Goal: Task Accomplishment & Management: Complete application form

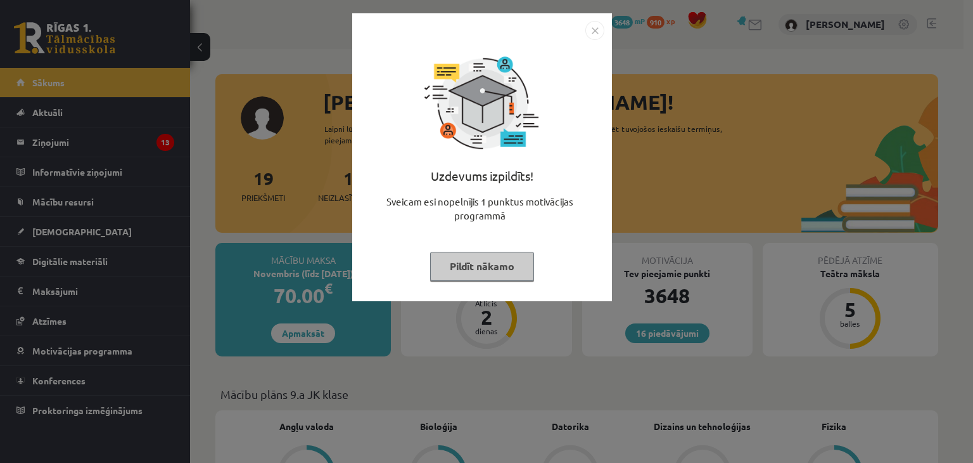
click at [510, 269] on button "Pildīt nākamo" at bounding box center [482, 266] width 104 height 29
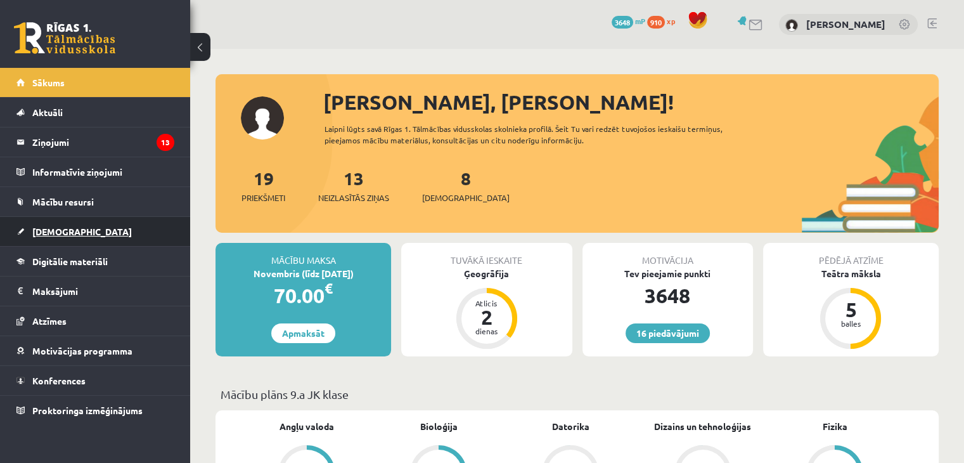
click at [91, 239] on link "[DEMOGRAPHIC_DATA]" at bounding box center [95, 231] width 158 height 29
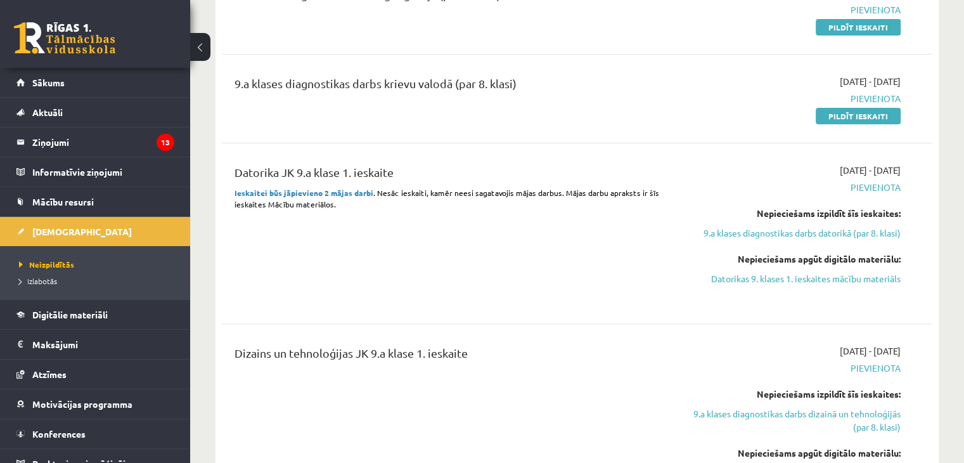
scroll to position [380, 0]
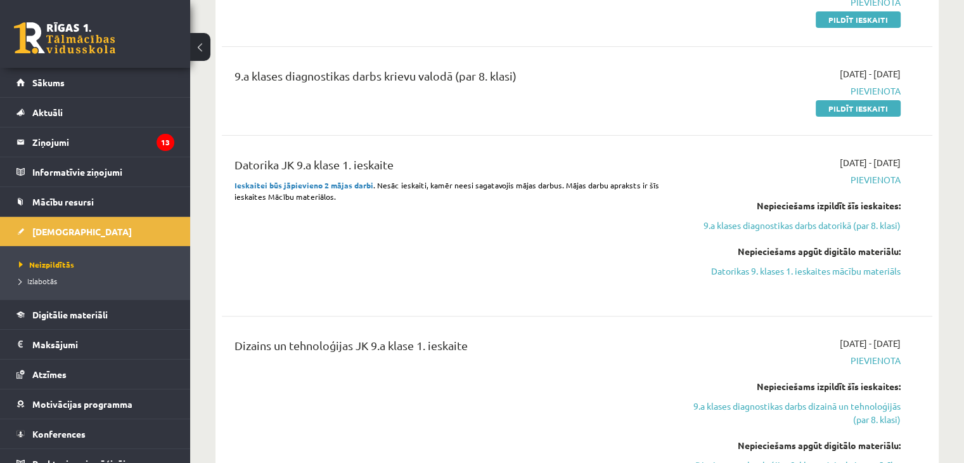
click at [314, 184] on strong "Ieskaitei būs jāpievieno 2 mājas darbi" at bounding box center [303, 185] width 139 height 10
click at [119, 199] on link "Mācību resursi" at bounding box center [95, 201] width 158 height 29
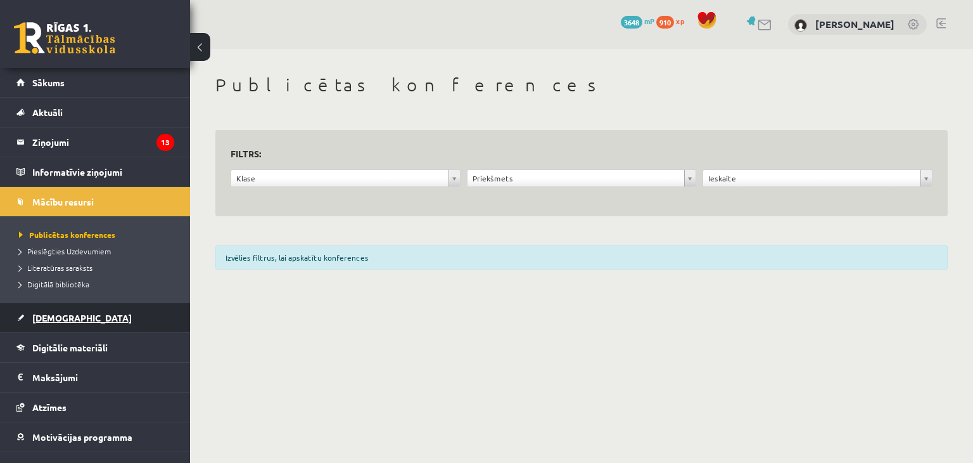
click at [130, 314] on link "[DEMOGRAPHIC_DATA]" at bounding box center [95, 317] width 158 height 29
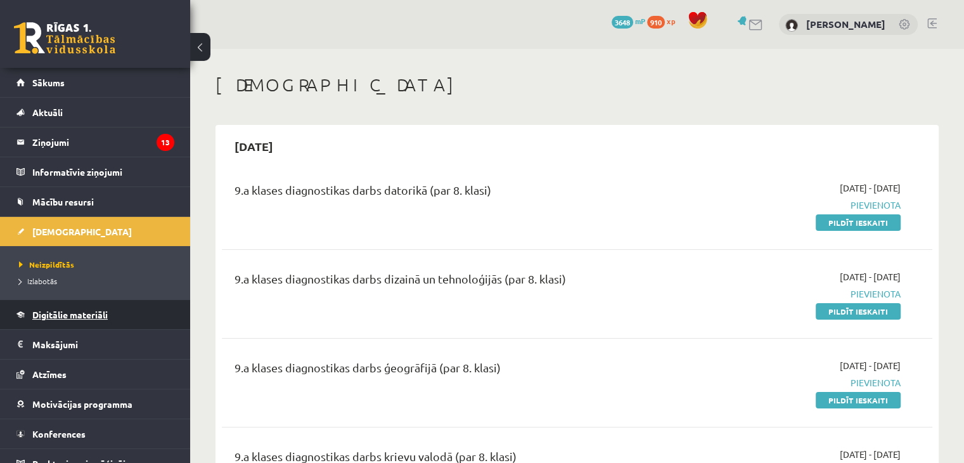
click at [83, 310] on span "Digitālie materiāli" at bounding box center [69, 314] width 75 height 11
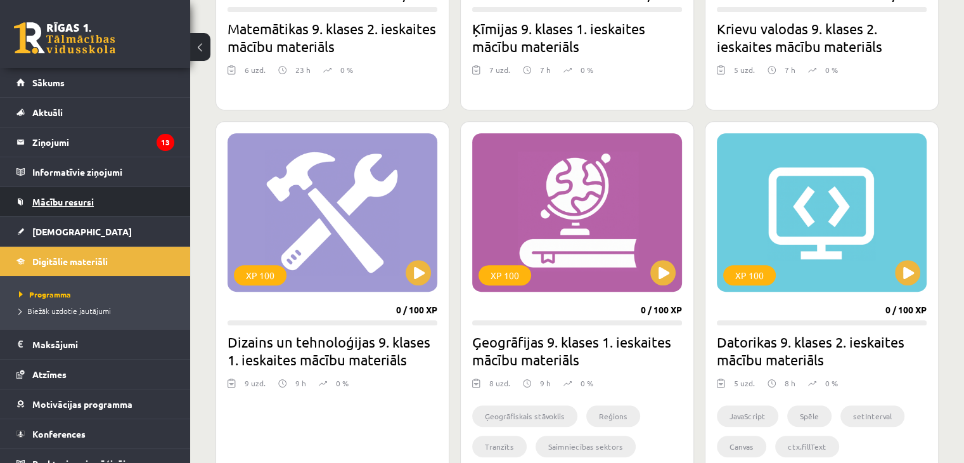
scroll to position [570, 0]
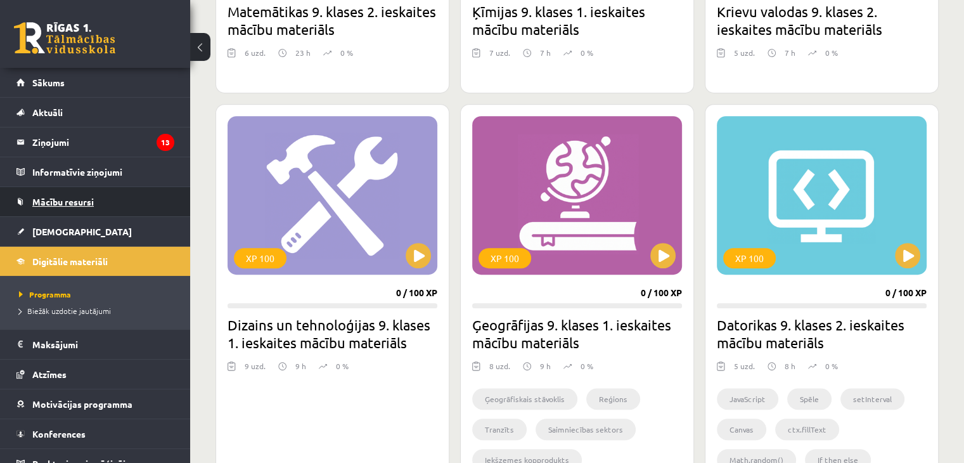
click at [101, 209] on link "Mācību resursi" at bounding box center [95, 201] width 158 height 29
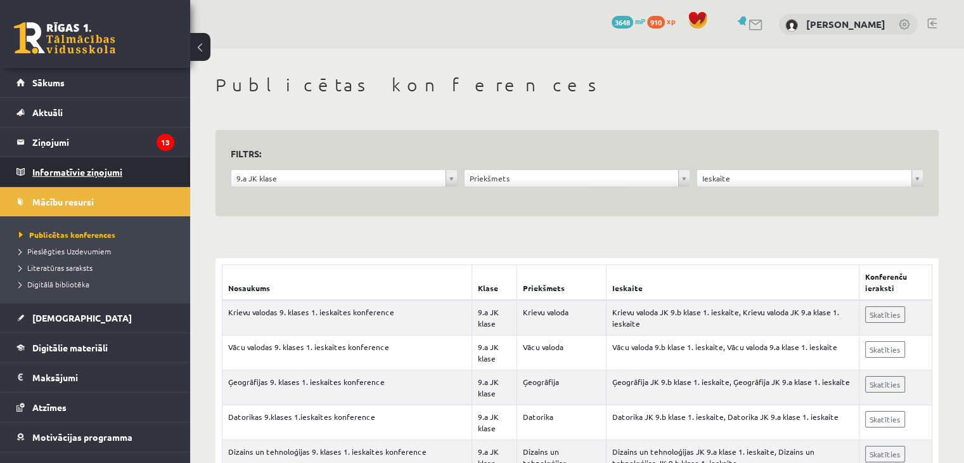
click at [67, 172] on legend "Informatīvie ziņojumi 0" at bounding box center [103, 171] width 142 height 29
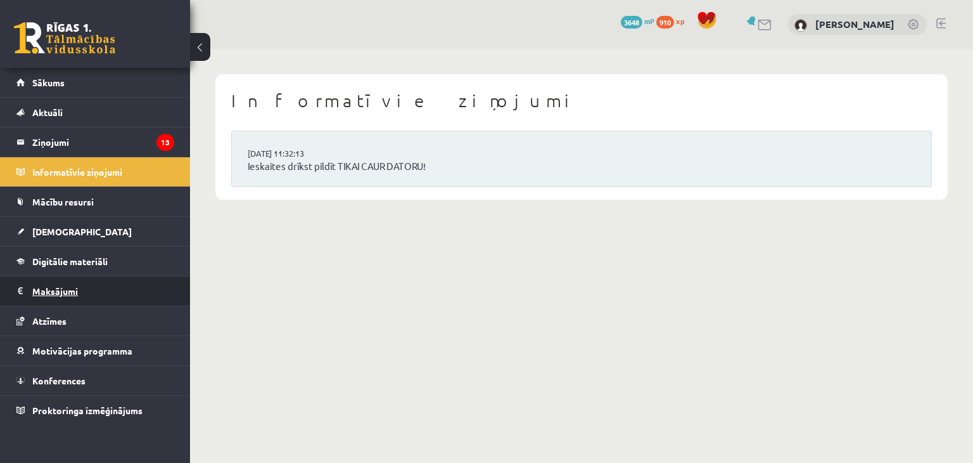
click at [67, 289] on legend "Maksājumi 0" at bounding box center [103, 290] width 142 height 29
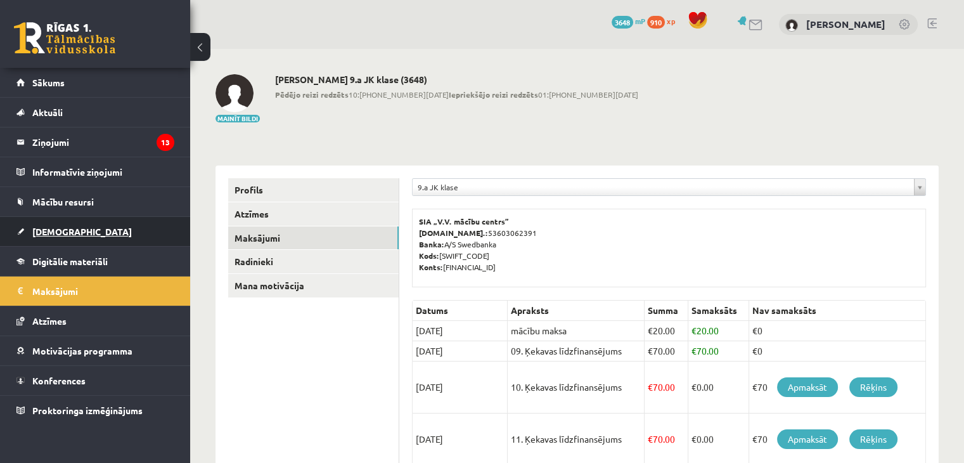
click at [132, 241] on link "[DEMOGRAPHIC_DATA]" at bounding box center [95, 231] width 158 height 29
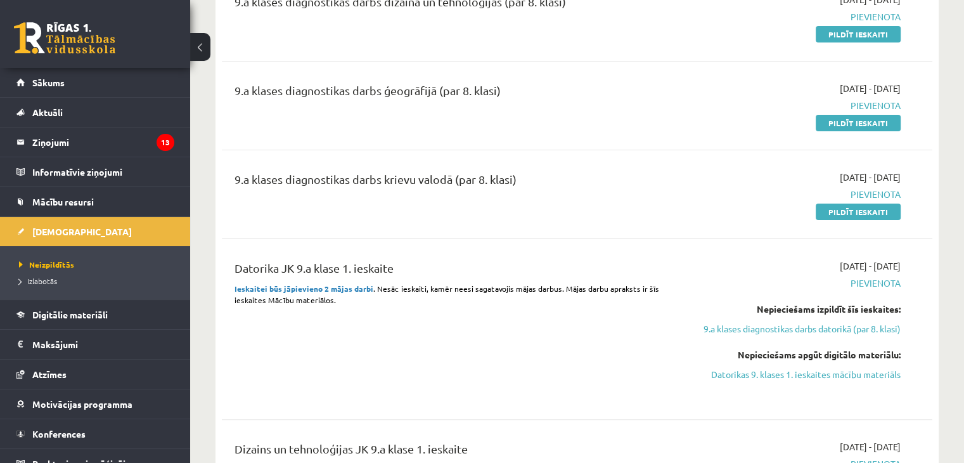
scroll to position [317, 0]
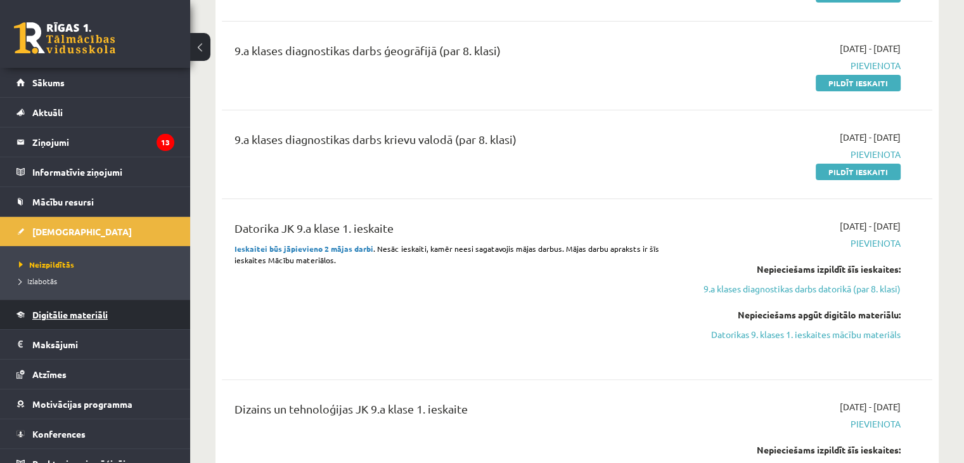
click at [148, 322] on link "Digitālie materiāli" at bounding box center [95, 314] width 158 height 29
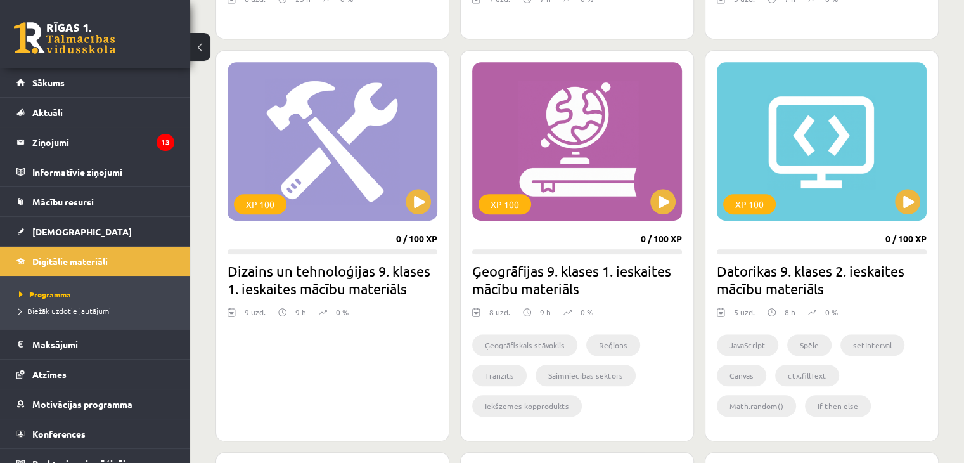
scroll to position [634, 0]
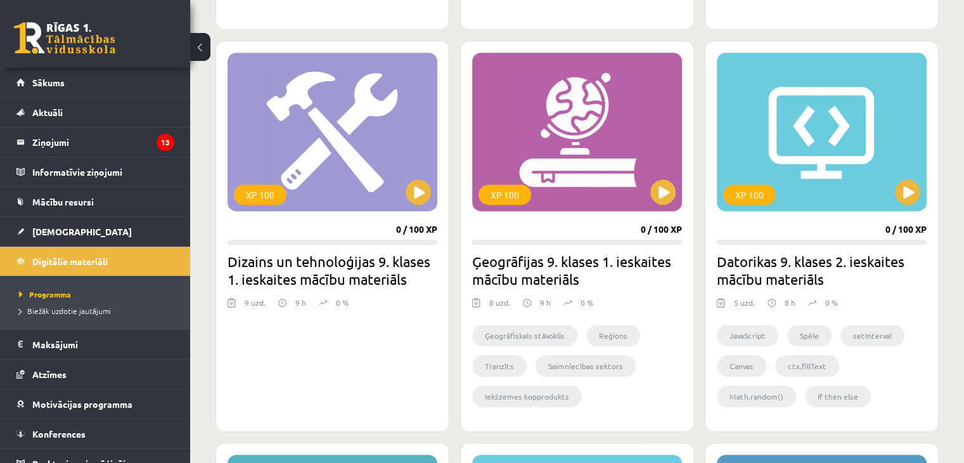
click at [816, 274] on h2 "Datorikas 9. klases 2. ieskaites mācību materiāls" at bounding box center [822, 269] width 210 height 35
click at [835, 183] on div "XP 100" at bounding box center [822, 132] width 210 height 158
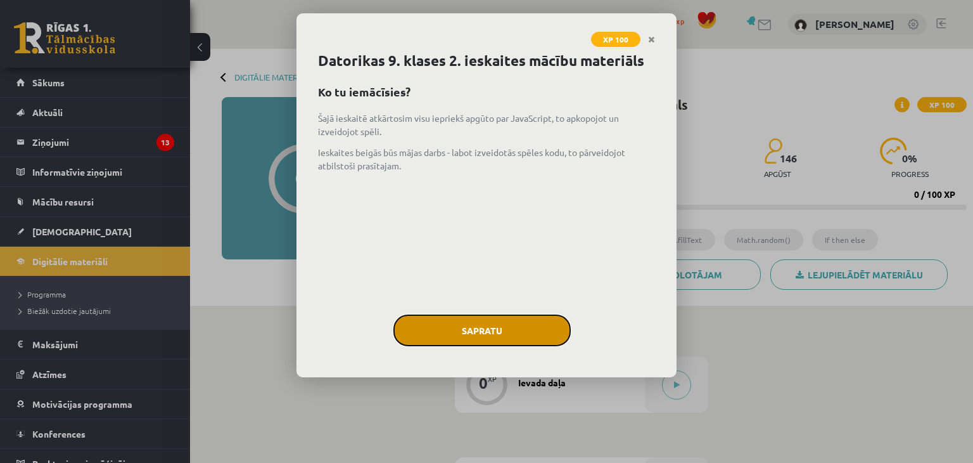
click at [496, 320] on button "Sapratu" at bounding box center [482, 330] width 177 height 32
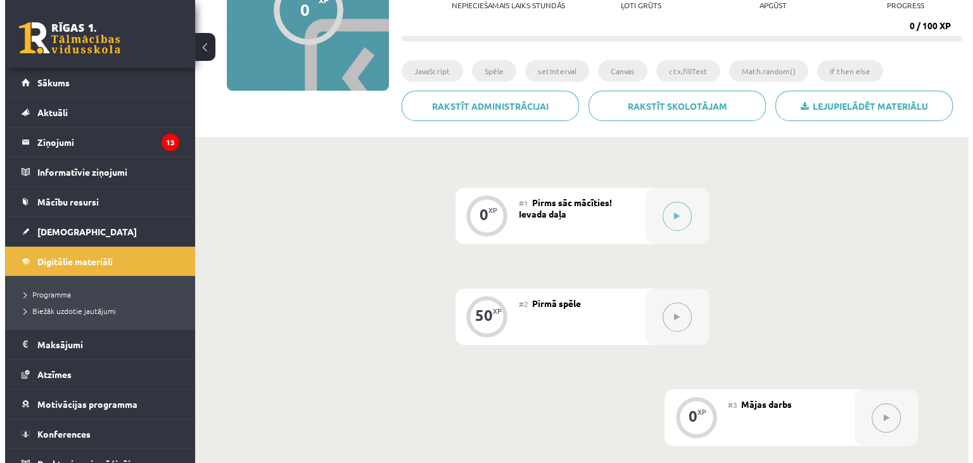
scroll to position [254, 0]
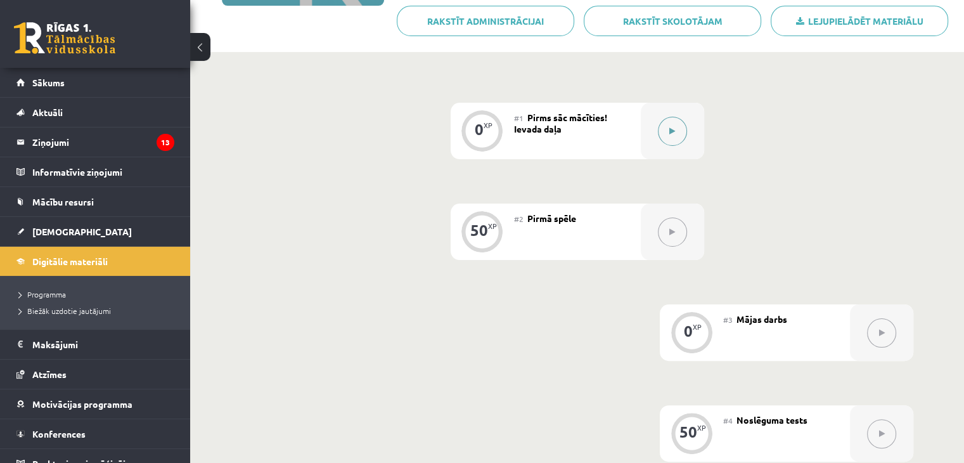
click at [669, 141] on button at bounding box center [672, 131] width 29 height 29
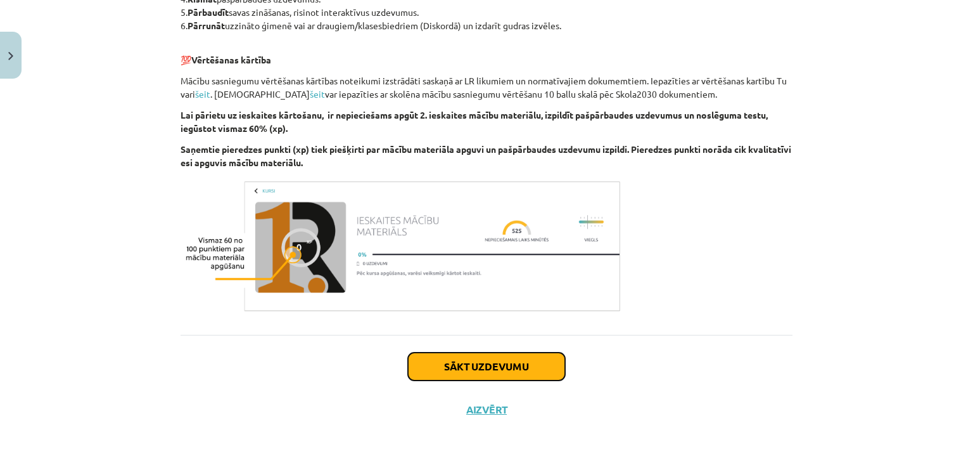
click at [467, 366] on button "Sākt uzdevumu" at bounding box center [486, 366] width 157 height 28
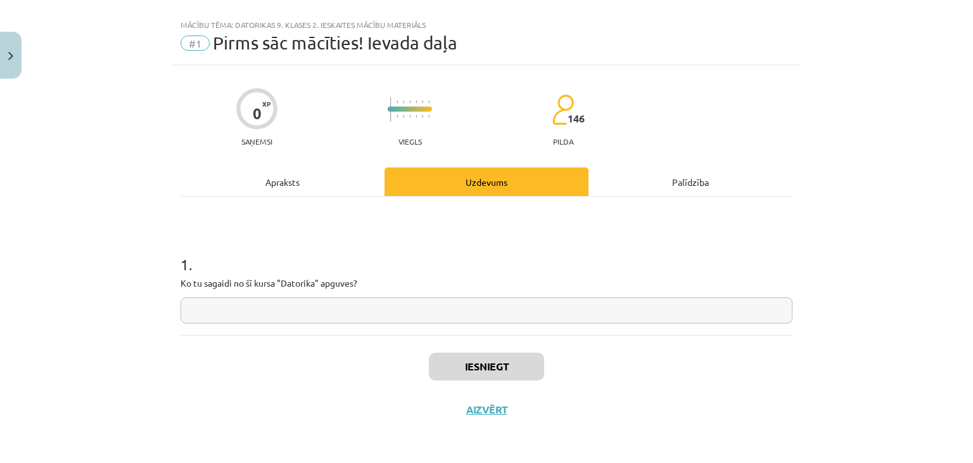
scroll to position [18, 0]
click at [306, 315] on input "text" at bounding box center [487, 311] width 612 height 26
click at [752, 14] on div "Mācību tēma: Datorikas 9. klases 2. ieskaites mācību materiāls #1 Pirms sāc māc…" at bounding box center [486, 39] width 627 height 53
click at [423, 307] on input "text" at bounding box center [487, 311] width 612 height 26
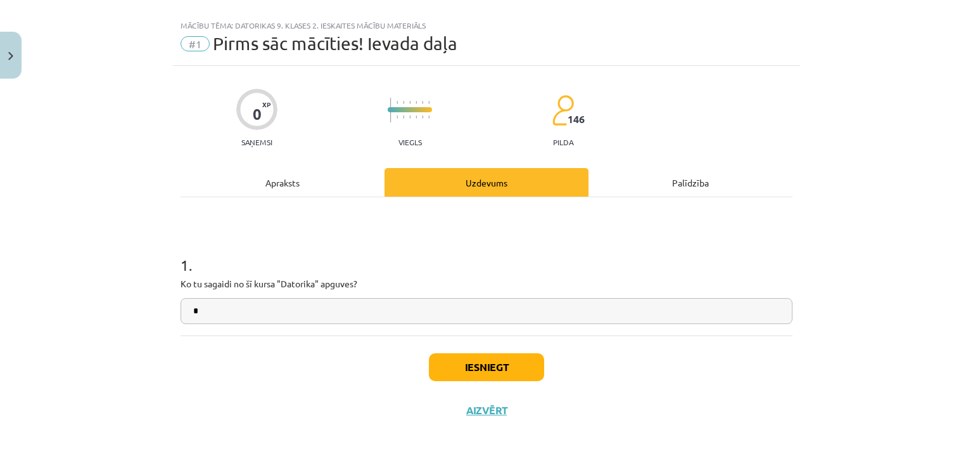
type input "*"
click at [465, 358] on button "Iesniegt" at bounding box center [486, 367] width 115 height 28
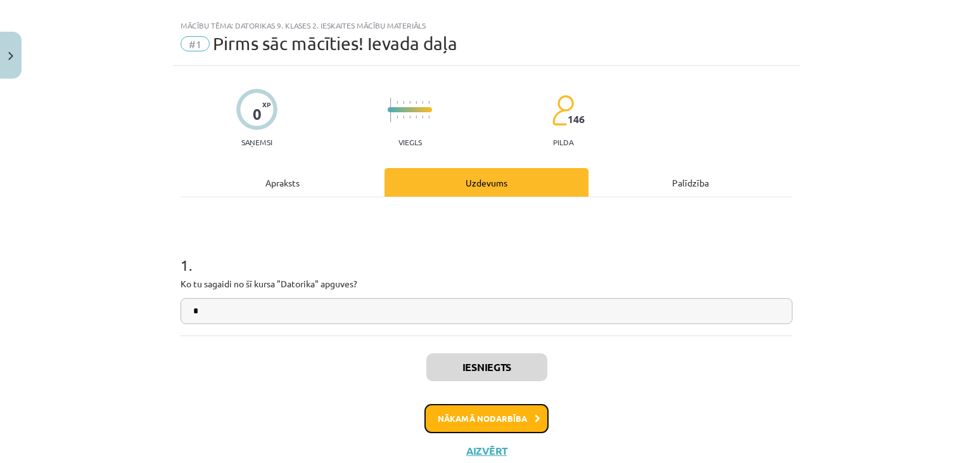
click at [472, 421] on button "Nākamā nodarbība" at bounding box center [487, 418] width 124 height 29
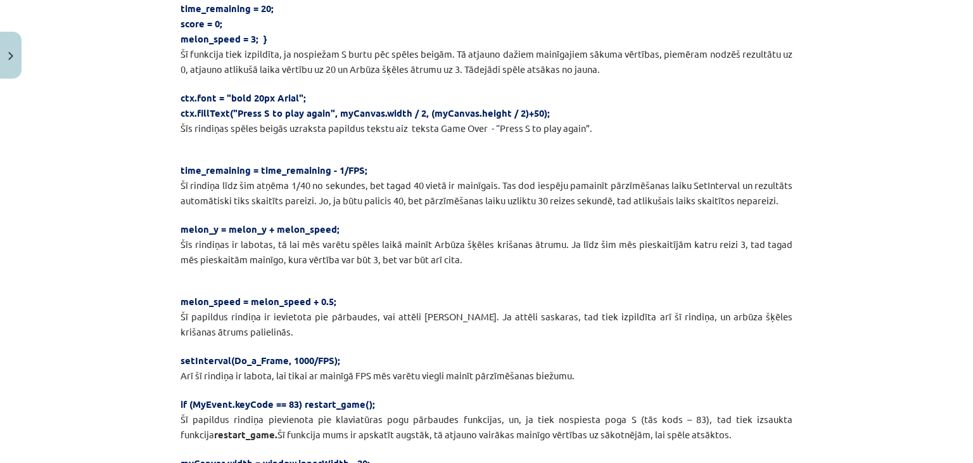
scroll to position [6777, 0]
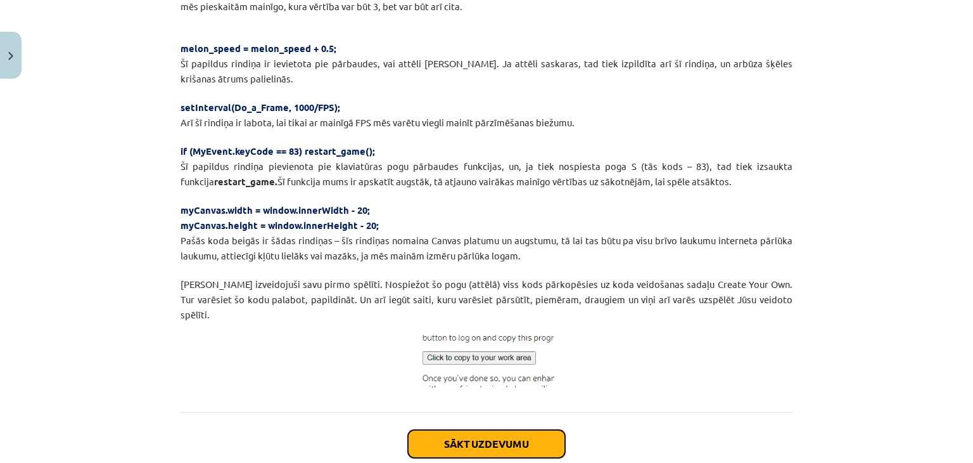
click at [532, 430] on button "Sākt uzdevumu" at bounding box center [486, 444] width 157 height 28
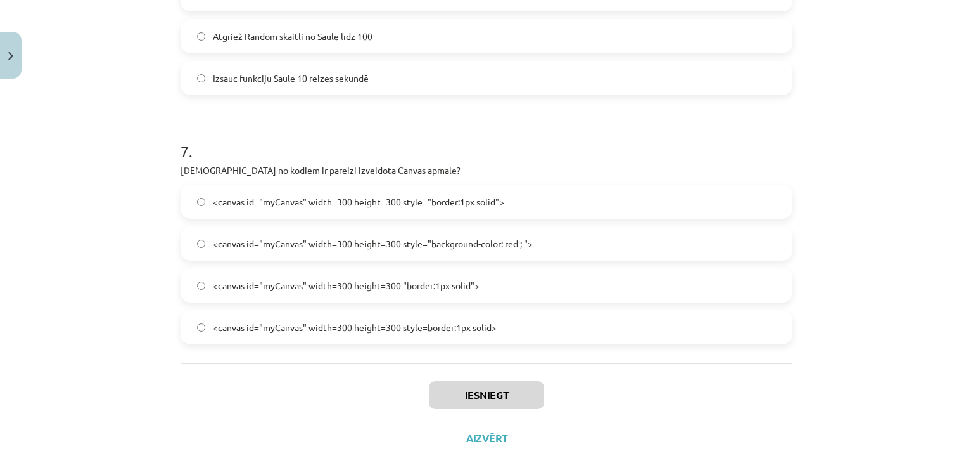
scroll to position [1906, 0]
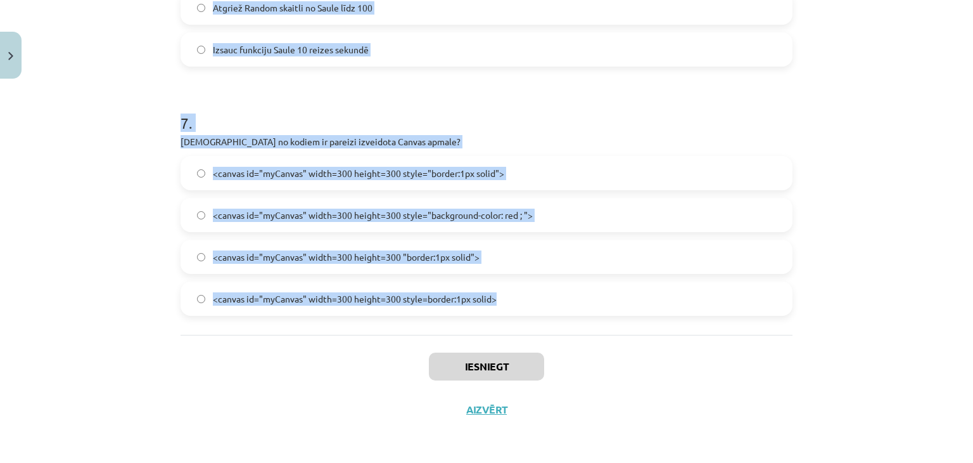
drag, startPoint x: 157, startPoint y: 252, endPoint x: 567, endPoint y: 288, distance: 412.3
click at [567, 288] on div "Mācību tēma: Datorikas 9. klases 2. ieskaites mācību materiāls #2 Pirmā spēle 5…" at bounding box center [486, 231] width 973 height 463
copy form "1 . var aaa = new Image(); aaa.src = "https://s2js.com/img/etc/tnt.png"; Ko dar…"
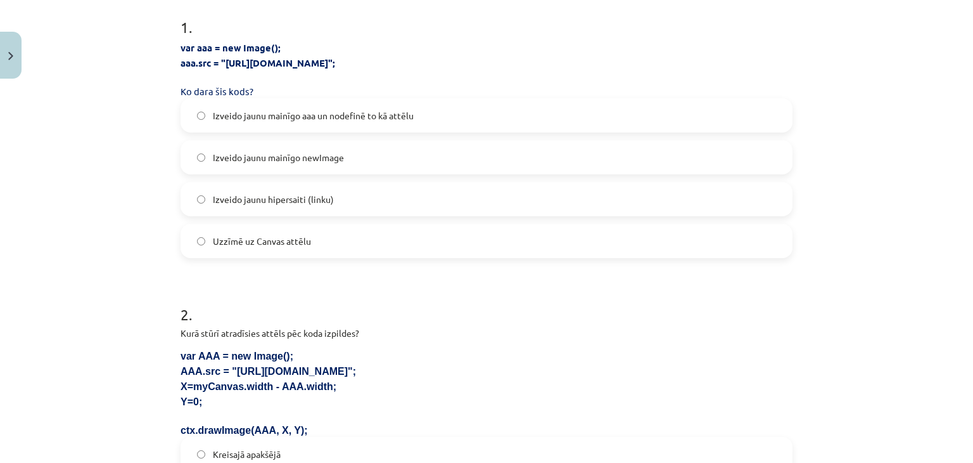
scroll to position [254, 0]
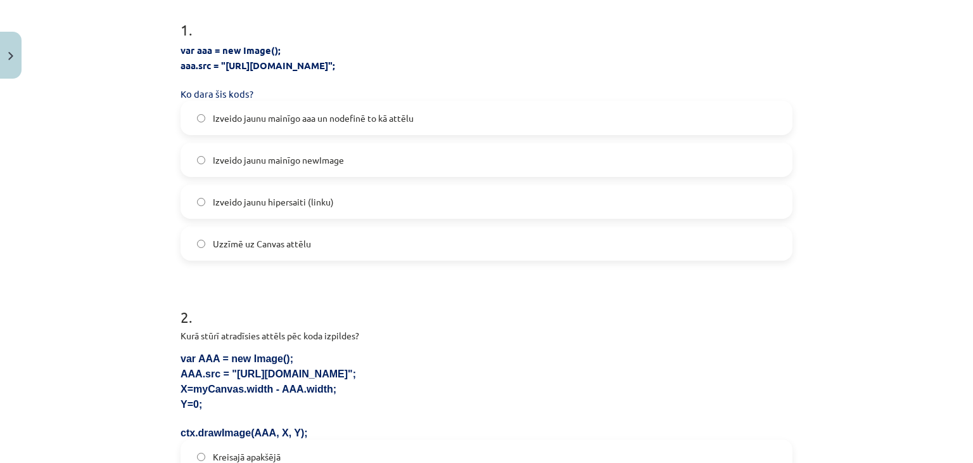
click at [224, 120] on span "Izveido jaunu mainīgo aaa un nodefinē to kā attēlu" at bounding box center [313, 118] width 201 height 13
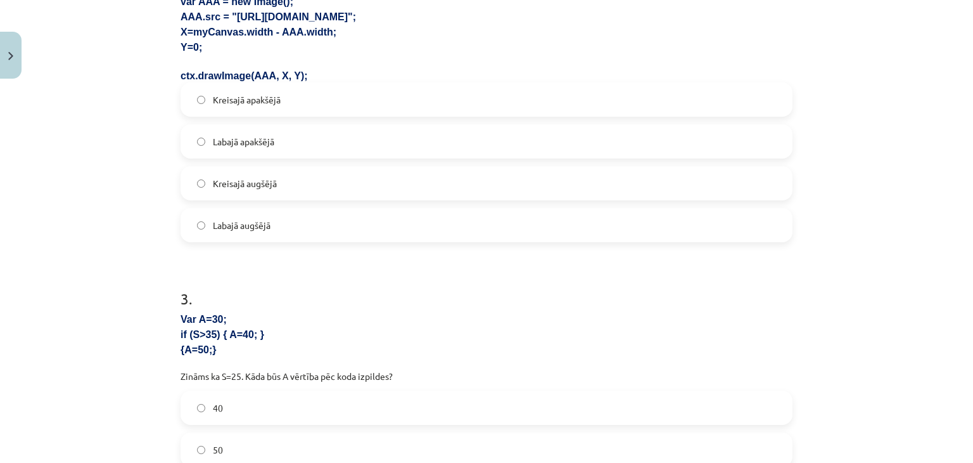
scroll to position [570, 0]
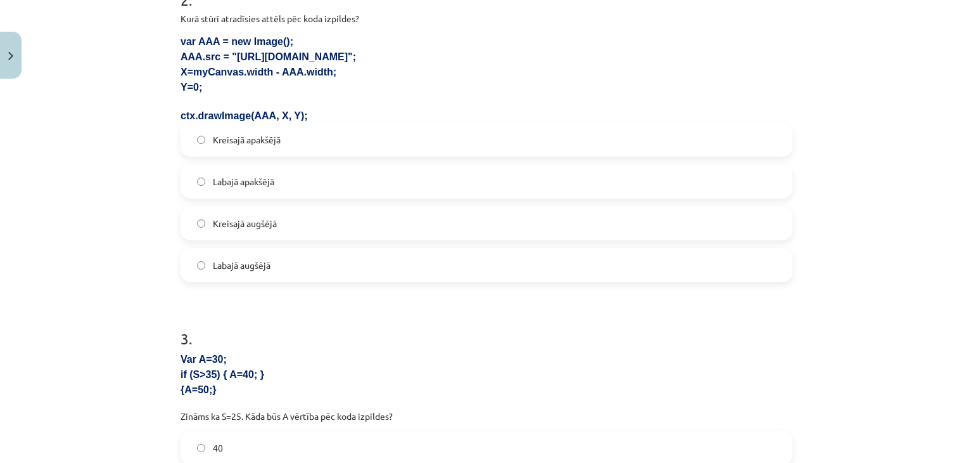
click at [213, 262] on span "Labajā augšējā" at bounding box center [242, 265] width 58 height 13
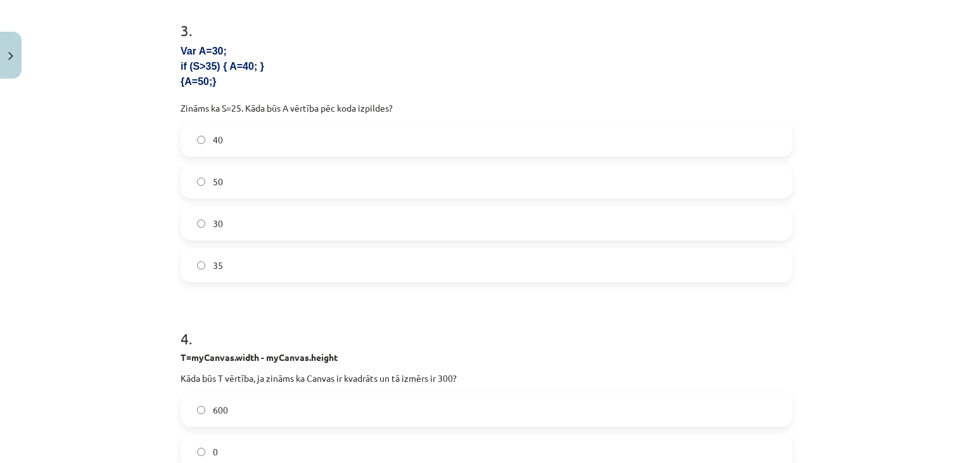
scroll to position [887, 0]
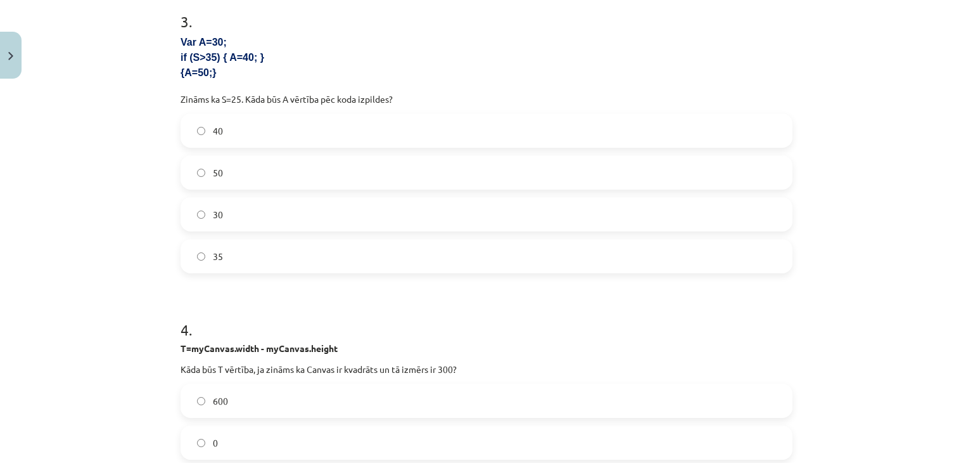
drag, startPoint x: 203, startPoint y: 256, endPoint x: 200, endPoint y: 174, distance: 82.4
click at [202, 255] on label "35" at bounding box center [487, 256] width 610 height 32
click at [200, 157] on label "50" at bounding box center [487, 173] width 610 height 32
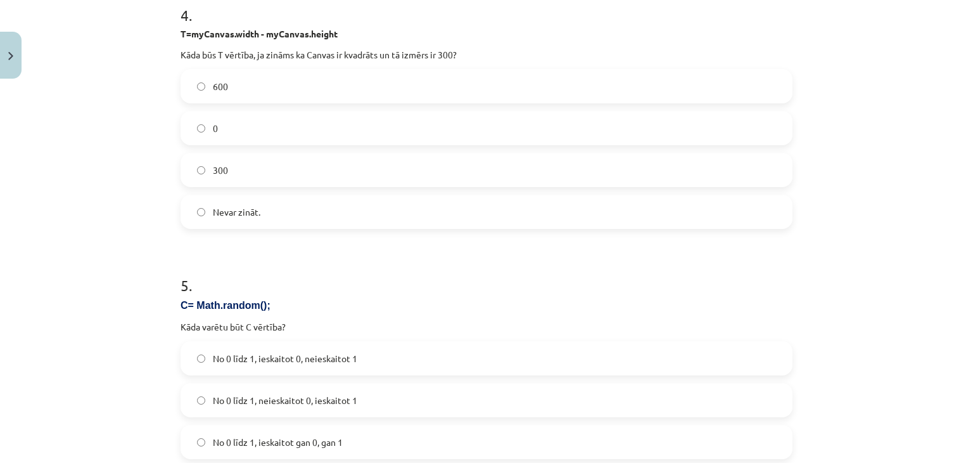
scroll to position [1204, 0]
click at [233, 117] on label "0" at bounding box center [487, 126] width 610 height 32
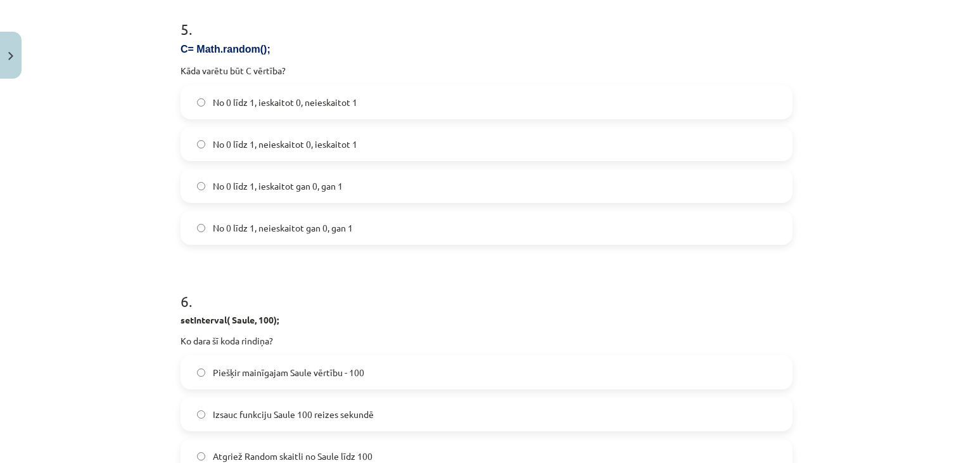
click at [312, 91] on label "No 0 līdz 1, ieskaitot 0, neieskaitot 1" at bounding box center [487, 102] width 610 height 32
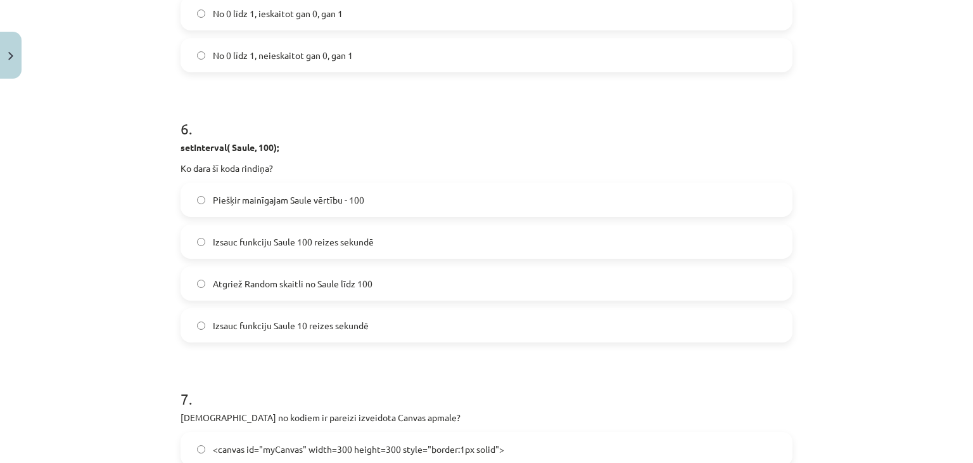
scroll to position [1648, 0]
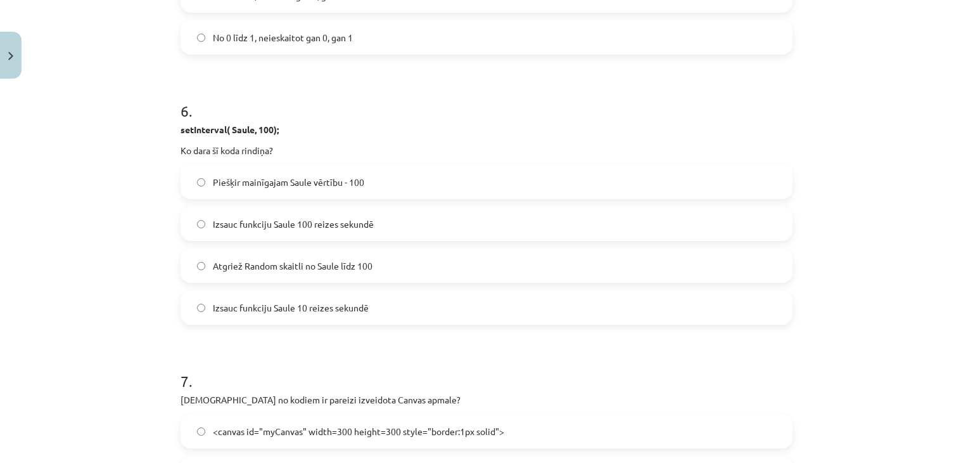
click at [213, 226] on span "Izsauc funkciju Saule 100 reizes sekundē" at bounding box center [293, 223] width 161 height 13
click at [357, 312] on span "Izsauc funkciju Saule 10 reizes sekundē" at bounding box center [291, 307] width 156 height 13
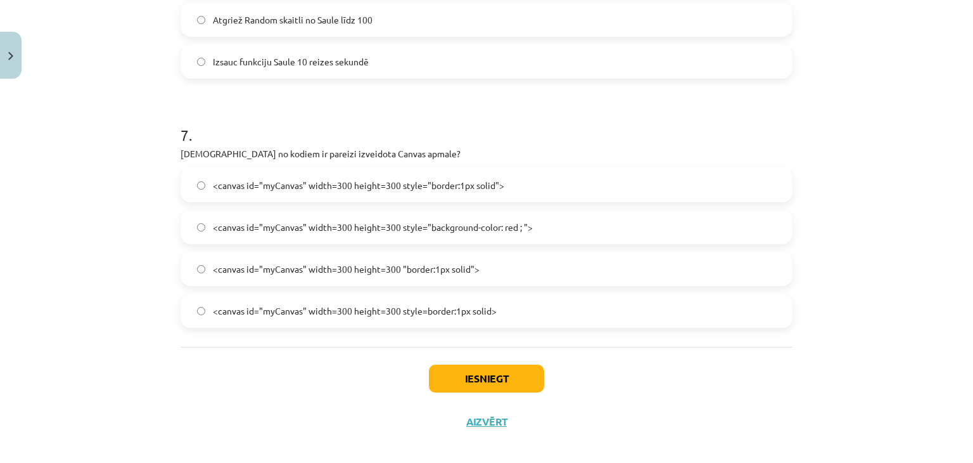
scroll to position [1901, 0]
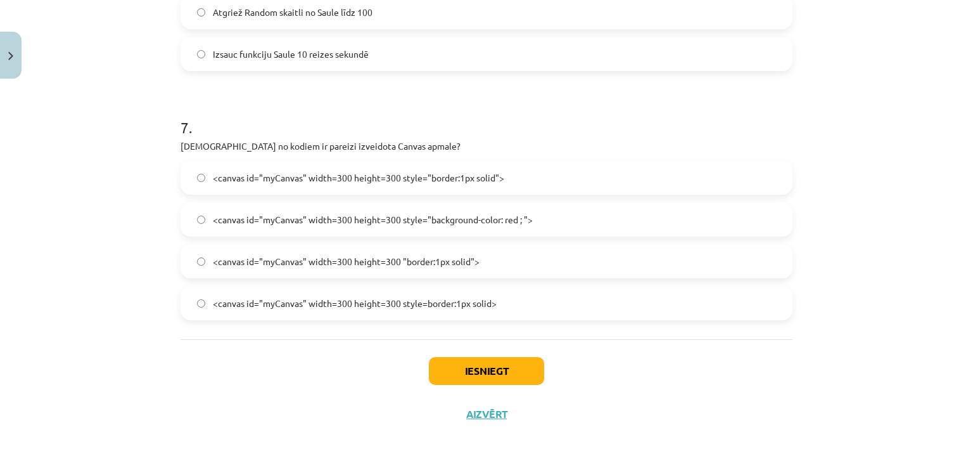
click at [414, 180] on span "<canvas id="myCanvas" width=300 height=300 style="border:1px solid">" at bounding box center [359, 177] width 292 height 13
click at [496, 381] on button "Iesniegt" at bounding box center [486, 371] width 115 height 28
drag, startPoint x: 364, startPoint y: 378, endPoint x: 359, endPoint y: 382, distance: 7.2
click at [359, 382] on div "Iesniegt Aizvērt" at bounding box center [487, 383] width 612 height 89
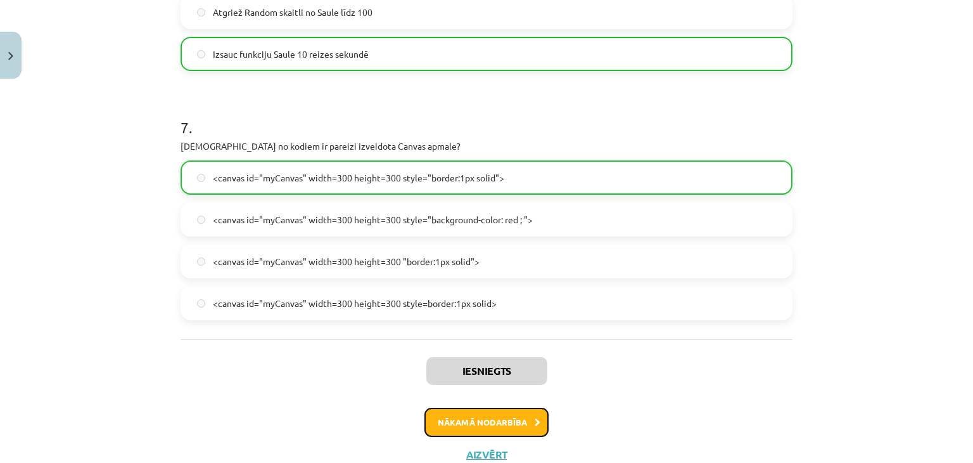
click at [531, 413] on button "Nākamā nodarbība" at bounding box center [487, 422] width 124 height 29
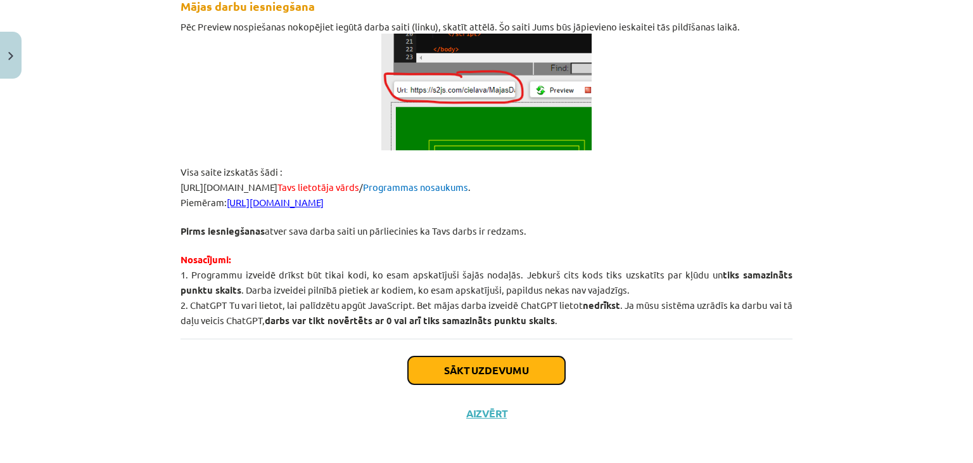
drag, startPoint x: 458, startPoint y: 369, endPoint x: 363, endPoint y: 368, distance: 95.1
click at [458, 369] on button "Sākt uzdevumu" at bounding box center [486, 370] width 157 height 28
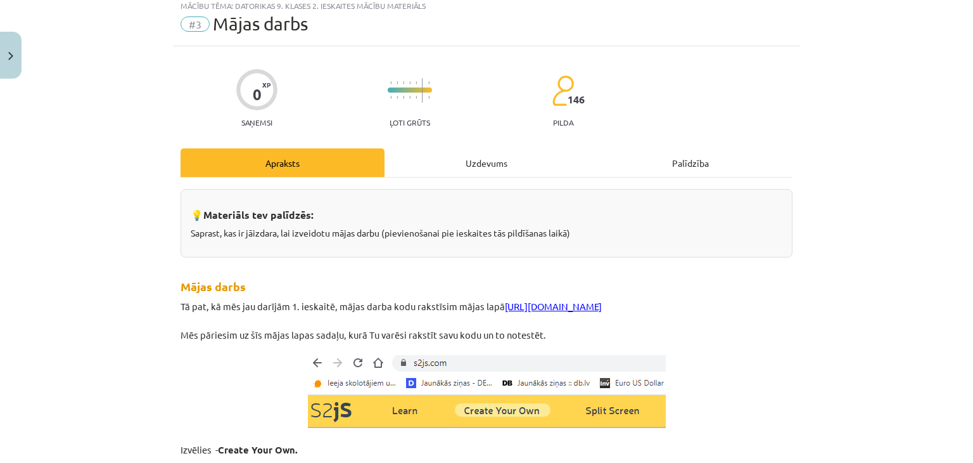
scroll to position [32, 0]
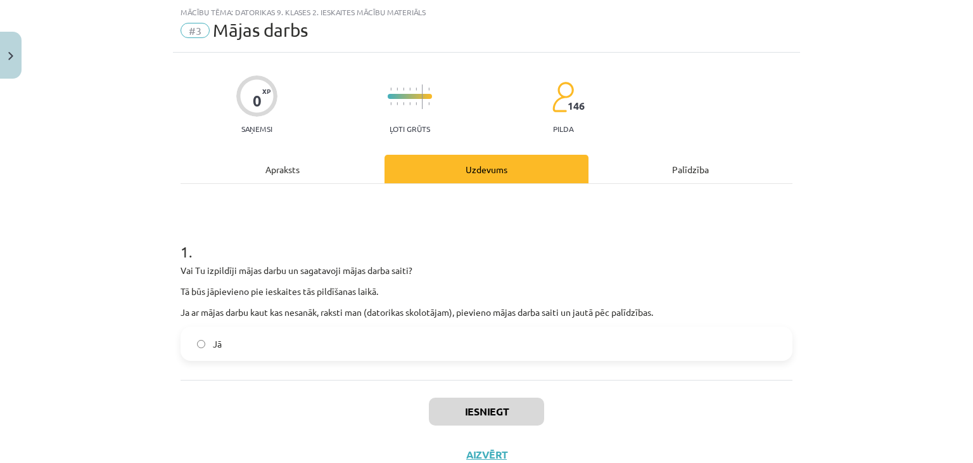
drag, startPoint x: 224, startPoint y: 323, endPoint x: 233, endPoint y: 330, distance: 10.8
click at [224, 324] on div "1 . Vai Tu izpildīji mājas darbu un sagatavoji mājas darba saiti? Tā būs jāpiev…" at bounding box center [487, 291] width 612 height 140
click at [280, 340] on label "Jā" at bounding box center [487, 344] width 610 height 32
click at [809, 45] on div "Mācību tēma: Datorikas 9. klases 2. ieskaites mācību materiāls #3 Mājas darbs 0…" at bounding box center [486, 231] width 973 height 463
drag, startPoint x: 664, startPoint y: 239, endPoint x: 402, endPoint y: 4, distance: 351.8
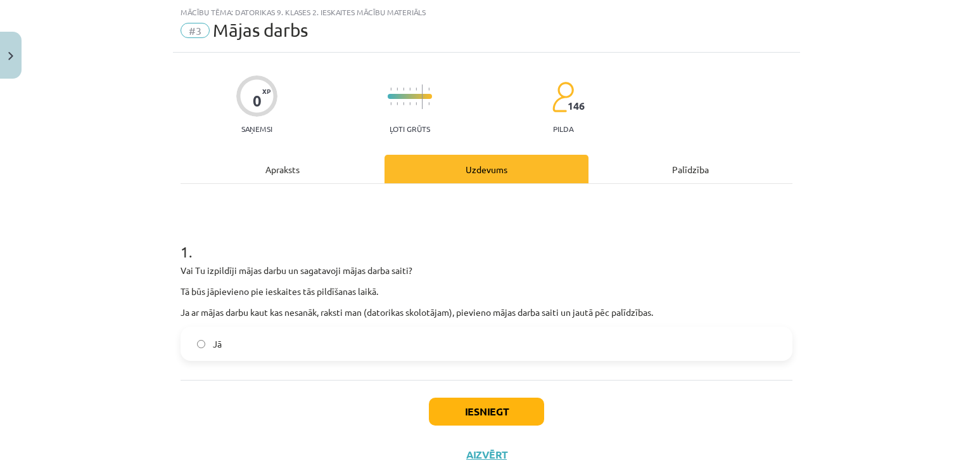
click at [664, 240] on h1 "1 ." at bounding box center [487, 240] width 612 height 39
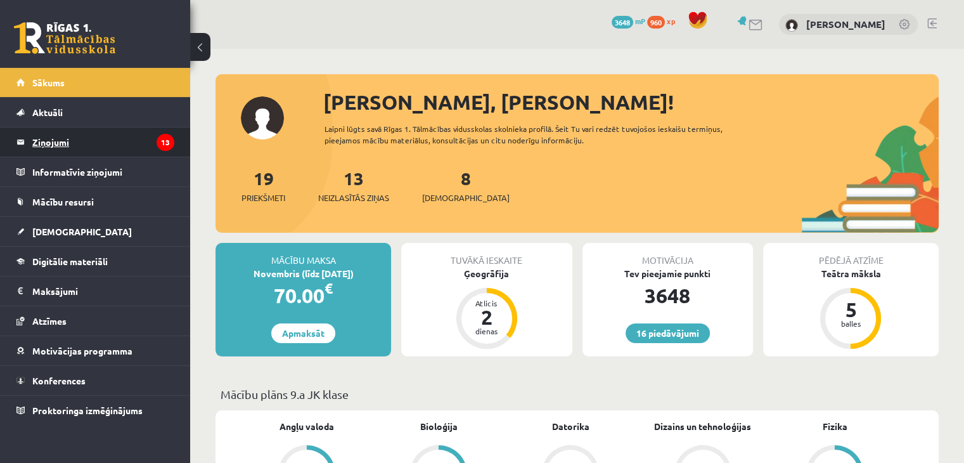
click at [113, 141] on legend "Ziņojumi 13" at bounding box center [103, 141] width 142 height 29
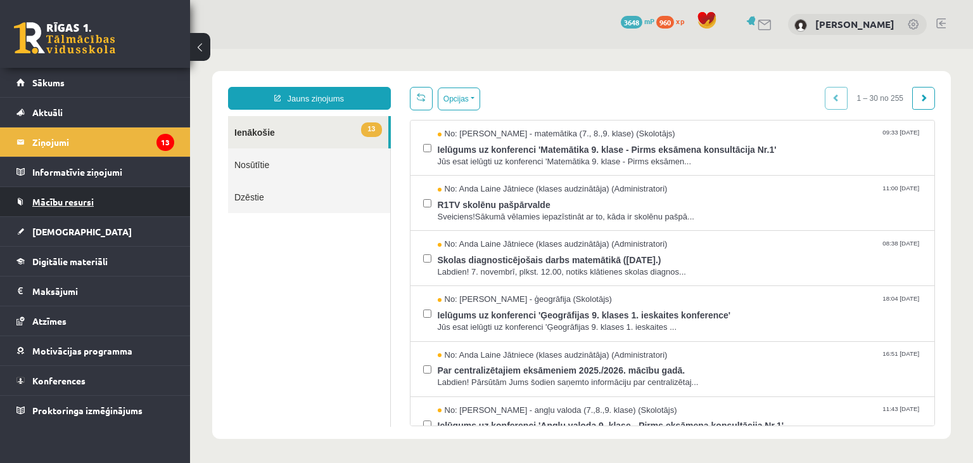
click at [132, 198] on link "Mācību resursi" at bounding box center [95, 201] width 158 height 29
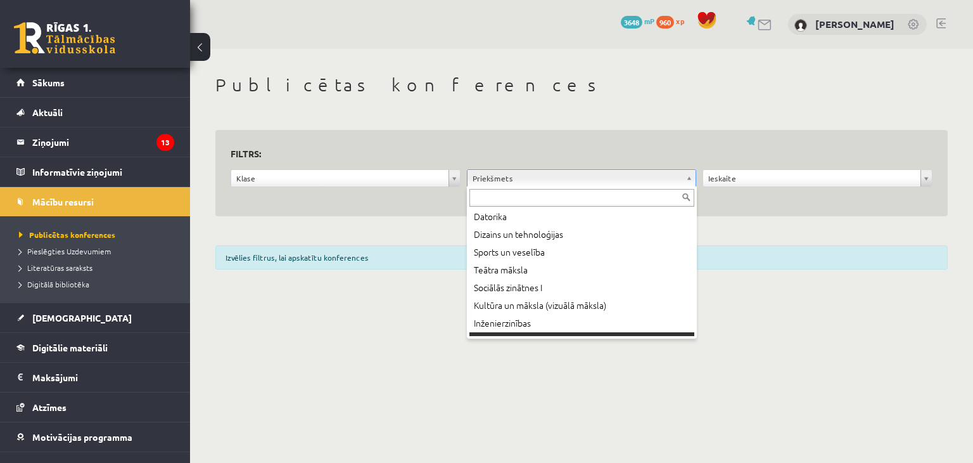
scroll to position [299, 0]
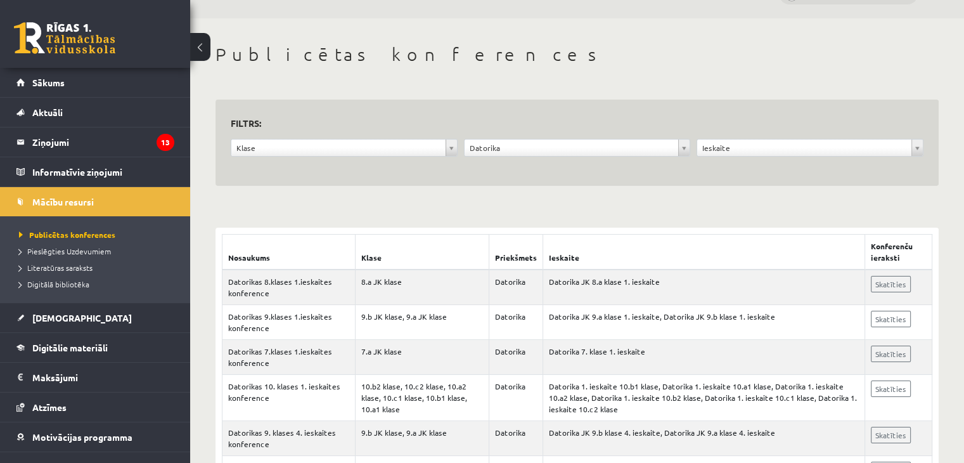
scroll to position [63, 0]
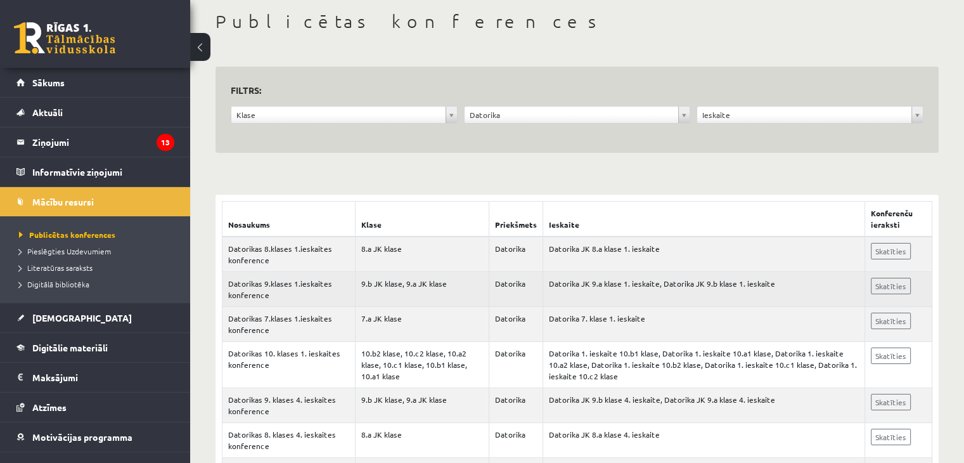
drag, startPoint x: 213, startPoint y: 216, endPoint x: 631, endPoint y: 282, distance: 423.4
click at [638, 282] on td "Datorika JK 9.a klase 1. ieskaite, Datorika JK 9.b klase 1. ieskaite" at bounding box center [703, 289] width 322 height 35
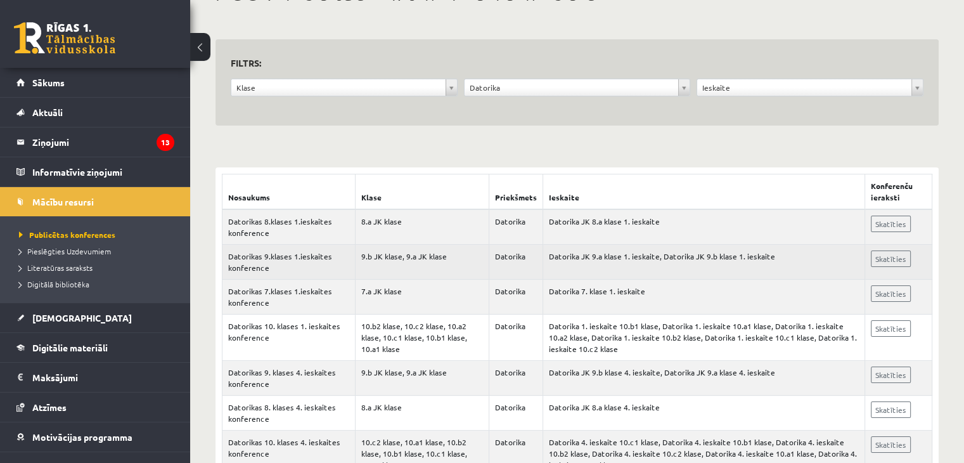
scroll to position [127, 0]
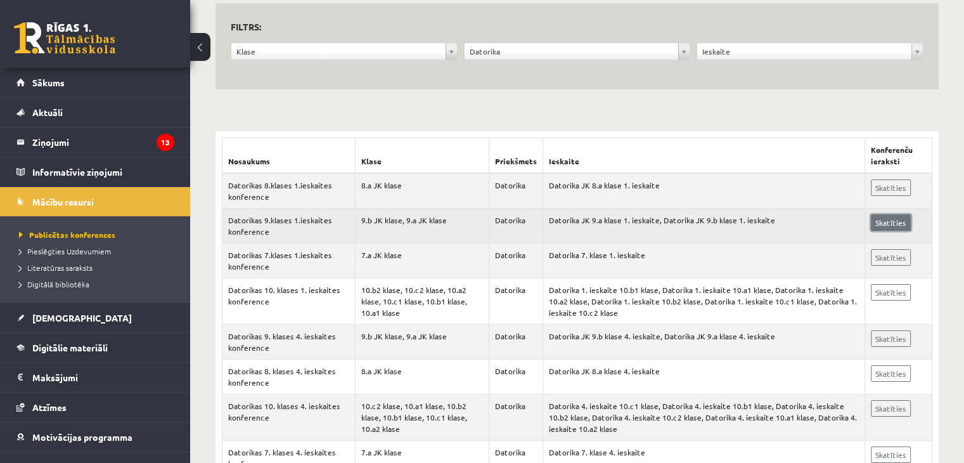
click at [876, 225] on link "Skatīties" at bounding box center [891, 222] width 40 height 16
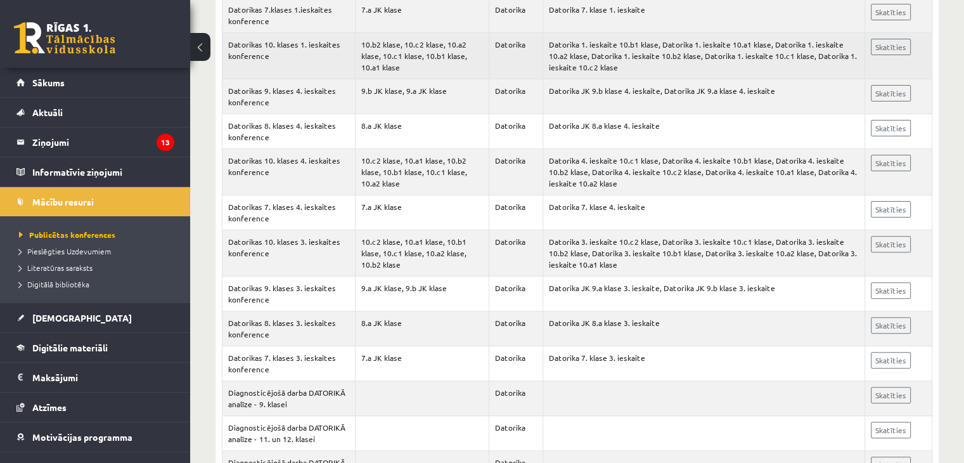
scroll to position [380, 0]
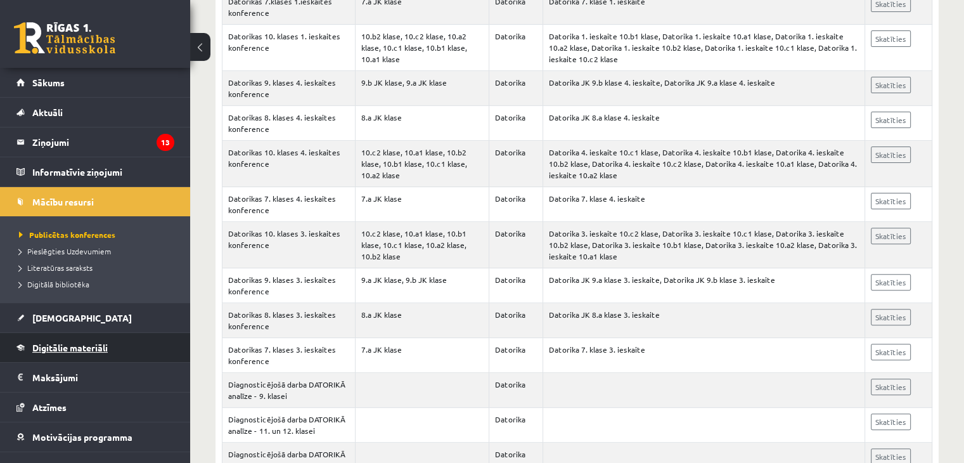
click at [94, 343] on span "Digitālie materiāli" at bounding box center [69, 347] width 75 height 11
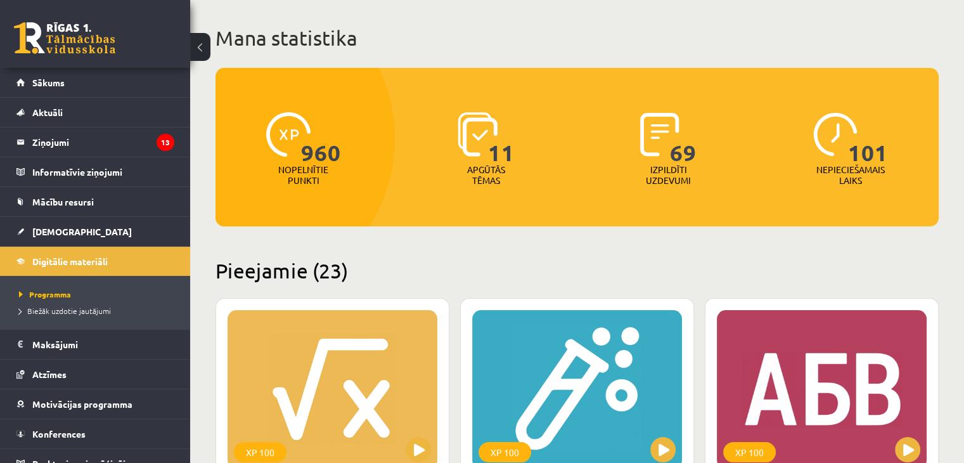
drag, startPoint x: 375, startPoint y: 130, endPoint x: 312, endPoint y: 201, distance: 95.2
click at [312, 201] on div at bounding box center [226, 138] width 338 height 331
drag, startPoint x: 199, startPoint y: 198, endPoint x: 191, endPoint y: 198, distance: 7.6
drag, startPoint x: 199, startPoint y: 198, endPoint x: 192, endPoint y: 188, distance: 12.8
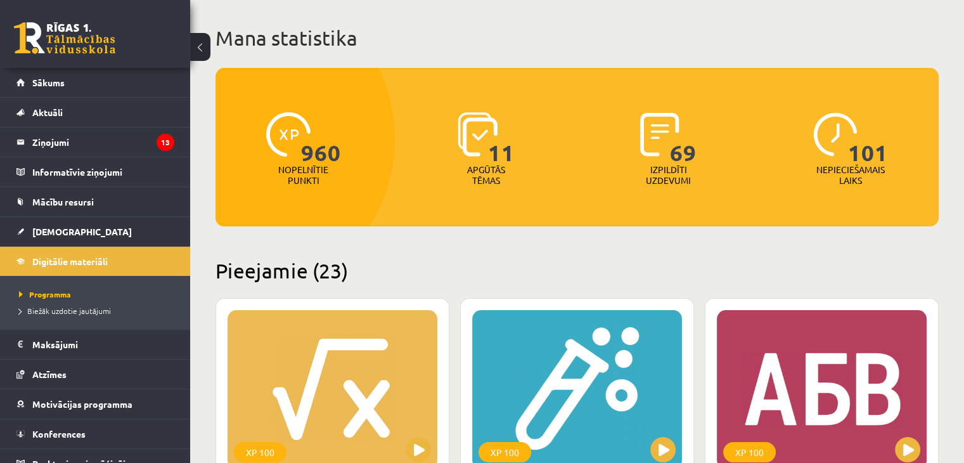
click at [22, 203] on link "Mācību resursi" at bounding box center [95, 201] width 158 height 29
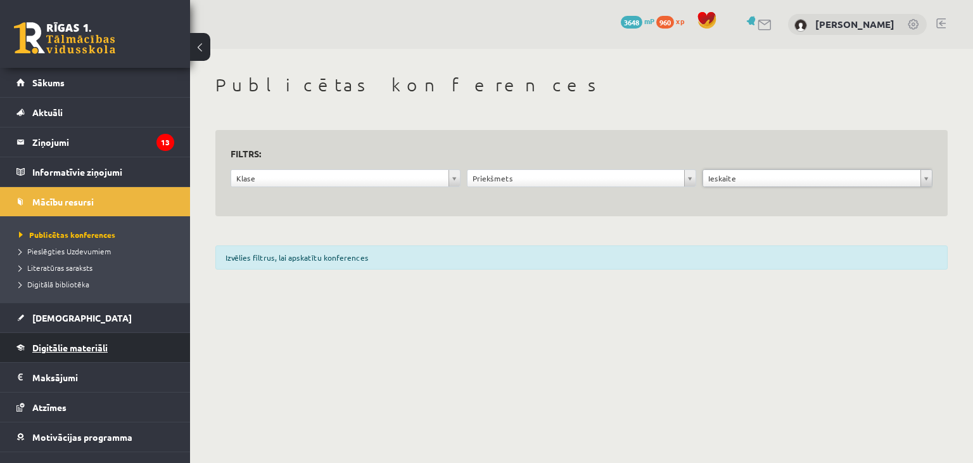
click at [127, 342] on link "Digitālie materiāli" at bounding box center [95, 347] width 158 height 29
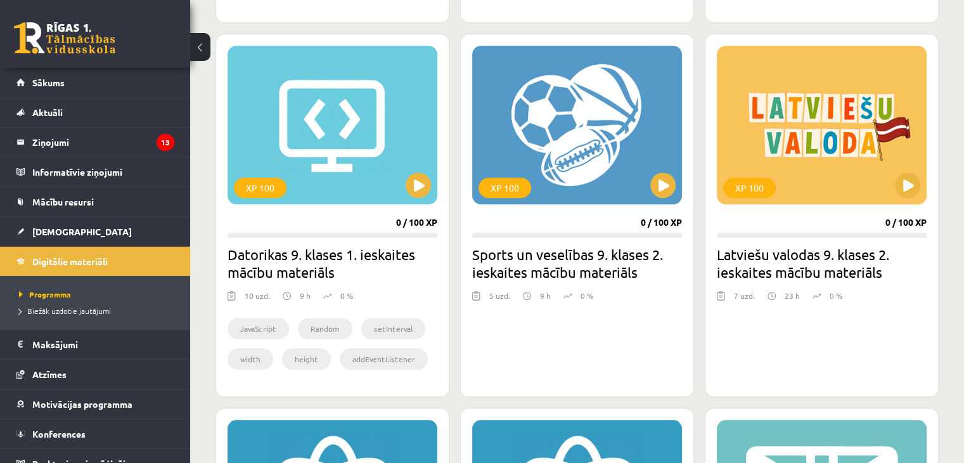
scroll to position [1077, 0]
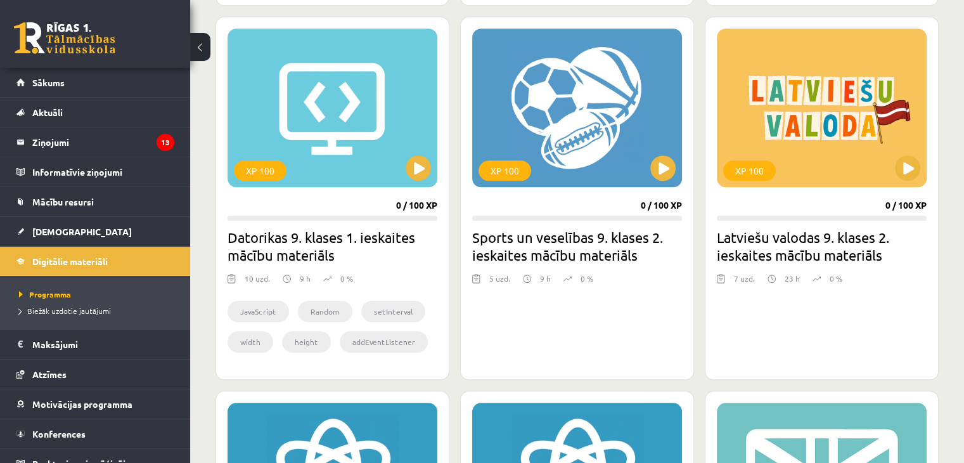
drag, startPoint x: 403, startPoint y: 176, endPoint x: 202, endPoint y: 201, distance: 203.1
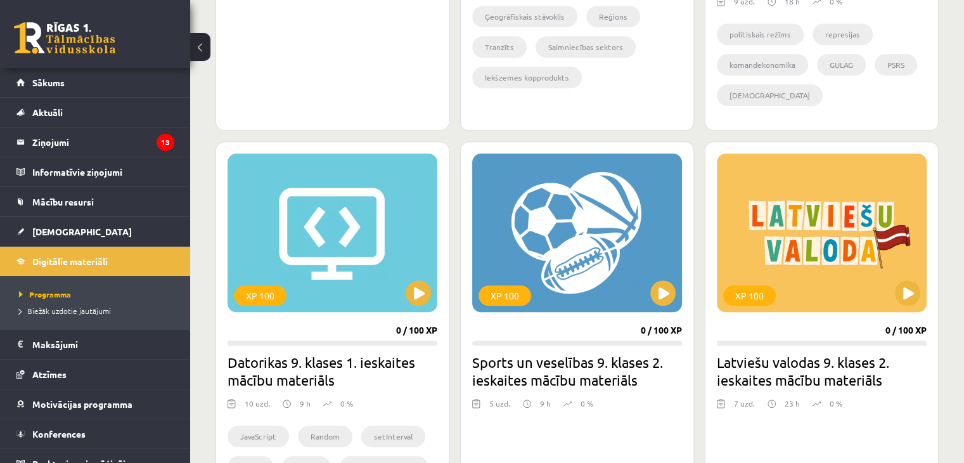
scroll to position [951, 0]
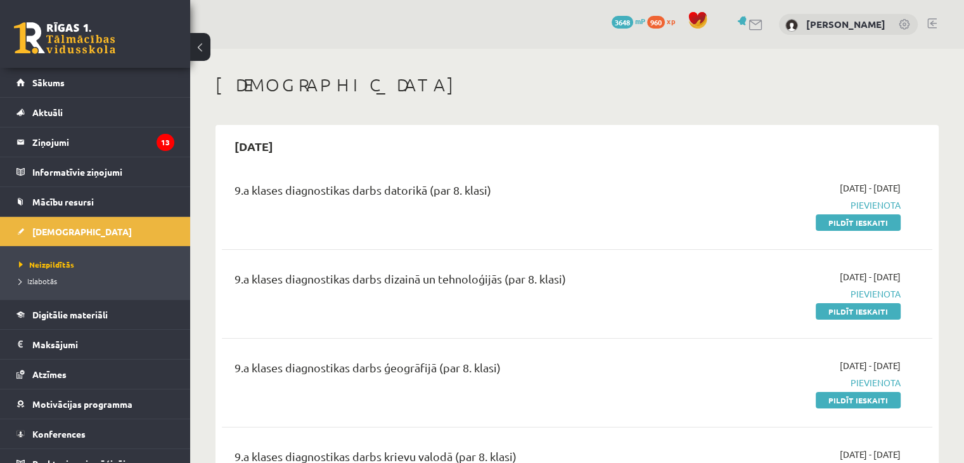
drag, startPoint x: 446, startPoint y: 209, endPoint x: 399, endPoint y: 219, distance: 48.1
click at [399, 219] on div "9.a klases diagnostikas darbs datorikā (par 8. klasi)" at bounding box center [453, 205] width 457 height 48
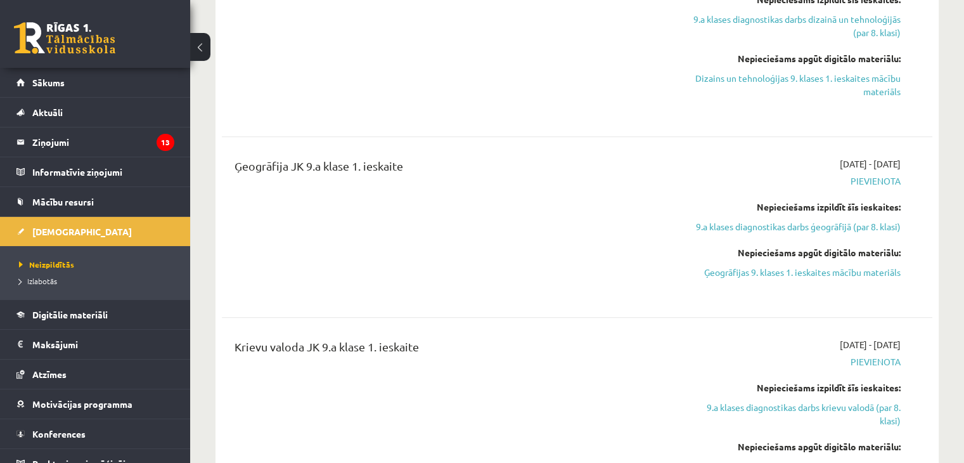
scroll to position [824, 0]
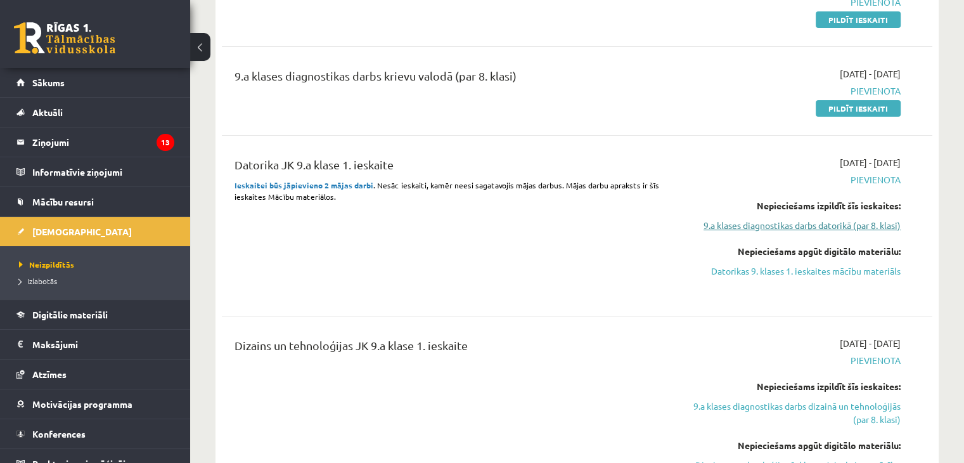
click at [722, 229] on link "9.a klases diagnostikas darbs datorikā (par 8. klasi)" at bounding box center [795, 225] width 209 height 13
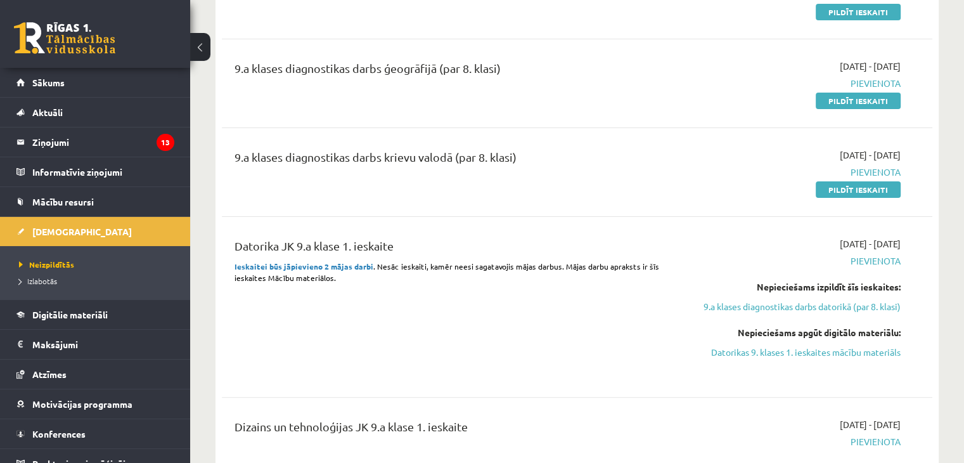
scroll to position [295, 0]
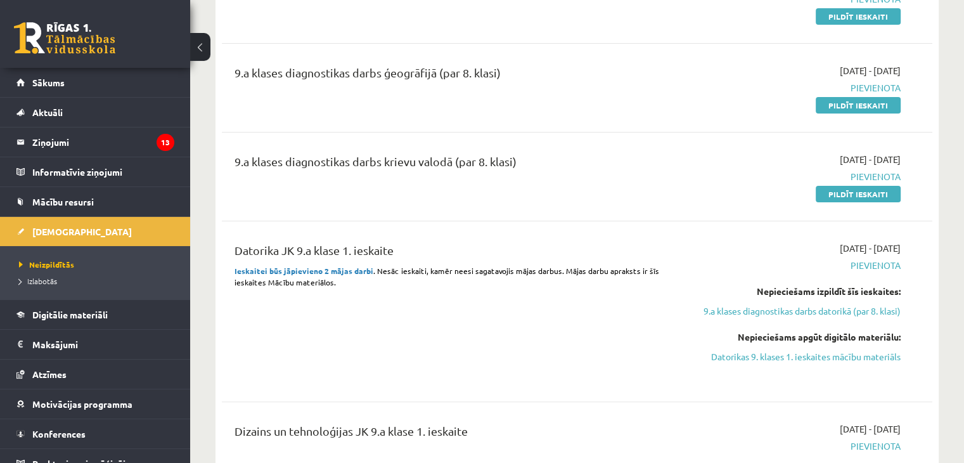
click at [731, 348] on div "Nepieciešams apgūt digitālo materiālu: Datorikas 9. klases 1. ieskaites mācību …" at bounding box center [795, 346] width 209 height 33
click at [733, 357] on link "Datorikas 9. klases 1. ieskaites mācību materiāls" at bounding box center [795, 356] width 209 height 13
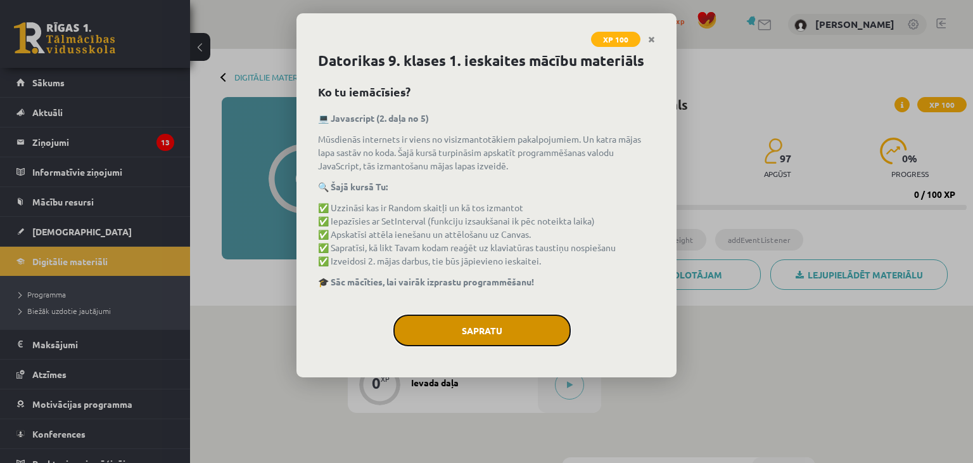
click at [479, 324] on button "Sapratu" at bounding box center [482, 330] width 177 height 32
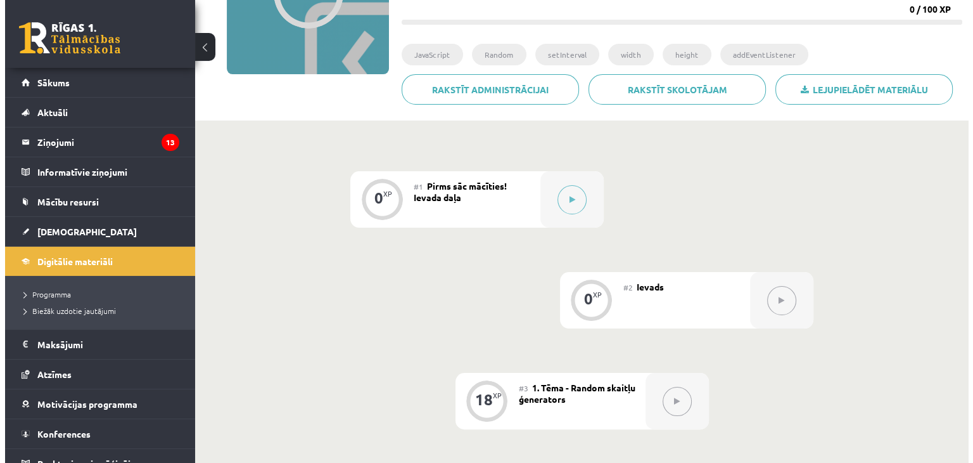
scroll to position [190, 0]
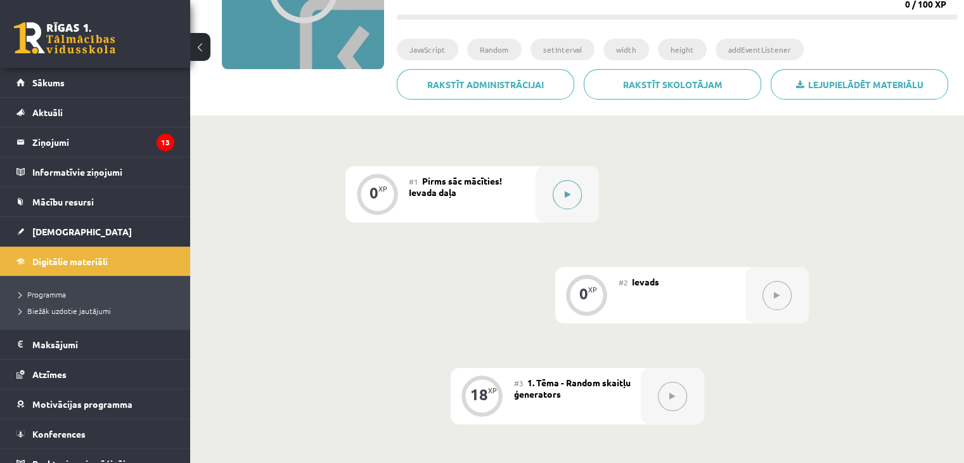
click at [554, 210] on div at bounding box center [567, 194] width 63 height 56
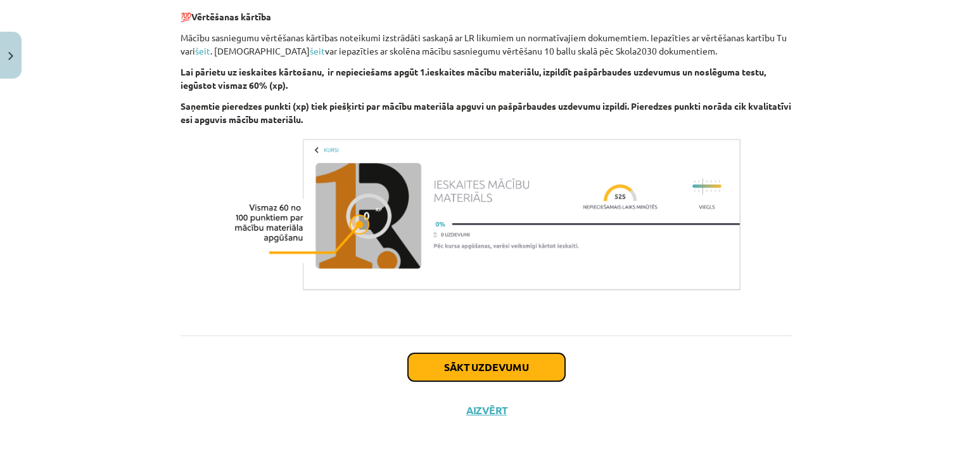
click at [446, 359] on button "Sākt uzdevumu" at bounding box center [486, 367] width 157 height 28
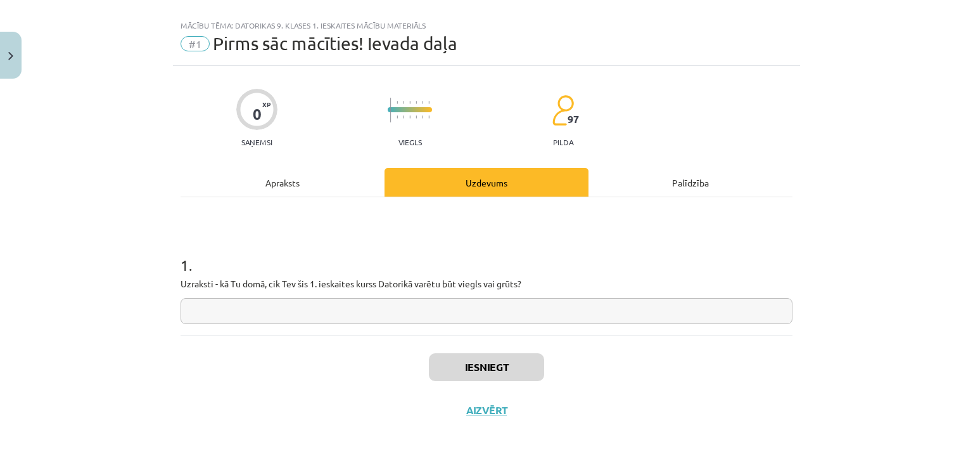
drag, startPoint x: 116, startPoint y: 254, endPoint x: 62, endPoint y: 279, distance: 59.5
click at [62, 279] on div "Mācību tēma: Datorikas 9. klases 1. ieskaites mācību materiāls #1 Pirms sāc māc…" at bounding box center [486, 231] width 973 height 463
drag, startPoint x: 215, startPoint y: 241, endPoint x: 146, endPoint y: 241, distance: 68.4
click at [146, 241] on div "Mācību tēma: Datorikas 9. klases 1. ieskaites mācību materiāls #1 Pirms sāc māc…" at bounding box center [486, 231] width 973 height 463
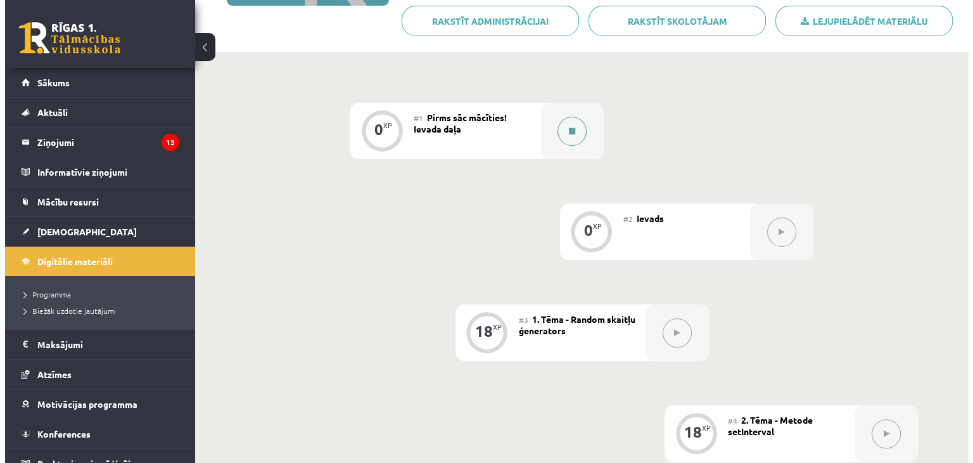
scroll to position [254, 0]
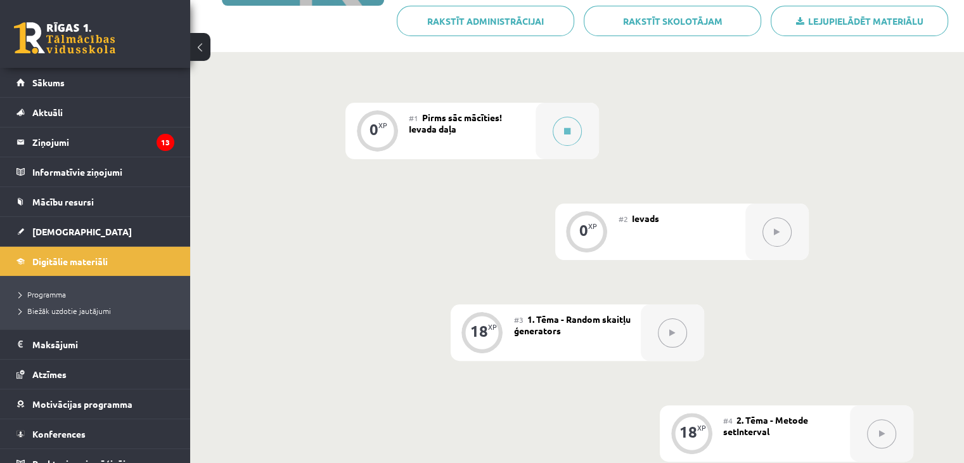
click at [506, 144] on div "#1 Pirms sāc mācīties! Ievada daļa" at bounding box center [472, 131] width 127 height 56
click at [556, 144] on div at bounding box center [567, 131] width 63 height 56
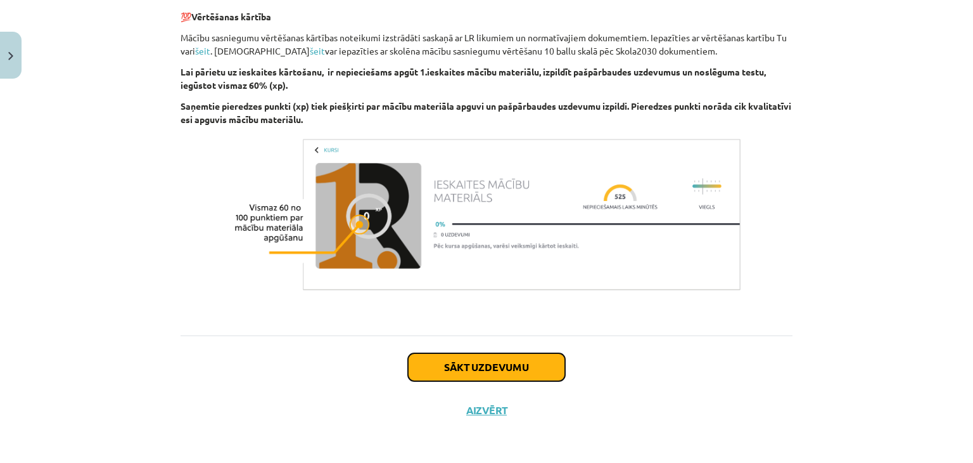
click at [505, 365] on button "Sākt uzdevumu" at bounding box center [486, 367] width 157 height 28
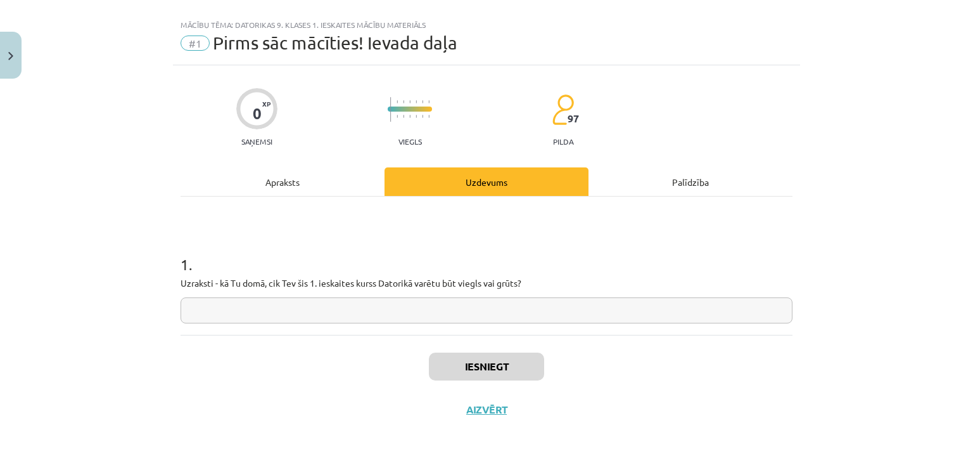
scroll to position [18, 0]
drag, startPoint x: 431, startPoint y: 330, endPoint x: 431, endPoint y: 319, distance: 10.8
click at [431, 325] on div "1 . Uzraksti - kā Tu domā, cik Tev šis 1. ieskaites kurss Datorikā varētu būt v…" at bounding box center [487, 266] width 612 height 138
click at [431, 318] on input "text" at bounding box center [487, 311] width 612 height 26
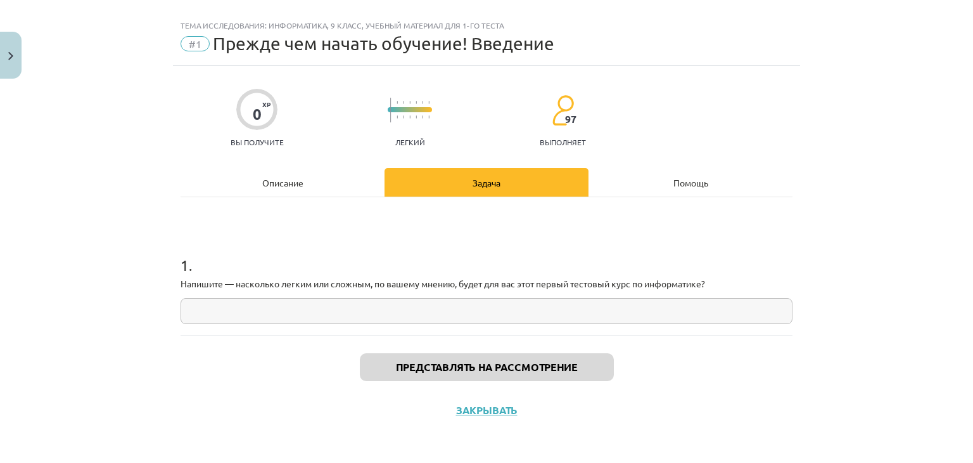
click at [277, 321] on input "text" at bounding box center [487, 311] width 612 height 26
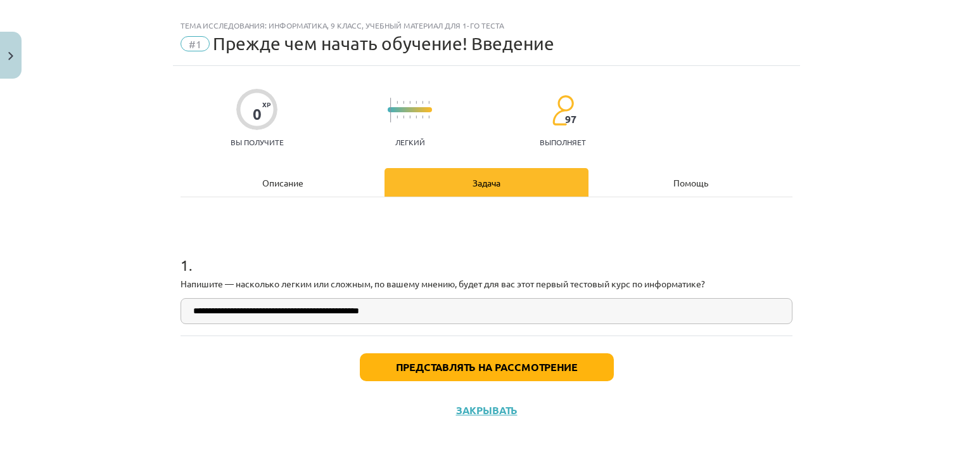
type input "**********"
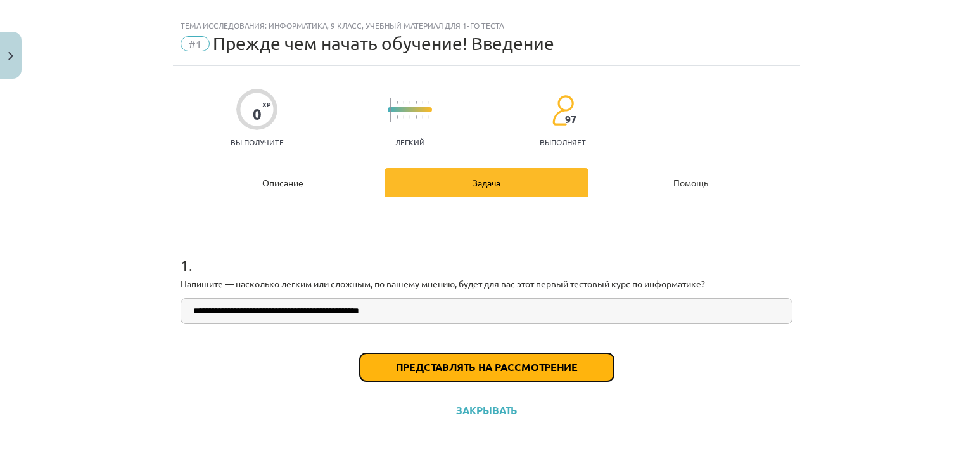
click at [396, 368] on font "Представлять на рассмотрение" at bounding box center [487, 366] width 182 height 13
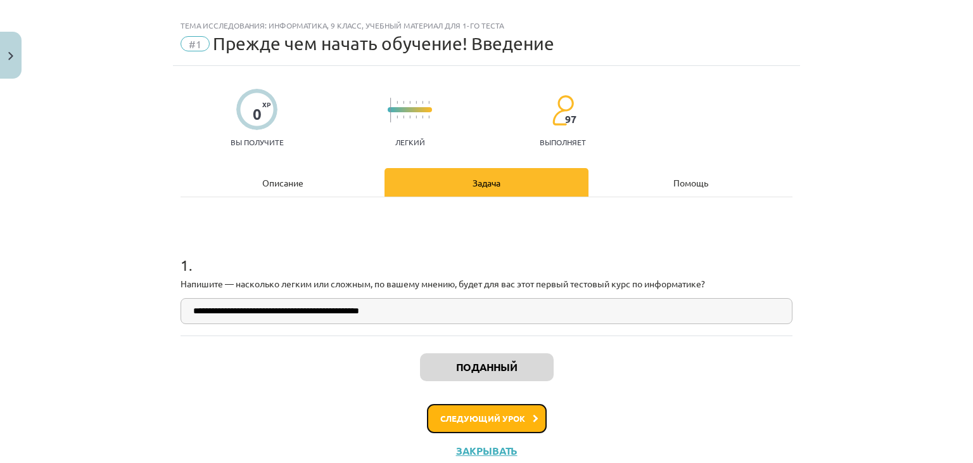
click at [440, 409] on button "Следующий урок" at bounding box center [487, 418] width 120 height 29
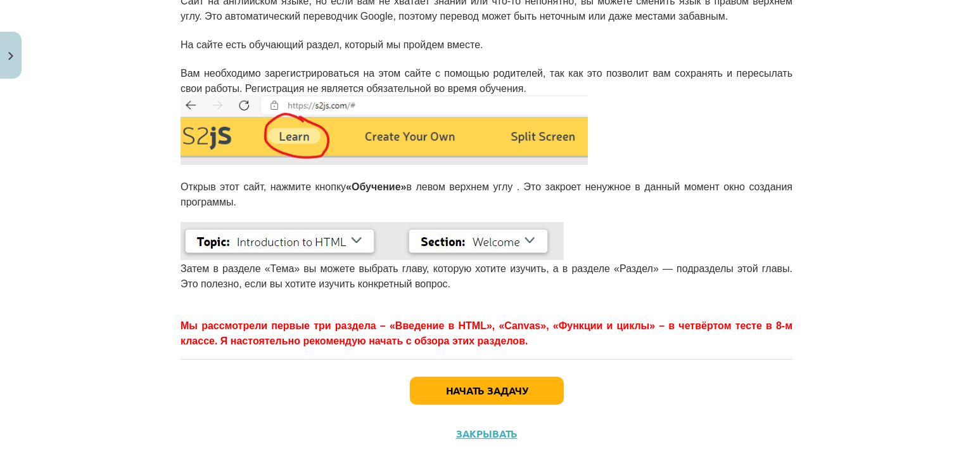
scroll to position [328, 0]
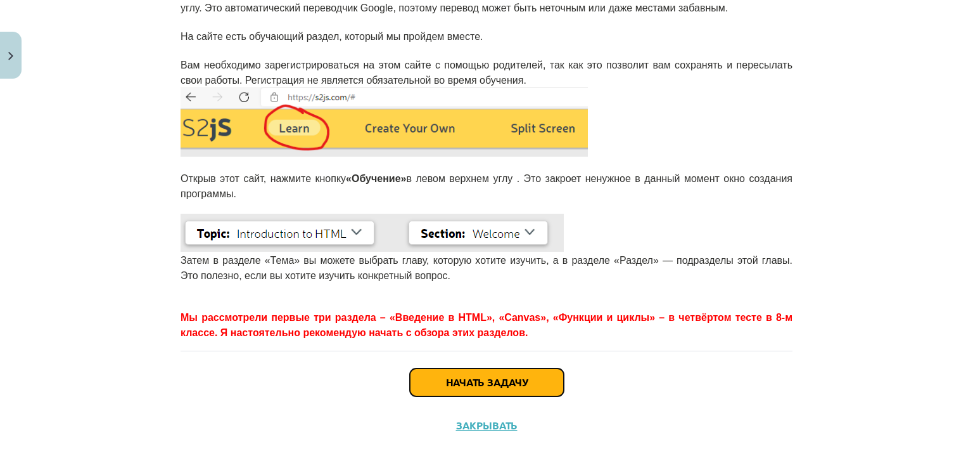
click at [428, 368] on button "Начать задачу" at bounding box center [487, 382] width 154 height 28
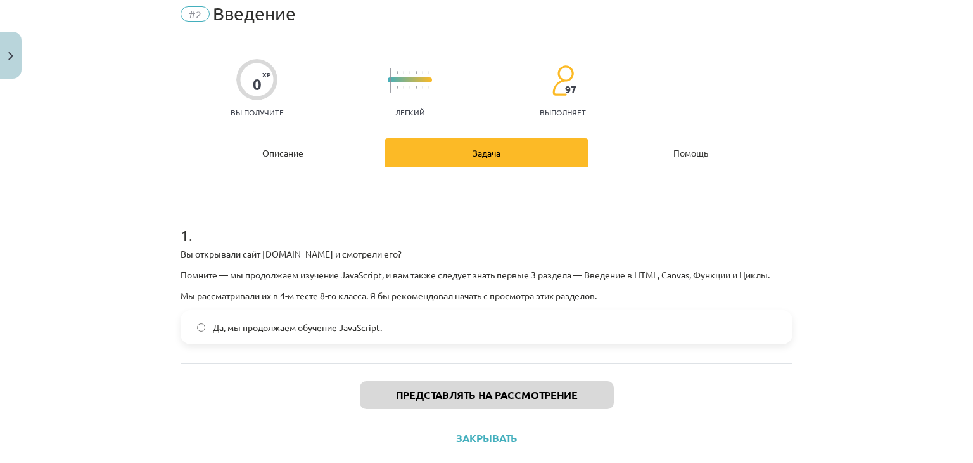
scroll to position [76, 0]
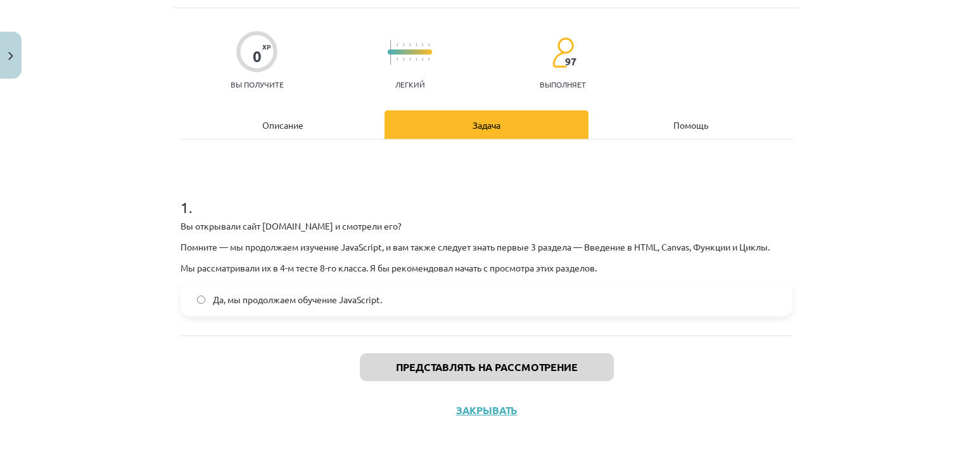
click at [321, 296] on font "Да, мы продолжаем обучение JavaScript." at bounding box center [297, 298] width 169 height 11
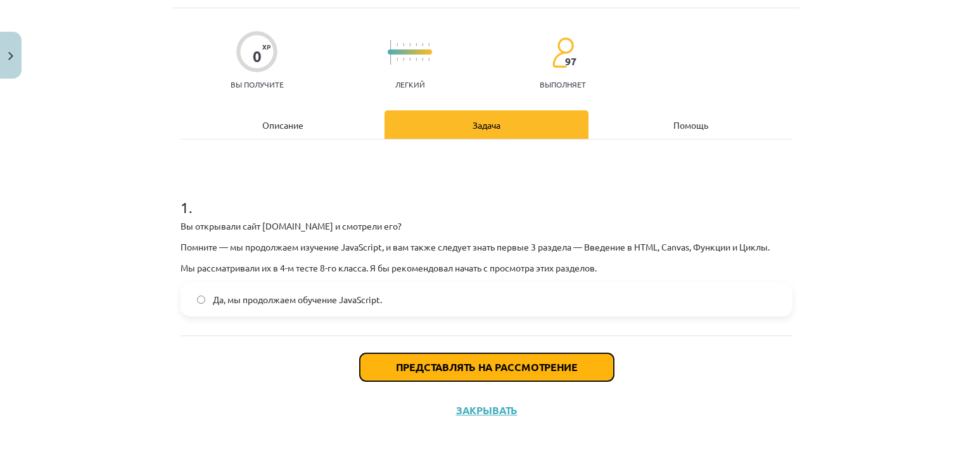
drag, startPoint x: 395, startPoint y: 361, endPoint x: 307, endPoint y: 352, distance: 88.5
click at [396, 361] on font "Представлять на рассмотрение" at bounding box center [487, 366] width 182 height 13
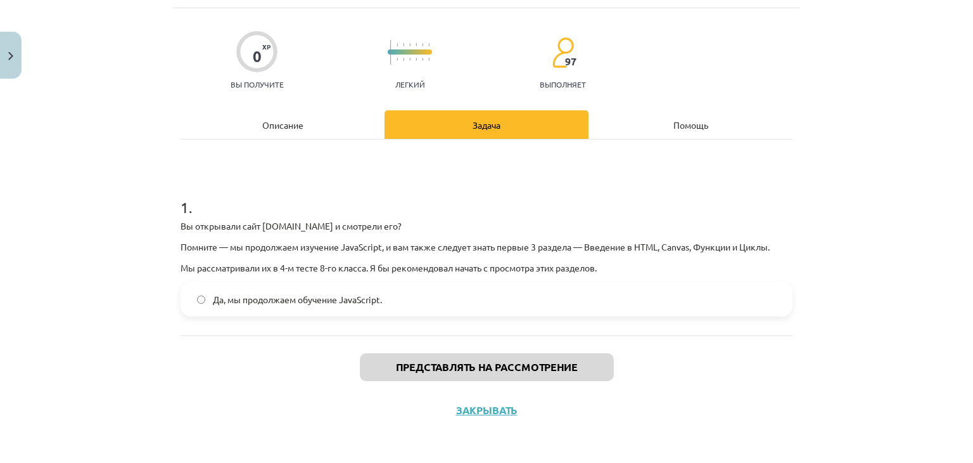
drag, startPoint x: 304, startPoint y: 352, endPoint x: 275, endPoint y: 361, distance: 30.5
click at [275, 361] on div "Представлять на рассмотрение Закрывать" at bounding box center [487, 379] width 612 height 89
click at [326, 350] on div "Представлять на рассмотрение Закрывать" at bounding box center [487, 379] width 612 height 89
drag, startPoint x: 326, startPoint y: 347, endPoint x: 289, endPoint y: 359, distance: 39.3
click at [289, 359] on div "Представлять на рассмотрение Закрывать" at bounding box center [487, 379] width 612 height 89
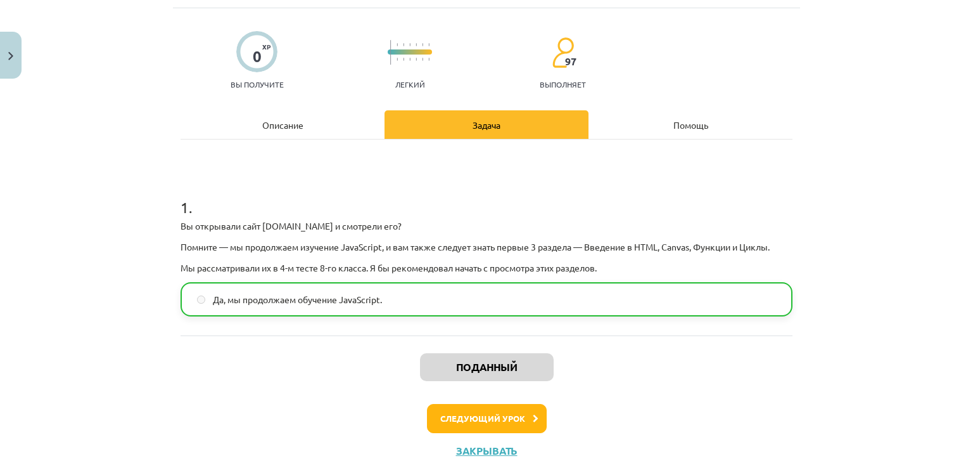
click at [463, 437] on div "Поданный Следующий урок Закрывать" at bounding box center [487, 399] width 612 height 129
click at [447, 423] on button "Следующий урок" at bounding box center [487, 418] width 120 height 29
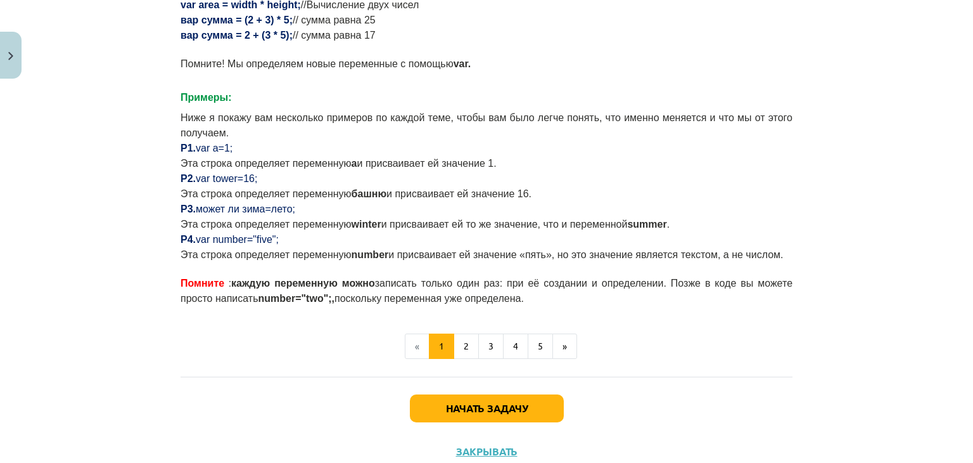
scroll to position [790, 0]
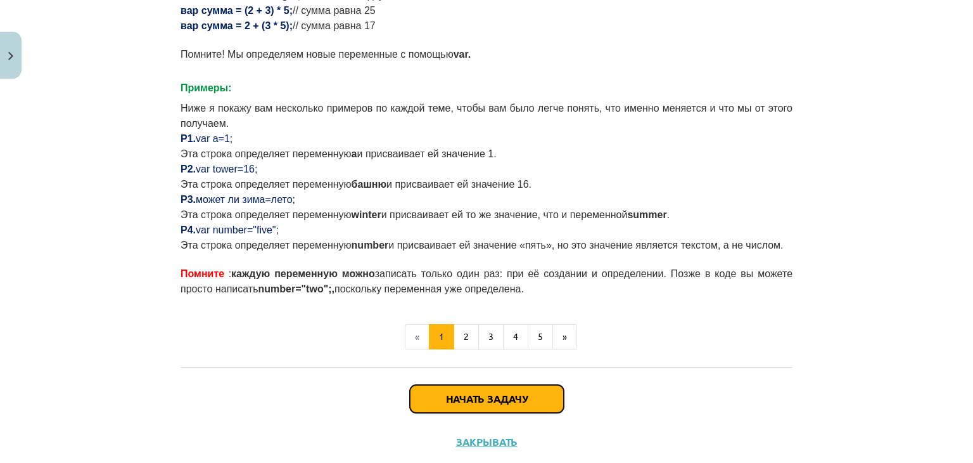
click at [487, 385] on button "Начать задачу" at bounding box center [487, 399] width 154 height 28
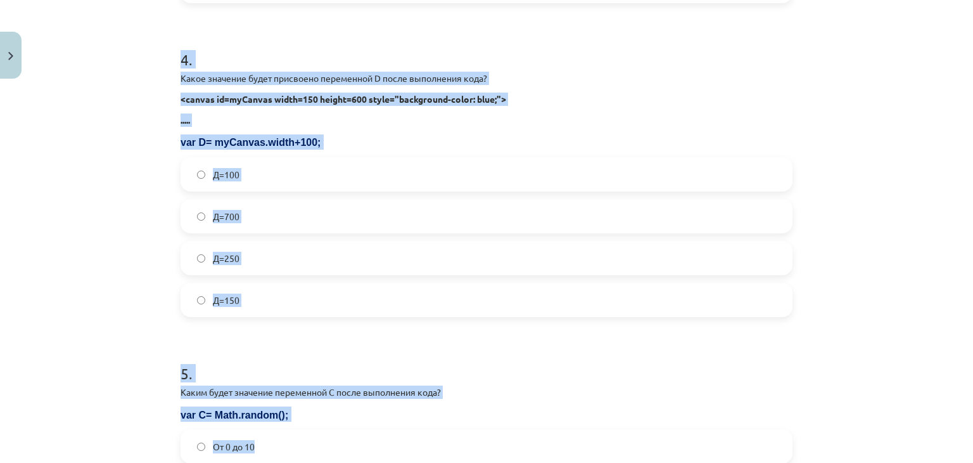
scroll to position [1338, 0]
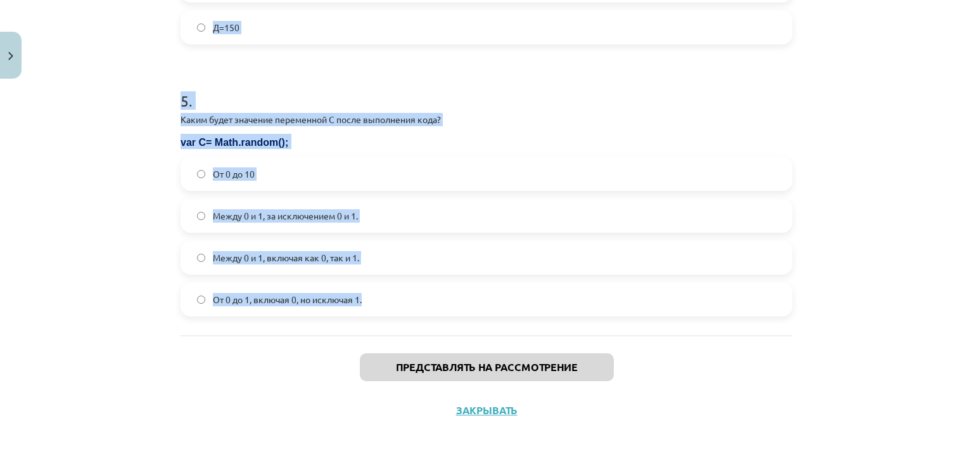
drag, startPoint x: 313, startPoint y: 316, endPoint x: 574, endPoint y: 303, distance: 260.8
copy form "Каким будет значение G после выполнения кода? функция RandInt(up_to) { n = Math…"
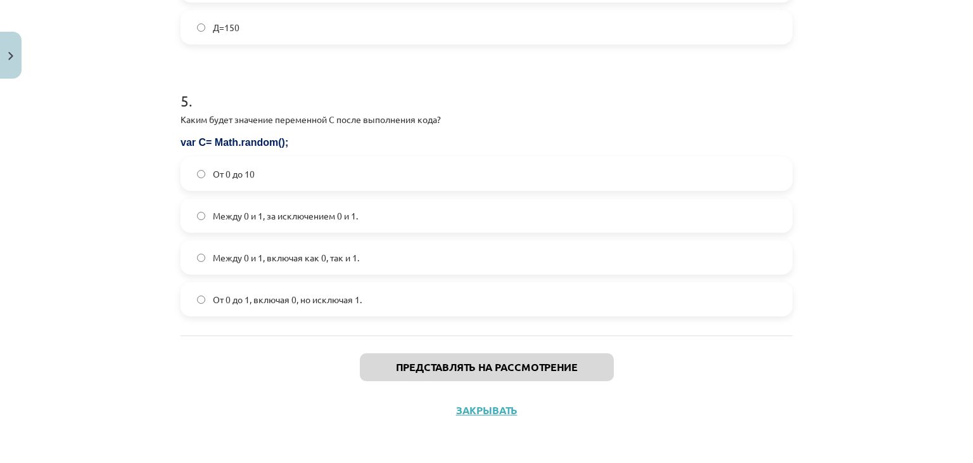
click at [67, 411] on div "Тема исследования: Информатика, 9 класс, учебный материал для 1-го теста #3 1. …" at bounding box center [486, 231] width 973 height 463
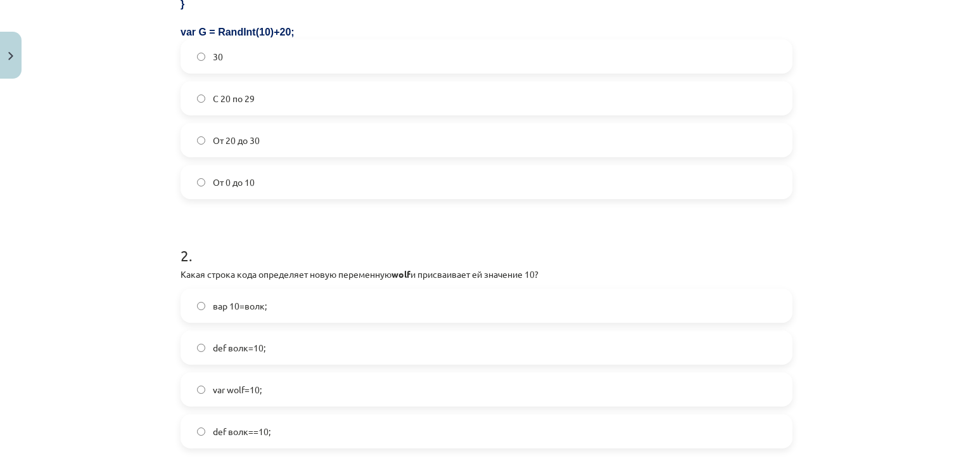
scroll to position [380, 0]
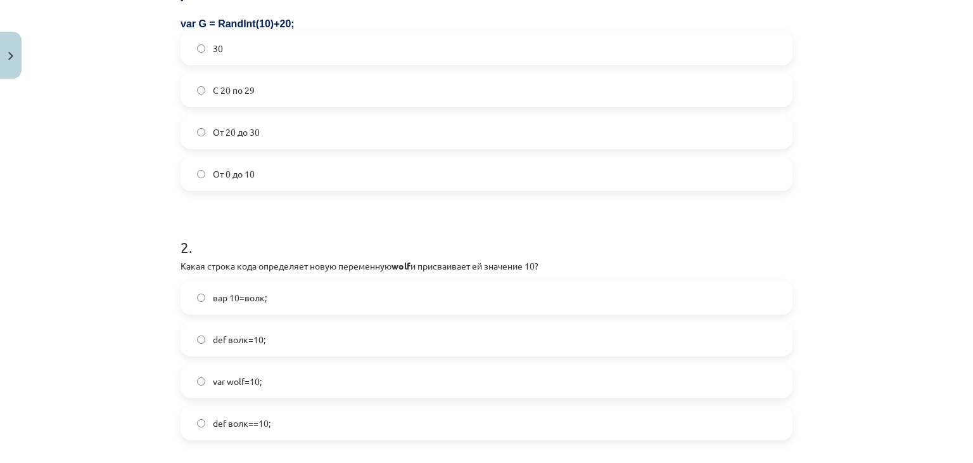
click at [240, 87] on font "С 20 по 29" at bounding box center [234, 89] width 42 height 11
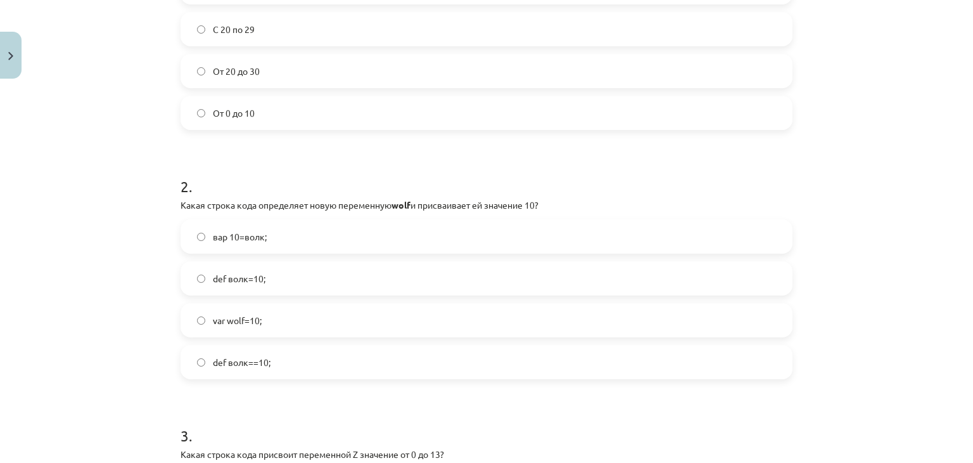
scroll to position [444, 0]
click at [233, 316] on font "var wolf=10;" at bounding box center [237, 317] width 49 height 11
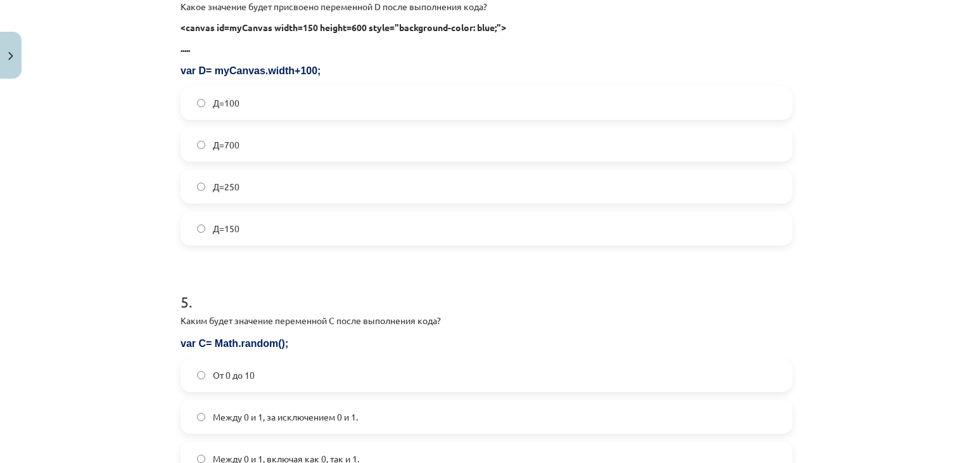
scroll to position [1141, 0]
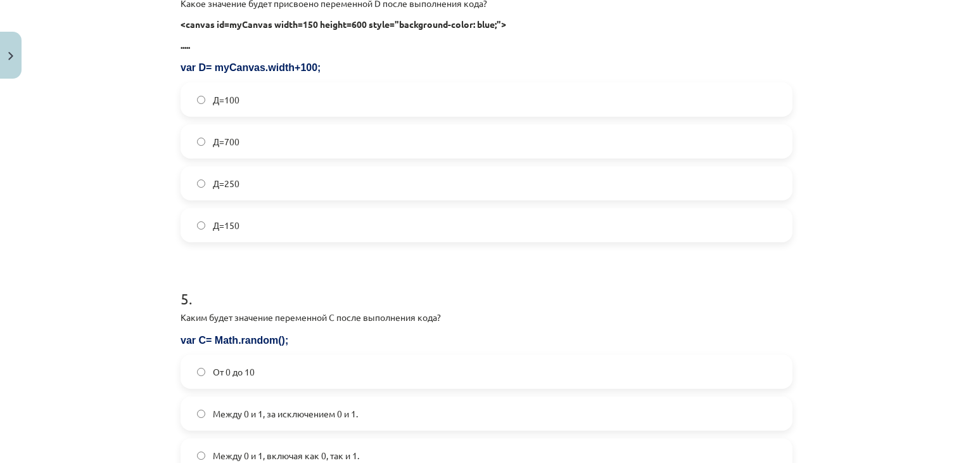
drag, startPoint x: 215, startPoint y: 188, endPoint x: 265, endPoint y: 6, distance: 189.1
click at [215, 188] on span "Д=250" at bounding box center [226, 183] width 27 height 13
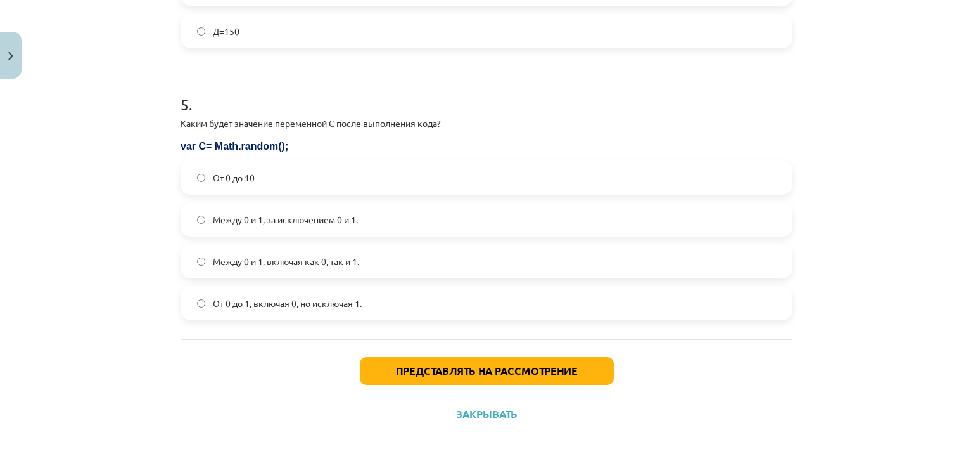
scroll to position [1338, 0]
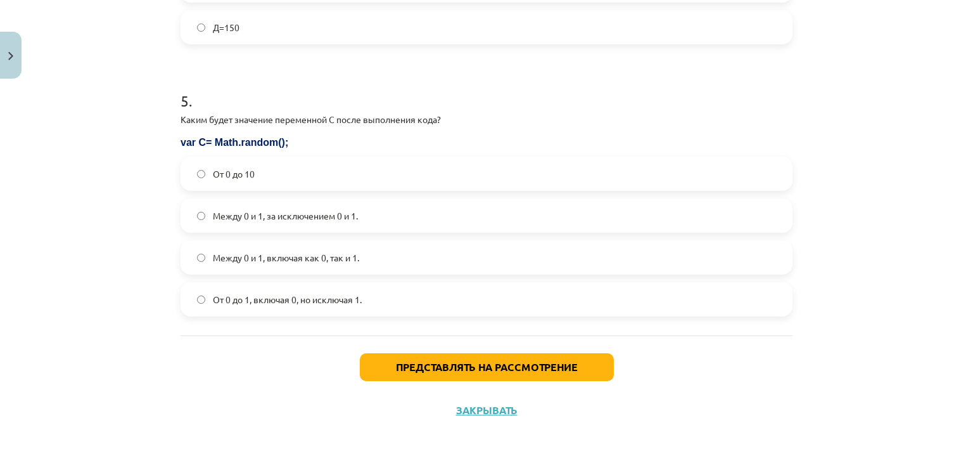
click at [222, 295] on font "От 0 до 1, включая 0, но исключая 1." at bounding box center [287, 298] width 149 height 11
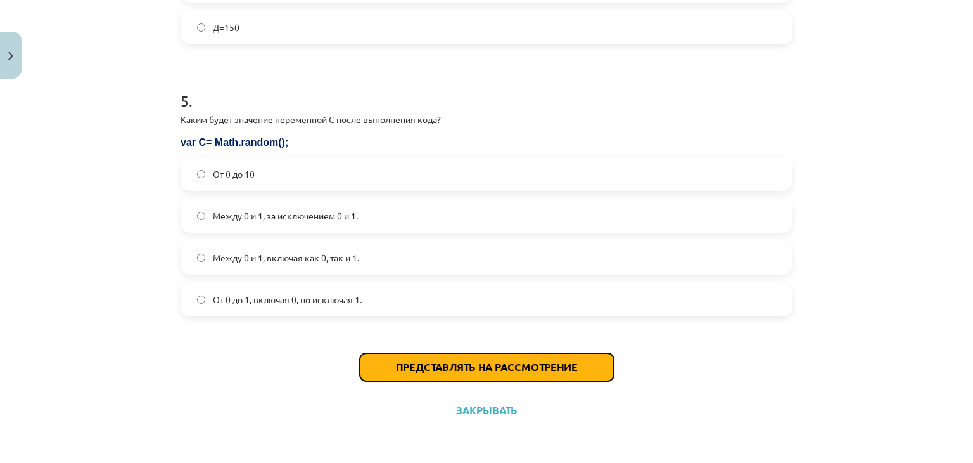
click at [382, 356] on button "Представлять на рассмотрение" at bounding box center [487, 367] width 254 height 28
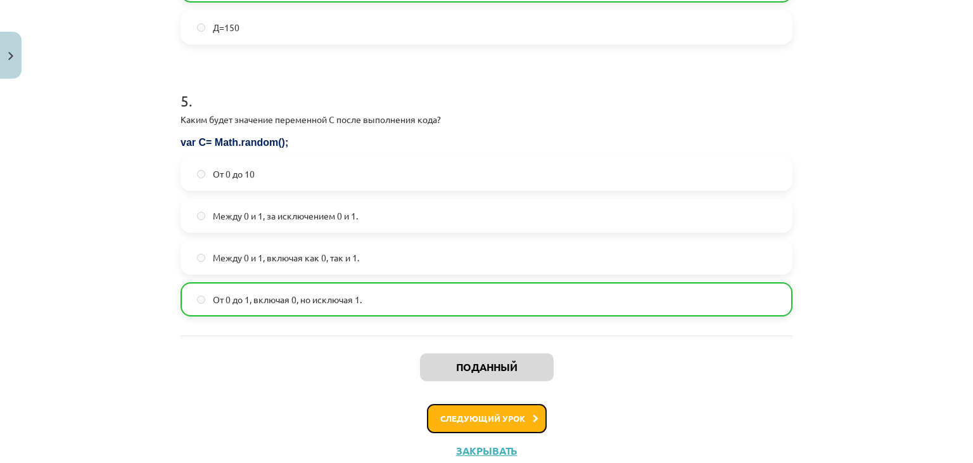
click at [508, 406] on button "Следующий урок" at bounding box center [487, 418] width 120 height 29
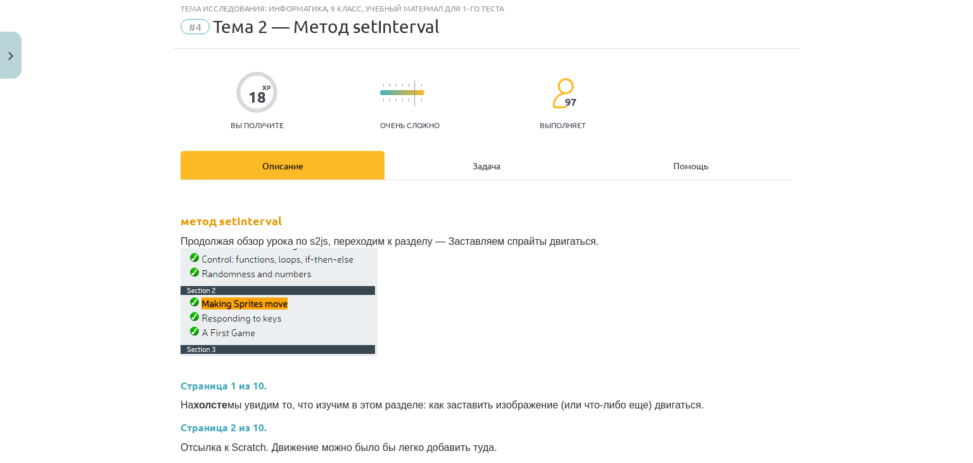
scroll to position [32, 0]
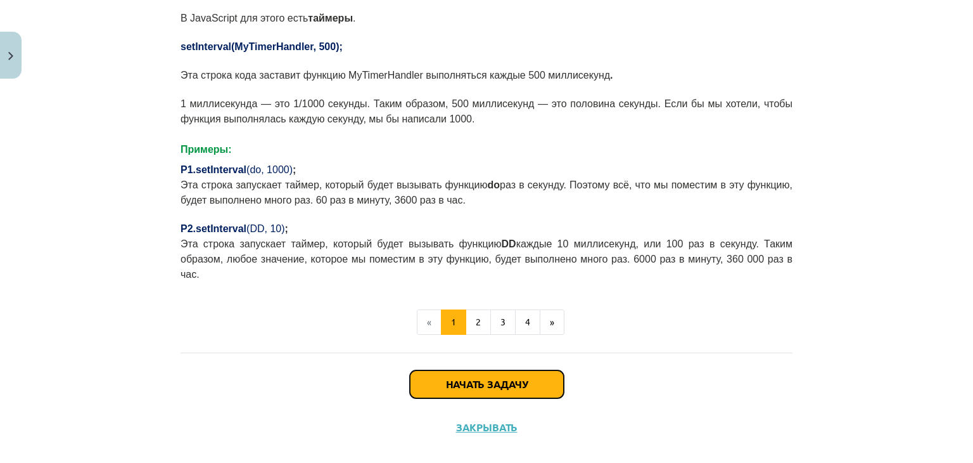
click at [467, 377] on font "Начать задачу" at bounding box center [487, 383] width 82 height 13
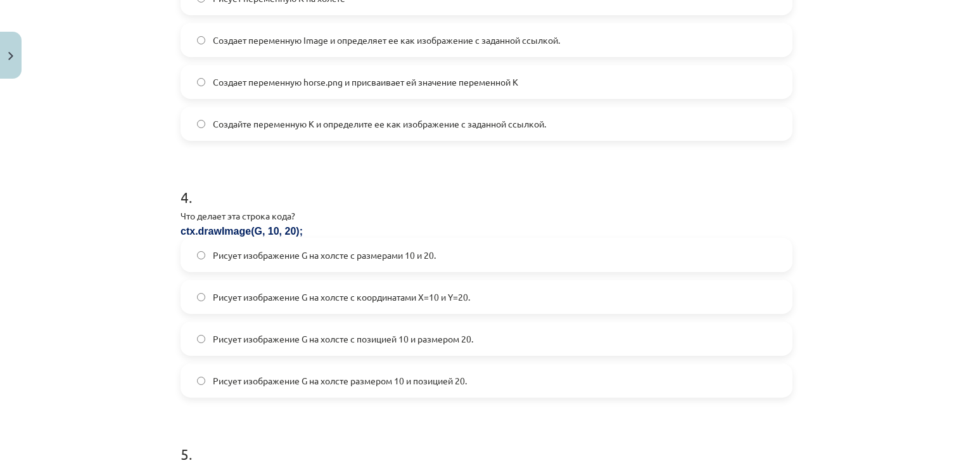
scroll to position [1223, 0]
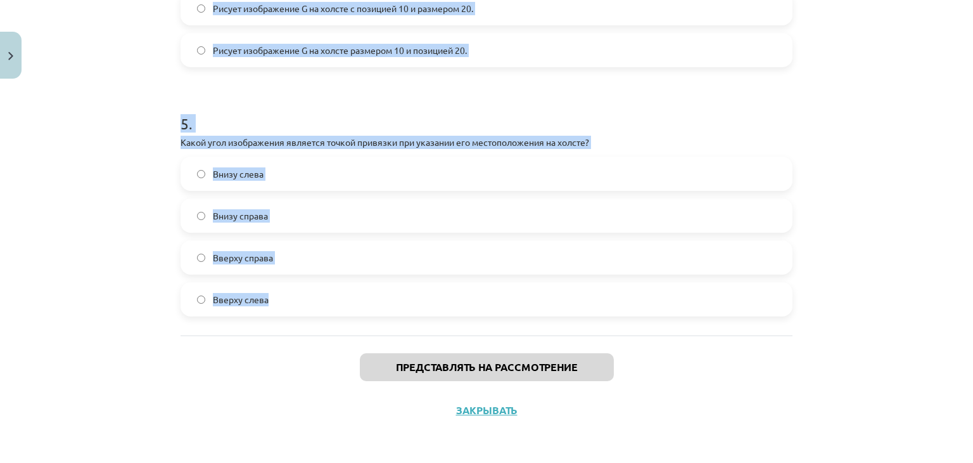
drag, startPoint x: 153, startPoint y: 266, endPoint x: 326, endPoint y: 306, distance: 178.2
click at [326, 306] on div "Тема исследования: Информатика, 9 класс, учебный материал для 1-го теста #4 Тем…" at bounding box center [486, 231] width 973 height 463
copy form "Какая строка кода будет вызывать функцию HH один раз в секунду? setInterval(ЧЧ,…"
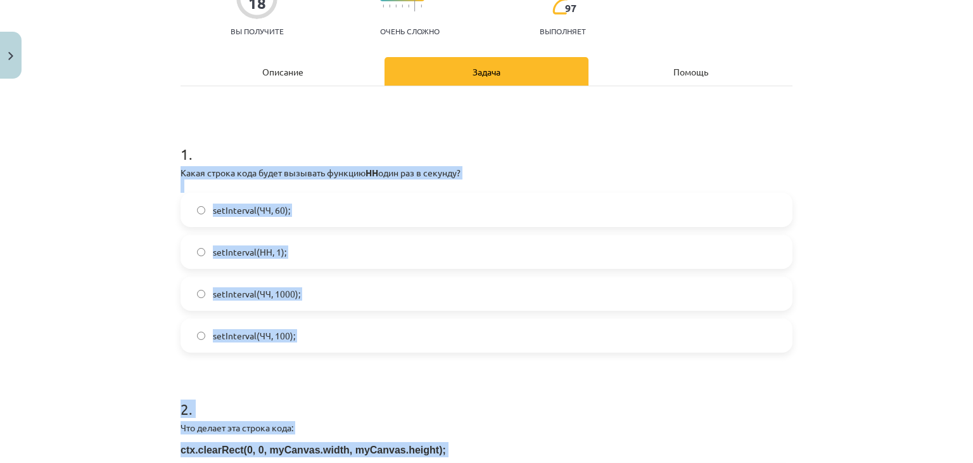
scroll to position [190, 0]
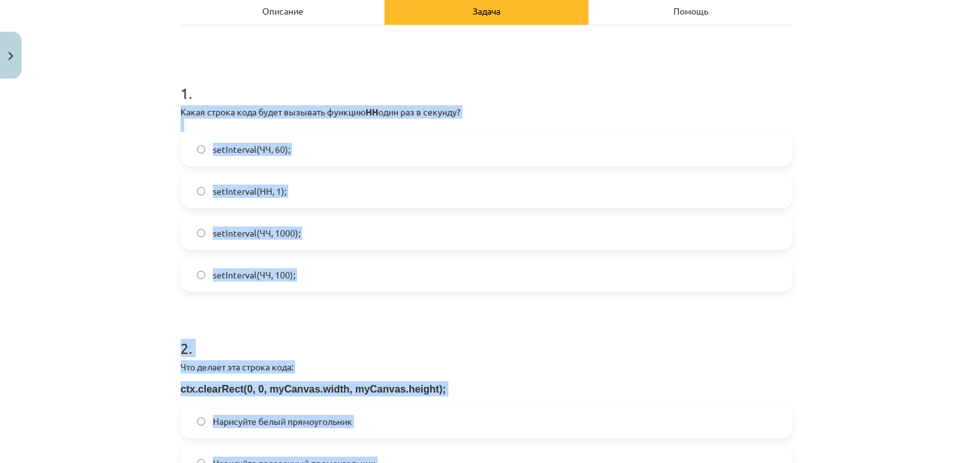
click at [278, 206] on label "setInterval(HH, 1);" at bounding box center [487, 191] width 610 height 32
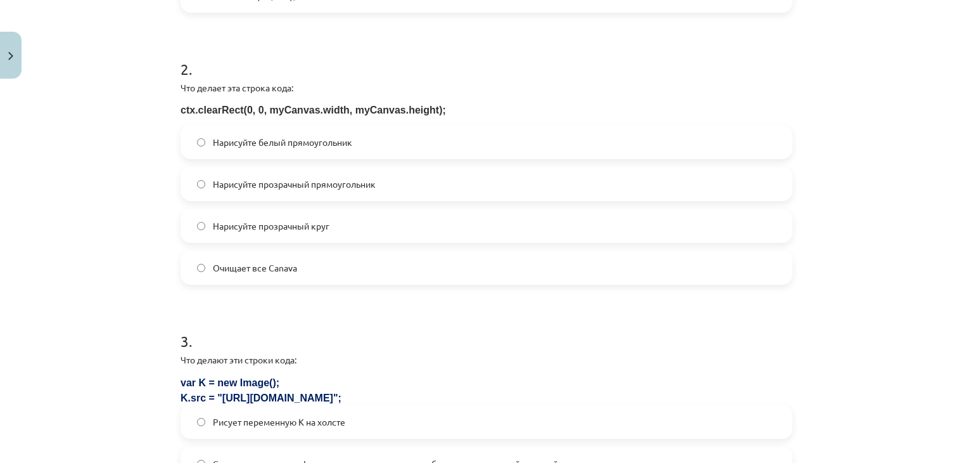
scroll to position [570, 0]
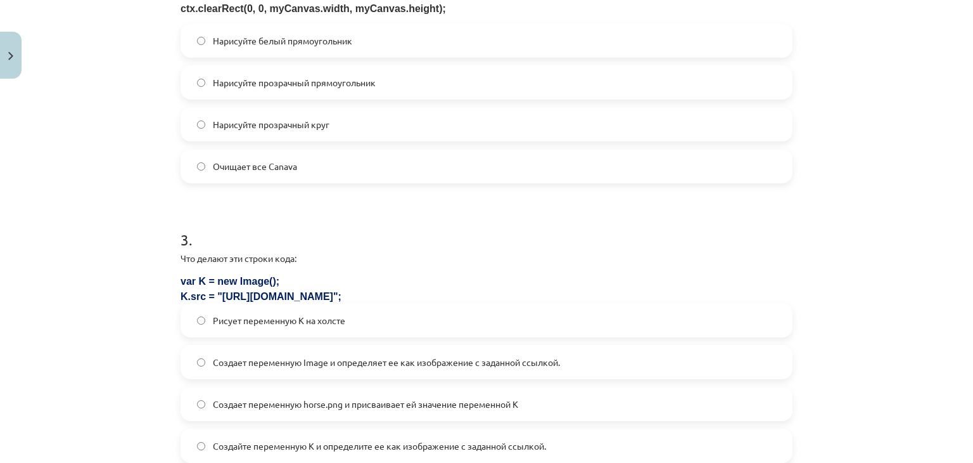
drag, startPoint x: 245, startPoint y: 165, endPoint x: 233, endPoint y: 169, distance: 12.6
click at [245, 165] on font "Очищает все Canava" at bounding box center [255, 165] width 84 height 11
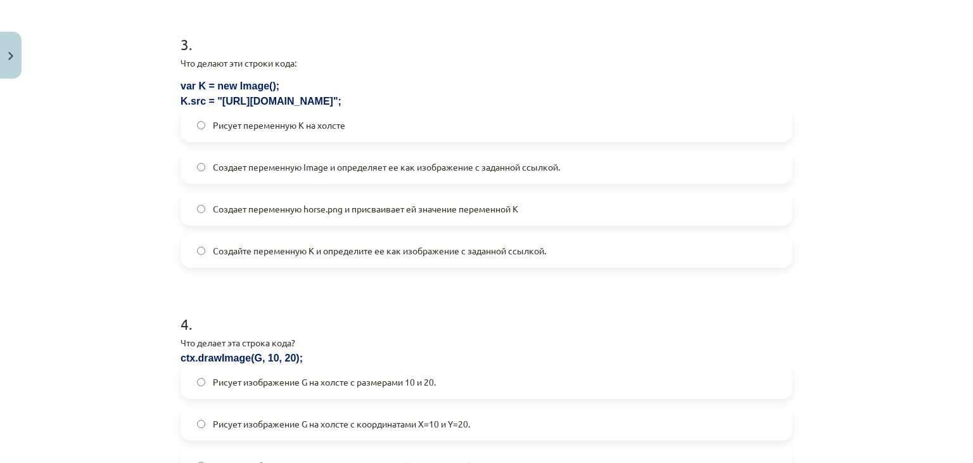
scroll to position [761, 0]
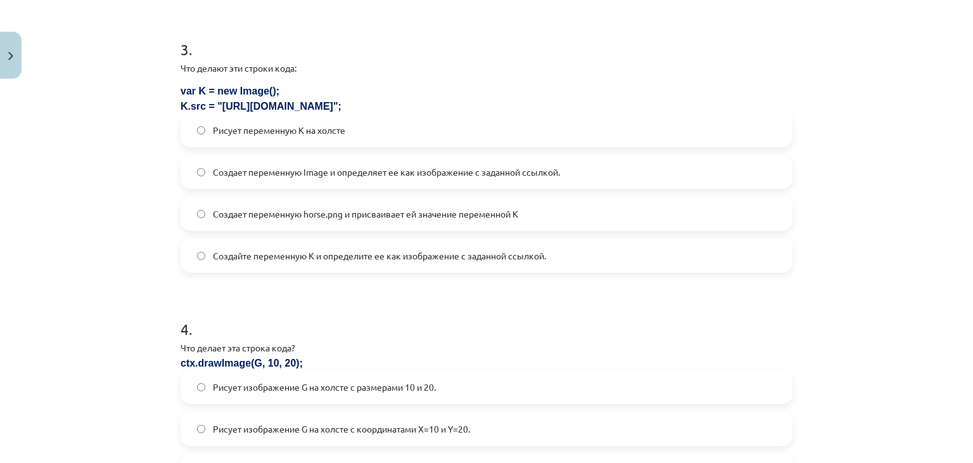
click at [241, 142] on label "Рисует переменную K на холсте" at bounding box center [487, 130] width 610 height 32
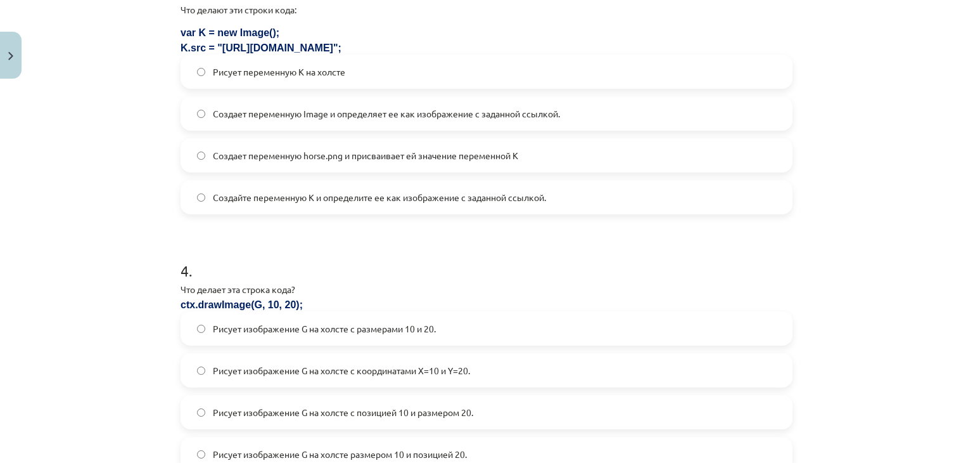
scroll to position [824, 0]
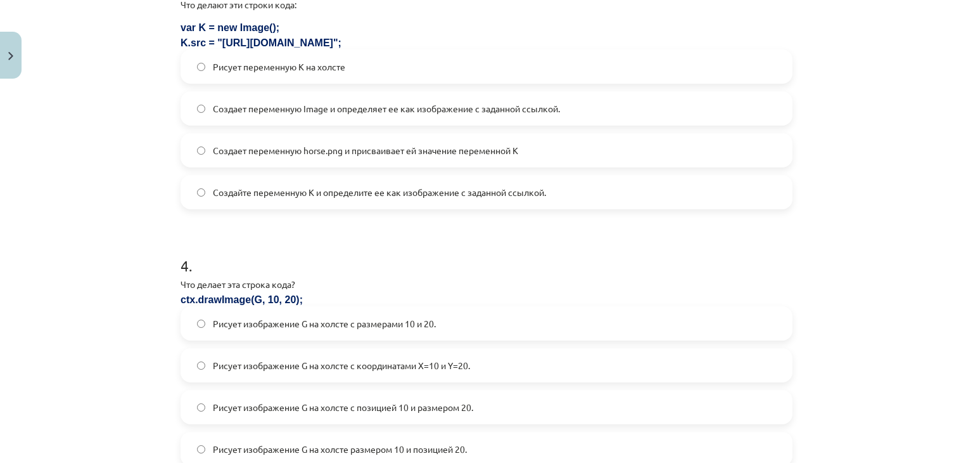
click at [200, 193] on label "Создайте переменную K и определите ее как изображение с заданной ссылкой." at bounding box center [487, 192] width 610 height 32
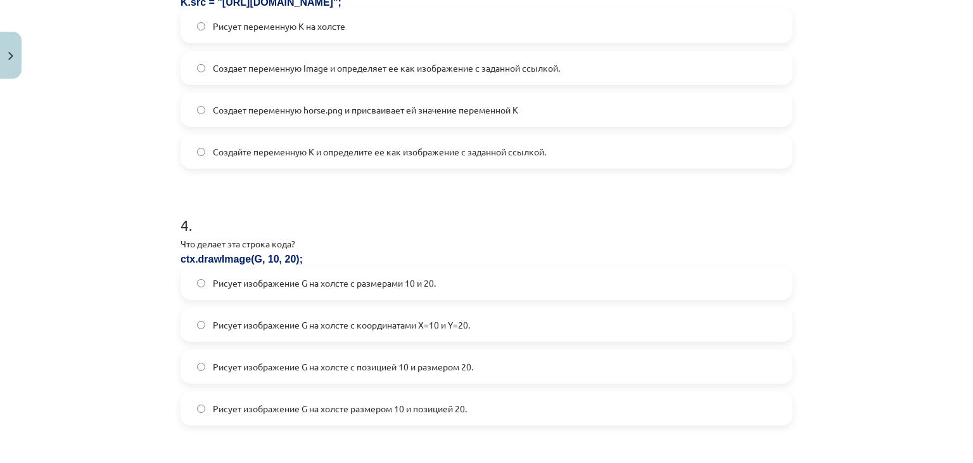
scroll to position [1077, 0]
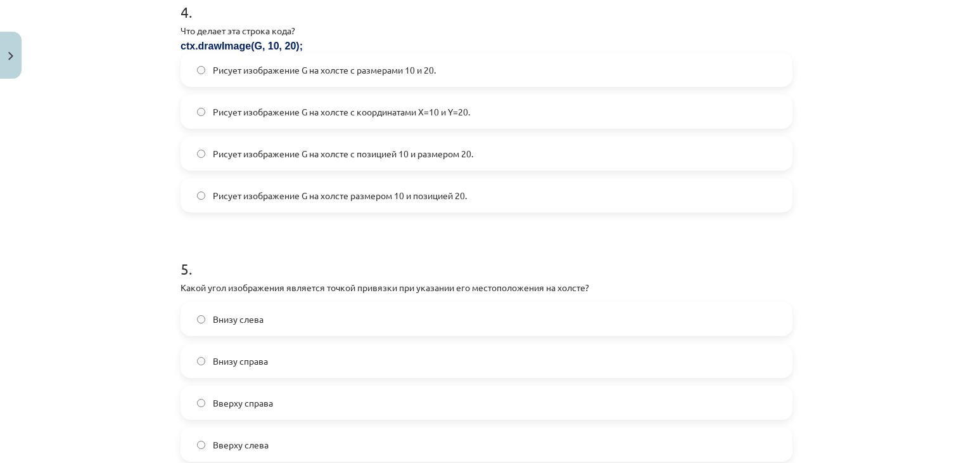
click at [227, 115] on font "Рисует изображение G на холсте с координатами X=10 и Y=20." at bounding box center [341, 111] width 257 height 11
click at [411, 112] on font "Рисует изображение G на холсте с координатами X=10 и Y=20." at bounding box center [341, 111] width 257 height 11
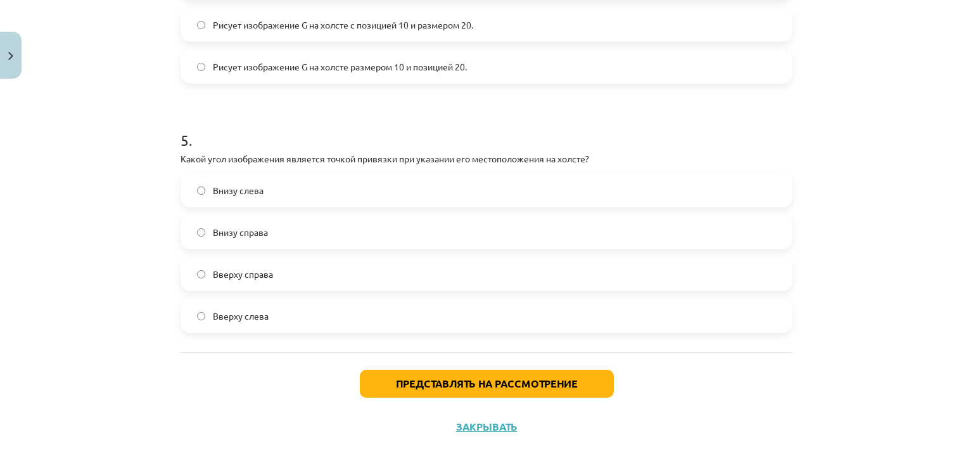
scroll to position [1223, 0]
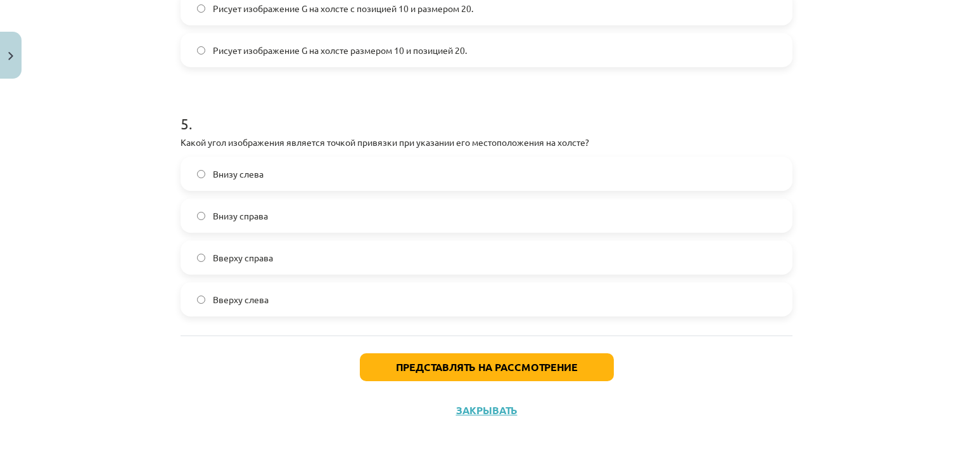
click at [261, 168] on label "Внизу слева" at bounding box center [487, 174] width 610 height 32
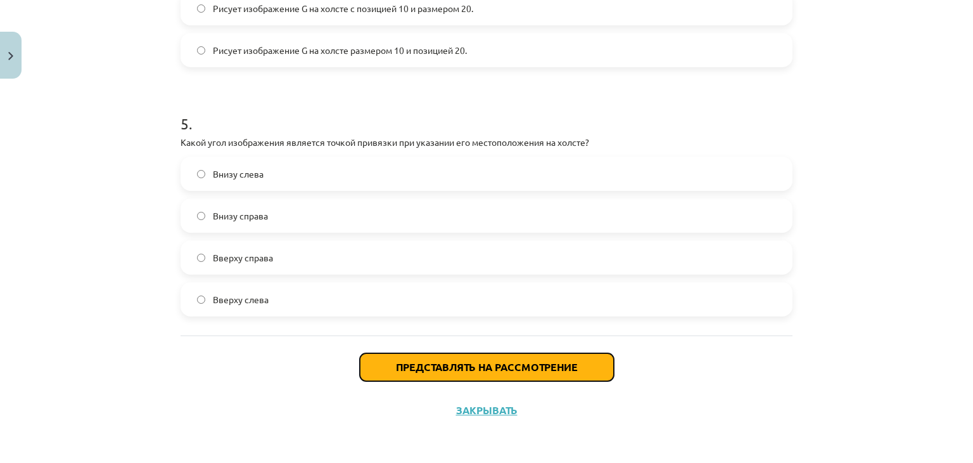
click at [373, 368] on button "Представлять на рассмотрение" at bounding box center [487, 367] width 254 height 28
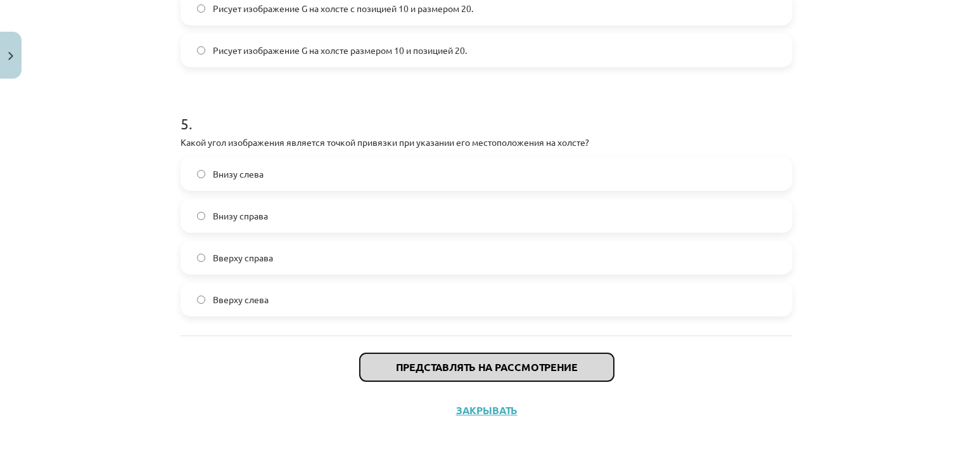
drag, startPoint x: 389, startPoint y: 362, endPoint x: 375, endPoint y: 358, distance: 14.5
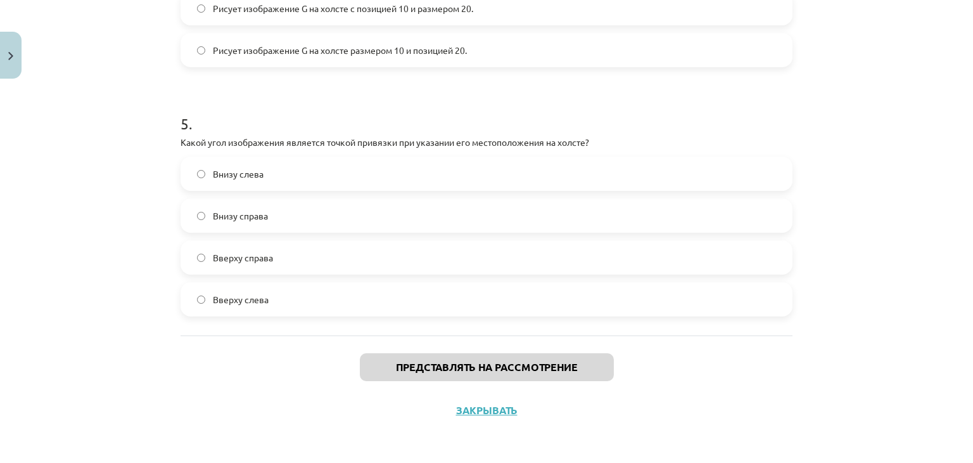
drag, startPoint x: 375, startPoint y: 358, endPoint x: 288, endPoint y: 385, distance: 90.8
click at [285, 386] on div "Представлять на рассмотрение Закрывать" at bounding box center [487, 379] width 612 height 89
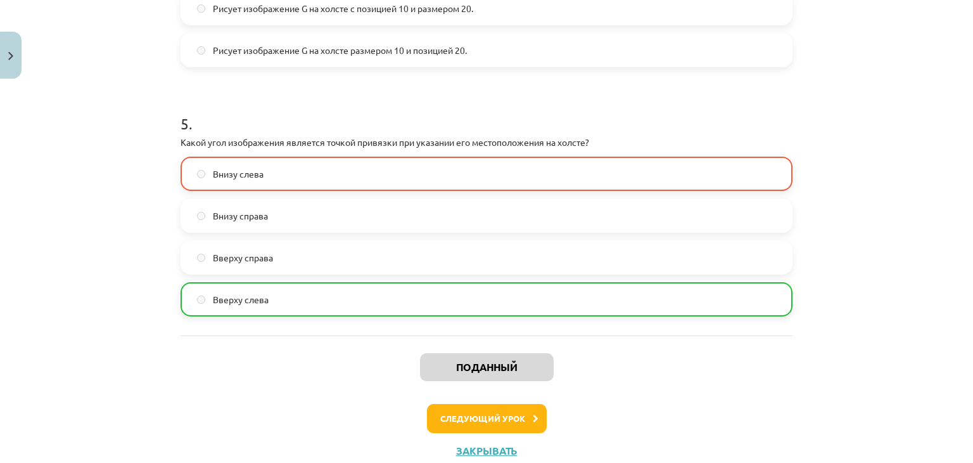
drag, startPoint x: 436, startPoint y: 435, endPoint x: 438, endPoint y: 427, distance: 8.5
click at [438, 432] on div "Поданный Следующий урок Закрывать" at bounding box center [487, 399] width 612 height 129
click at [440, 421] on font "Следующий урок" at bounding box center [482, 418] width 85 height 11
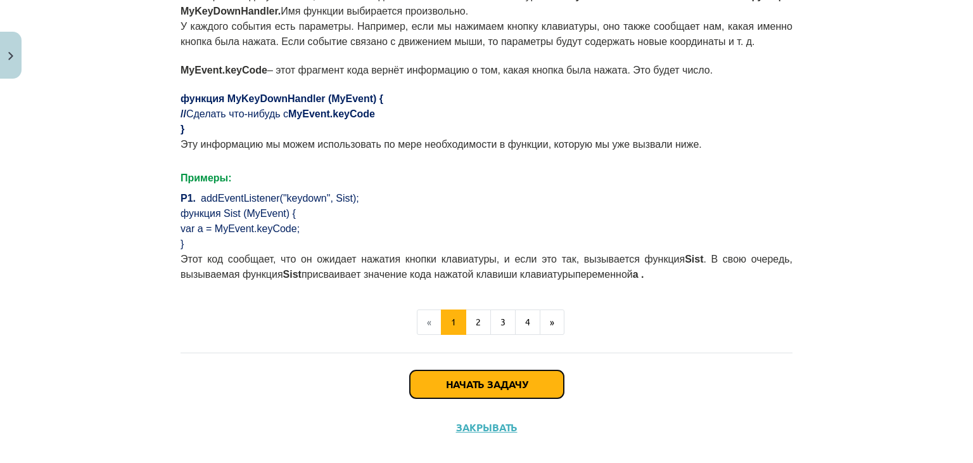
click at [414, 373] on button "Начать задачу" at bounding box center [487, 384] width 154 height 28
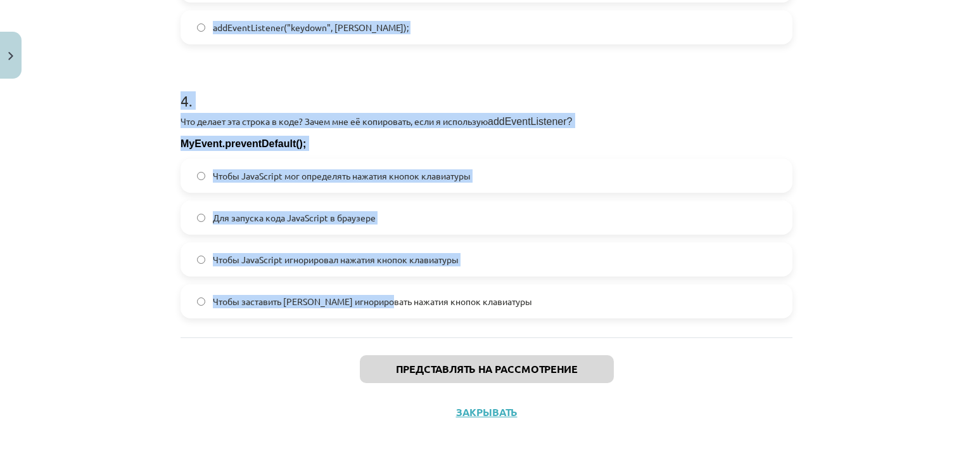
scroll to position [1046, 0]
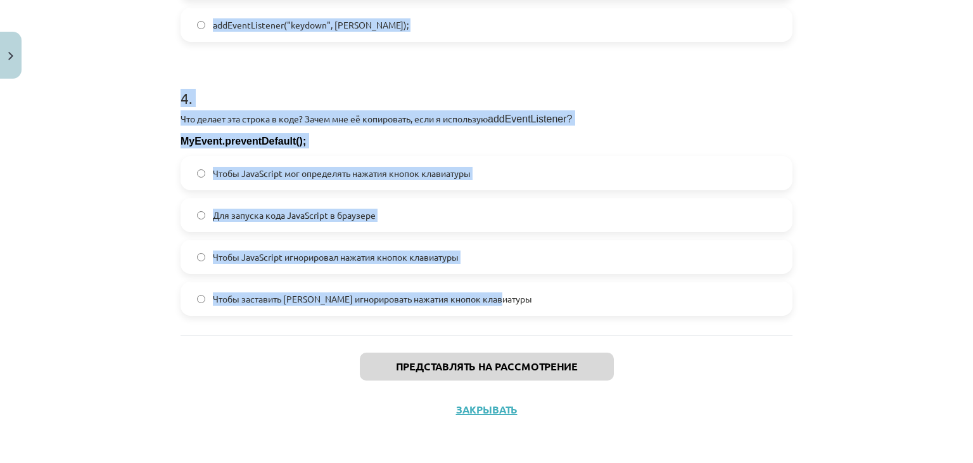
drag, startPoint x: 169, startPoint y: 247, endPoint x: 591, endPoint y: 328, distance: 429.2
copy form "1 . Что произойдет после нажатия кнопки «Стрелка вниз» на клавиатуре, если есть…"
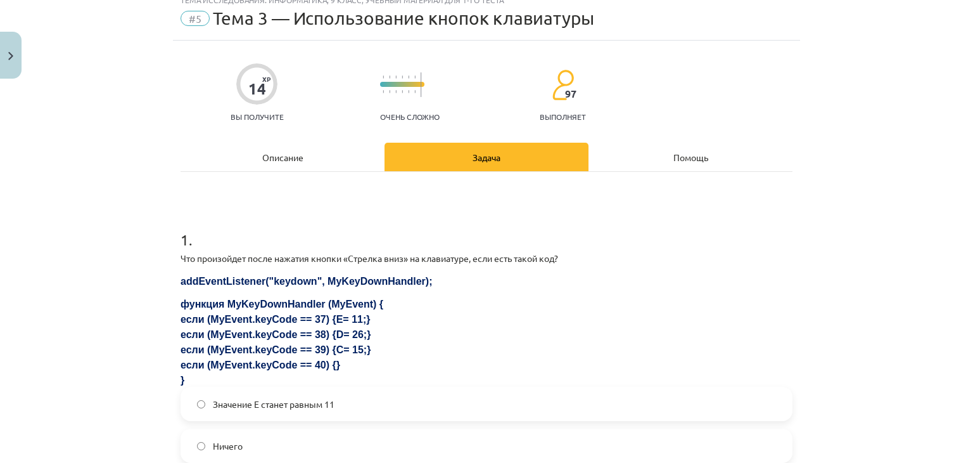
scroll to position [254, 0]
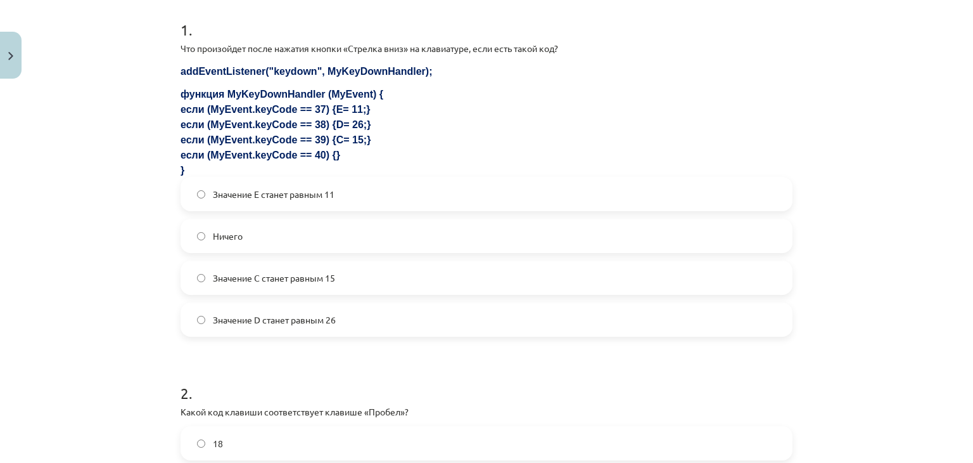
click at [261, 244] on label "Ничего" at bounding box center [487, 236] width 610 height 32
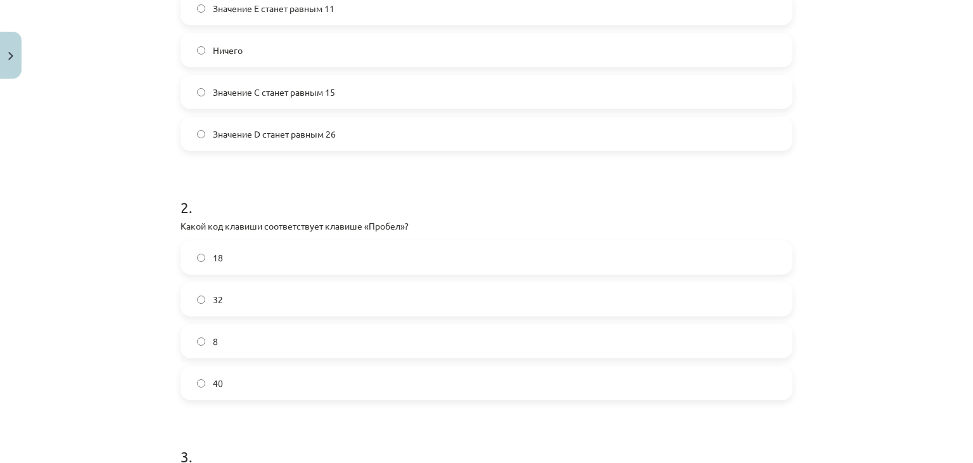
scroll to position [507, 0]
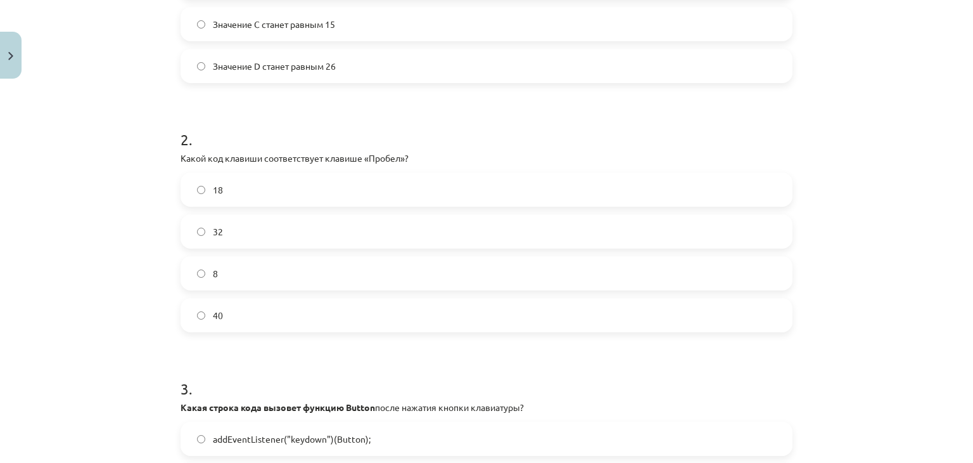
click at [232, 229] on label "32" at bounding box center [487, 231] width 610 height 32
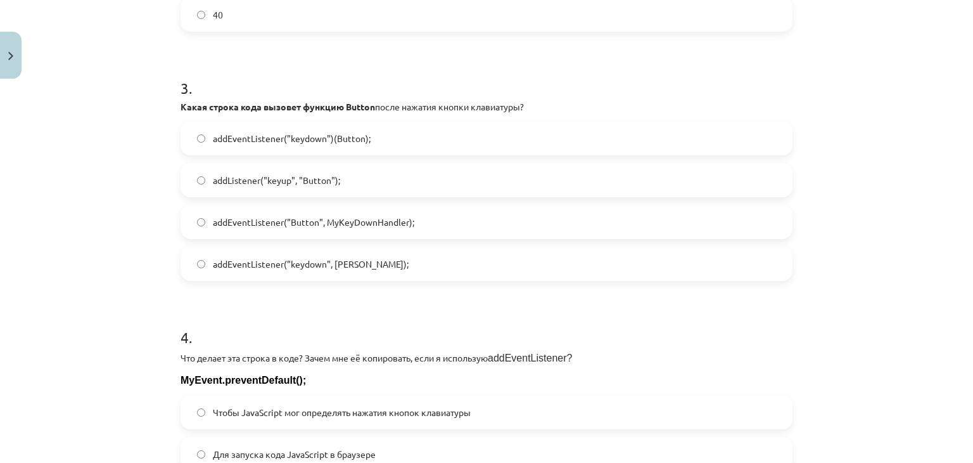
scroll to position [824, 0]
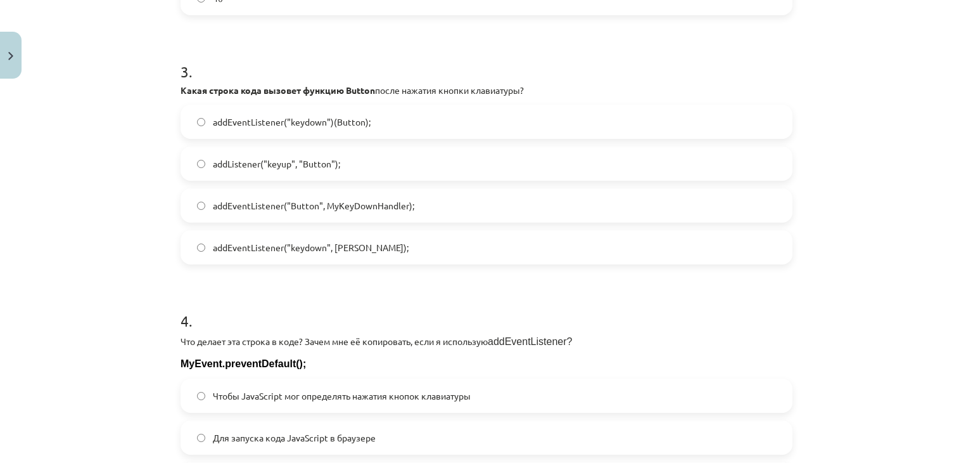
click at [331, 162] on font "addListener("keyup", "Button");" at bounding box center [276, 163] width 127 height 11
click at [323, 131] on label "addEventListener("keydown")(Button);" at bounding box center [487, 122] width 610 height 32
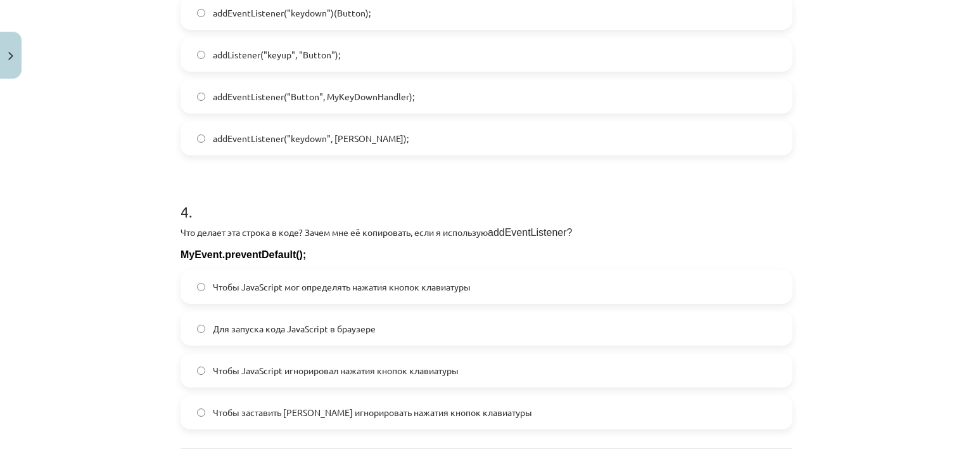
scroll to position [951, 0]
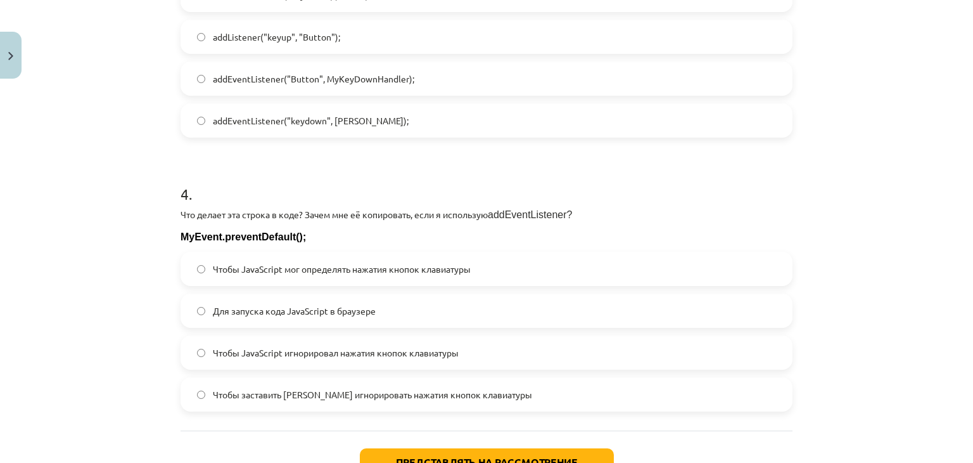
click at [339, 122] on font "addEventListener("keydown", Button);" at bounding box center [311, 120] width 196 height 11
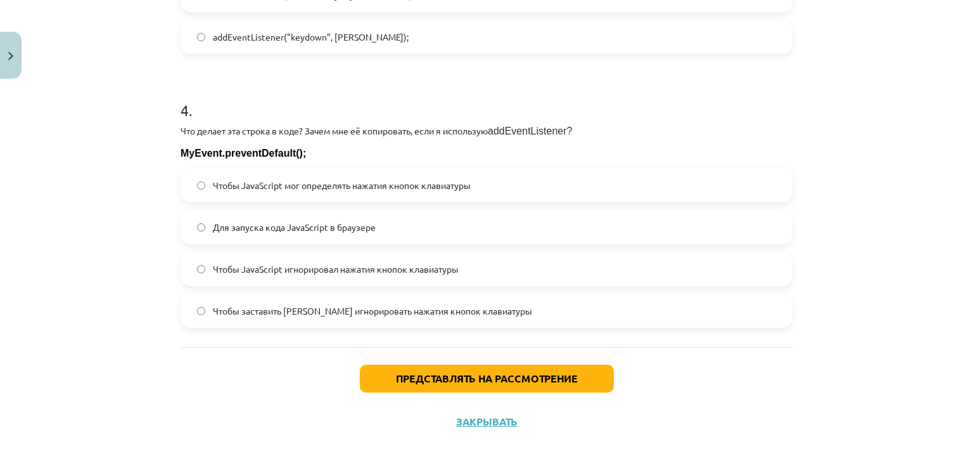
scroll to position [1046, 0]
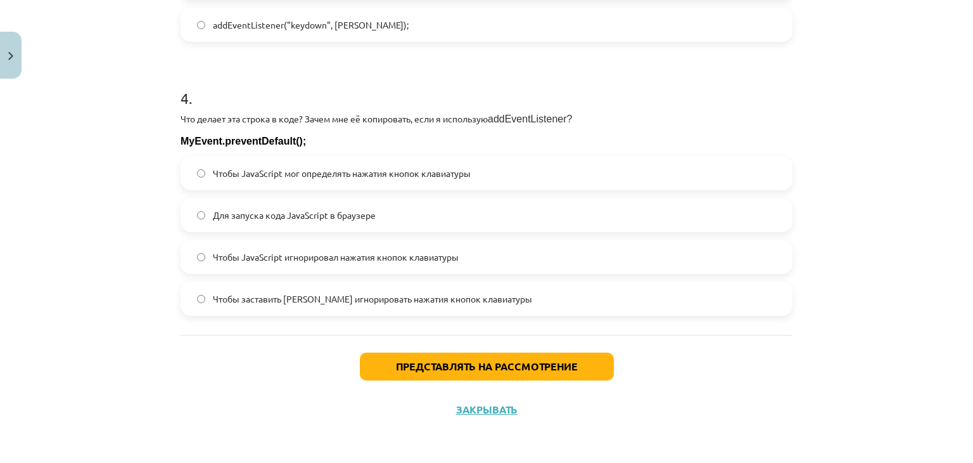
click at [242, 263] on label "Чтобы JavaScript игнорировал нажатия кнопок клавиатуры" at bounding box center [487, 257] width 610 height 32
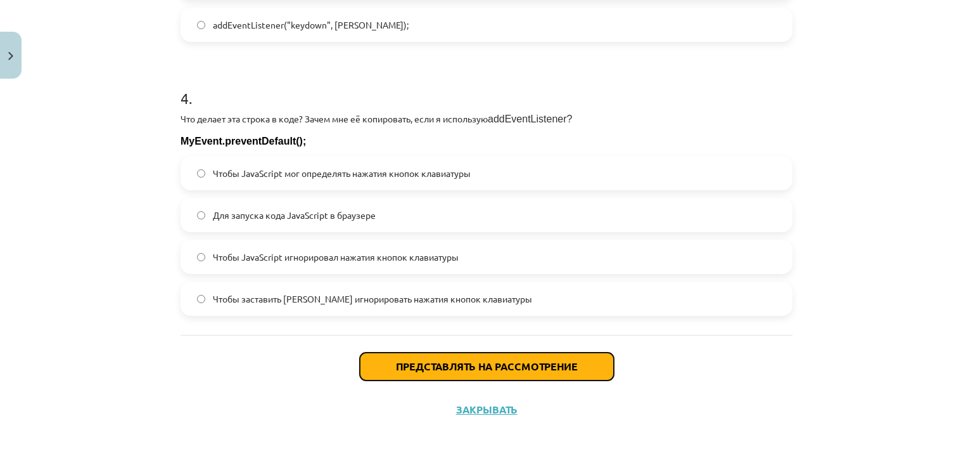
drag, startPoint x: 406, startPoint y: 362, endPoint x: 264, endPoint y: 363, distance: 142.0
click at [406, 363] on font "Представлять на рассмотрение" at bounding box center [487, 365] width 182 height 13
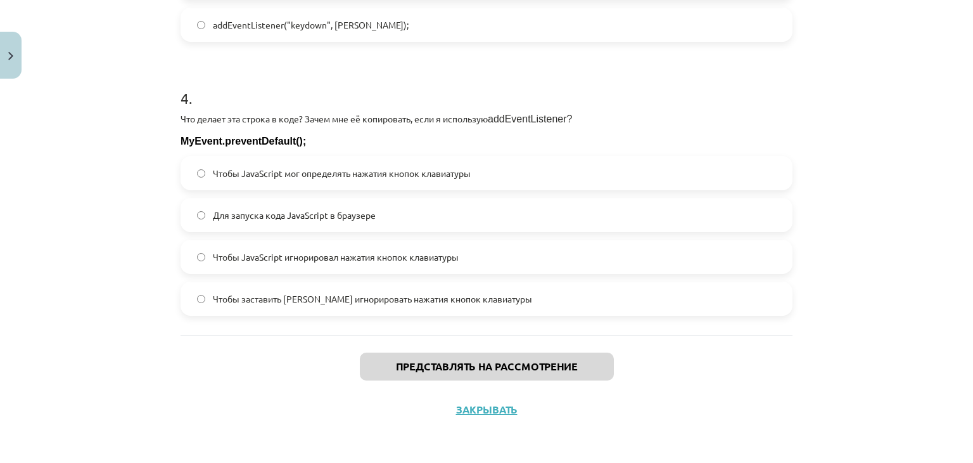
click at [294, 184] on label "Чтобы JavaScript мог определять нажатия кнопок клавиатуры" at bounding box center [487, 173] width 610 height 32
click at [212, 391] on div "Представлять на рассмотрение Закрывать" at bounding box center [487, 379] width 612 height 89
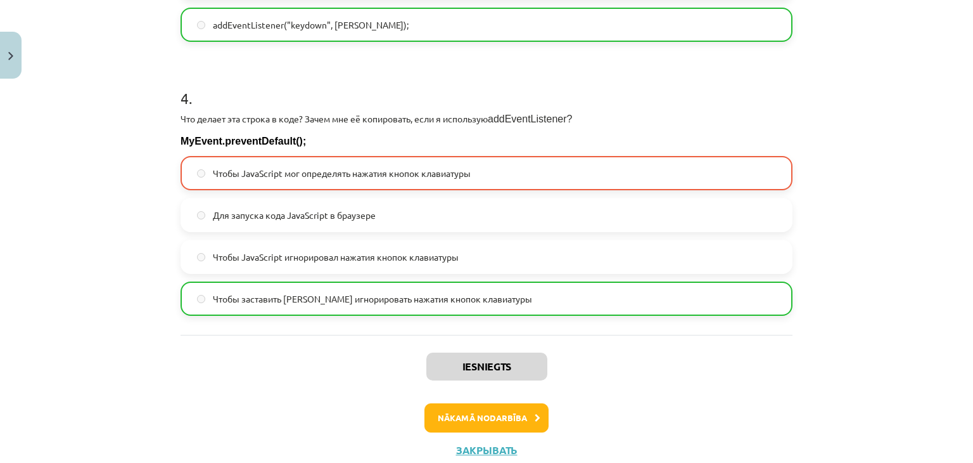
drag, startPoint x: 212, startPoint y: 391, endPoint x: 114, endPoint y: 382, distance: 98.0
click at [114, 382] on div "Тема исследования: Информатика, 9 класс, учебный материал для 1-го теста #5 Тем…" at bounding box center [486, 231] width 973 height 463
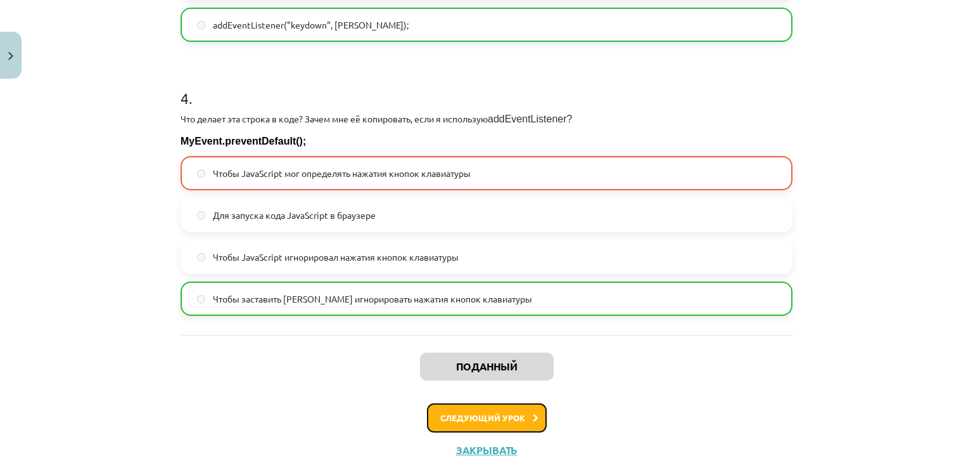
click at [448, 413] on font "Следующий урок" at bounding box center [482, 417] width 85 height 11
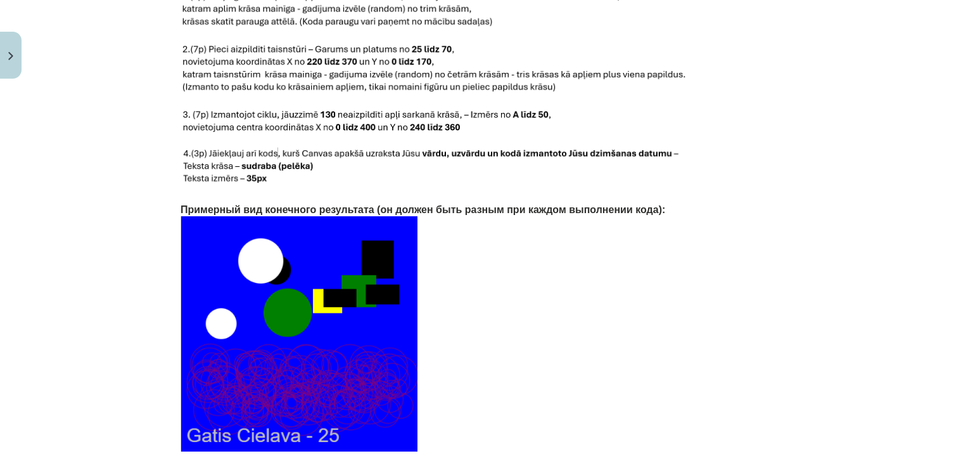
scroll to position [2732, 0]
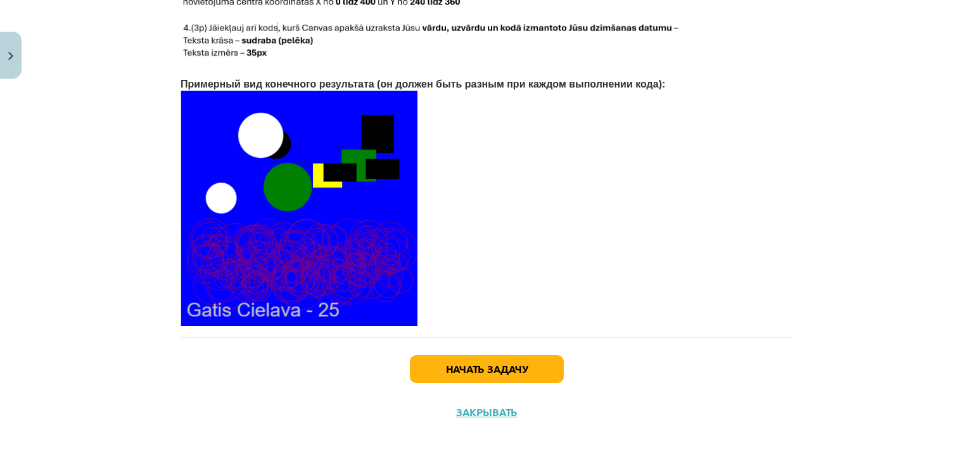
click at [410, 385] on div "Начать задачу Закрывать" at bounding box center [487, 381] width 612 height 89
click at [413, 378] on button "Начать задачу" at bounding box center [487, 369] width 154 height 28
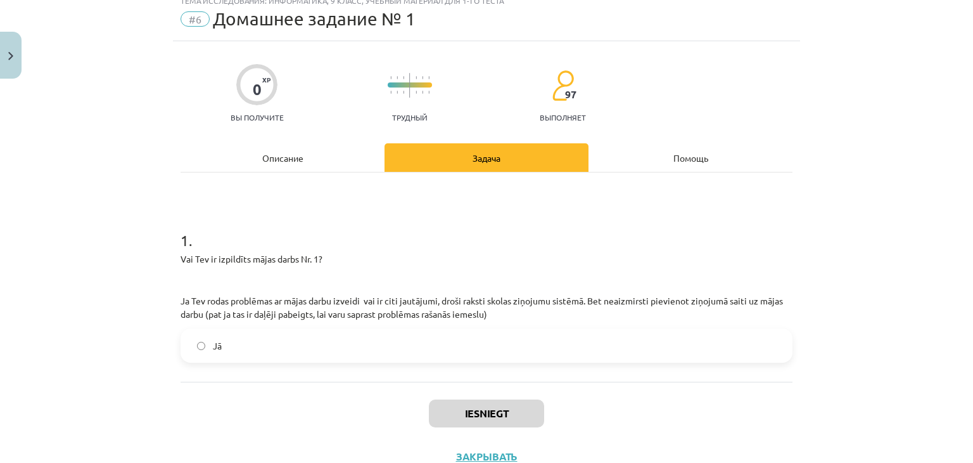
scroll to position [32, 0]
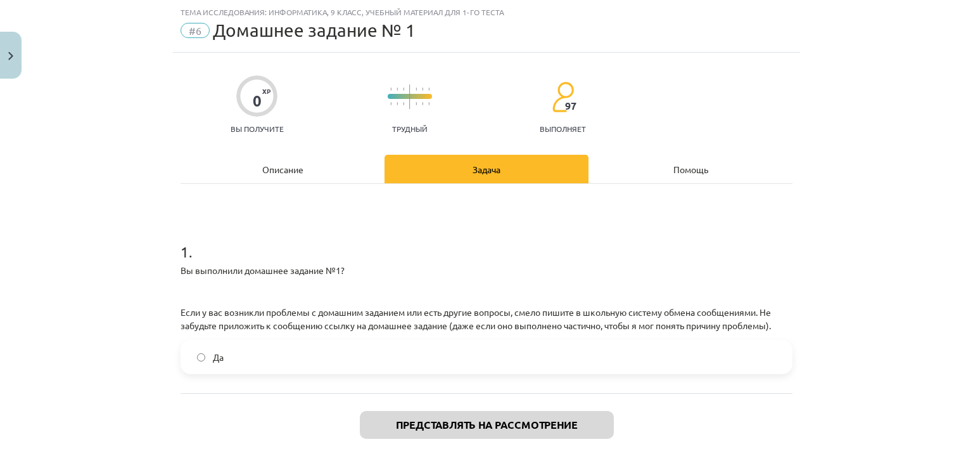
click at [323, 358] on label "Да" at bounding box center [487, 357] width 610 height 32
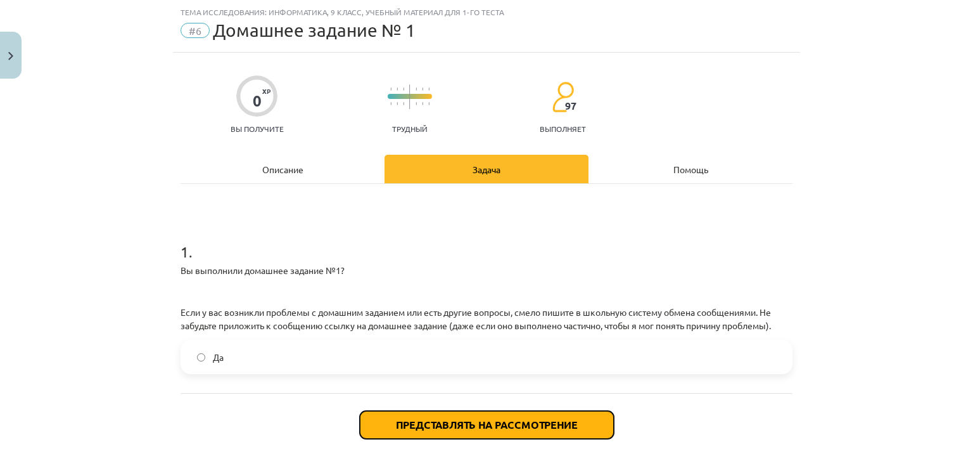
click at [408, 423] on font "Представлять на рассмотрение" at bounding box center [487, 424] width 182 height 13
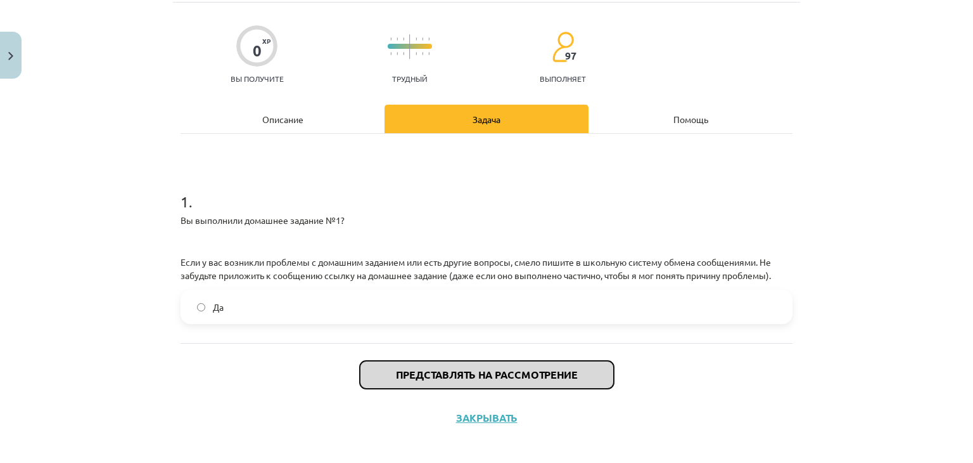
scroll to position [89, 0]
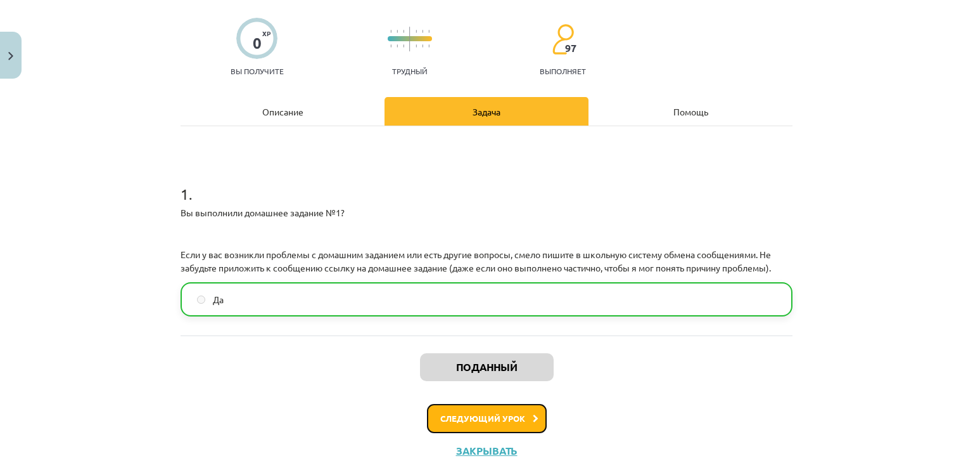
click at [522, 419] on button "Следующий урок" at bounding box center [487, 418] width 120 height 29
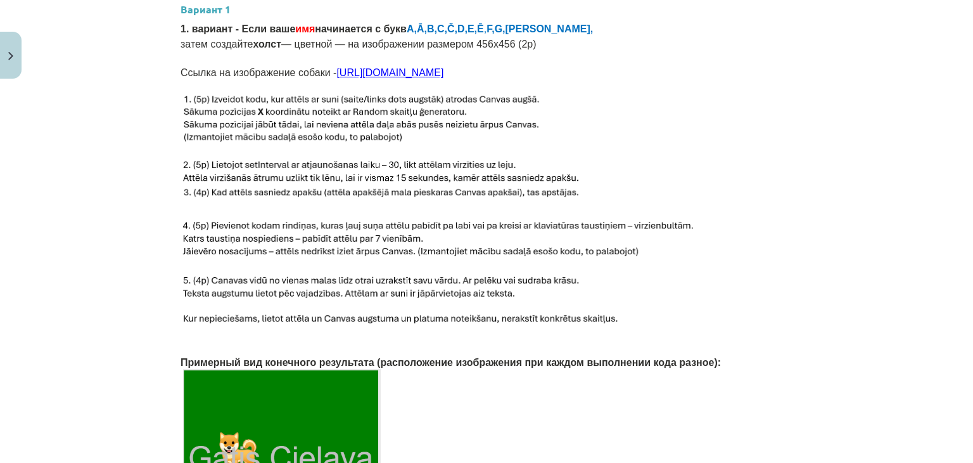
drag, startPoint x: 125, startPoint y: 206, endPoint x: 203, endPoint y: 461, distance: 266.2
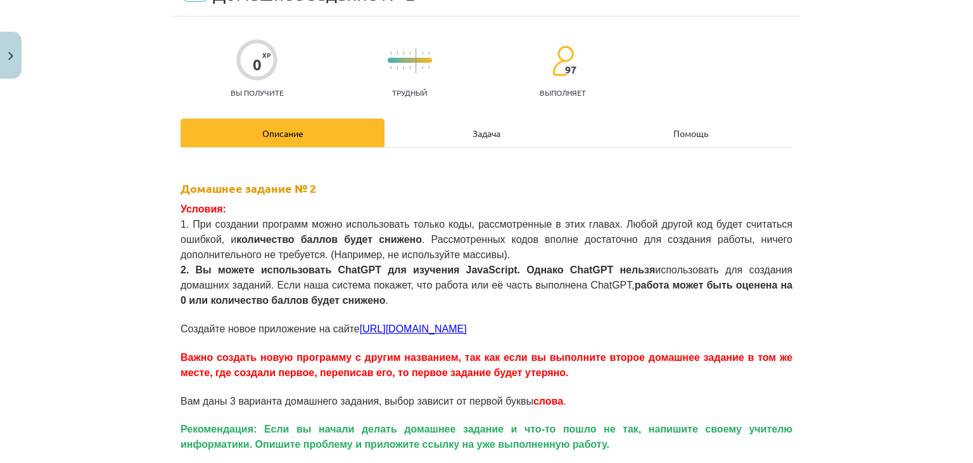
scroll to position [68, 0]
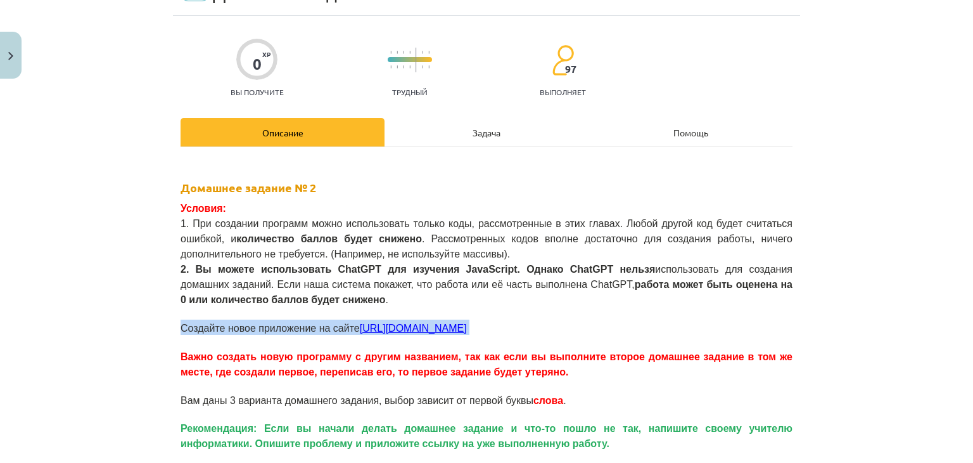
drag, startPoint x: 114, startPoint y: 290, endPoint x: 86, endPoint y: 334, distance: 52.7
click at [86, 334] on div "Тема исследования: Информатика, 9 класс, учебный материал для 1-го теста #7 Дом…" at bounding box center [486, 231] width 973 height 463
click at [190, 323] on font "Создайте новое приложение на сайте" at bounding box center [270, 328] width 179 height 11
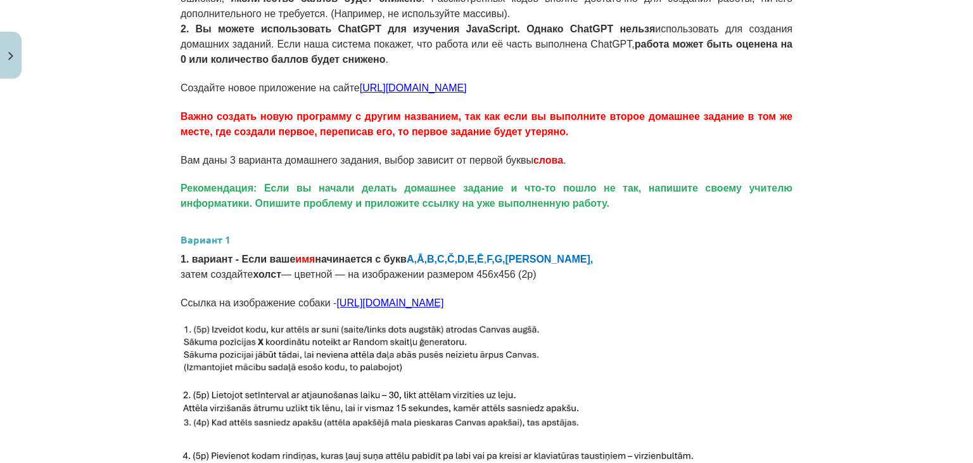
scroll to position [385, 0]
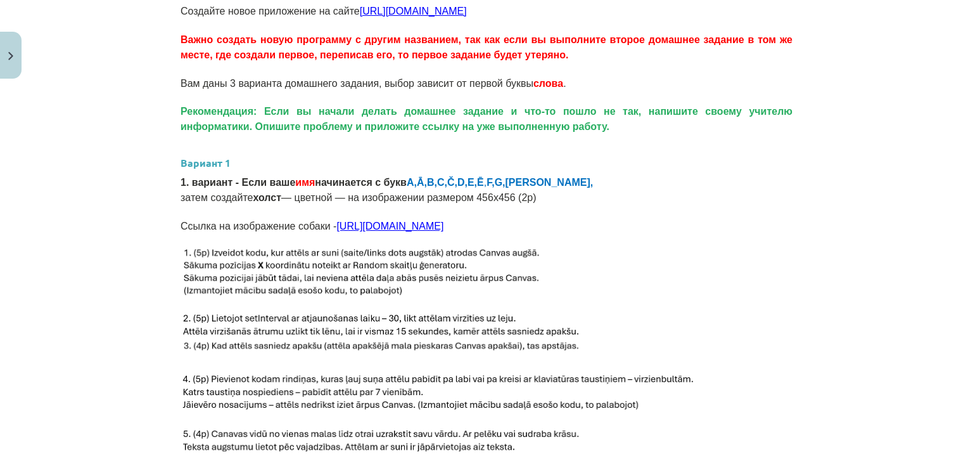
drag, startPoint x: 124, startPoint y: 217, endPoint x: 81, endPoint y: 273, distance: 69.6
click at [81, 273] on div "Тема исследования: Информатика, 9 класс, учебный материал для 1-го теста #7 Дом…" at bounding box center [486, 231] width 973 height 463
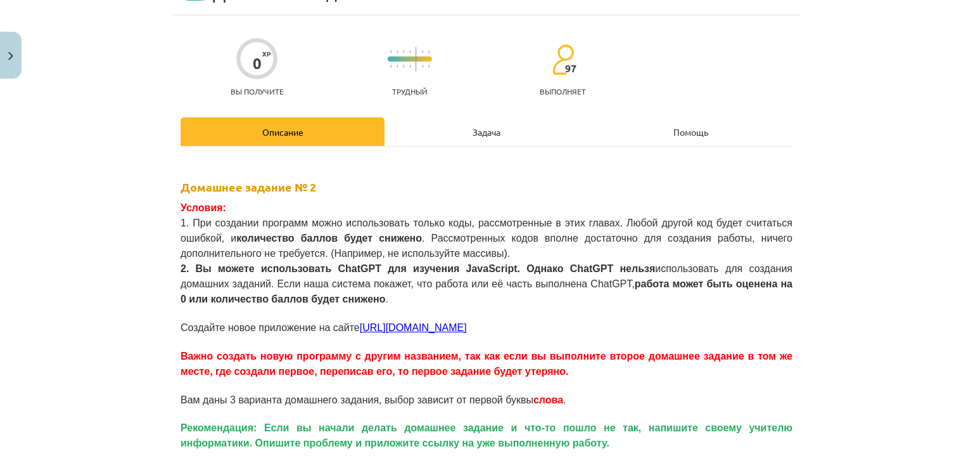
scroll to position [70, 0]
drag, startPoint x: 139, startPoint y: 321, endPoint x: 132, endPoint y: 323, distance: 6.6
click at [139, 321] on div "Тема исследования: Информатика, 9 класс, учебный материал для 1-го теста #7 Дом…" at bounding box center [486, 231] width 973 height 463
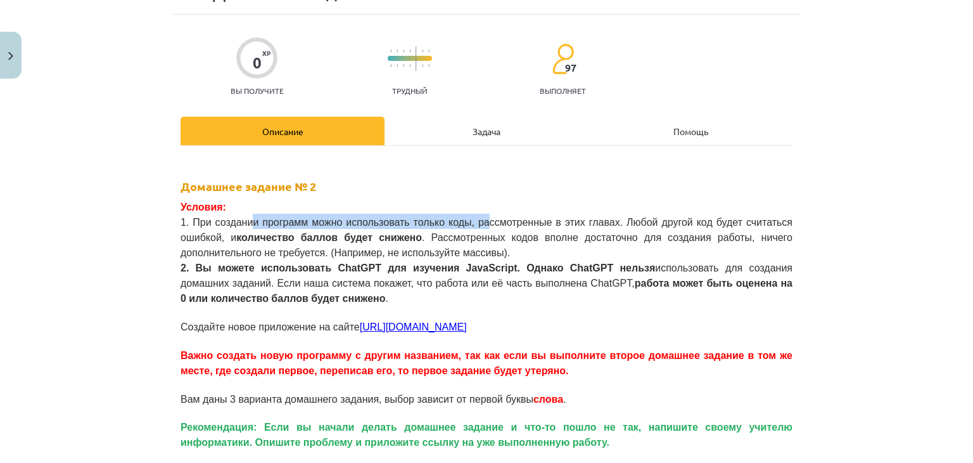
drag, startPoint x: 240, startPoint y: 221, endPoint x: 477, endPoint y: 217, distance: 237.1
click at [463, 219] on font "1. При создании программ можно использовать только коды, рассмотренные в этих г…" at bounding box center [487, 230] width 612 height 26
click at [507, 176] on h2 "Домашнее задание № 2" at bounding box center [487, 175] width 612 height 37
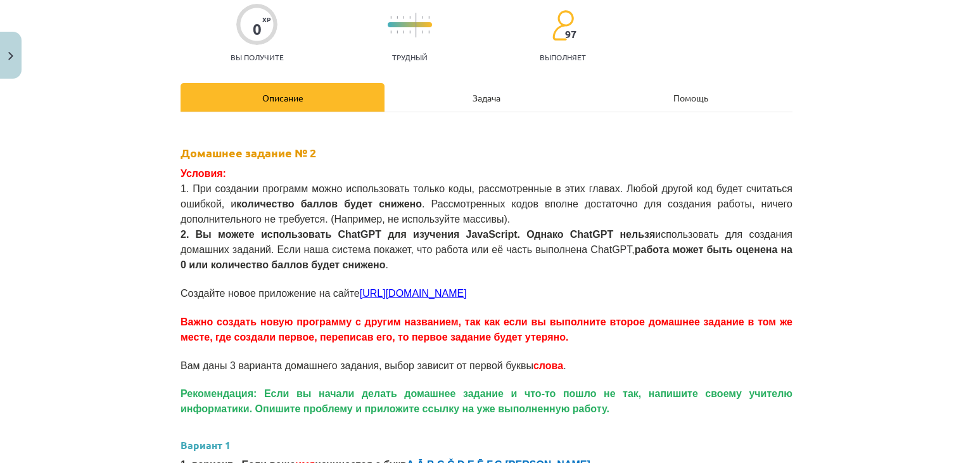
scroll to position [196, 0]
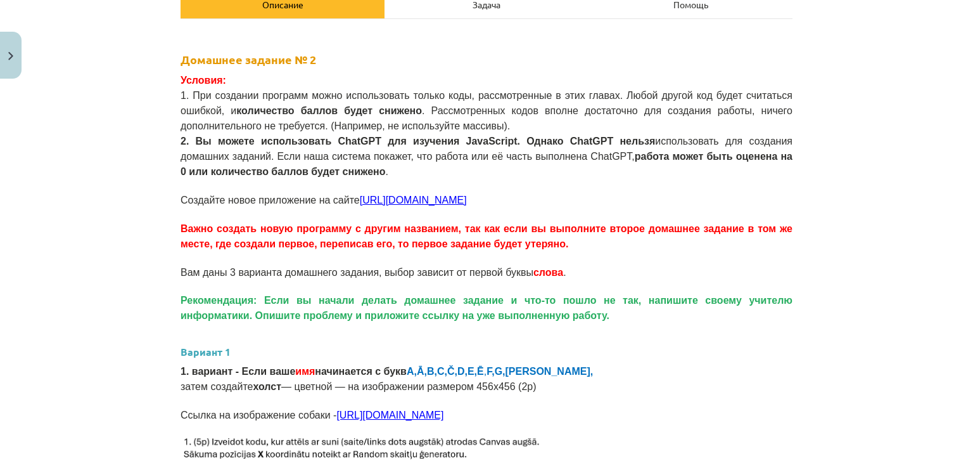
drag, startPoint x: 120, startPoint y: 241, endPoint x: 55, endPoint y: 245, distance: 65.4
click at [55, 245] on div "Тема исследования: Информатика, 9 класс, учебный материал для 1-го теста #7 Дом…" at bounding box center [486, 231] width 973 height 463
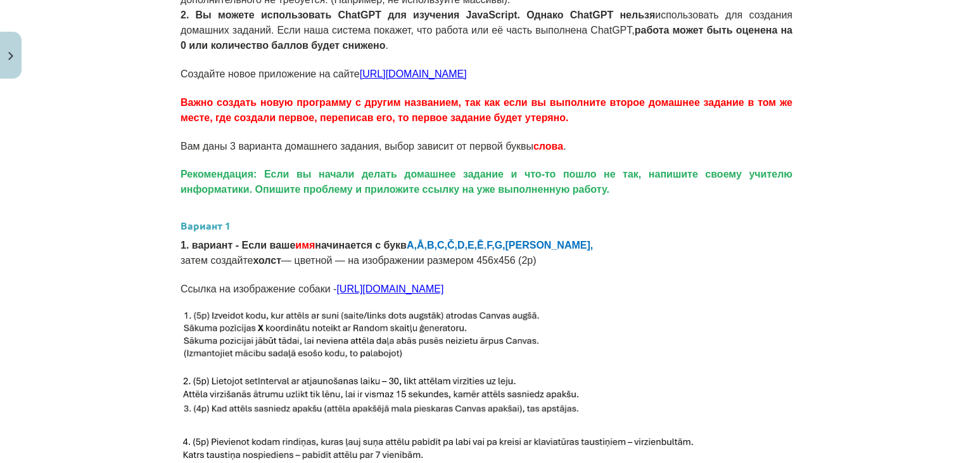
scroll to position [323, 0]
drag, startPoint x: 134, startPoint y: 246, endPoint x: 81, endPoint y: 267, distance: 57.2
click at [81, 267] on div "Тема исследования: Информатика, 9 класс, учебный материал для 1-го теста #7 Дом…" at bounding box center [486, 231] width 973 height 463
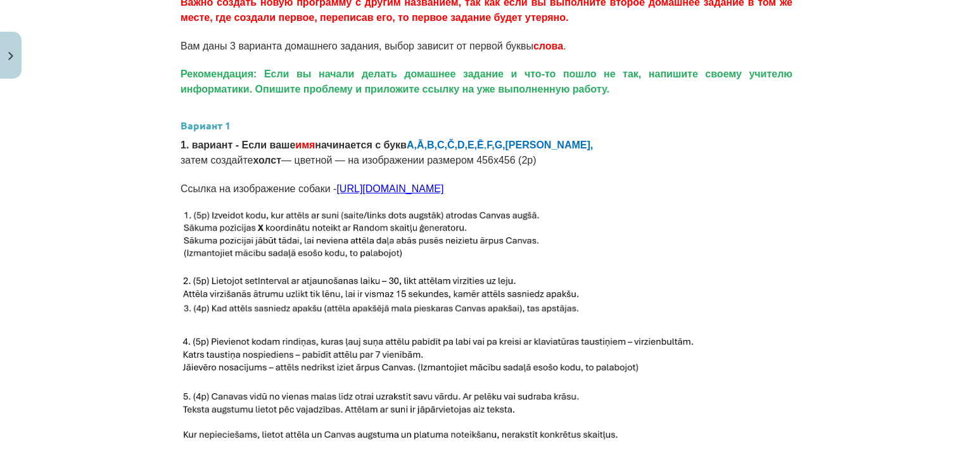
scroll to position [450, 0]
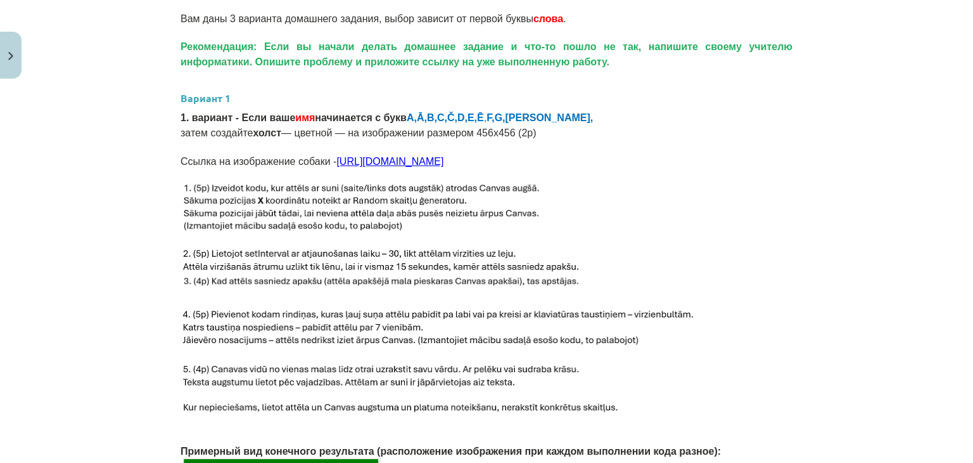
click at [345, 162] on font "https://icons.iconarchive.com/icons/google/noto-emoji-animals-nature/96/22215-d…" at bounding box center [390, 161] width 107 height 11
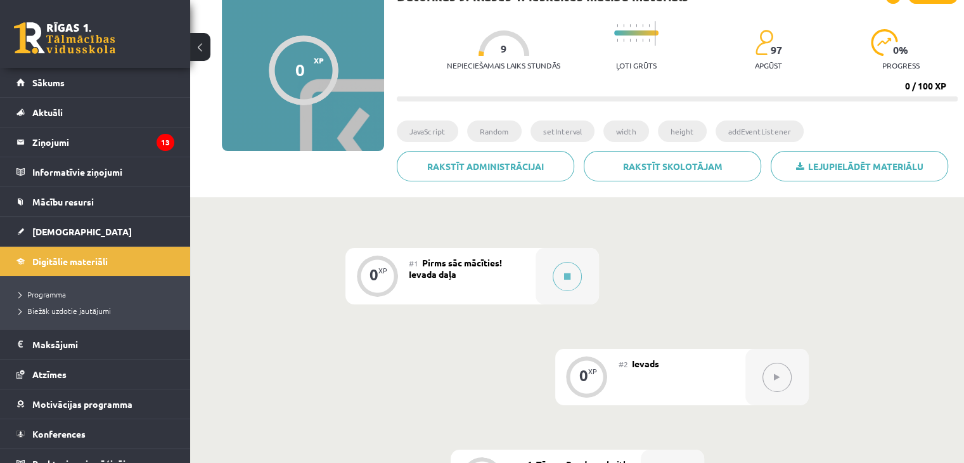
scroll to position [63, 0]
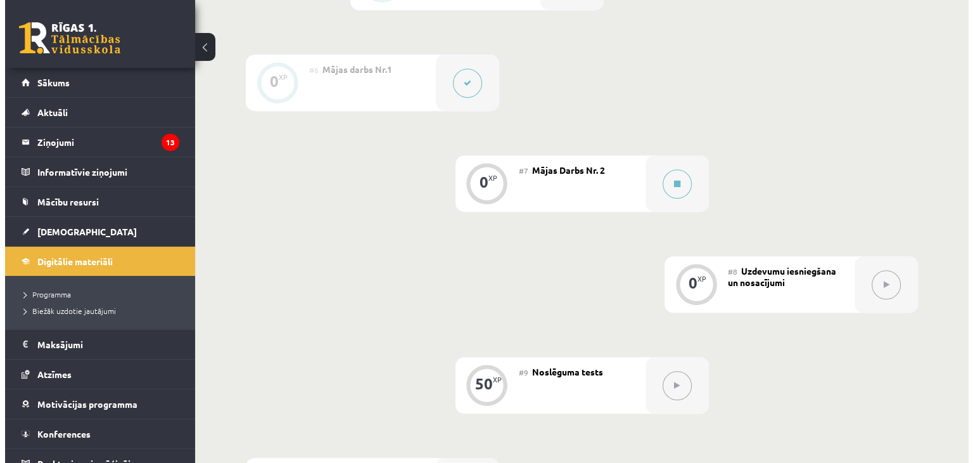
scroll to position [824, 0]
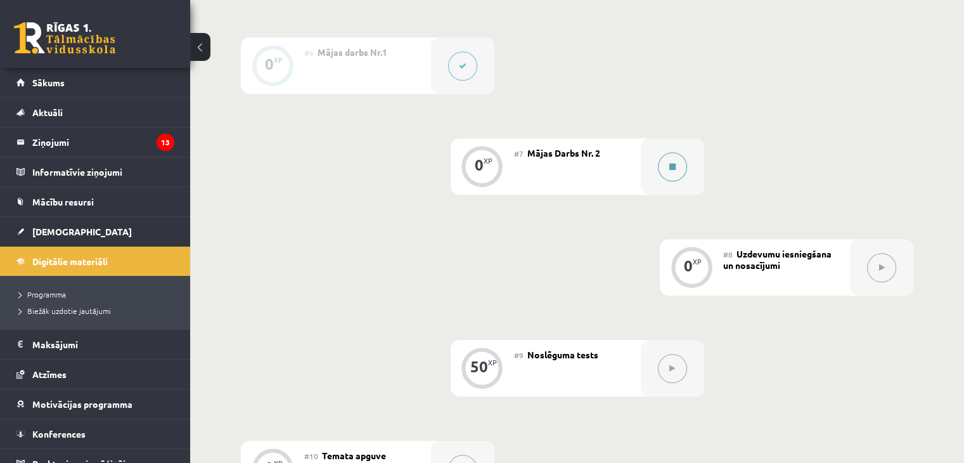
click at [669, 181] on button at bounding box center [672, 166] width 29 height 29
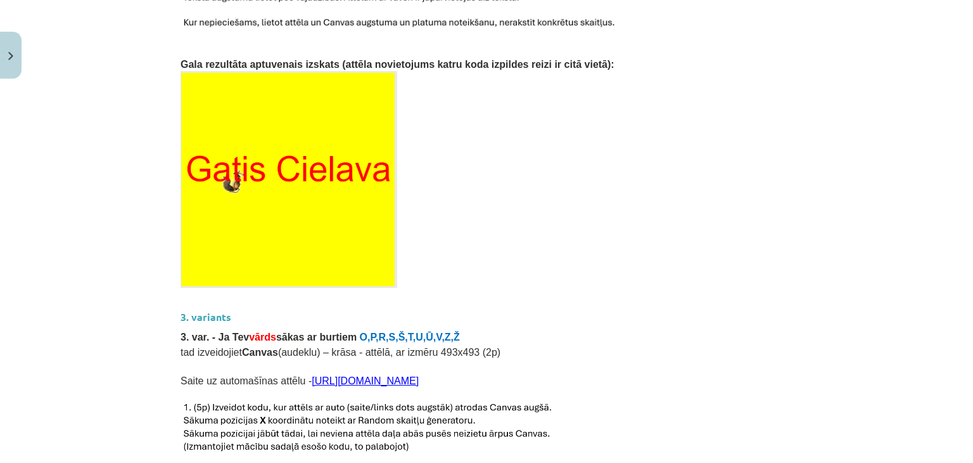
scroll to position [1361, 0]
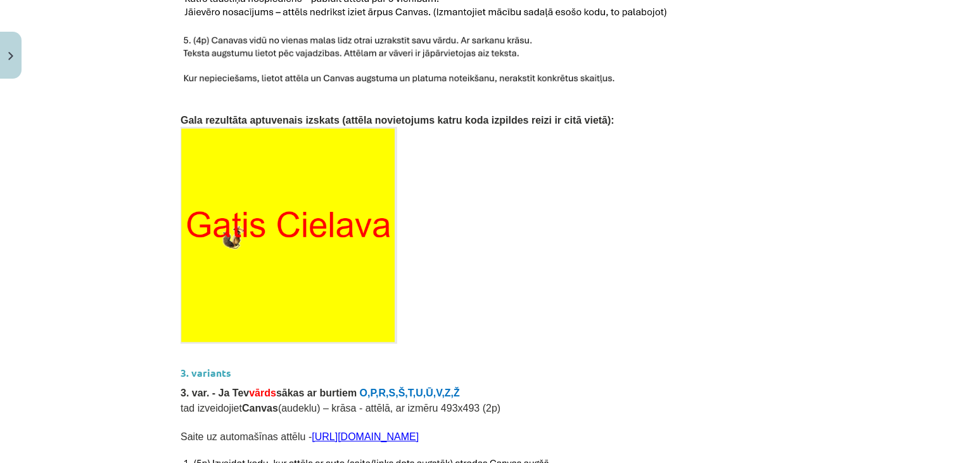
click at [111, 233] on div "Mācību tēma: Datorikas 9. klases 1. ieskaites mācību materiāls #7 Mājas Darbs N…" at bounding box center [486, 231] width 973 height 463
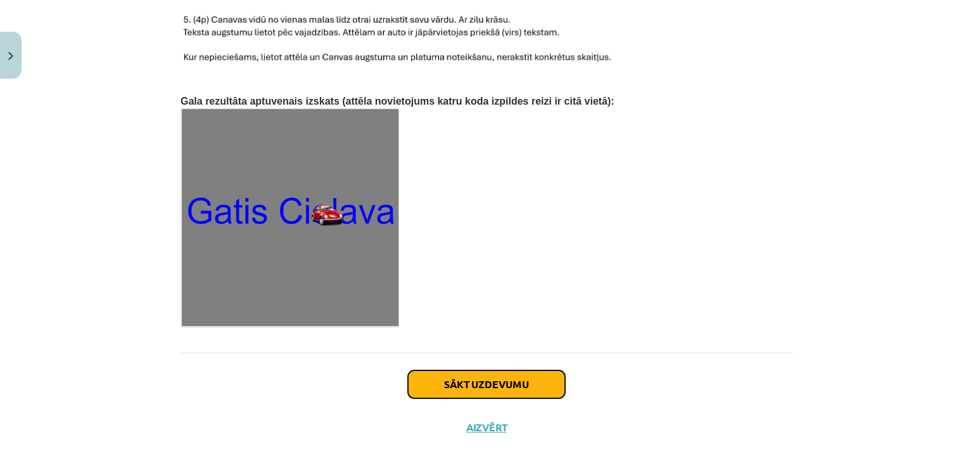
click at [517, 370] on button "Sākt uzdevumu" at bounding box center [486, 384] width 157 height 28
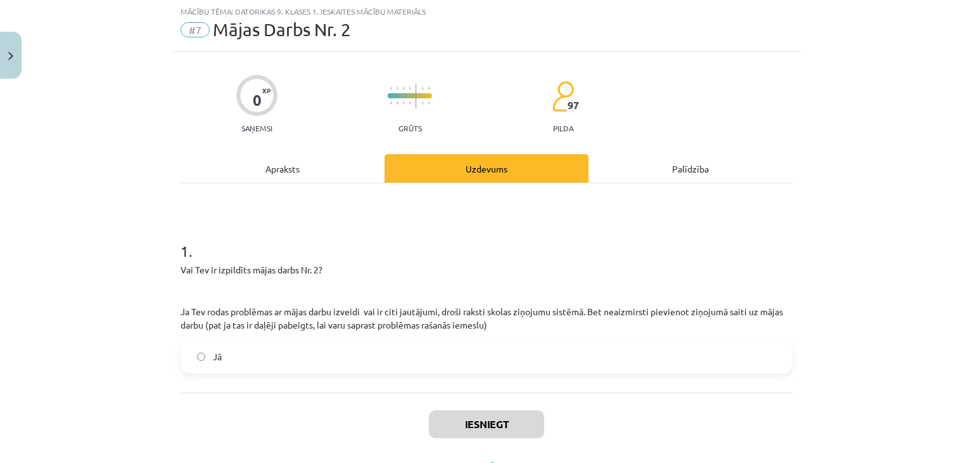
scroll to position [32, 0]
click at [412, 355] on label "Jā" at bounding box center [487, 357] width 610 height 32
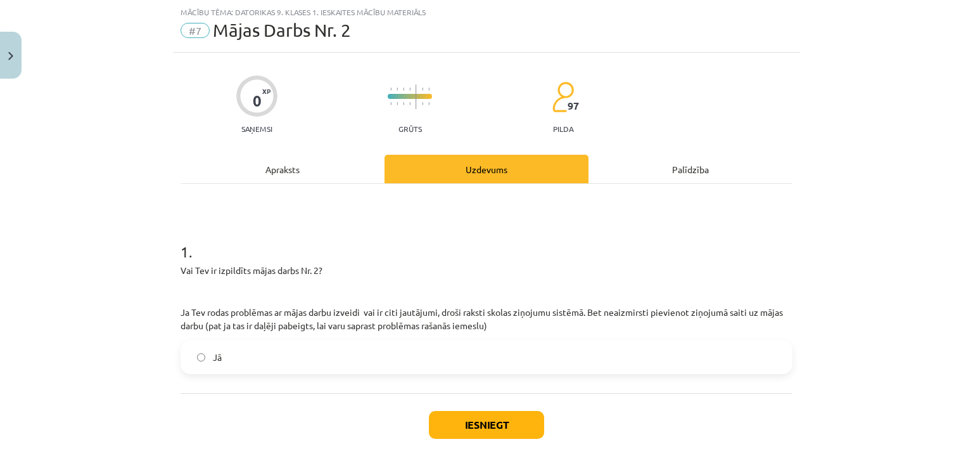
click at [275, 395] on div "Iesniegt Aizvērt" at bounding box center [487, 437] width 612 height 89
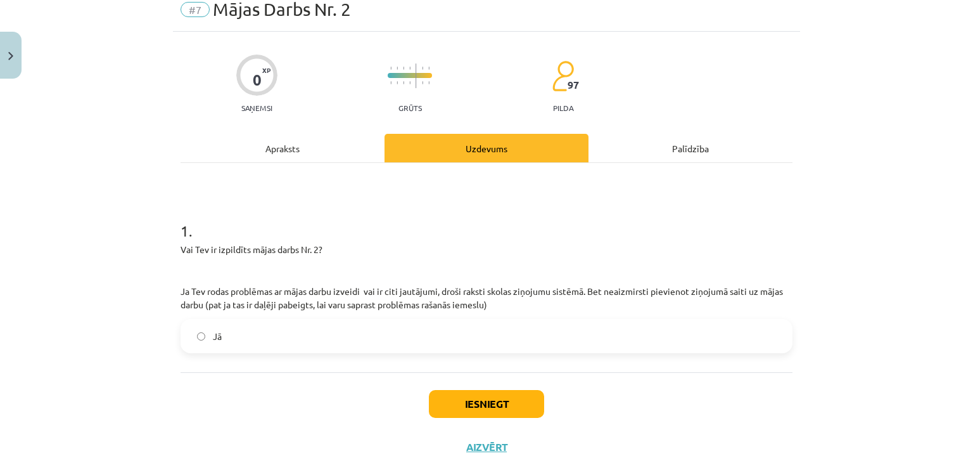
scroll to position [89, 0]
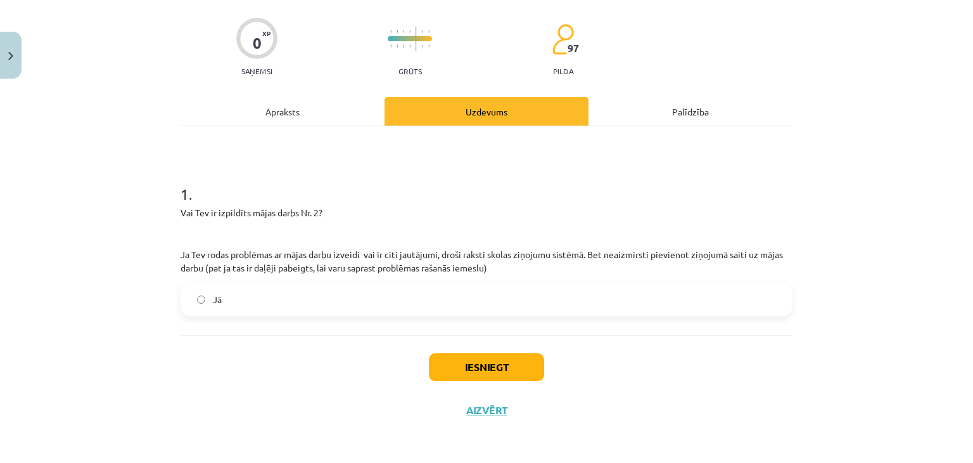
click at [205, 342] on div "Iesniegt Aizvērt" at bounding box center [487, 379] width 612 height 89
click at [11, 47] on button "Close" at bounding box center [11, 55] width 22 height 47
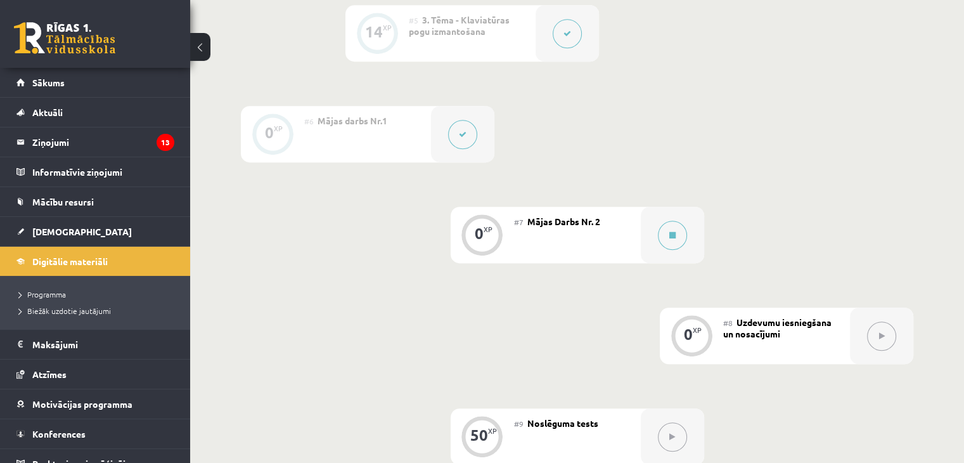
scroll to position [728, 0]
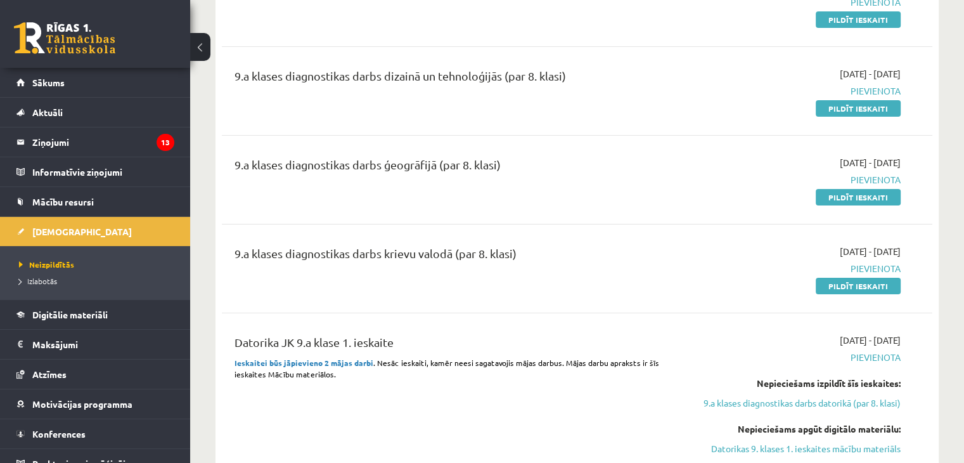
scroll to position [168, 0]
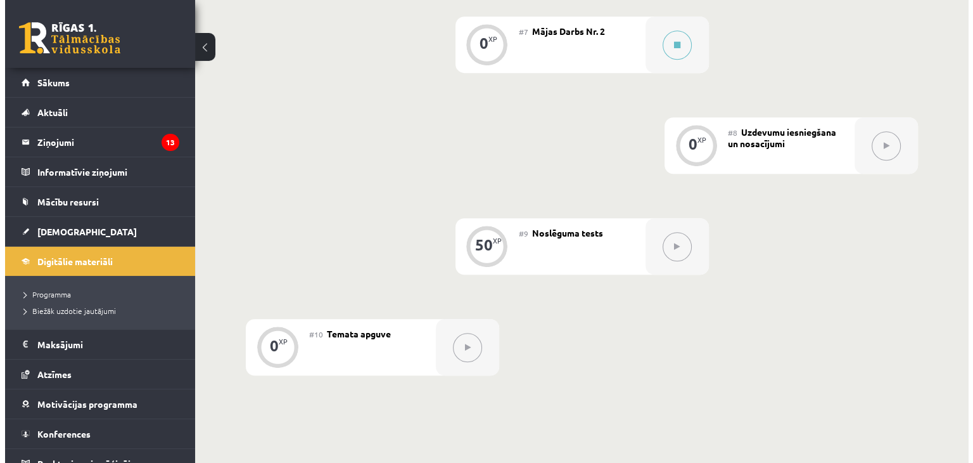
scroll to position [918, 0]
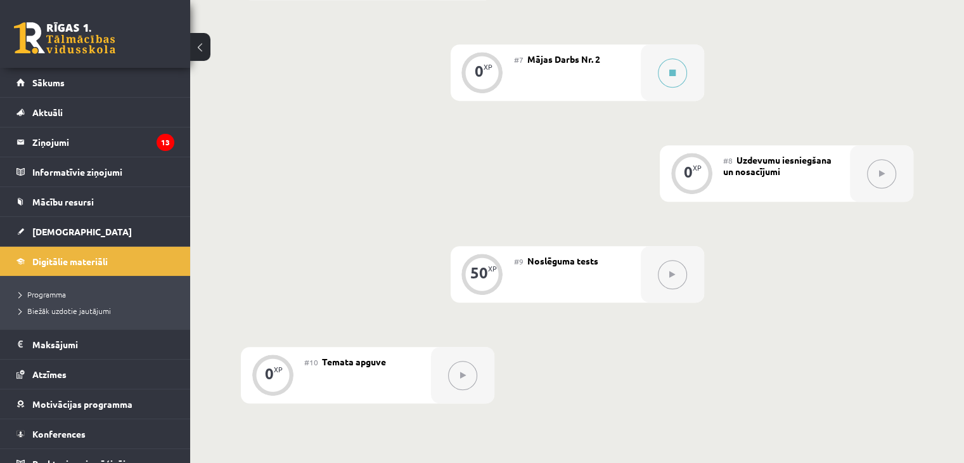
click at [616, 90] on div "#7 Mājas Darbs Nr. 2" at bounding box center [577, 72] width 127 height 56
click at [672, 77] on icon at bounding box center [672, 73] width 6 height 8
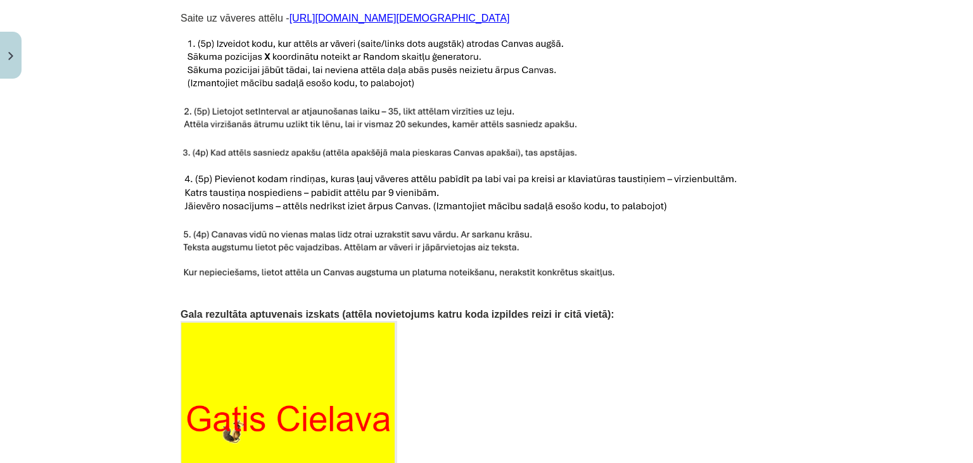
scroll to position [1141, 0]
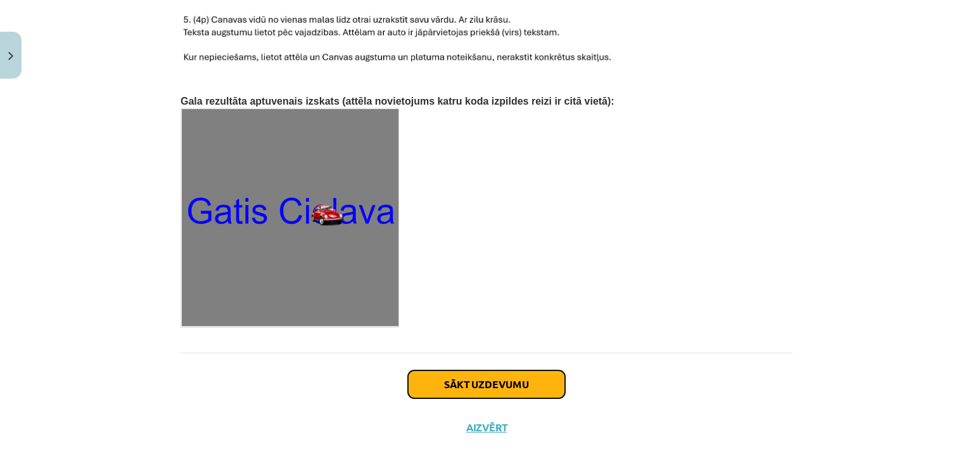
click at [527, 370] on button "Sākt uzdevumu" at bounding box center [486, 384] width 157 height 28
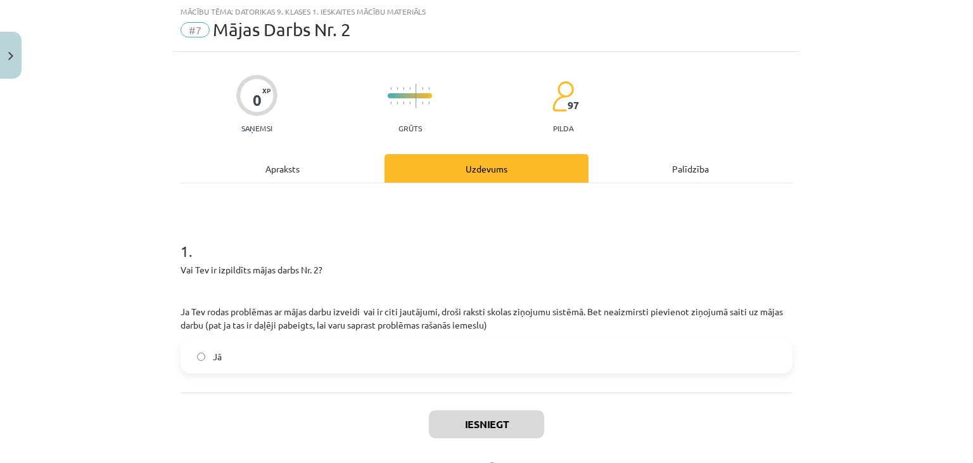
scroll to position [32, 0]
click at [363, 351] on label "Jā" at bounding box center [487, 357] width 610 height 32
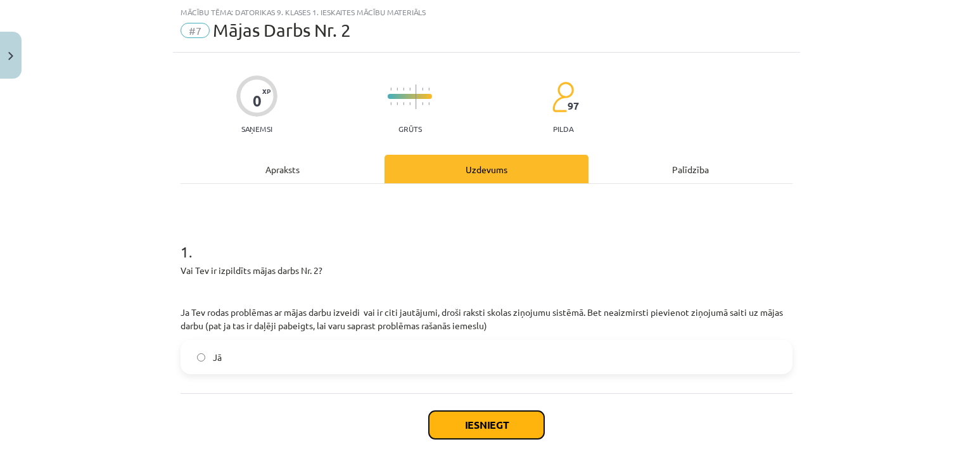
click at [459, 414] on button "Iesniegt" at bounding box center [486, 425] width 115 height 28
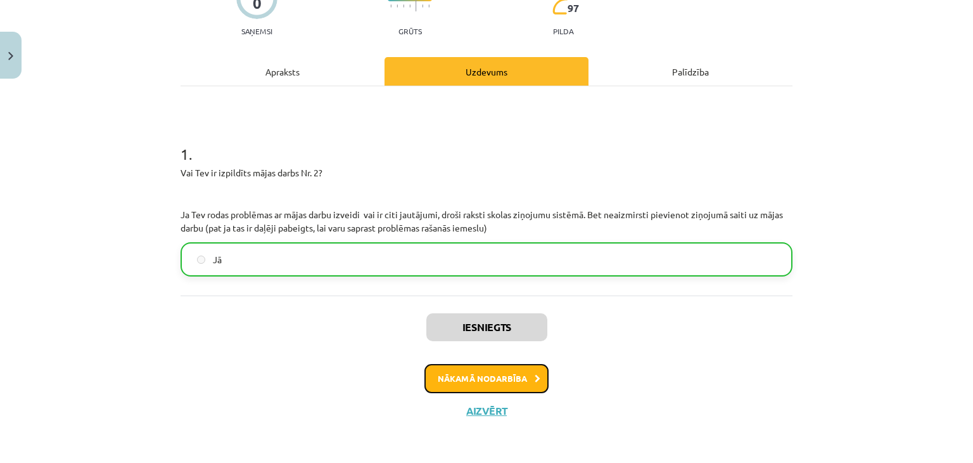
click at [495, 375] on button "Nākamā nodarbība" at bounding box center [487, 378] width 124 height 29
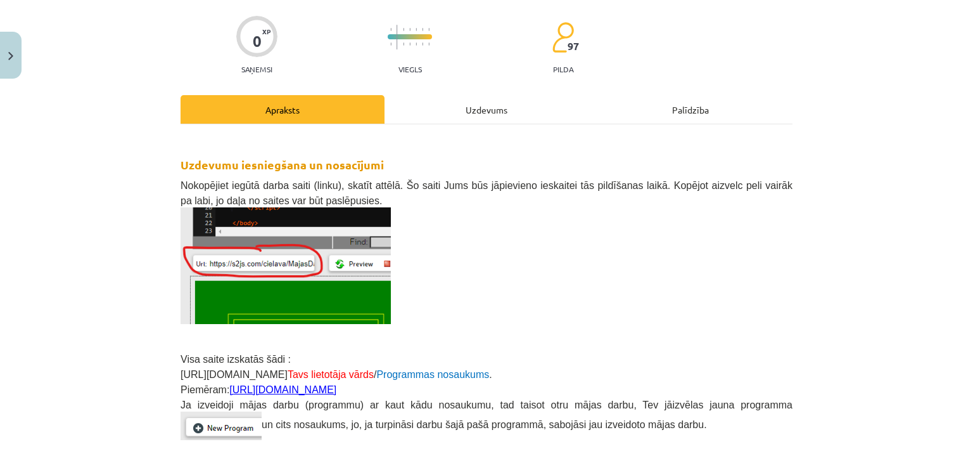
scroll to position [338, 0]
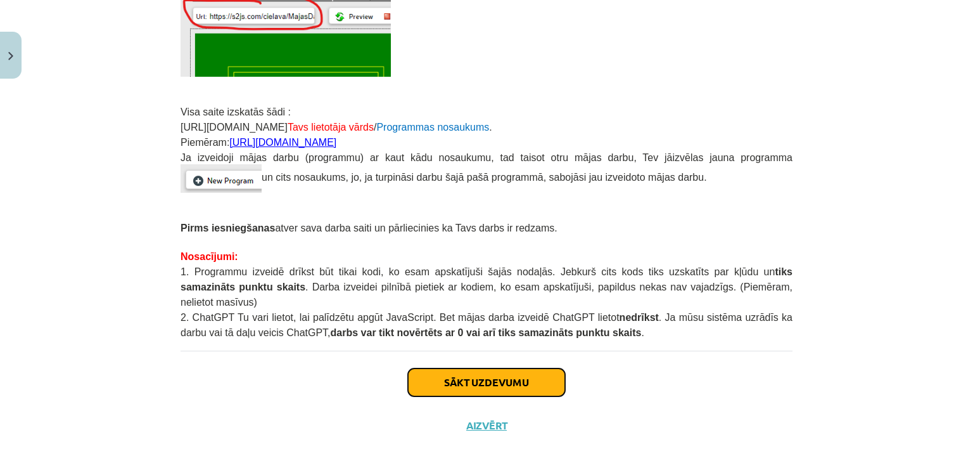
click at [536, 373] on button "Sākt uzdevumu" at bounding box center [486, 382] width 157 height 28
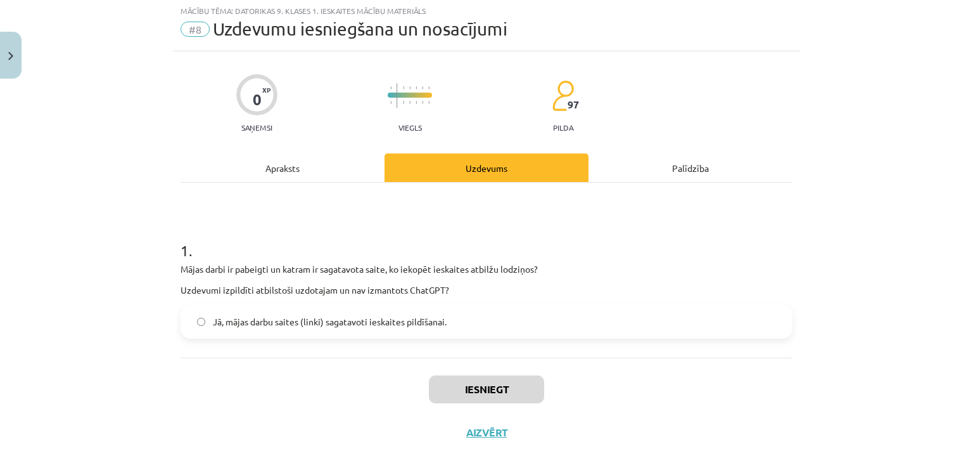
scroll to position [32, 0]
click at [269, 325] on span "Jā, mājas darbu saites (linki) sagatavoti ieskaites pildīšanai." at bounding box center [330, 322] width 234 height 13
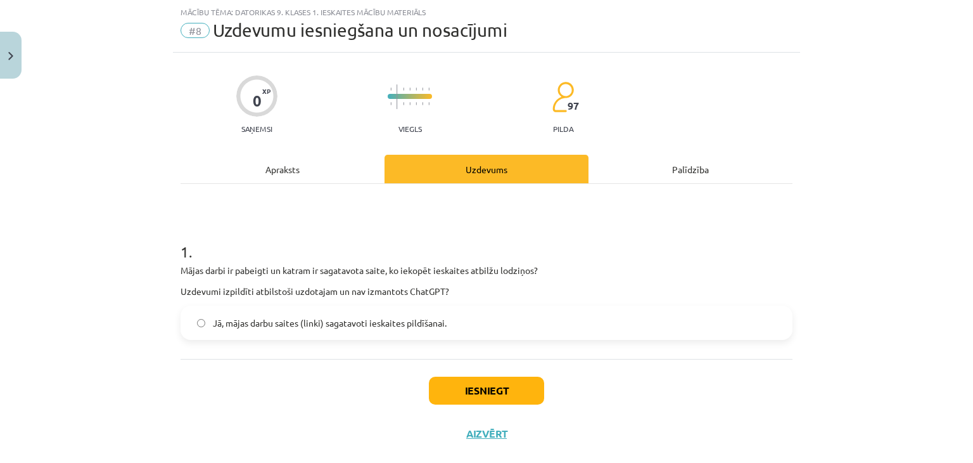
click at [477, 374] on div "Iesniegt Aizvērt" at bounding box center [487, 403] width 612 height 89
click at [463, 387] on button "Iesniegt" at bounding box center [486, 390] width 115 height 28
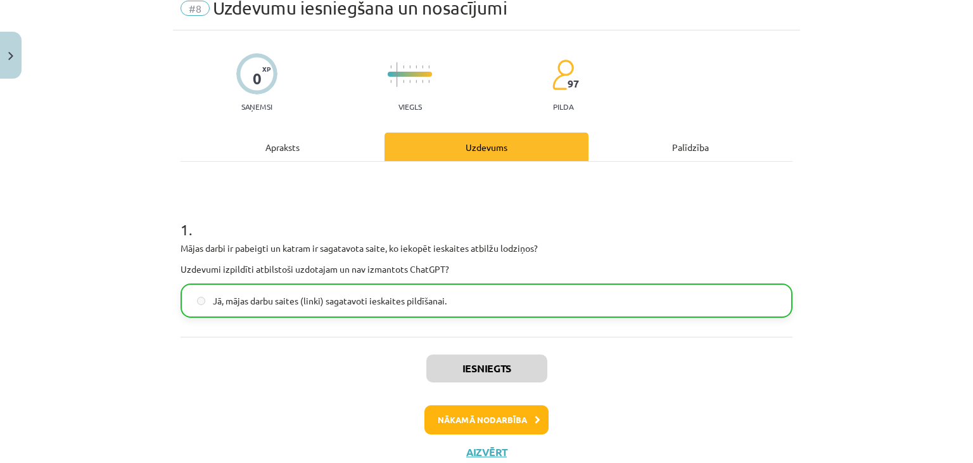
scroll to position [96, 0]
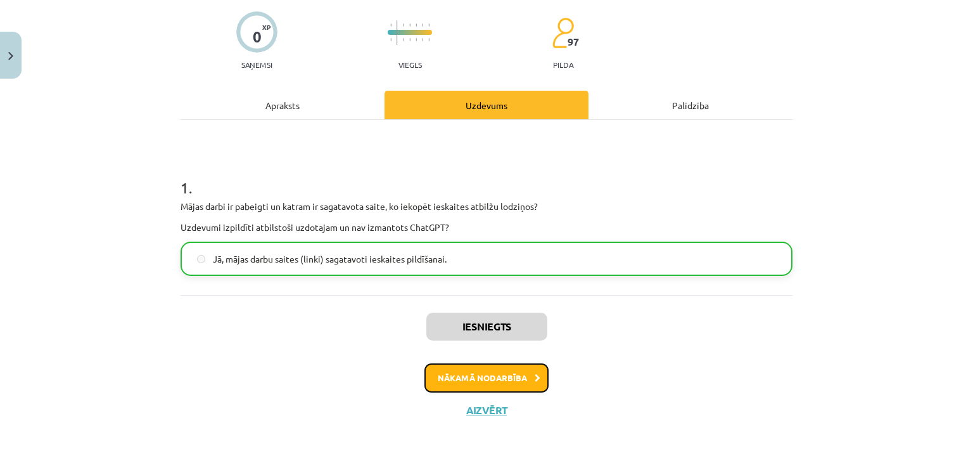
click at [464, 382] on button "Nākamā nodarbība" at bounding box center [487, 377] width 124 height 29
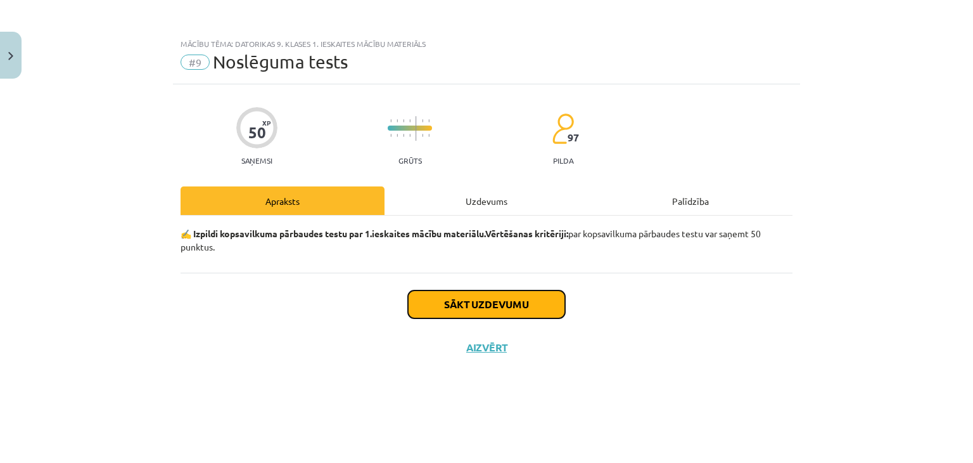
click at [548, 304] on button "Sākt uzdevumu" at bounding box center [486, 304] width 157 height 28
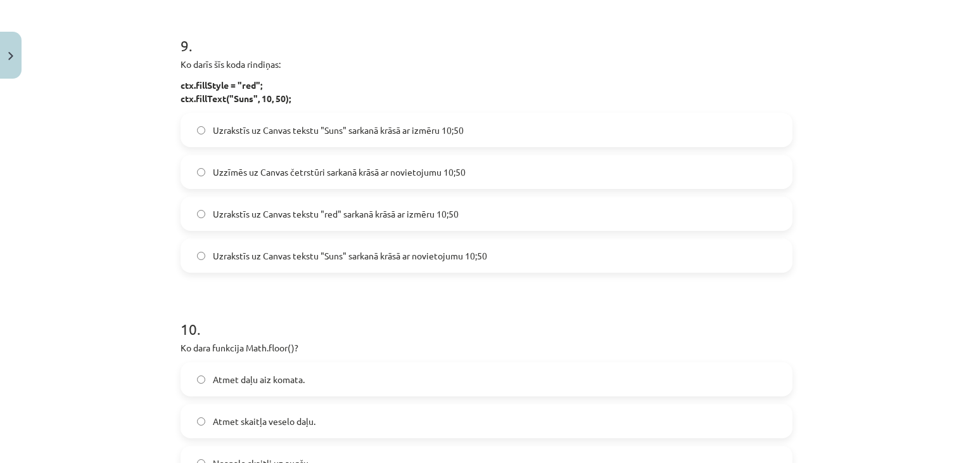
scroll to position [2456, 0]
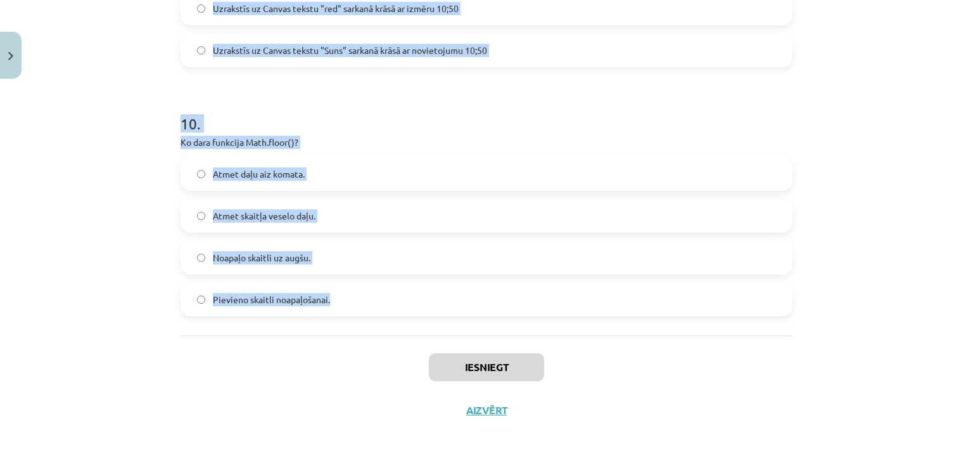
drag, startPoint x: 157, startPoint y: 171, endPoint x: 349, endPoint y: 287, distance: 223.8
click at [348, 287] on div "Mācību tēma: Datorikas 9. klases 1. ieskaites mācību materiāls #9 Noslēguma tes…" at bounding box center [486, 231] width 973 height 463
copy form "Cik reizes sekundē tiks izsaukta funkcija RR ? setInterval(RR, 50) 100 reizes 5…"
click at [127, 318] on div "Mācību tēma: Datorikas 9. klases 1. ieskaites mācību materiāls #9 Noslēguma tes…" at bounding box center [486, 231] width 973 height 463
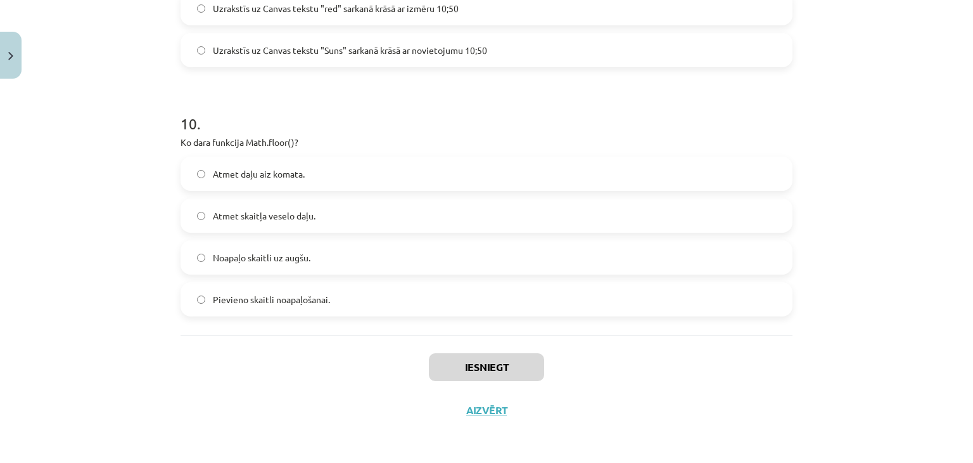
drag, startPoint x: 129, startPoint y: 335, endPoint x: 128, endPoint y: 61, distance: 274.4
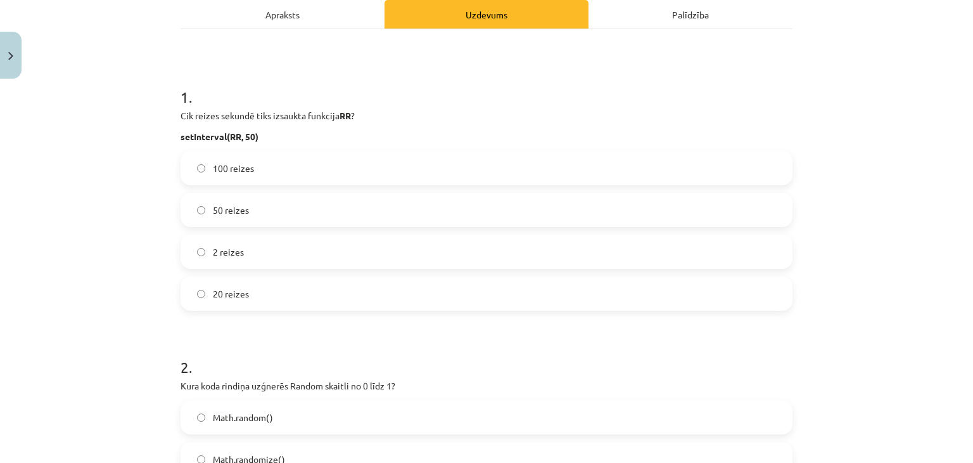
scroll to position [190, 0]
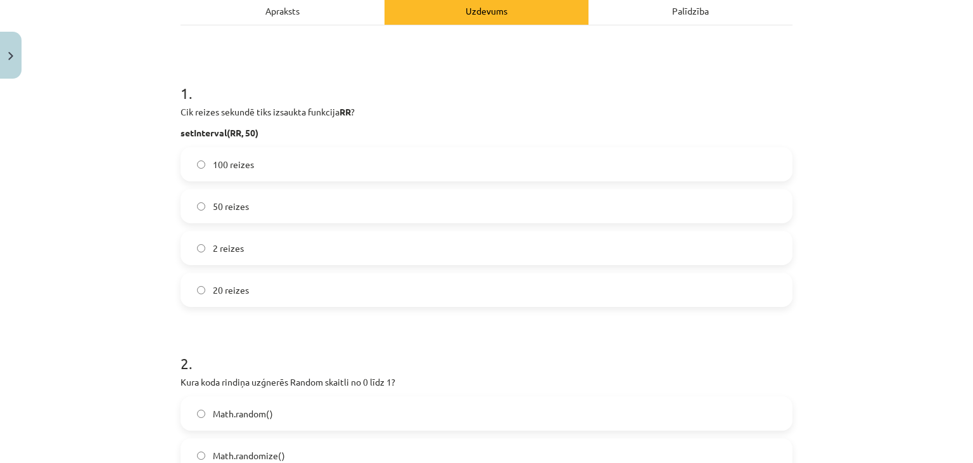
click at [218, 198] on label "50 reizes" at bounding box center [487, 206] width 610 height 32
click at [221, 291] on span "20 reizes" at bounding box center [231, 289] width 36 height 13
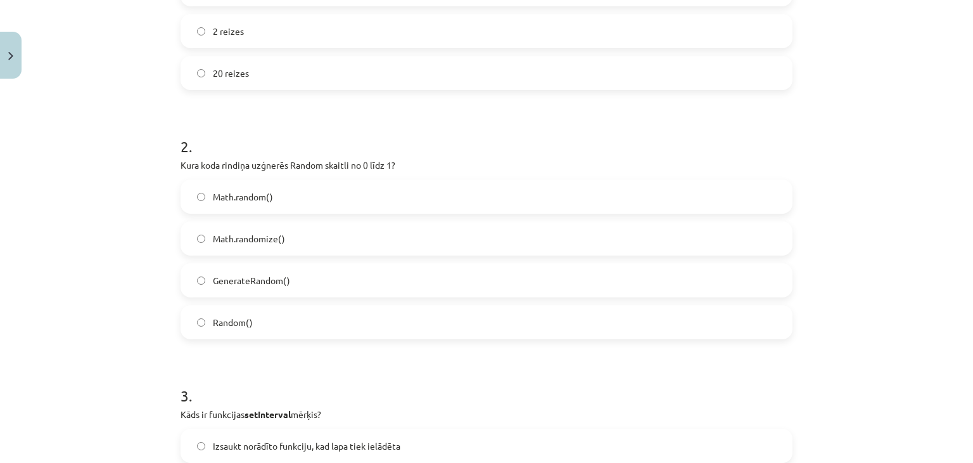
scroll to position [444, 0]
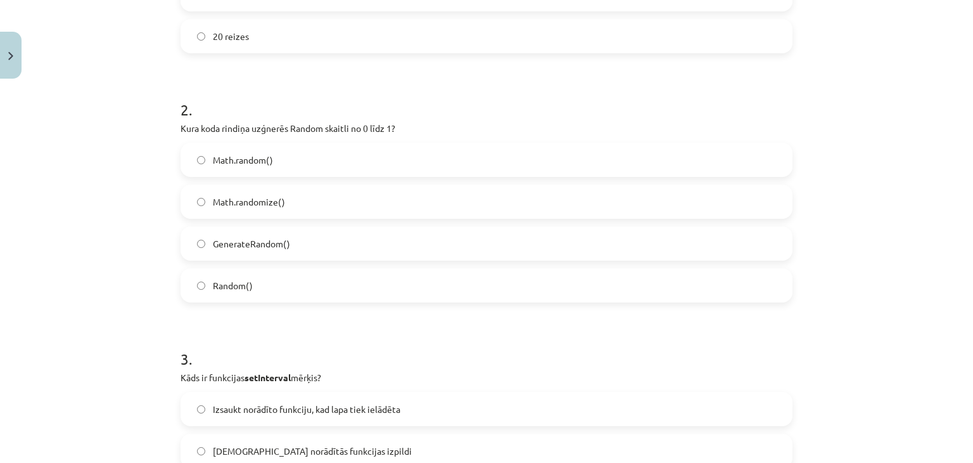
click at [243, 198] on span "Math.randomize()" at bounding box center [249, 201] width 72 height 13
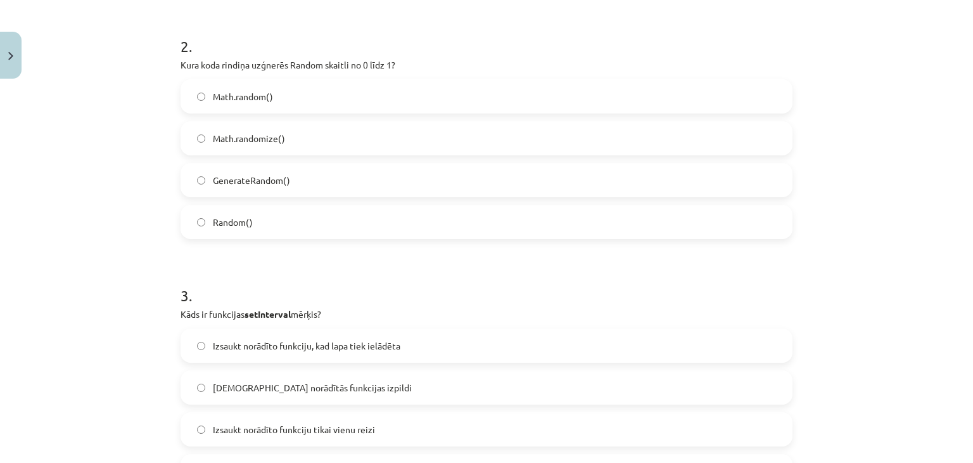
click at [257, 102] on span "Math.random()" at bounding box center [243, 96] width 60 height 13
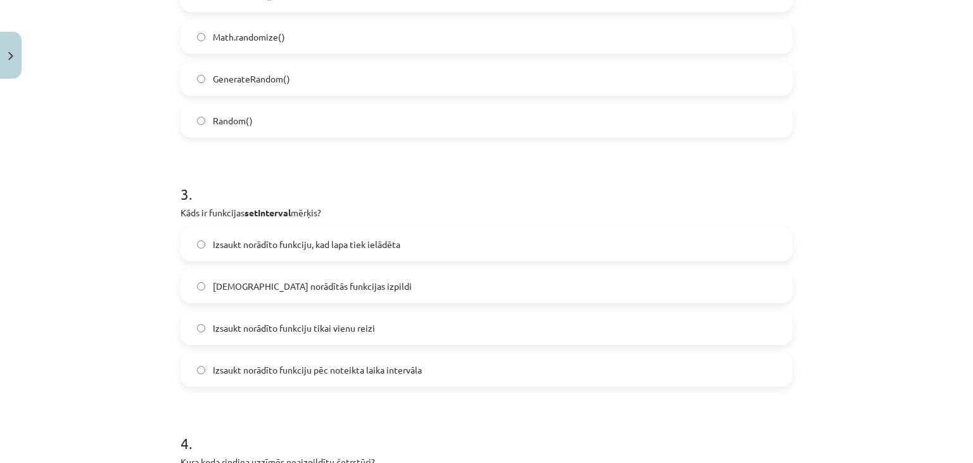
scroll to position [634, 0]
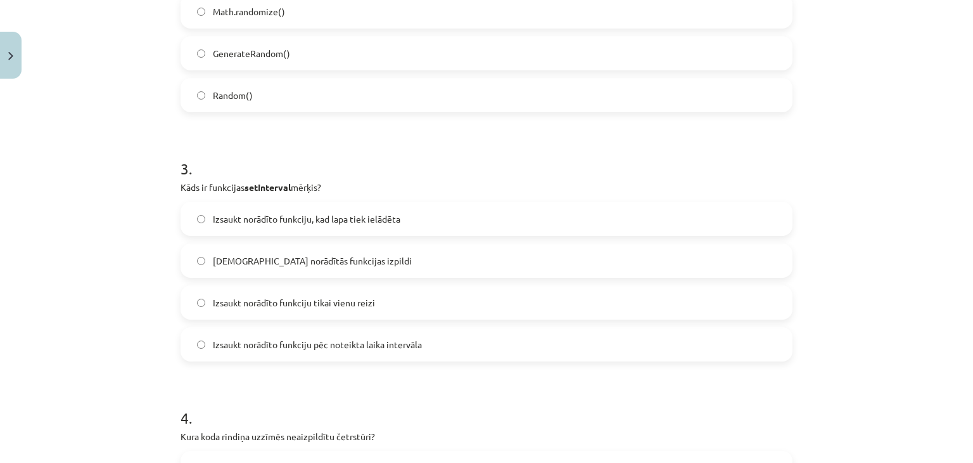
click at [351, 347] on span "Izsaukt norādīto funkciju pēc noteikta laika intervāla" at bounding box center [317, 344] width 209 height 13
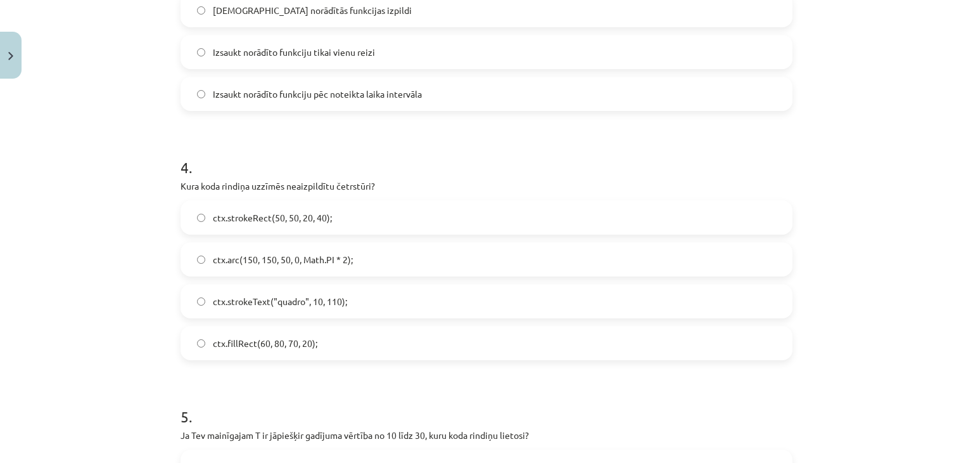
scroll to position [887, 0]
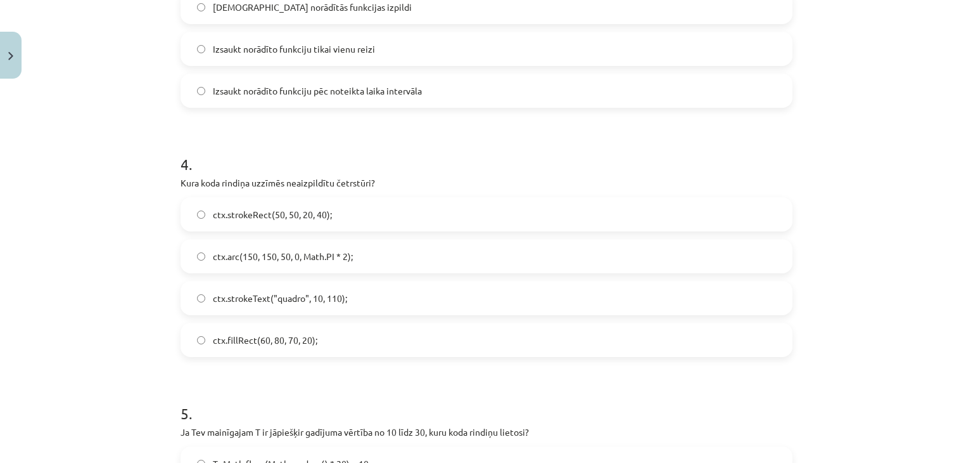
click at [338, 210] on label "ctx.strokeRect(50, 50, 20, 40);" at bounding box center [487, 214] width 610 height 32
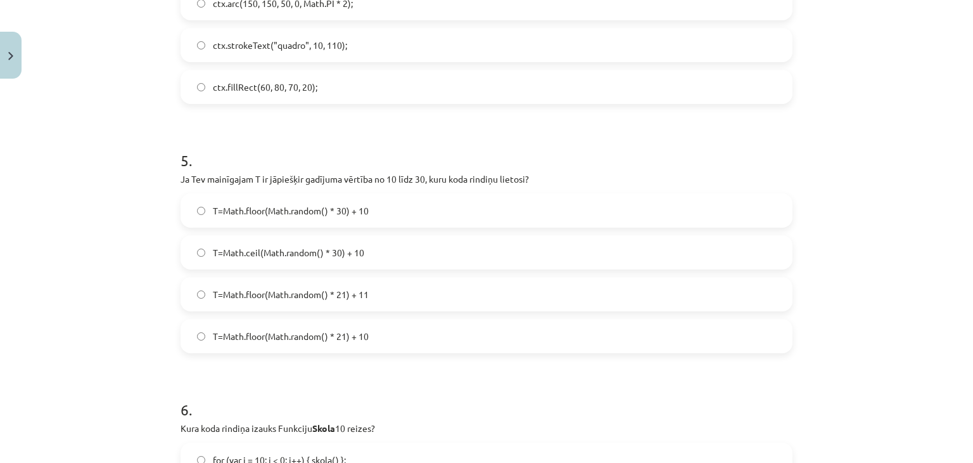
scroll to position [1141, 0]
click at [315, 291] on span "T=Math.floor(Math.random() * 21) + 11" at bounding box center [291, 293] width 156 height 13
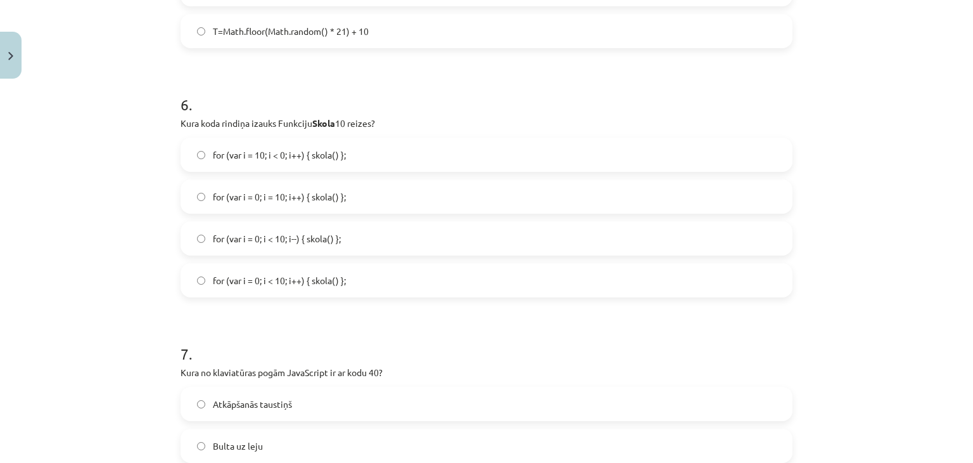
scroll to position [1458, 0]
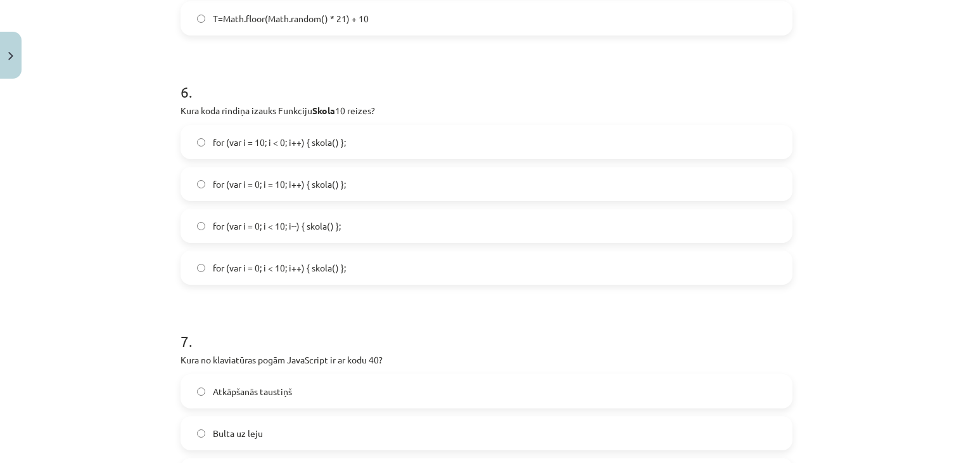
click at [335, 150] on label "for (var i = 10; i < 0; i++) { skola() };" at bounding box center [487, 142] width 610 height 32
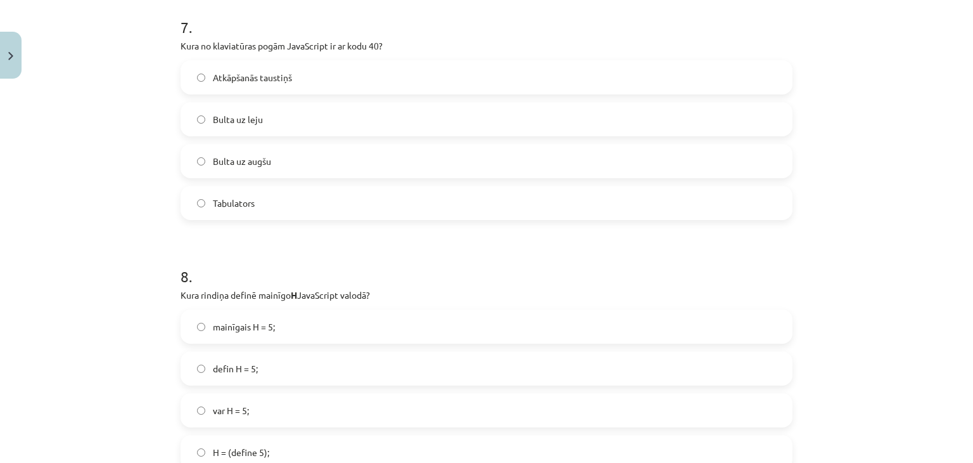
scroll to position [1775, 0]
click at [284, 111] on label "Bulta uz leju" at bounding box center [487, 116] width 610 height 32
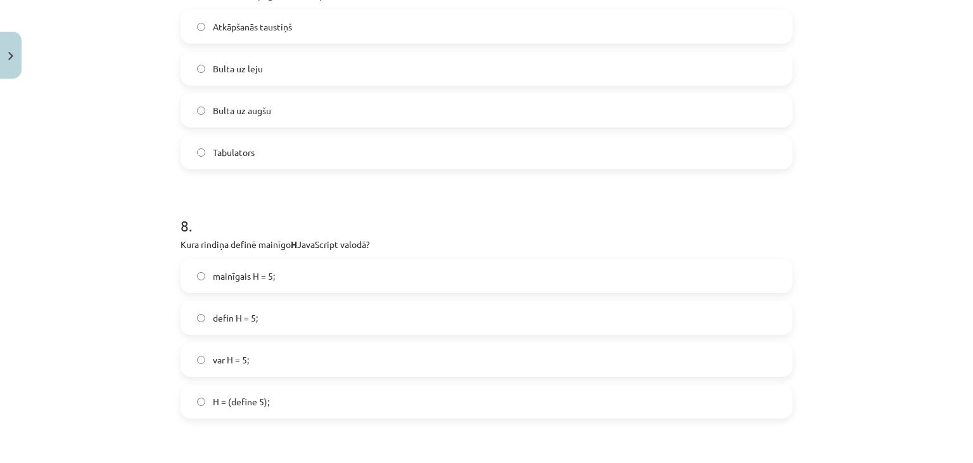
scroll to position [2028, 0]
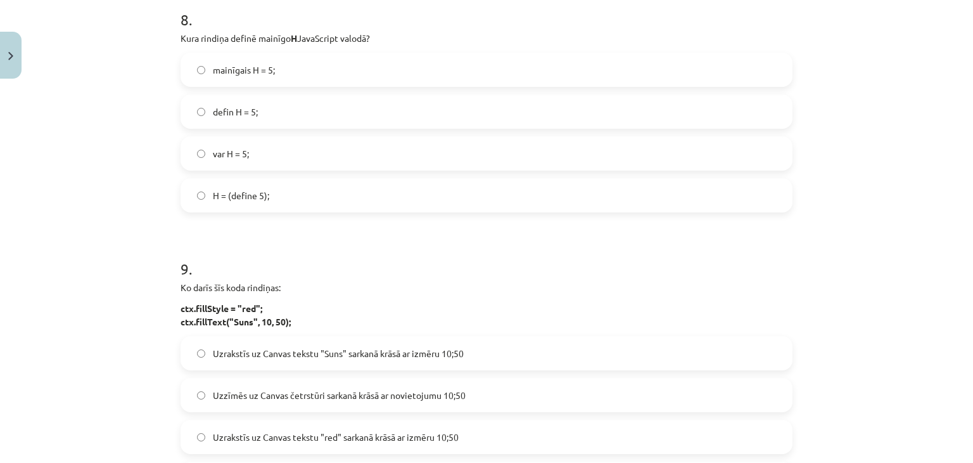
drag, startPoint x: 289, startPoint y: 154, endPoint x: 255, endPoint y: 157, distance: 33.7
click at [289, 153] on label "var H = 5;" at bounding box center [487, 154] width 610 height 32
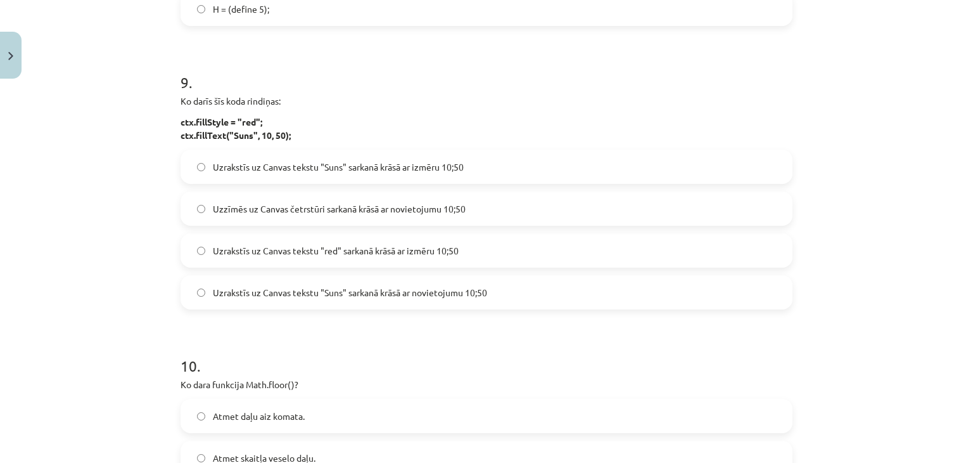
scroll to position [2218, 0]
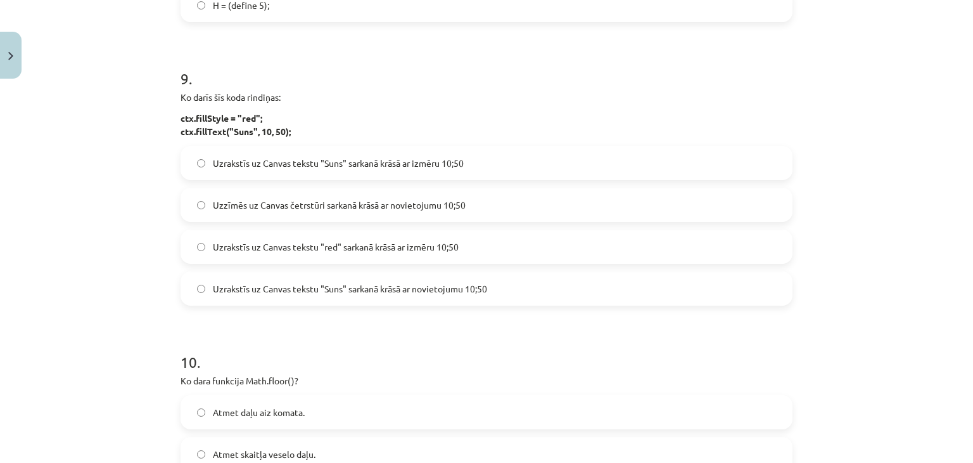
click at [312, 169] on span "Uzrakstīs uz Canvas tekstu "Suns" sarkanā krāsā ar izmēru 10;50" at bounding box center [338, 163] width 251 height 13
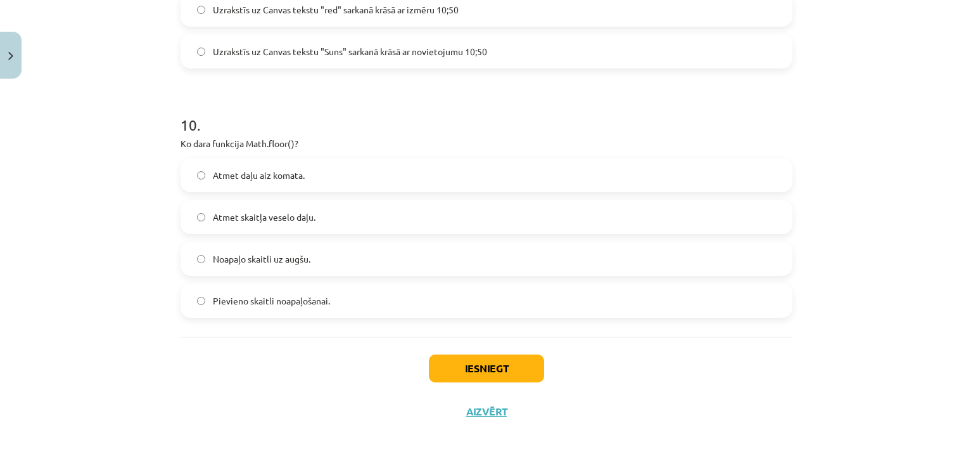
scroll to position [2456, 0]
click at [338, 170] on label "Atmet daļu aiz komata." at bounding box center [487, 174] width 610 height 32
click at [463, 385] on div "Iesniegt Aizvērt" at bounding box center [487, 379] width 612 height 89
click at [461, 378] on button "Iesniegt" at bounding box center [486, 367] width 115 height 28
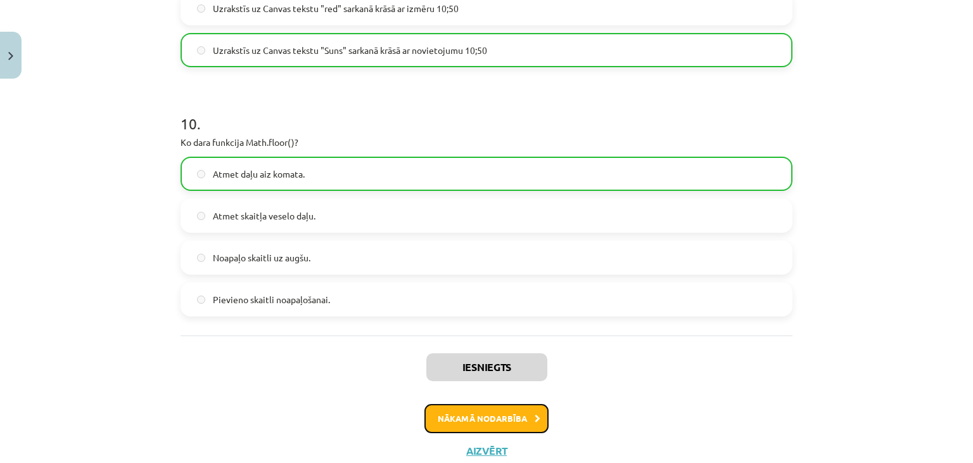
click at [442, 418] on button "Nākamā nodarbība" at bounding box center [487, 418] width 124 height 29
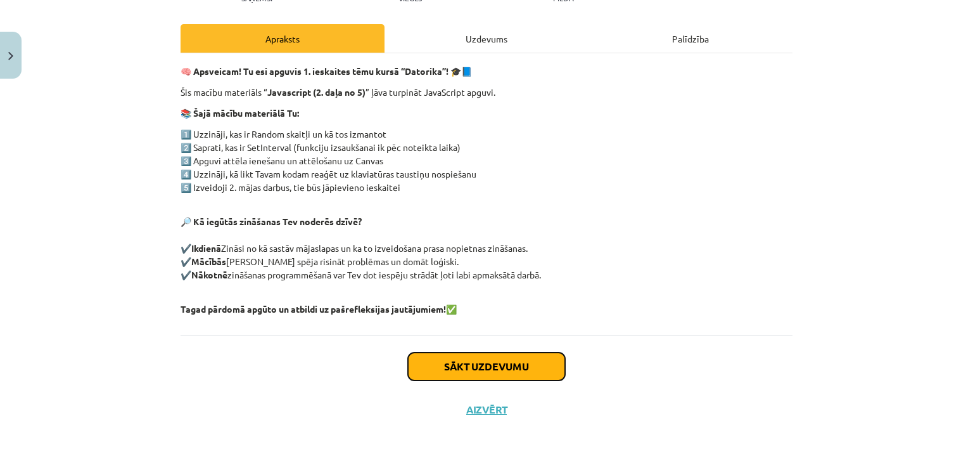
click at [503, 357] on button "Sākt uzdevumu" at bounding box center [486, 366] width 157 height 28
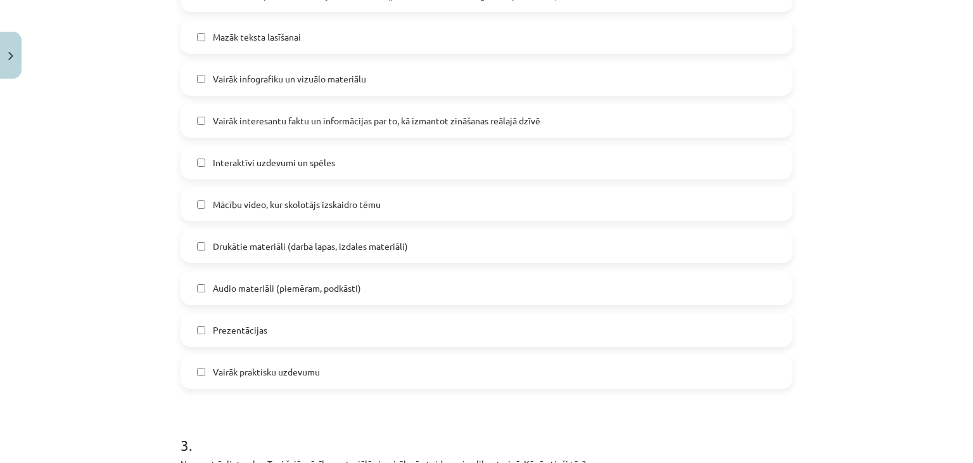
scroll to position [907, 0]
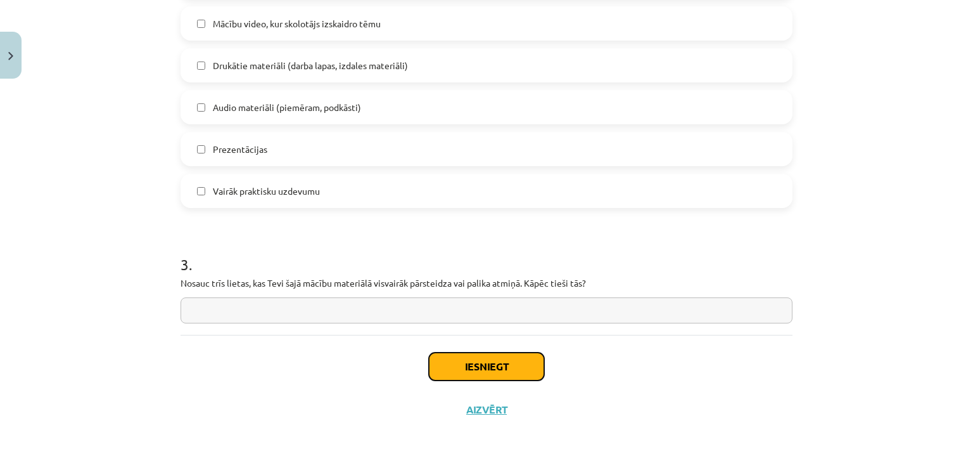
click at [468, 356] on button "Iesniegt" at bounding box center [486, 366] width 115 height 28
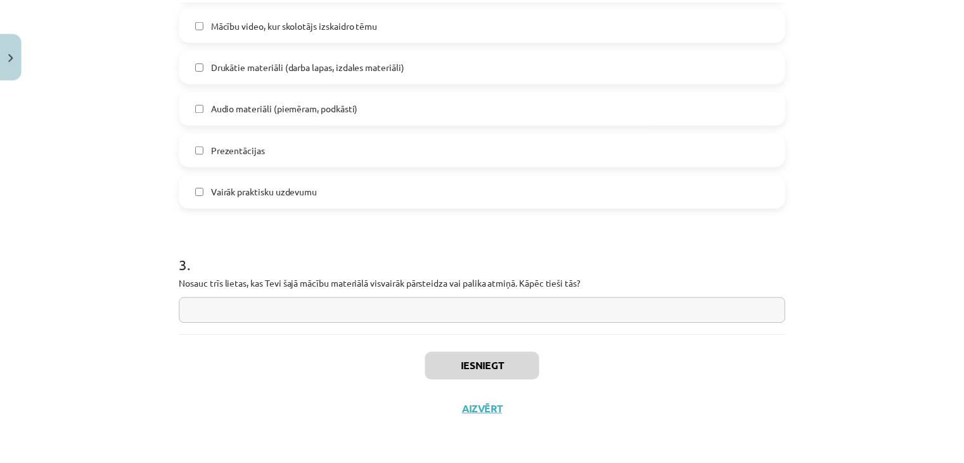
scroll to position [916, 0]
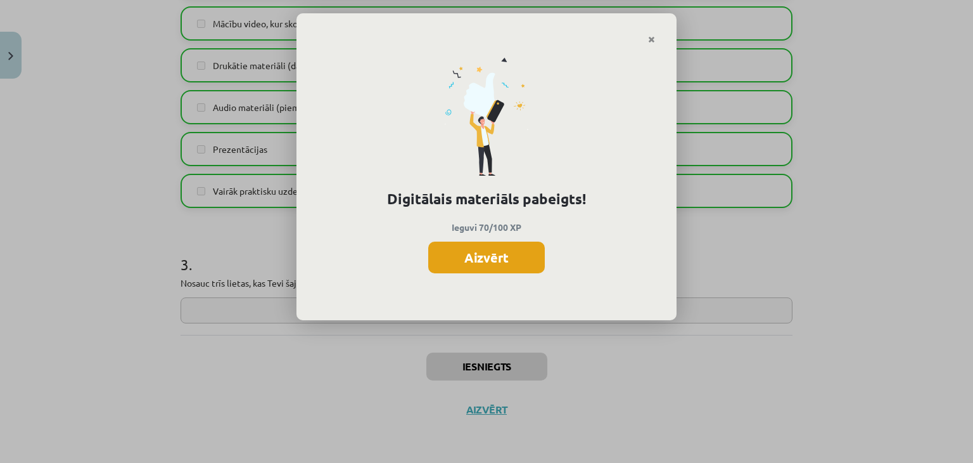
click at [477, 257] on button "Aizvērt" at bounding box center [486, 257] width 117 height 32
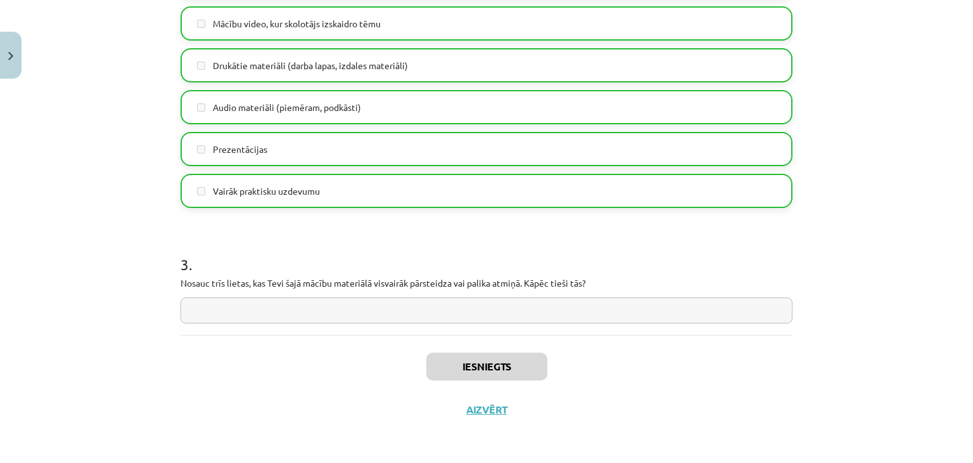
click at [15, 80] on div "Mācību tēma: Datorikas 9. klases 1. ieskaites mācību materiāls #10 Temata apguv…" at bounding box center [486, 231] width 973 height 463
click at [9, 58] on img "Close" at bounding box center [10, 56] width 5 height 8
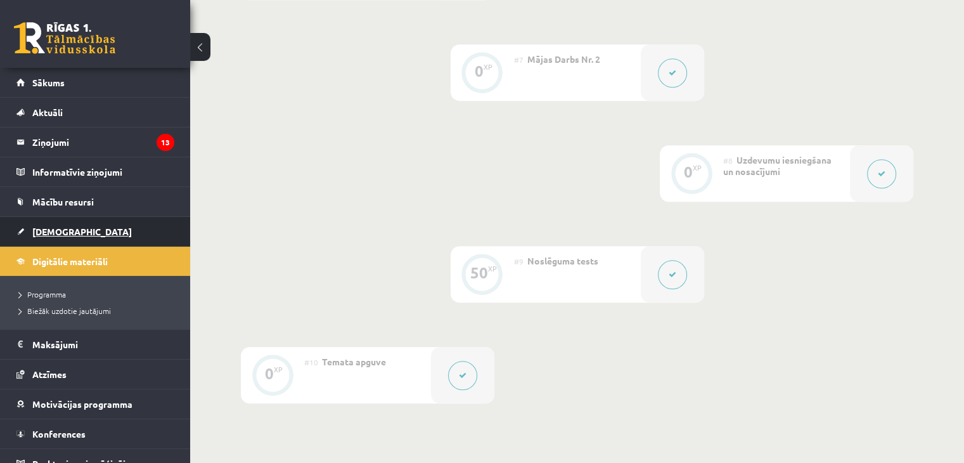
click at [105, 227] on link "[DEMOGRAPHIC_DATA]" at bounding box center [95, 231] width 158 height 29
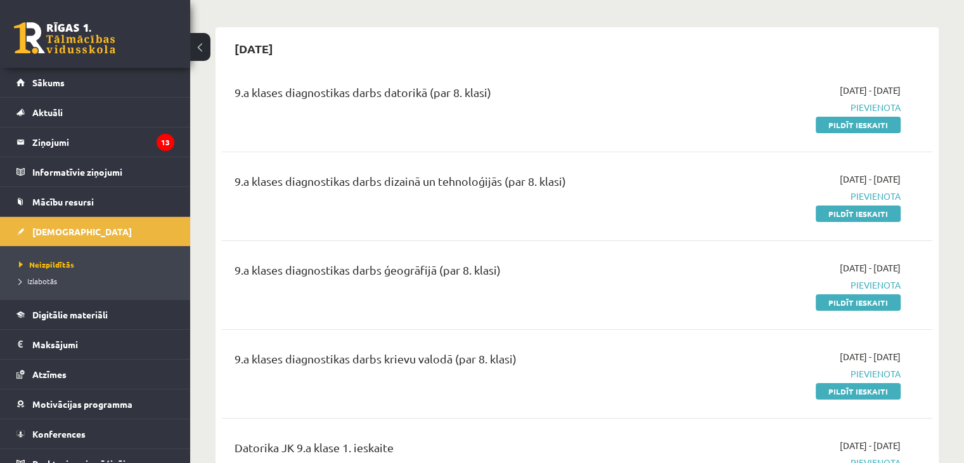
scroll to position [127, 0]
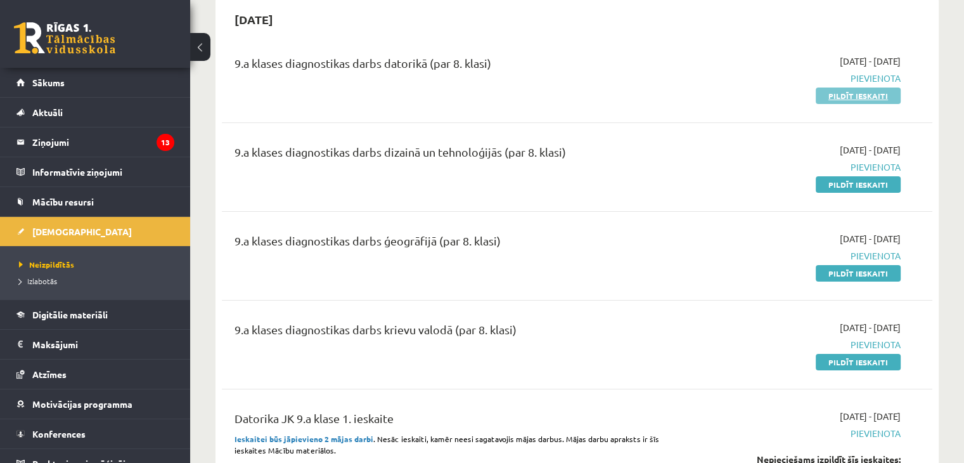
click at [839, 91] on link "Pildīt ieskaiti" at bounding box center [858, 95] width 85 height 16
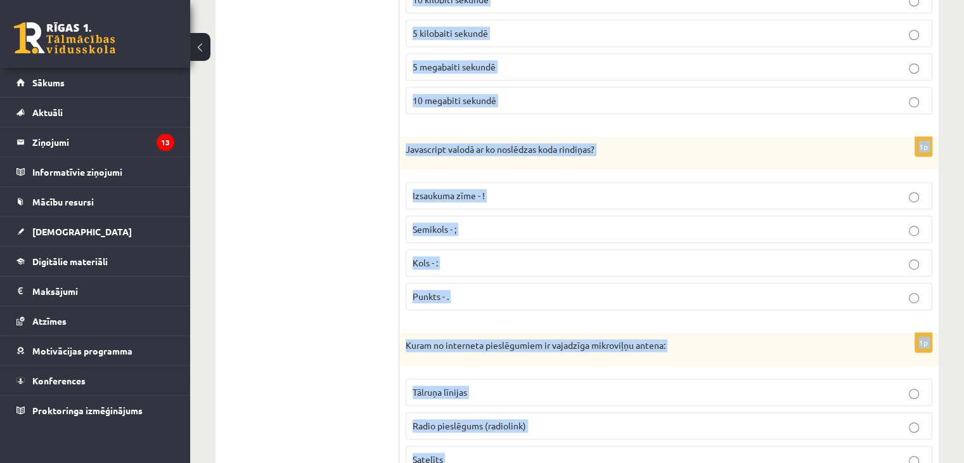
scroll to position [5820, 0]
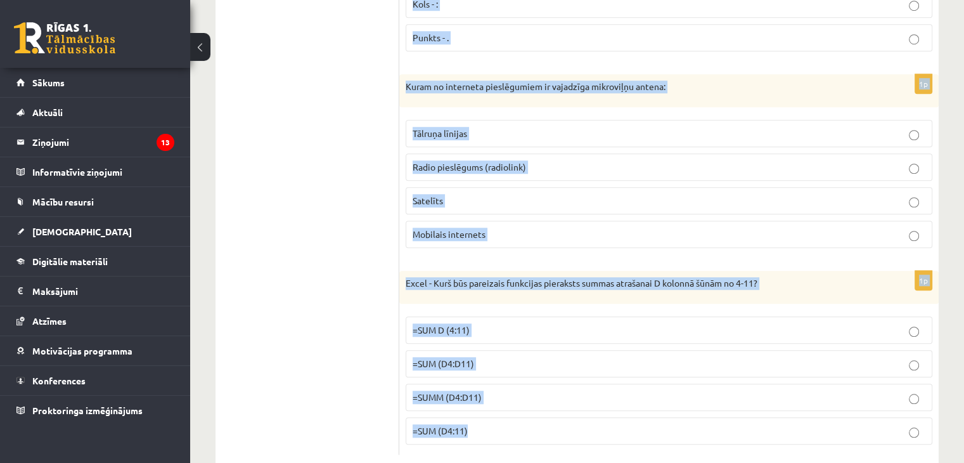
drag, startPoint x: 403, startPoint y: 61, endPoint x: 566, endPoint y: 412, distance: 386.5
copy form "Lore ip dolo sit ametc adipi elitsed? *.DOE *.TE6 *.INC *.UTL 5e Doloremagnaal …"
drag, startPoint x: 425, startPoint y: 143, endPoint x: 499, endPoint y: 411, distance: 278.9
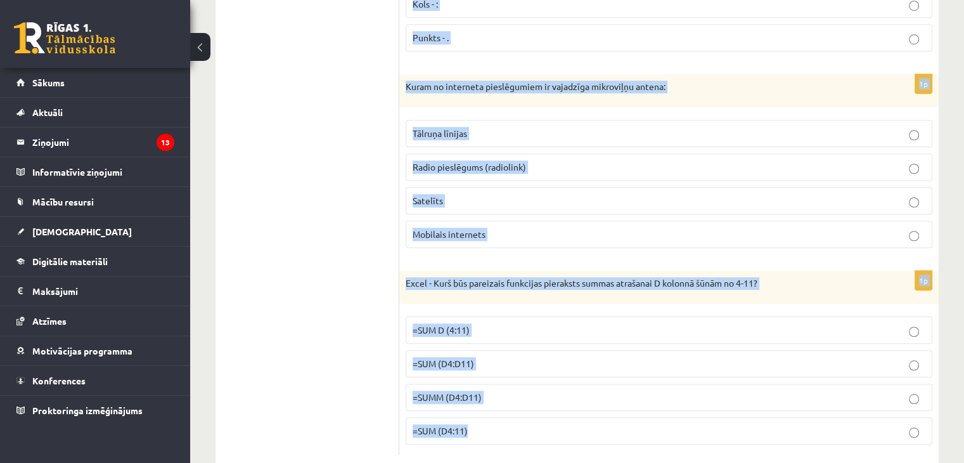
copy form "Kurš no šiem nav video faila formāts? *.OGG *.MP4 *.AVI *.BMP 1p Ekrānuzņēmums …"
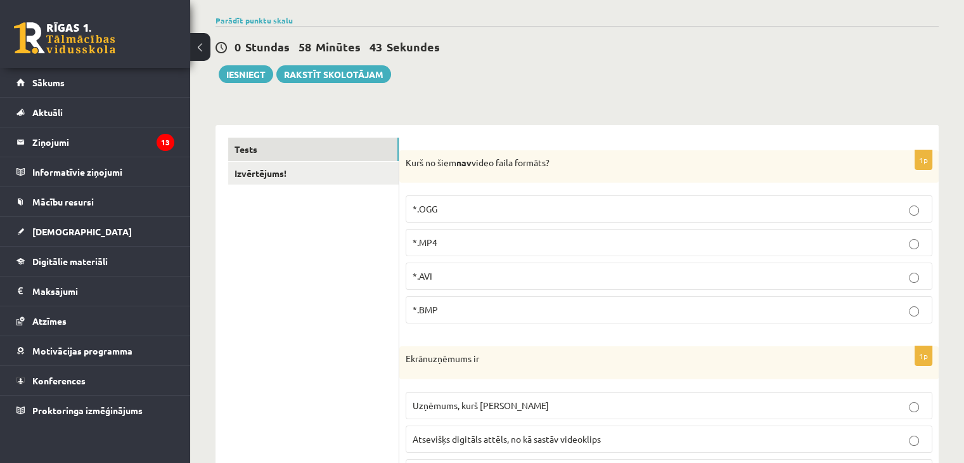
scroll to position [254, 0]
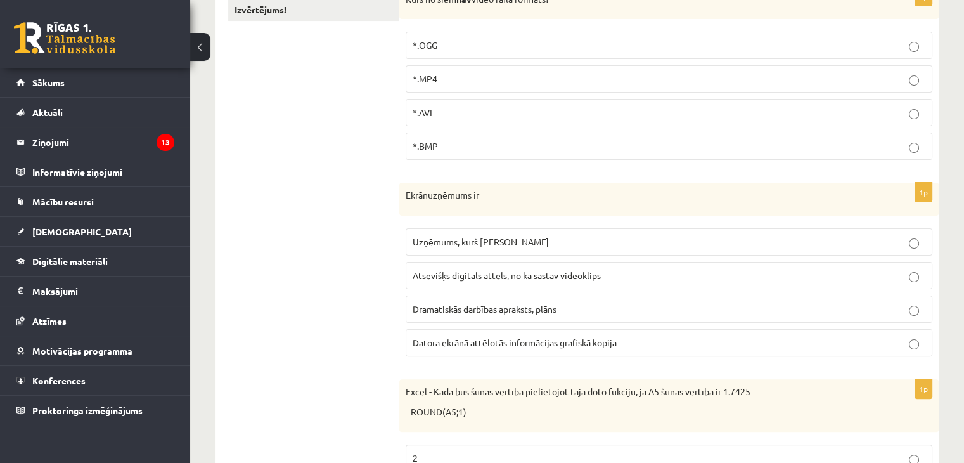
click at [420, 150] on p "*.BMP" at bounding box center [669, 145] width 513 height 13
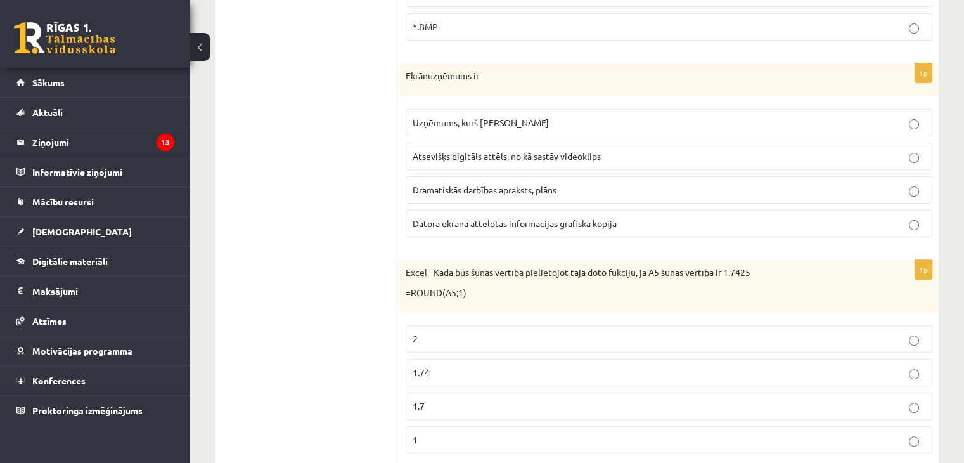
scroll to position [380, 0]
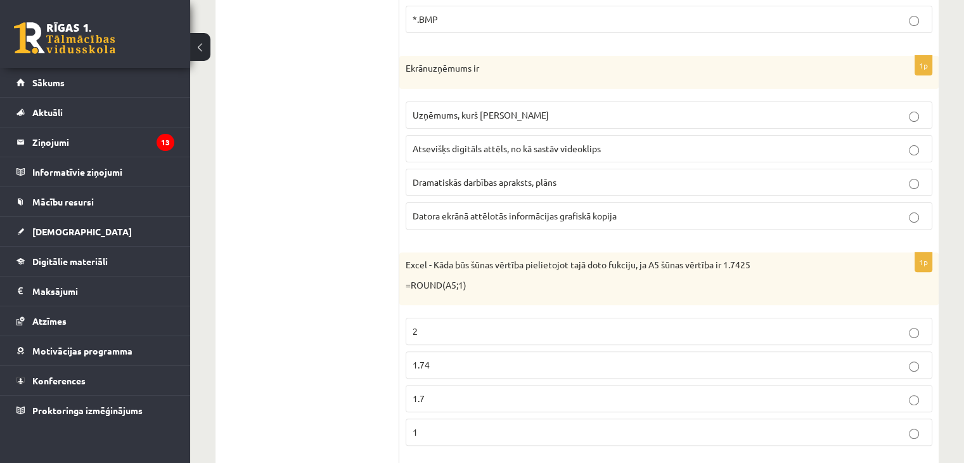
click at [429, 178] on span "Dramatiskās darbības apraksts, plāns" at bounding box center [485, 181] width 144 height 11
click at [418, 216] on span "Datora ekrānā attēlotās informācijas grafiskā kopija" at bounding box center [515, 215] width 204 height 11
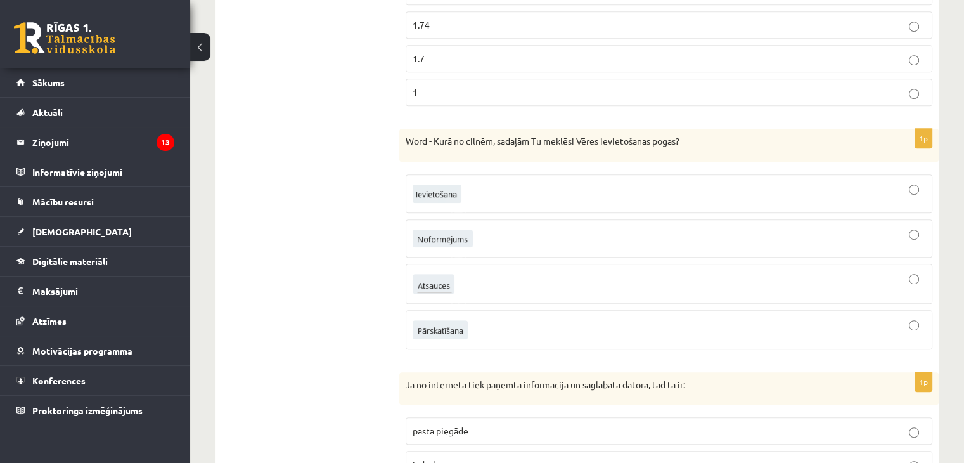
scroll to position [761, 0]
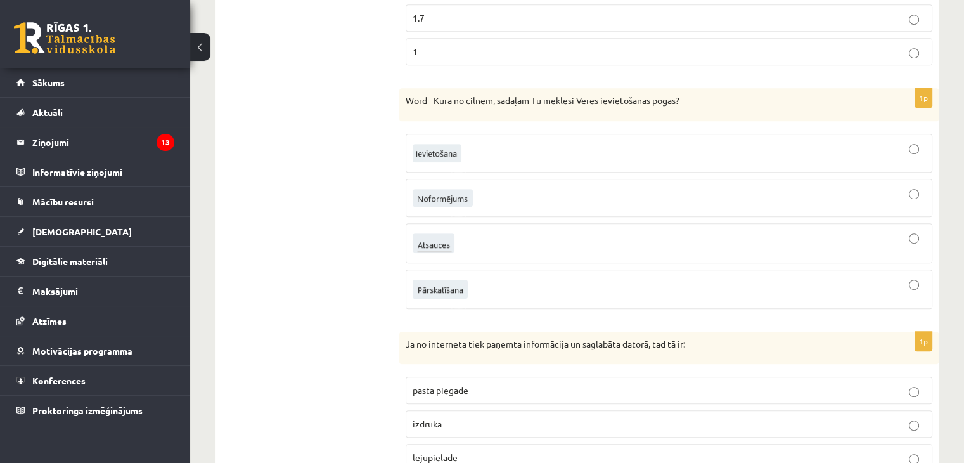
click at [510, 247] on div at bounding box center [669, 243] width 513 height 26
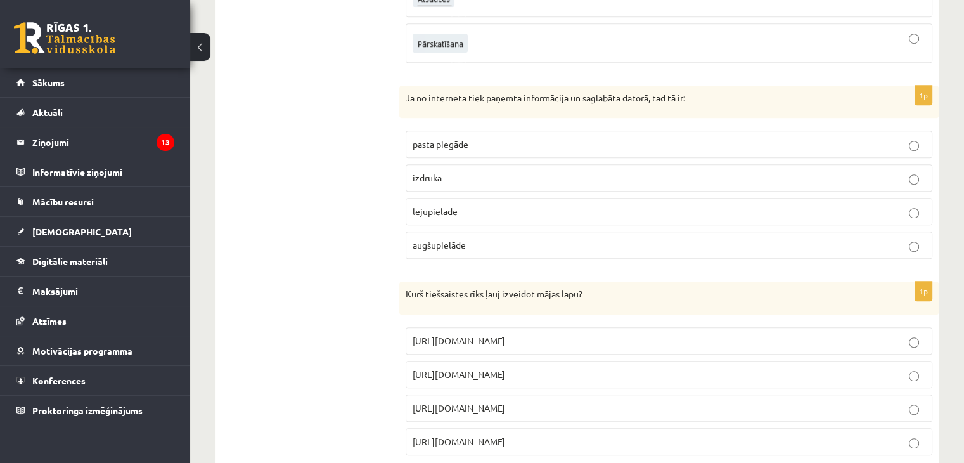
scroll to position [1014, 0]
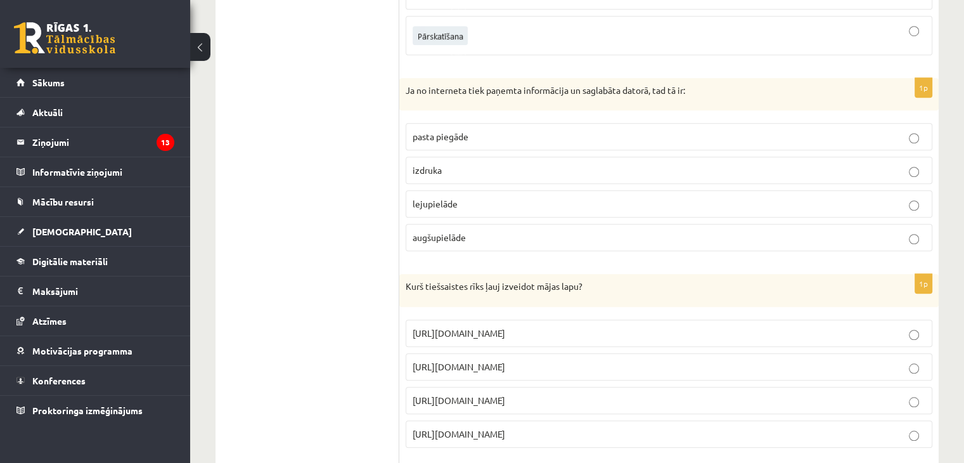
click at [441, 399] on p "https://www.mozello.lv" at bounding box center [669, 400] width 513 height 13
click at [433, 190] on label "lejupielāde" at bounding box center [669, 203] width 527 height 27
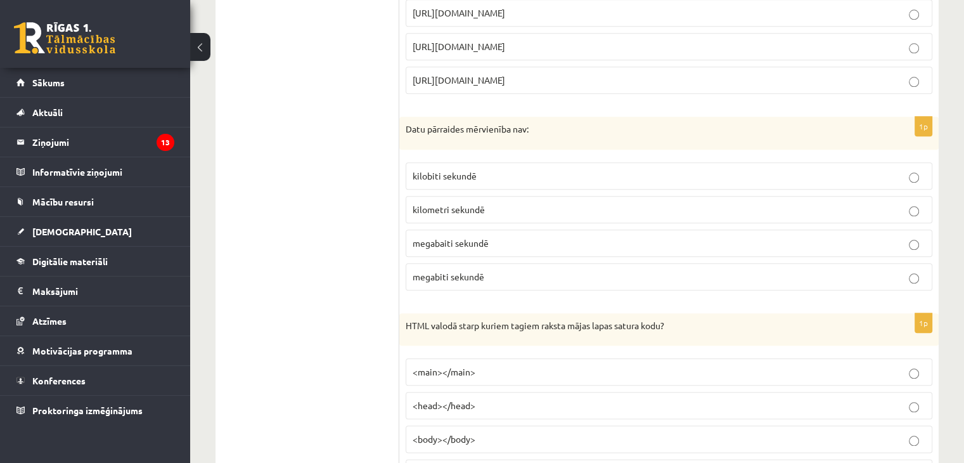
scroll to position [1394, 0]
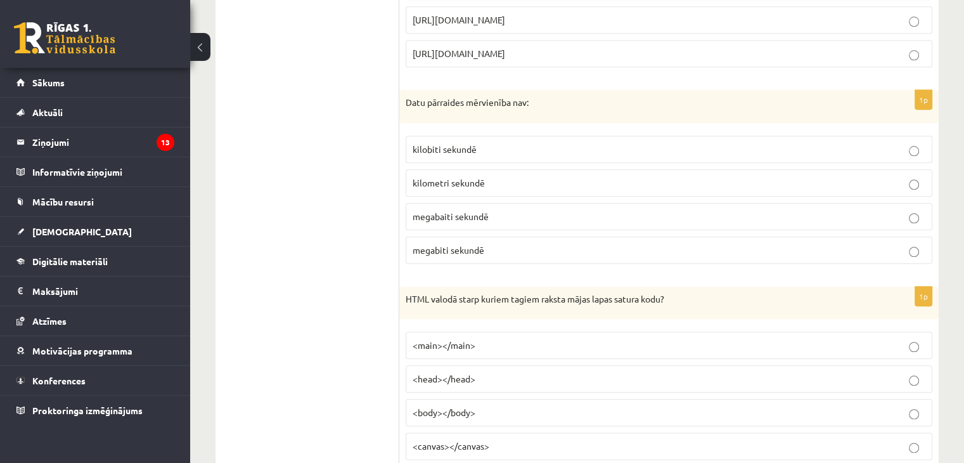
click at [431, 169] on label "kilometri sekundē" at bounding box center [669, 182] width 527 height 27
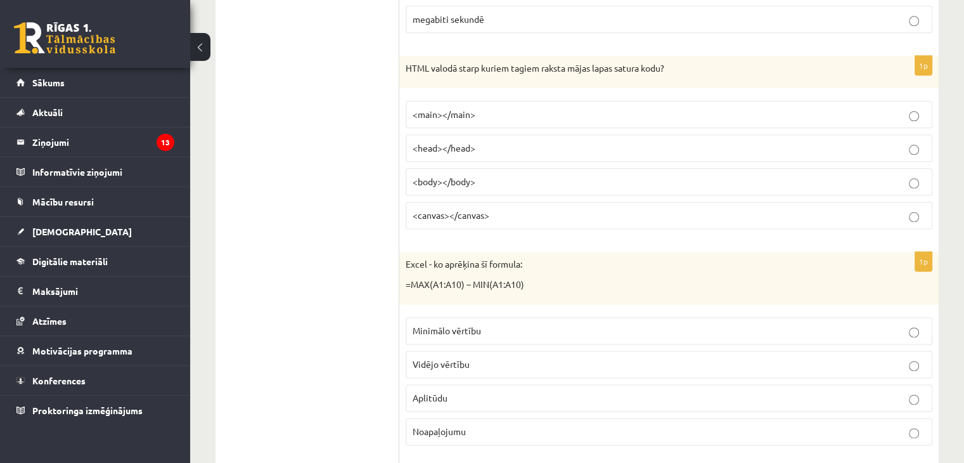
scroll to position [1648, 0]
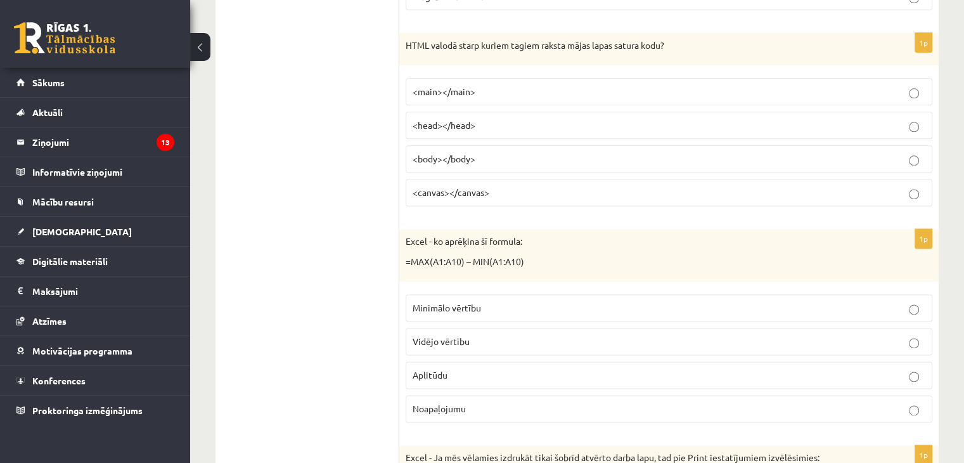
click at [442, 158] on label "<body></body>" at bounding box center [669, 158] width 527 height 27
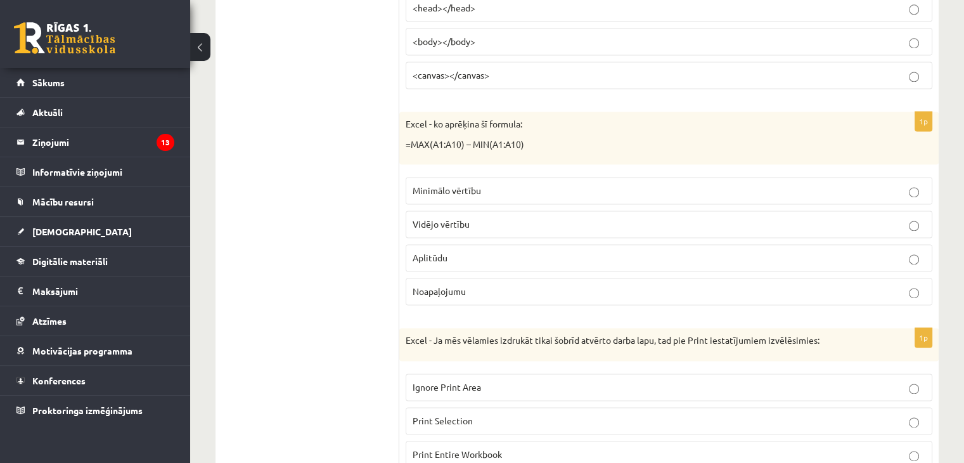
scroll to position [1775, 0]
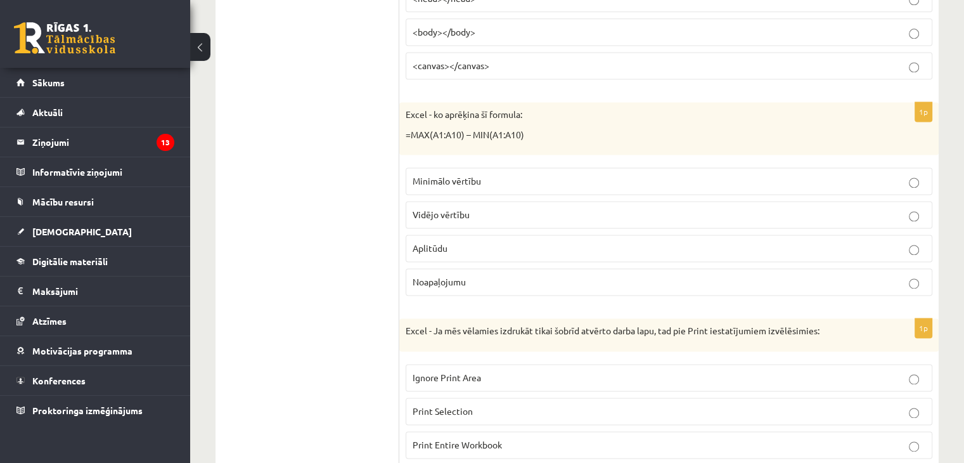
click at [431, 241] on p "Aplitūdu" at bounding box center [669, 247] width 513 height 13
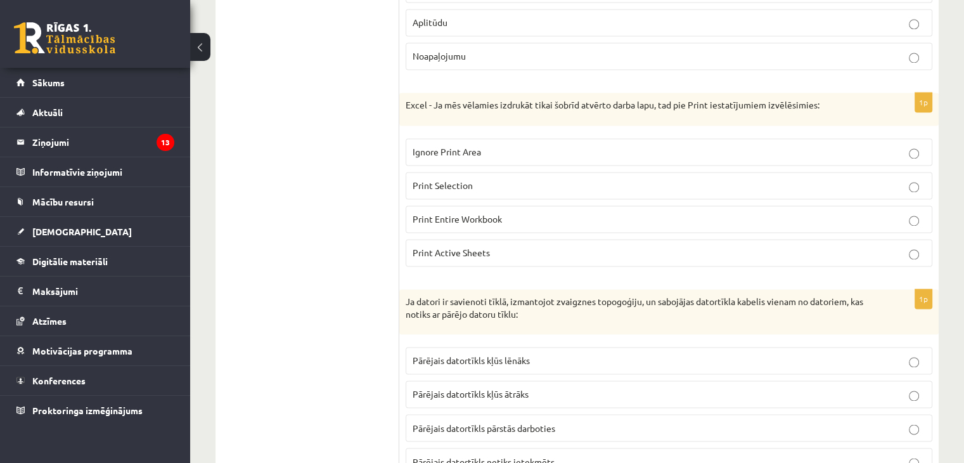
scroll to position [2028, 0]
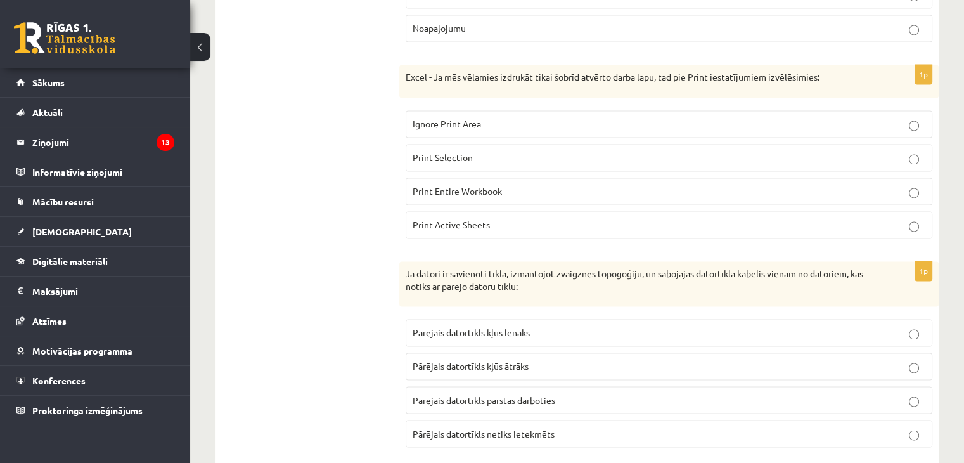
click at [424, 185] on span "Print Entire Workbook" at bounding box center [457, 190] width 89 height 11
click at [436, 219] on span "Print Active Sheets" at bounding box center [451, 224] width 77 height 11
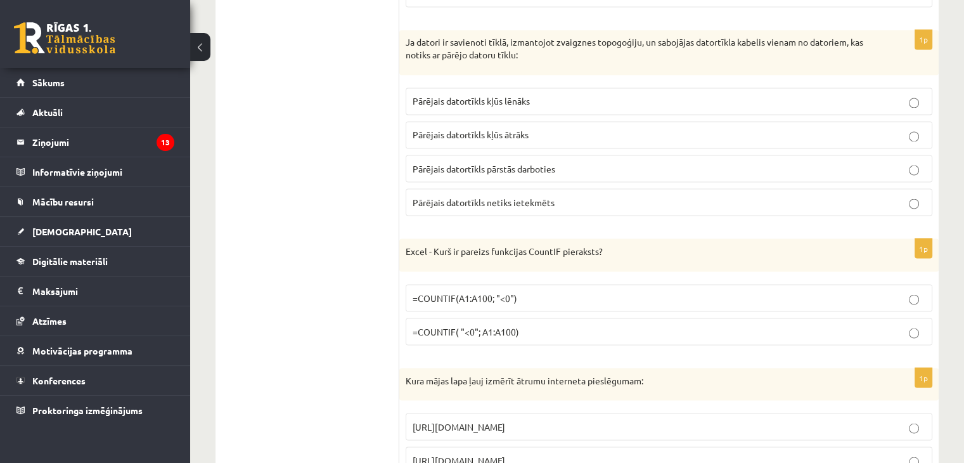
scroll to position [2282, 0]
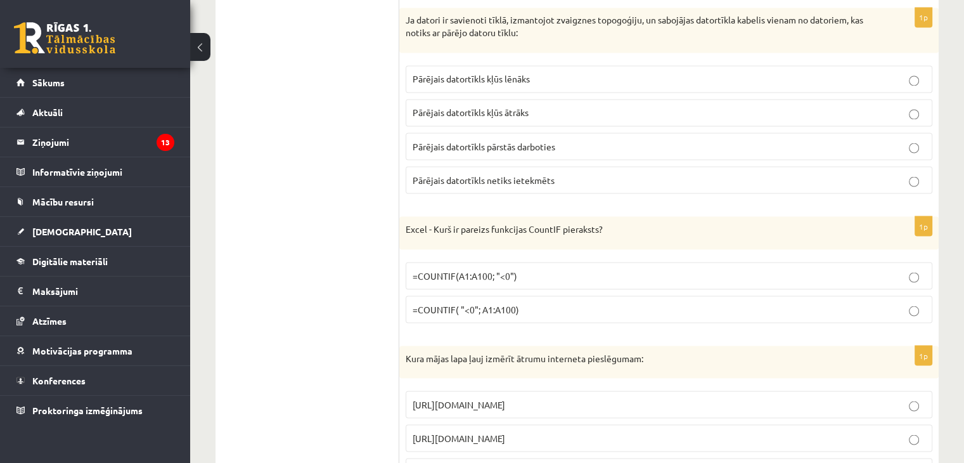
click at [470, 166] on label "Pārējais datortīkls netiks ietekmēts" at bounding box center [669, 179] width 527 height 27
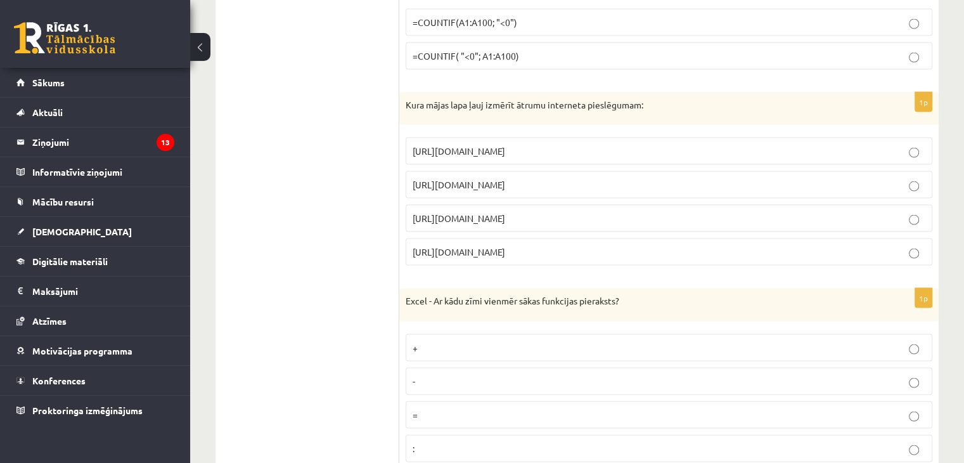
scroll to position [2535, 0]
click at [459, 18] on label "=COUNTIF(A1:A100; "<0")" at bounding box center [669, 21] width 527 height 27
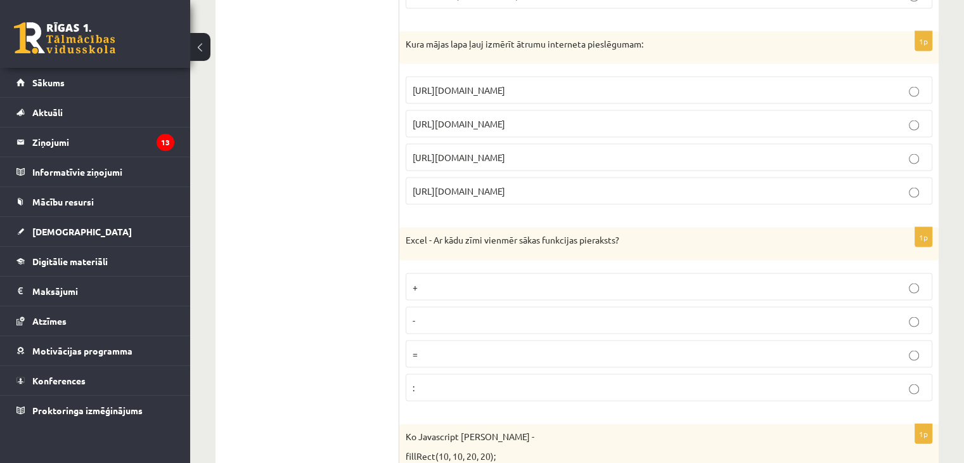
scroll to position [2598, 0]
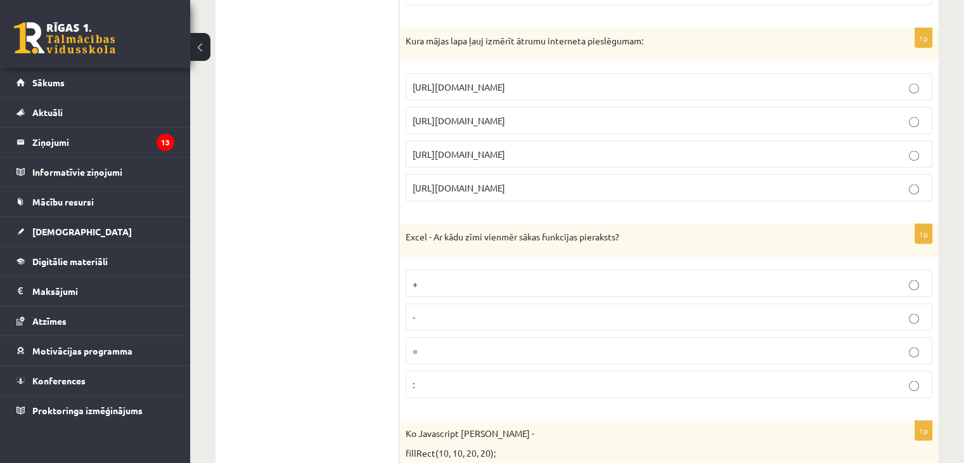
click at [428, 115] on span "https://www.speedtest.net" at bounding box center [459, 120] width 93 height 11
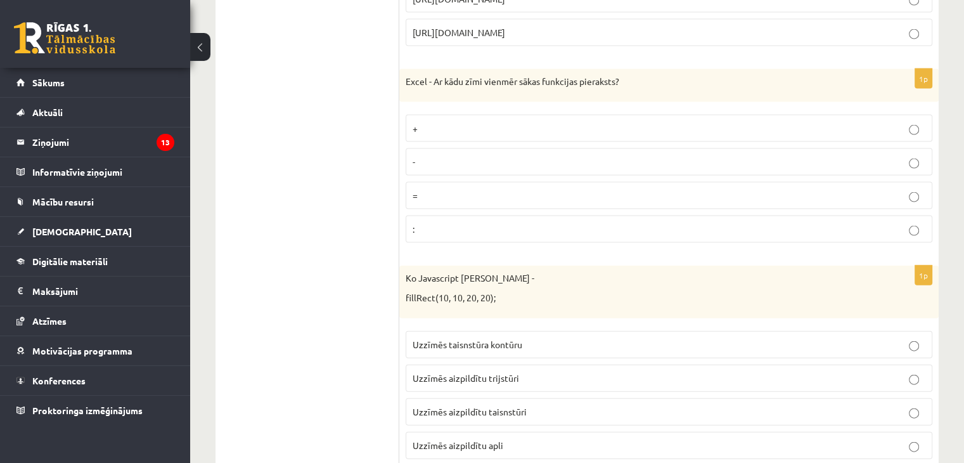
scroll to position [2789, 0]
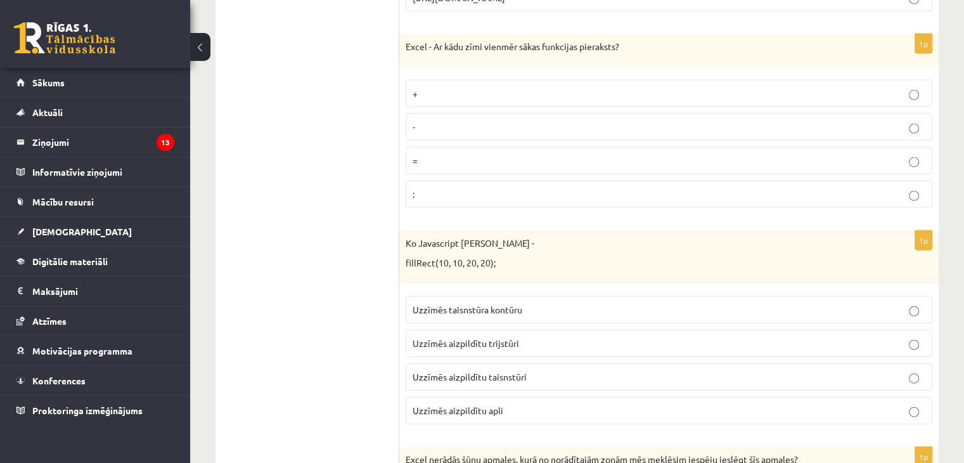
click at [430, 154] on p "=" at bounding box center [669, 160] width 513 height 13
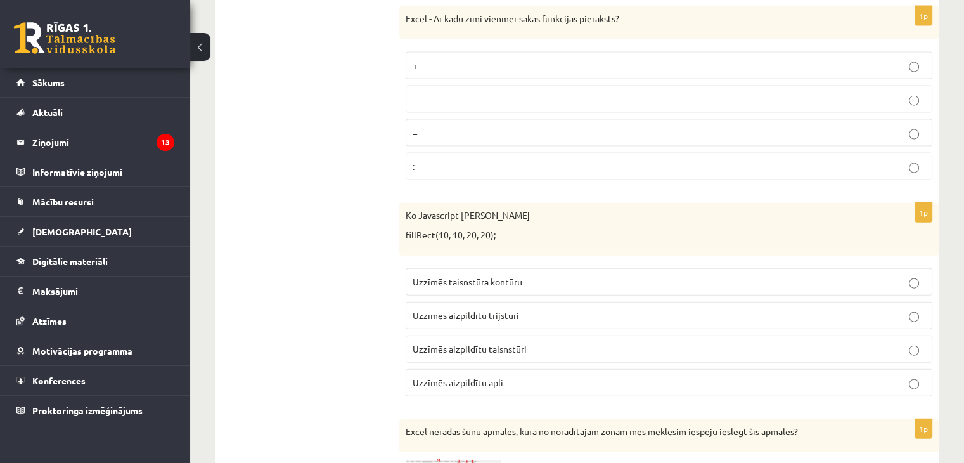
scroll to position [2852, 0]
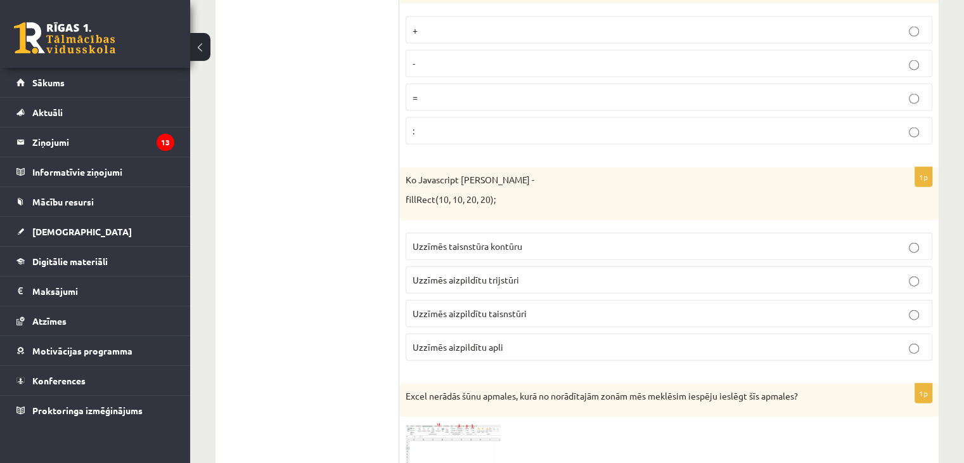
click at [479, 307] on p "Uzzīmēs aizpildītu taisnstūri" at bounding box center [669, 313] width 513 height 13
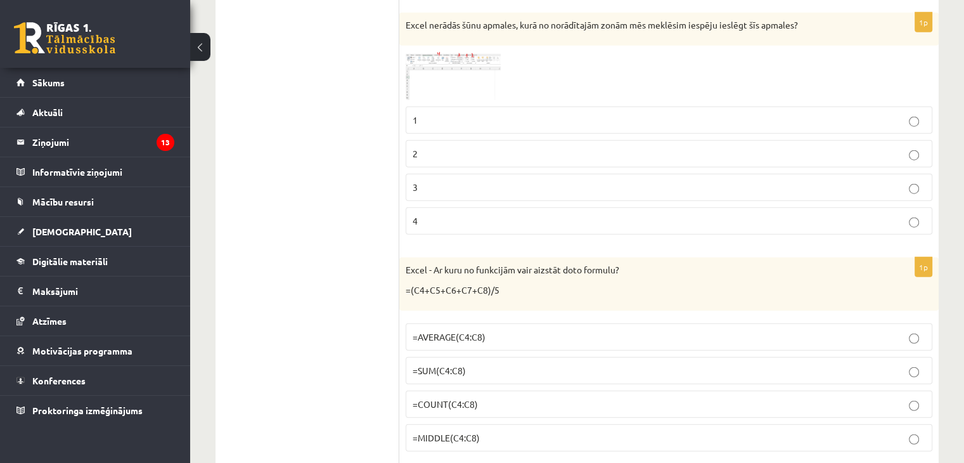
scroll to position [3232, 0]
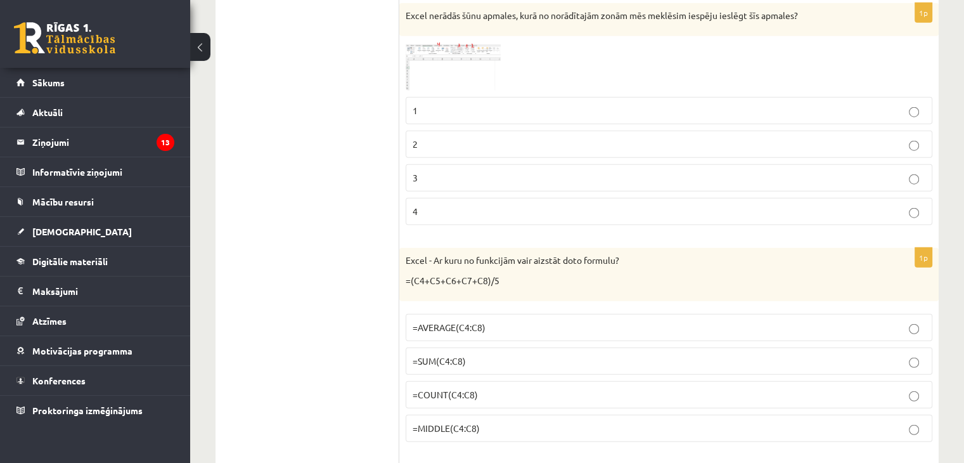
click at [421, 104] on p "1" at bounding box center [669, 110] width 513 height 13
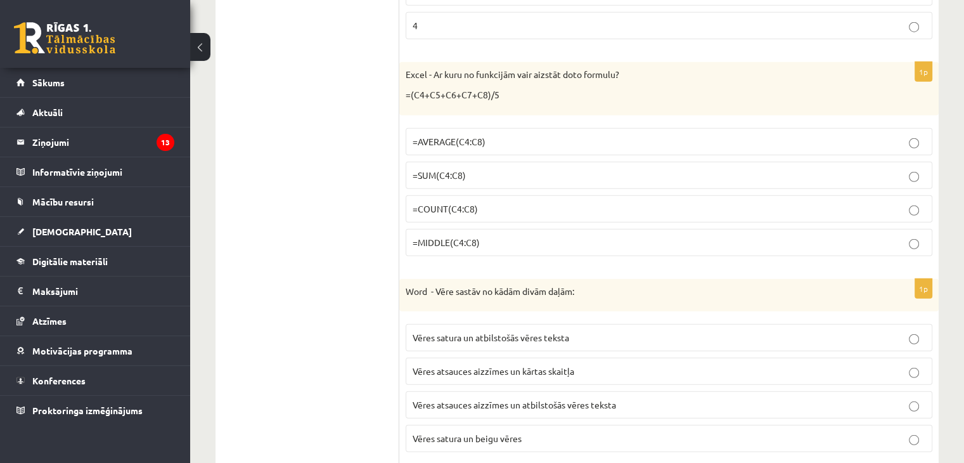
scroll to position [3422, 0]
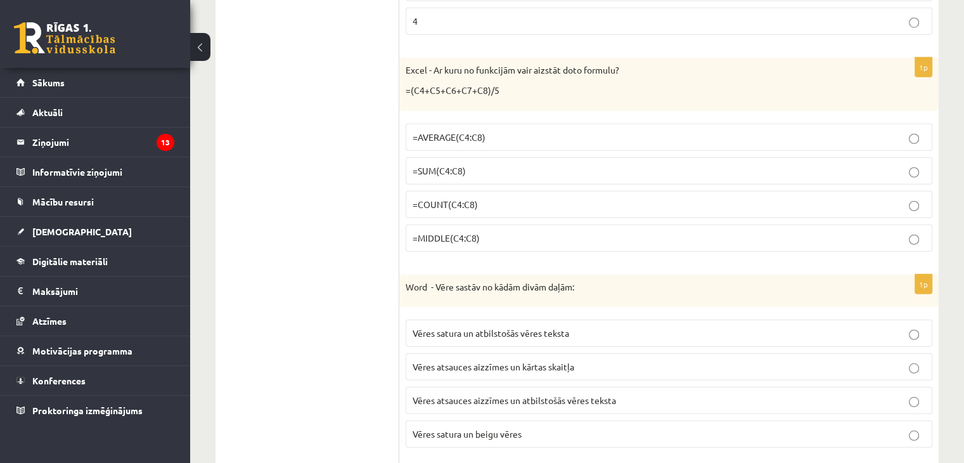
click at [428, 131] on span "=AVERAGE(C4:C8)" at bounding box center [449, 136] width 73 height 11
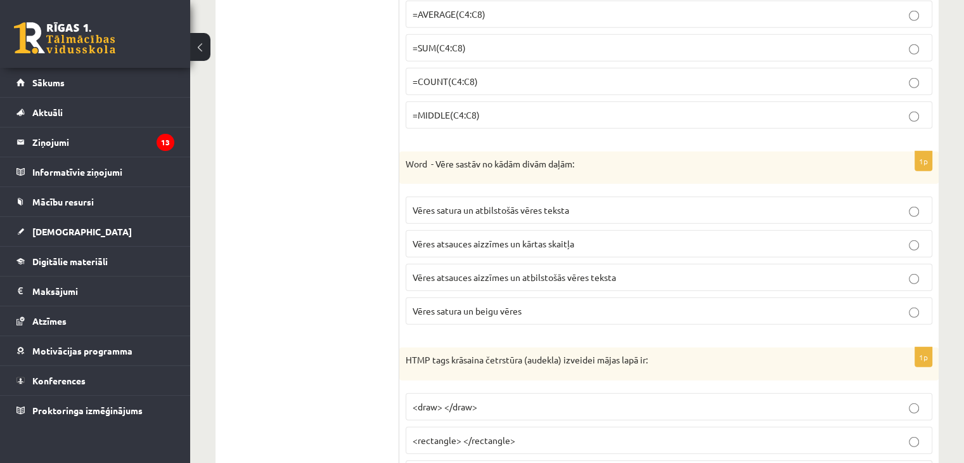
scroll to position [3612, 0]
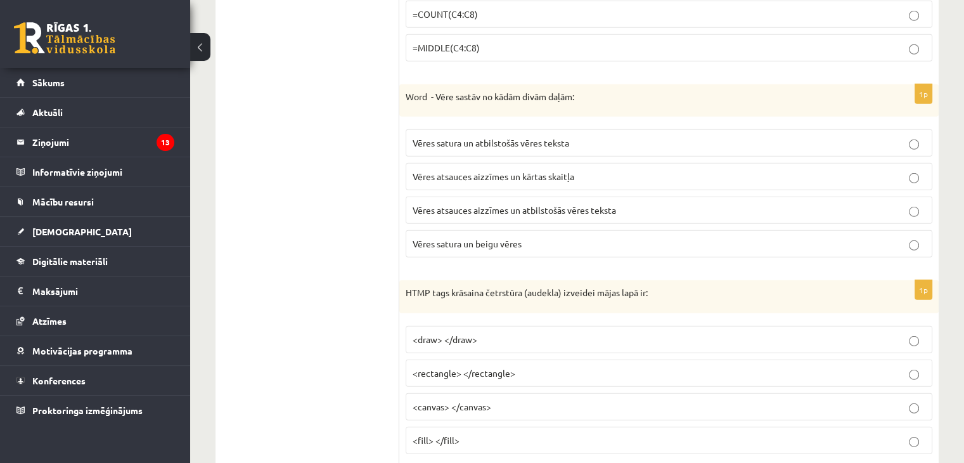
click at [494, 137] on span "Vēres satura un atbilstošās vēres teksta" at bounding box center [491, 142] width 157 height 11
click at [470, 204] on span "Vēres atsauces aizzīmes un atbilstošās vēres teksta" at bounding box center [514, 209] width 203 height 11
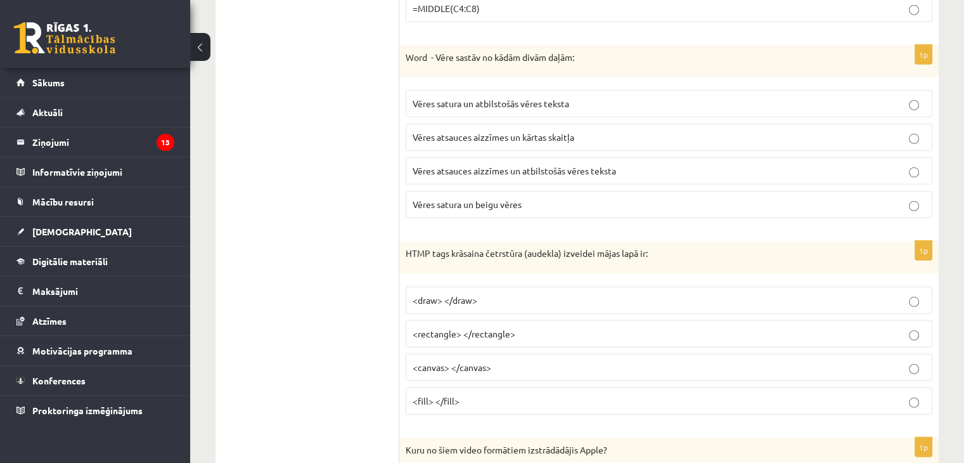
scroll to position [3803, 0]
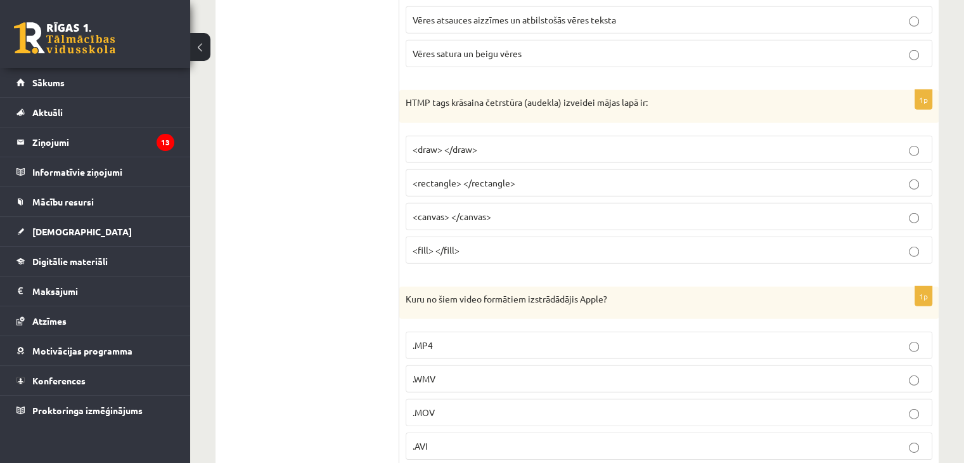
click at [427, 406] on span ".MOV" at bounding box center [424, 411] width 22 height 11
drag, startPoint x: 456, startPoint y: 200, endPoint x: 355, endPoint y: 160, distance: 109.0
click at [456, 210] on span "<canvas> </canvas>" at bounding box center [452, 215] width 79 height 11
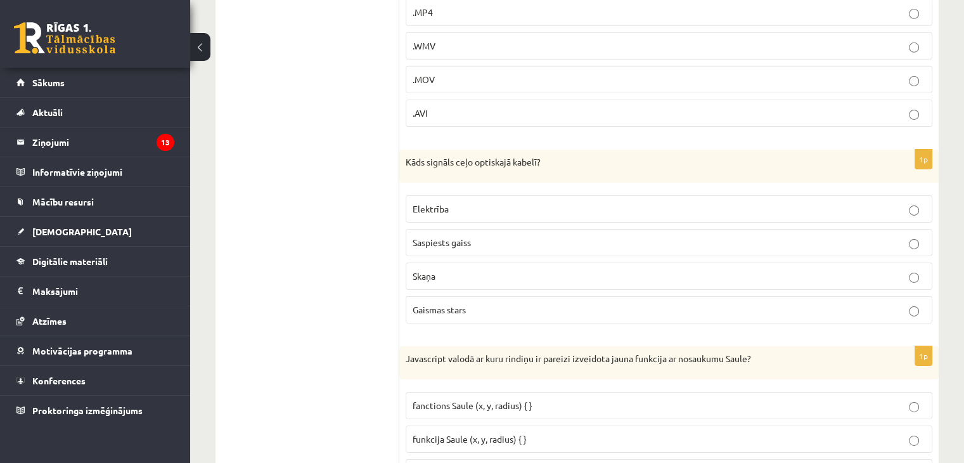
scroll to position [4183, 0]
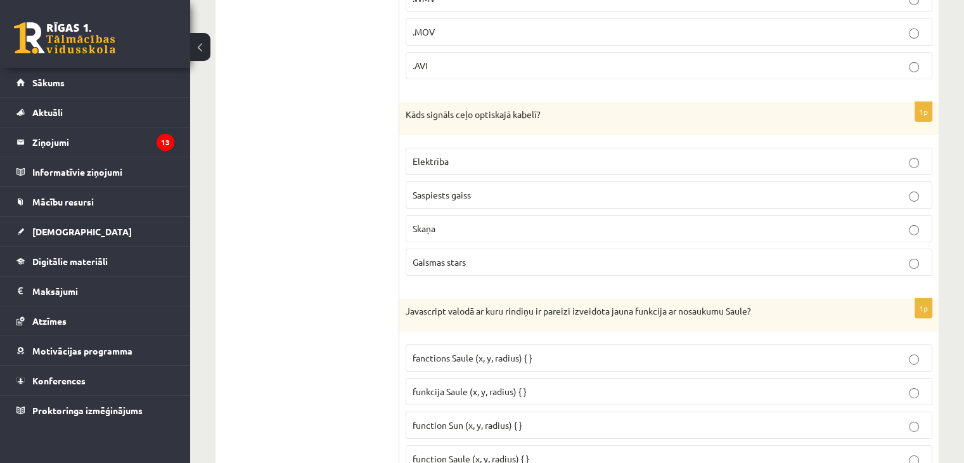
click at [441, 256] on span "Gaismas stars" at bounding box center [439, 261] width 53 height 11
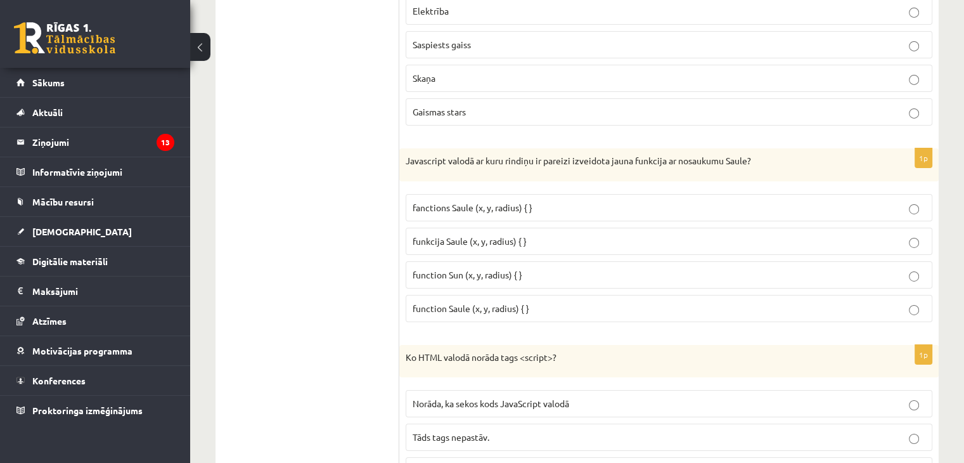
scroll to position [4373, 0]
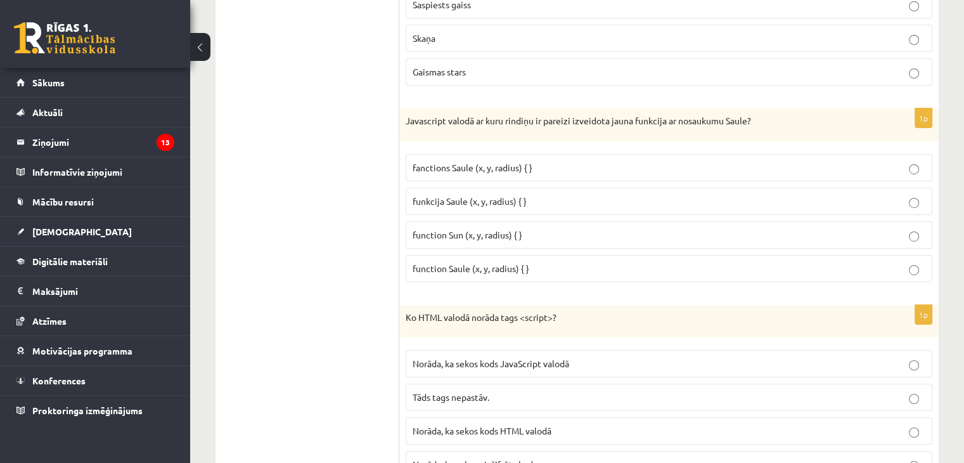
click at [454, 161] on p "fanctions Saule (x, y, radius) { }" at bounding box center [669, 167] width 513 height 13
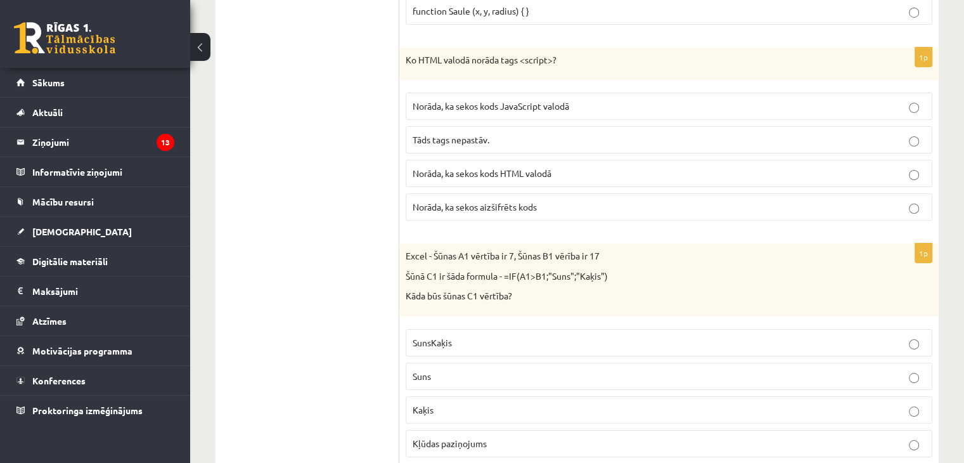
scroll to position [4626, 0]
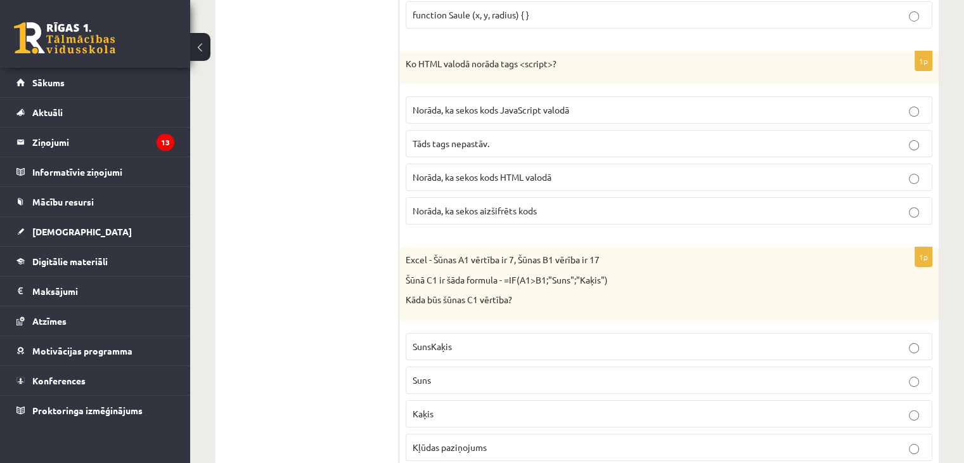
click at [469, 104] on span "Norāda, ka sekos kods JavaScript valodā" at bounding box center [491, 109] width 157 height 11
click at [472, 204] on p "Norāda, ka sekos aizšifrēts kods" at bounding box center [669, 210] width 513 height 13
click at [442, 171] on span "Norāda, ka sekos kods HTML valodā" at bounding box center [482, 176] width 139 height 11
click at [459, 90] on fieldset "Norāda, ka sekos kods JavaScript valodā Tāds tags nepastāv. Norāda, ka sekos ko…" at bounding box center [669, 159] width 527 height 138
drag, startPoint x: 455, startPoint y: 95, endPoint x: 453, endPoint y: 88, distance: 7.2
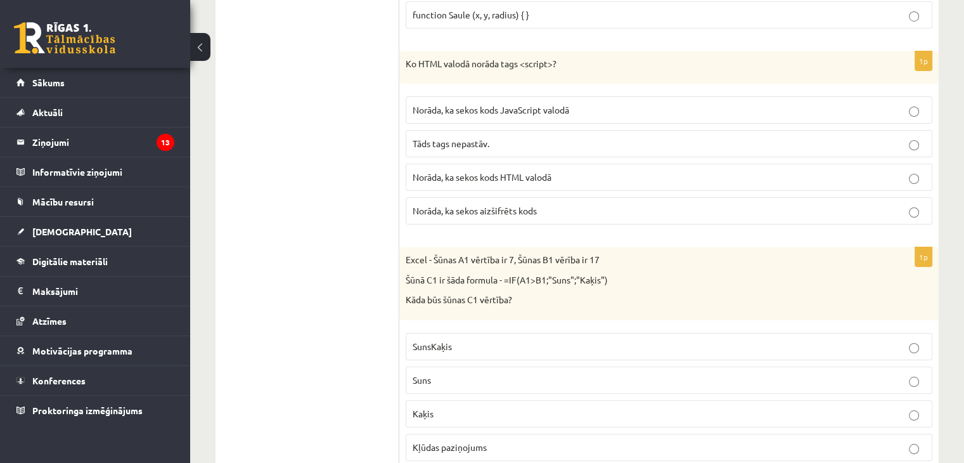
click at [454, 96] on label "Norāda, ka sekos kods JavaScript valodā" at bounding box center [669, 109] width 527 height 27
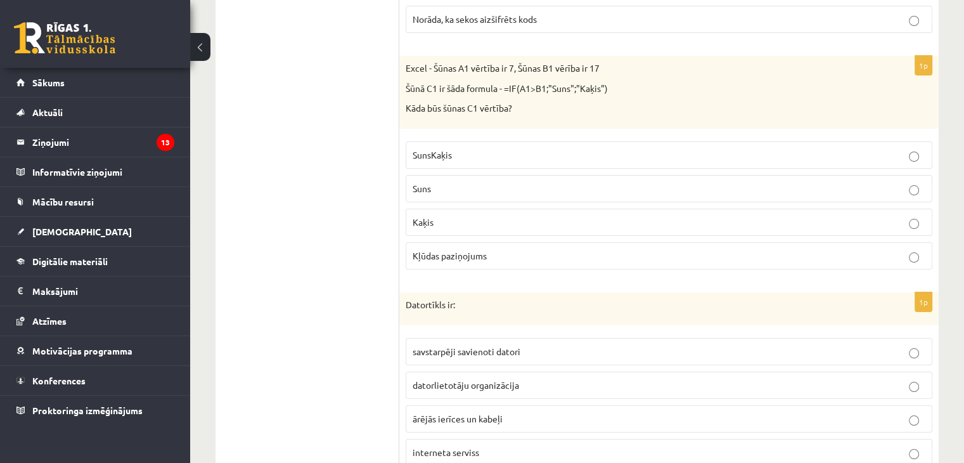
scroll to position [4880, 0]
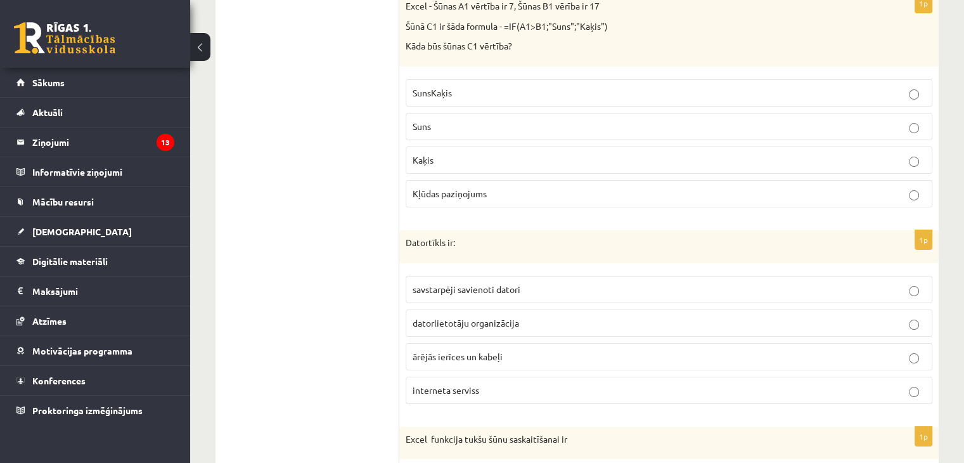
click at [417, 154] on span "Kaķis" at bounding box center [423, 159] width 21 height 11
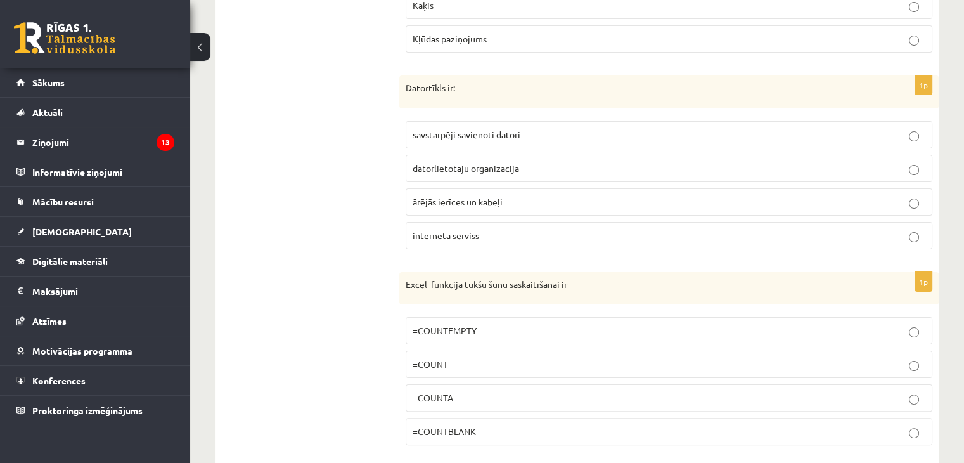
scroll to position [5070, 0]
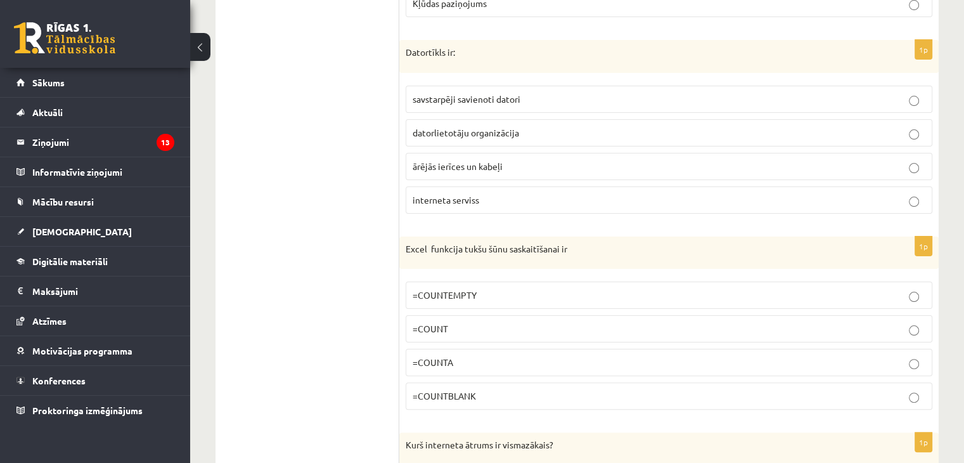
click at [459, 127] on span "datorlietotāju organizācija" at bounding box center [466, 132] width 106 height 11
click at [440, 79] on fieldset "savstarpēji savienoti datori datorlietotāju organizācija ārējās ierīces un kabe…" at bounding box center [669, 148] width 527 height 138
click at [440, 93] on span "savstarpēji savienoti datori" at bounding box center [467, 98] width 108 height 11
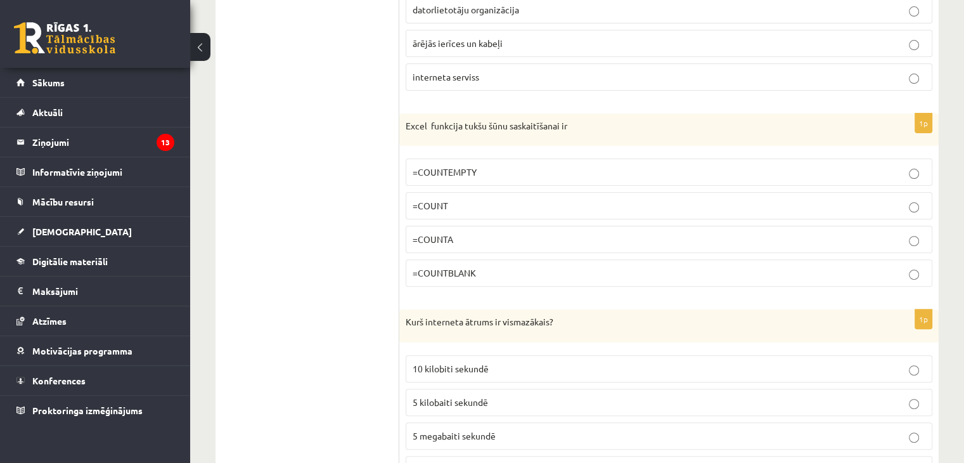
scroll to position [5260, 0]
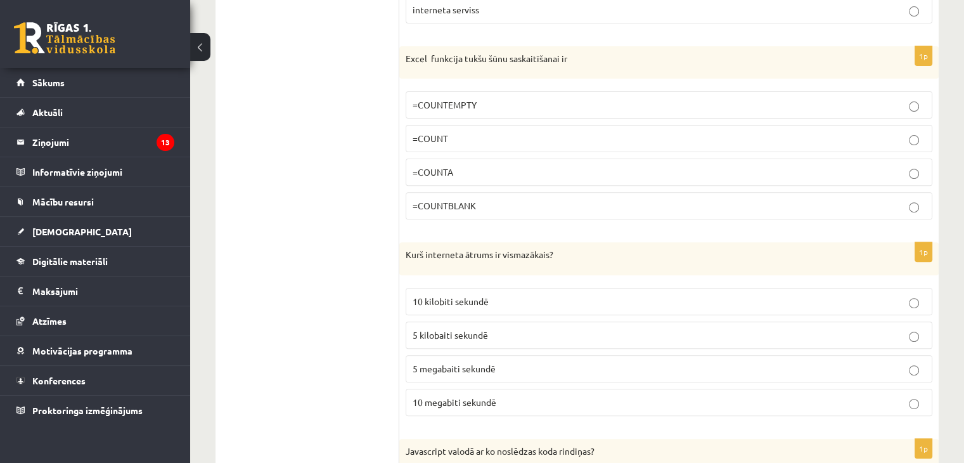
click at [426, 99] on span "=COUNTEMPTY" at bounding box center [445, 104] width 64 height 11
click at [520, 199] on p "=COUNTBLANK" at bounding box center [669, 205] width 513 height 13
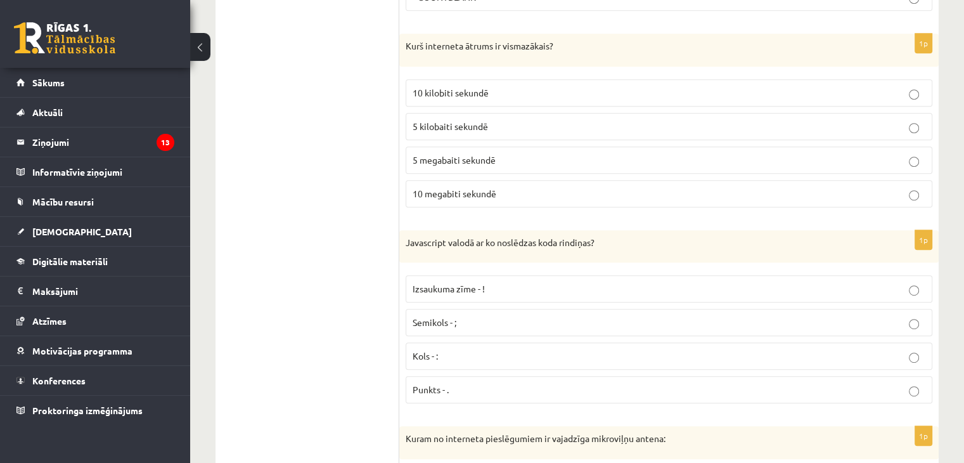
scroll to position [5514, 0]
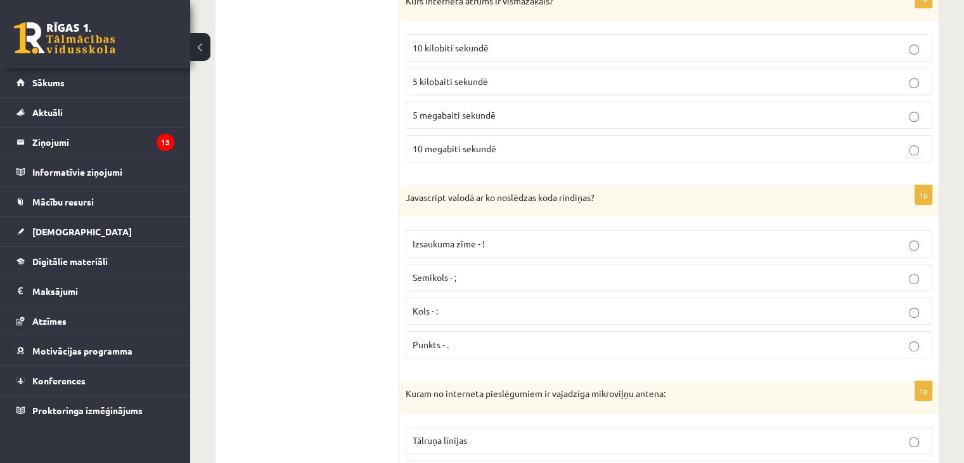
click at [424, 34] on label "10 kilobiti sekundē" at bounding box center [669, 47] width 527 height 27
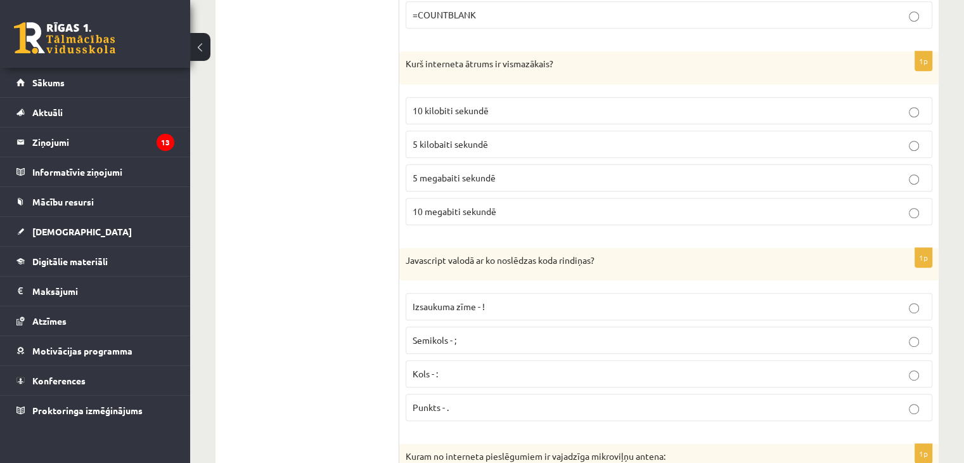
scroll to position [5450, 0]
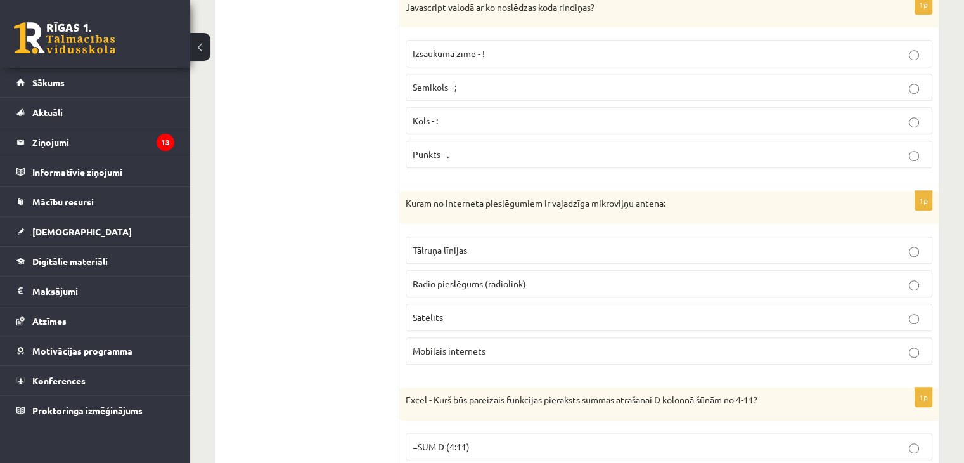
click at [437, 278] on span "Radio pieslēgums (radiolink)" at bounding box center [469, 283] width 113 height 11
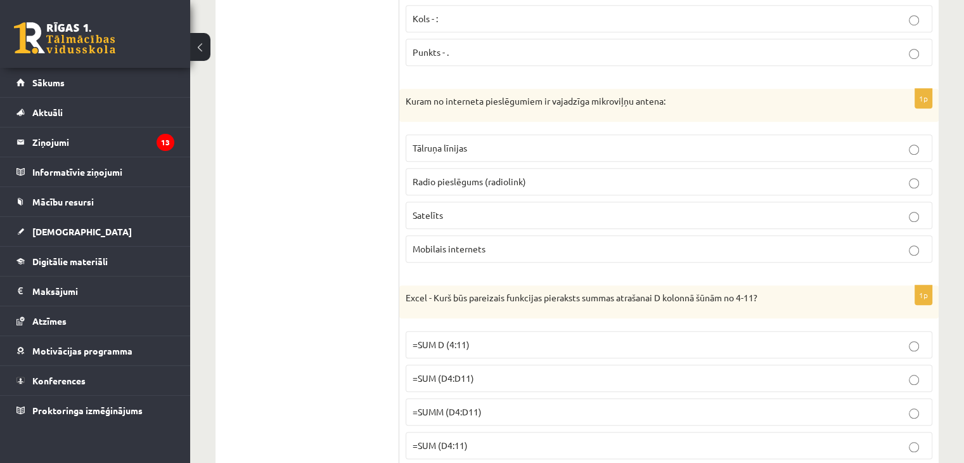
scroll to position [5820, 0]
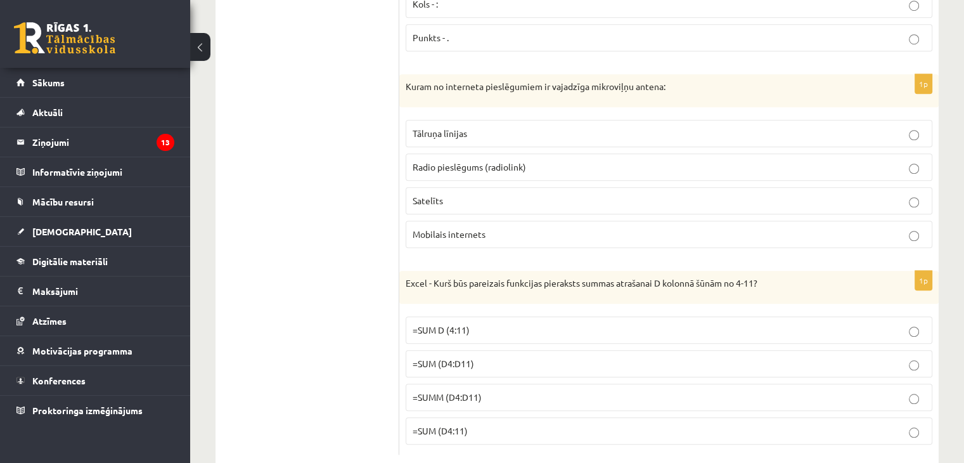
click at [496, 357] on p "=SUM (D4:D11)" at bounding box center [669, 363] width 513 height 13
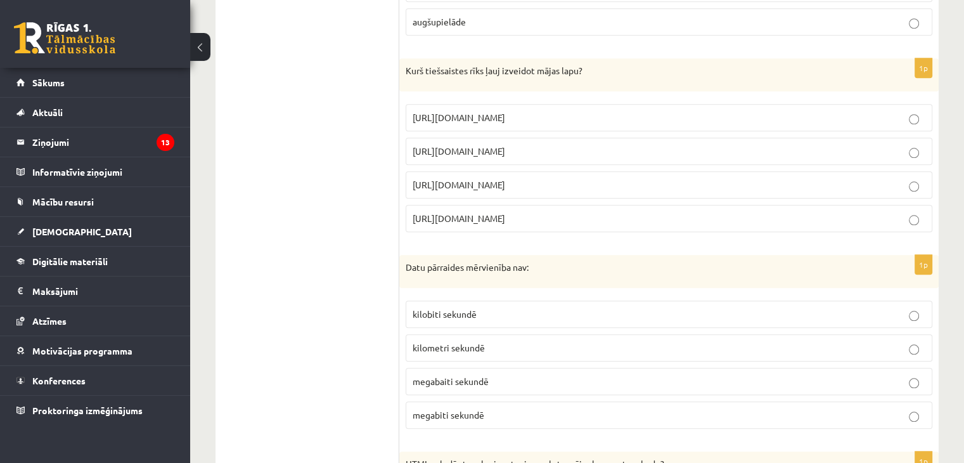
scroll to position [0, 0]
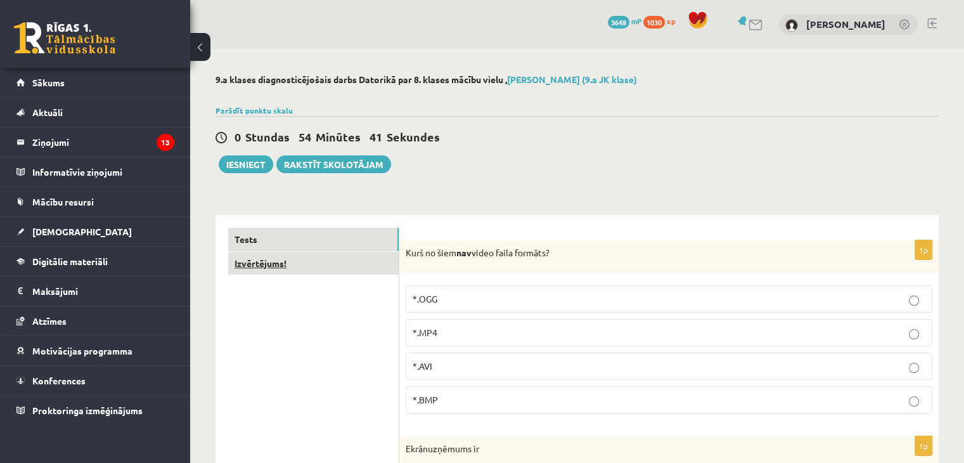
click at [321, 262] on link "Izvērtējums!" at bounding box center [313, 263] width 170 height 23
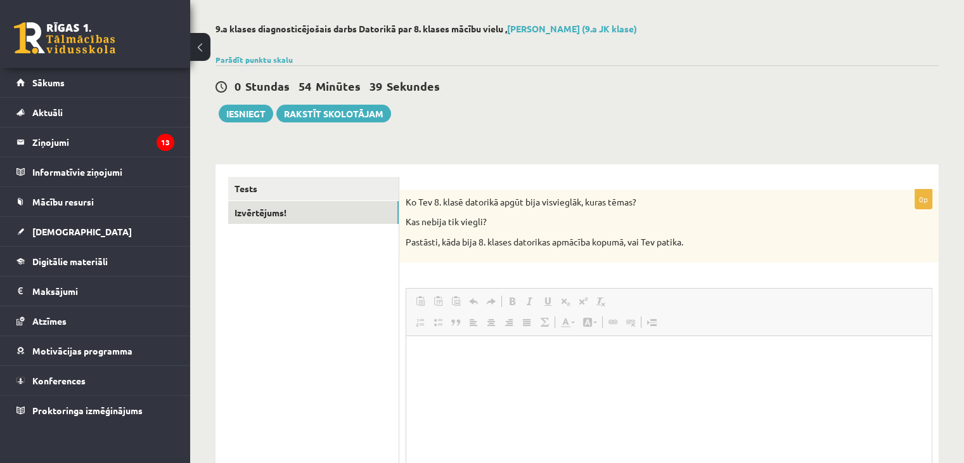
click at [667, 316] on span "Панели инструментов редактора Вставить Комбинация клавиш Ctrl+V Вставить только…" at bounding box center [668, 312] width 525 height 48
click at [266, 112] on button "Iesniegt" at bounding box center [246, 114] width 55 height 18
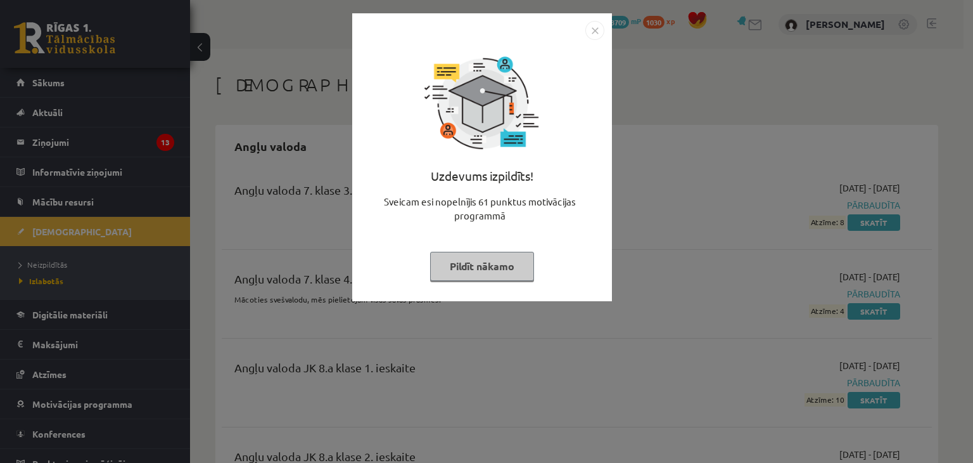
click at [96, 228] on div "Uzdevums izpildīts! Sveicam esi nopelnījis 61 punktus motivācijas programmā Pil…" at bounding box center [486, 231] width 973 height 463
drag, startPoint x: 444, startPoint y: 258, endPoint x: 458, endPoint y: 267, distance: 16.0
click at [451, 264] on button "Pildīt nākamo" at bounding box center [482, 266] width 104 height 29
click at [456, 264] on div at bounding box center [486, 231] width 973 height 463
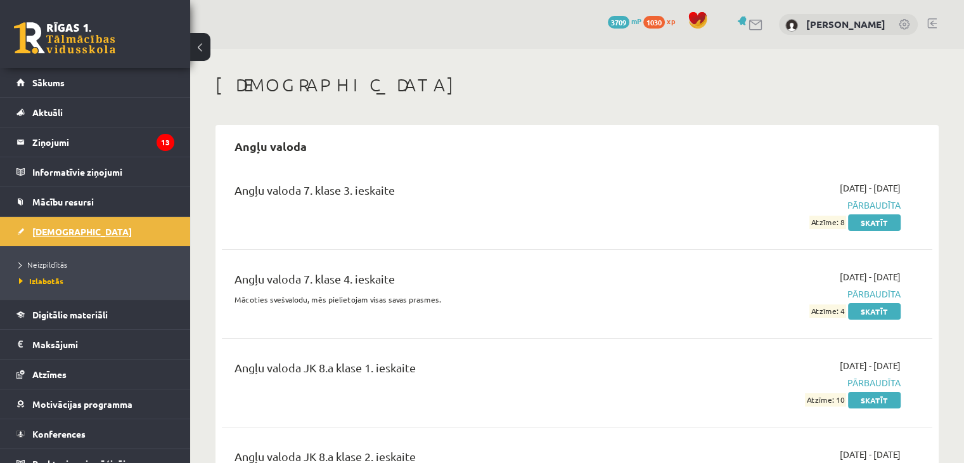
click at [88, 229] on link "[DEMOGRAPHIC_DATA]" at bounding box center [95, 231] width 158 height 29
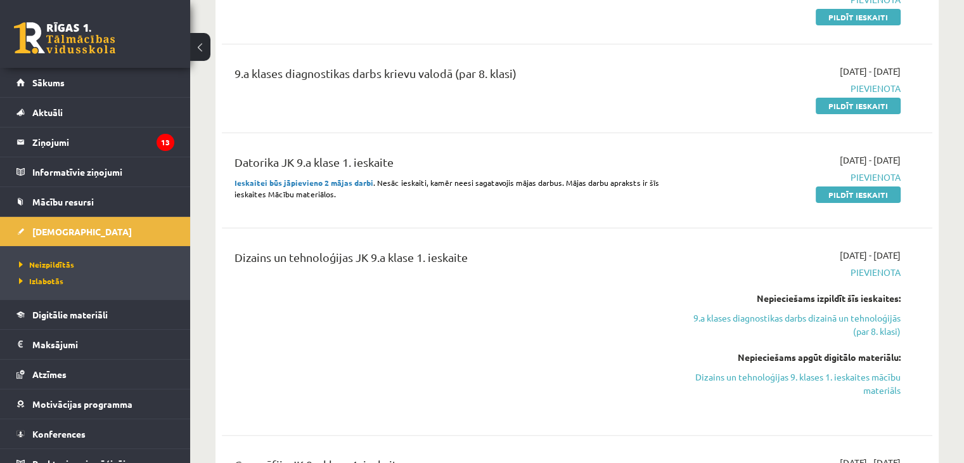
scroll to position [380, 0]
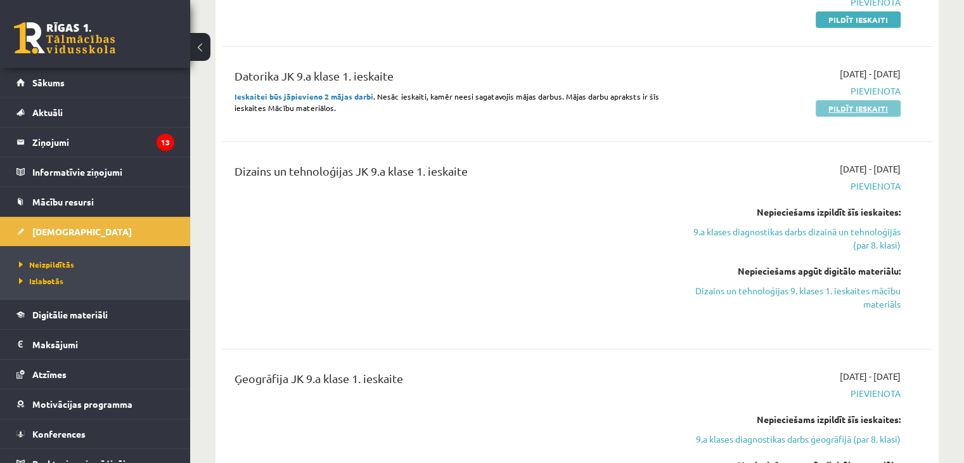
click at [830, 105] on link "Pildīt ieskaiti" at bounding box center [858, 108] width 85 height 16
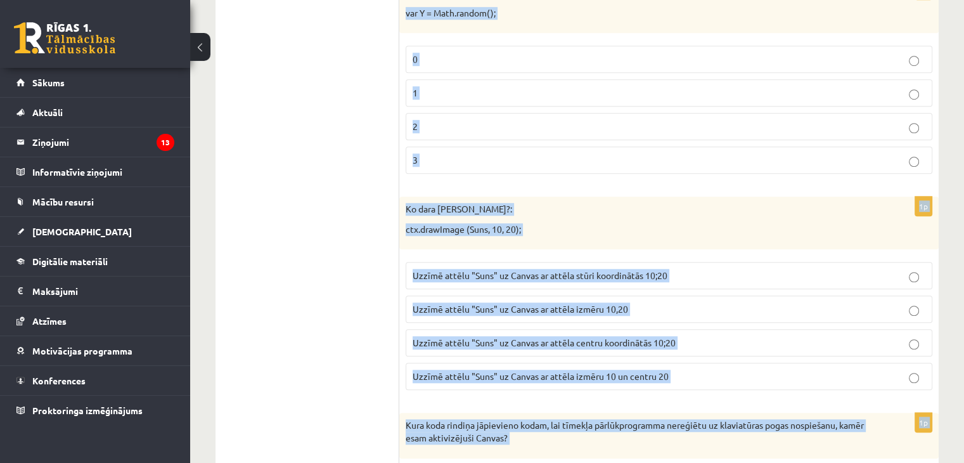
scroll to position [1126, 0]
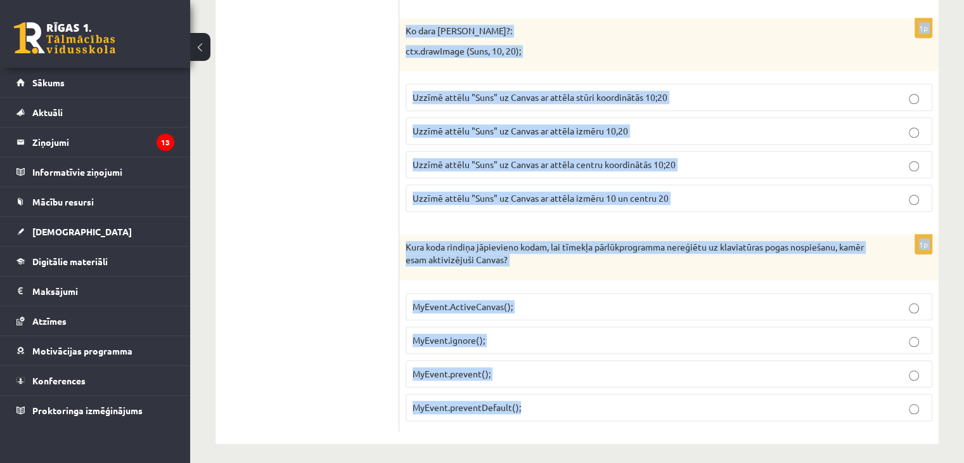
drag, startPoint x: 403, startPoint y: 144, endPoint x: 520, endPoint y: 399, distance: 281.0
copy form "Lore ipsu DoloRsitam consect adipiscinge seddoeius "Temporinc"? 52 99 18 05 1u …"
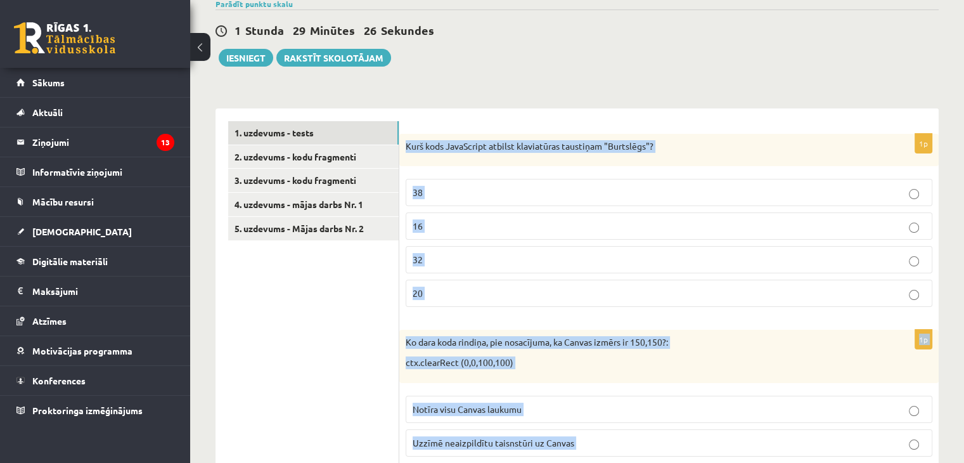
scroll to position [112, 0]
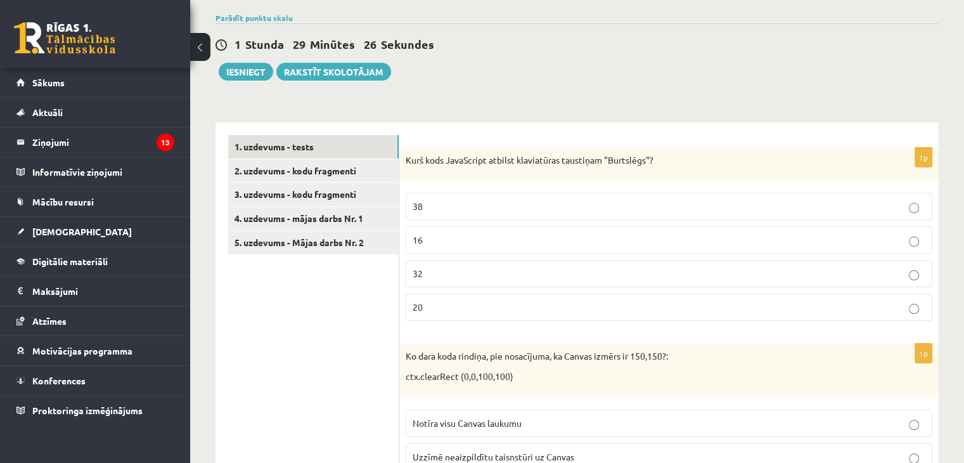
drag, startPoint x: 426, startPoint y: 248, endPoint x: 347, endPoint y: 30, distance: 232.3
click at [426, 247] on label "16" at bounding box center [669, 239] width 527 height 27
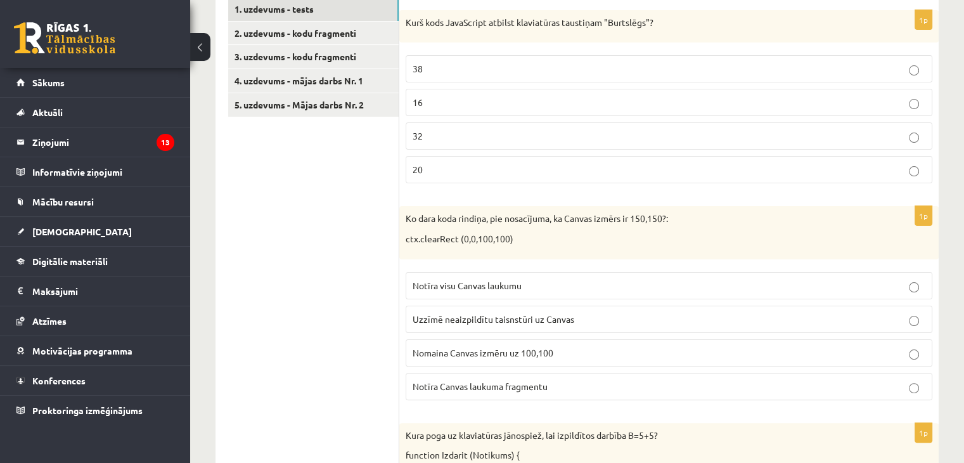
scroll to position [238, 0]
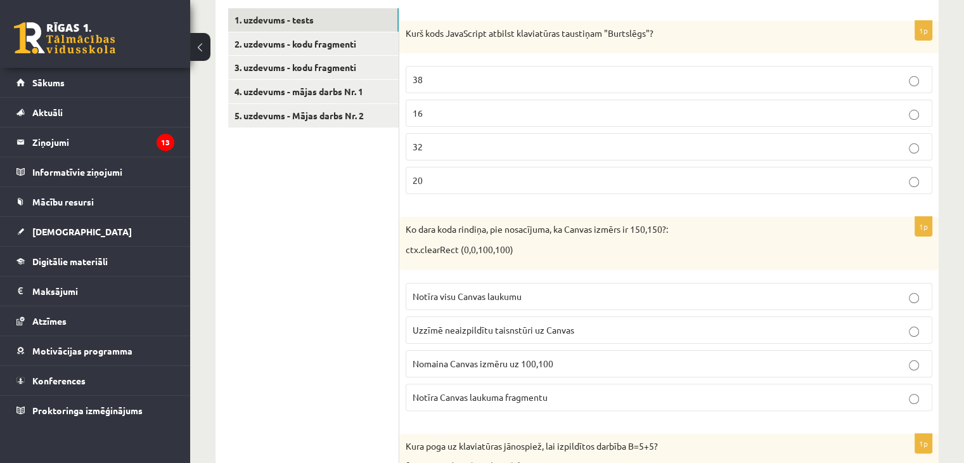
click at [426, 295] on span "Notīra visu Canvas laukumu" at bounding box center [467, 295] width 109 height 11
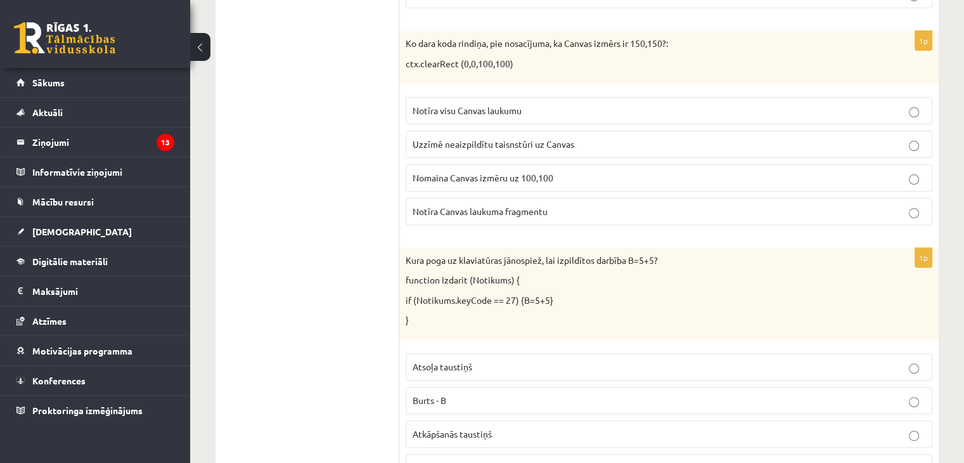
scroll to position [428, 0]
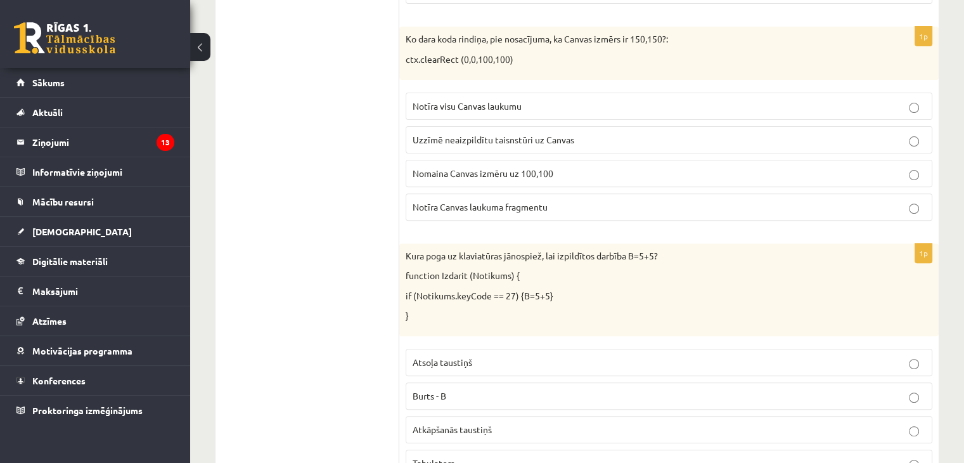
click at [443, 201] on span "Notīra Canvas laukuma fragmentu" at bounding box center [480, 206] width 135 height 11
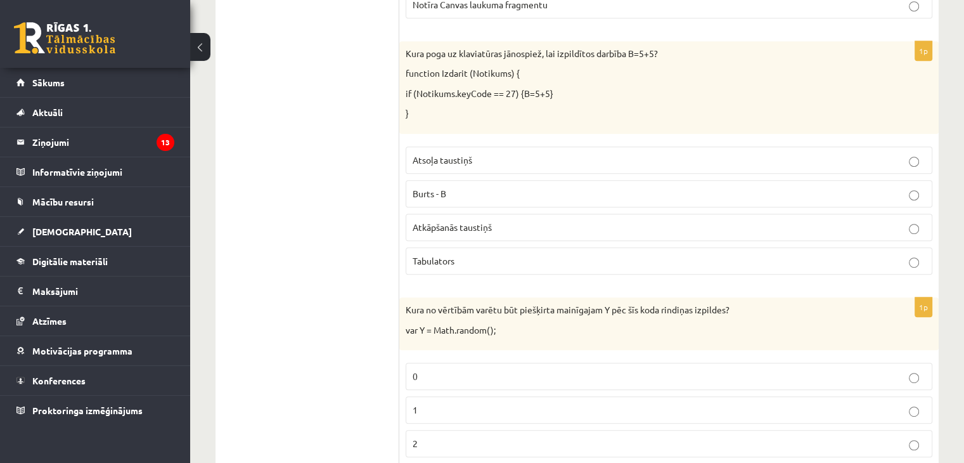
scroll to position [682, 0]
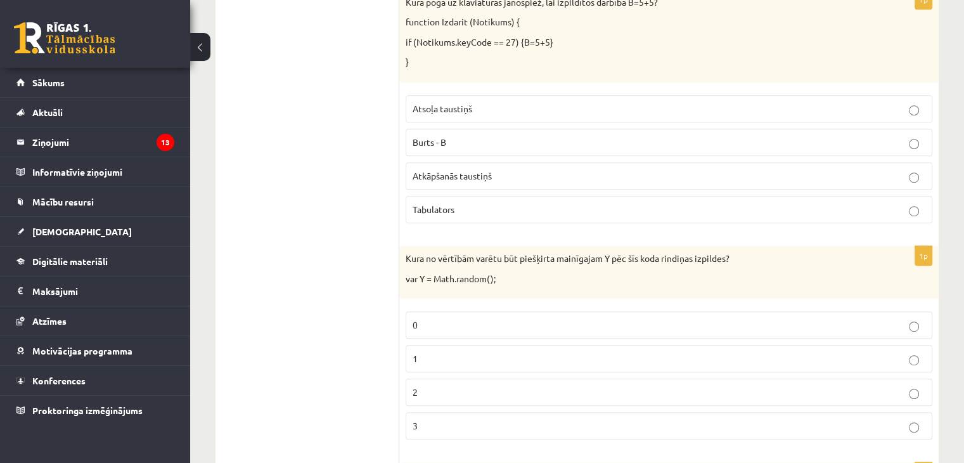
click at [436, 163] on label "Atkāpšanās taustiņš" at bounding box center [669, 175] width 527 height 27
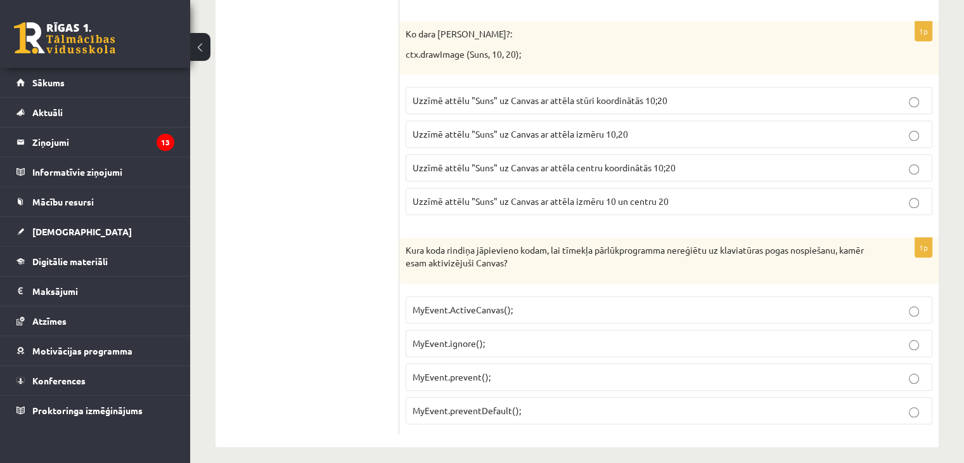
scroll to position [1126, 0]
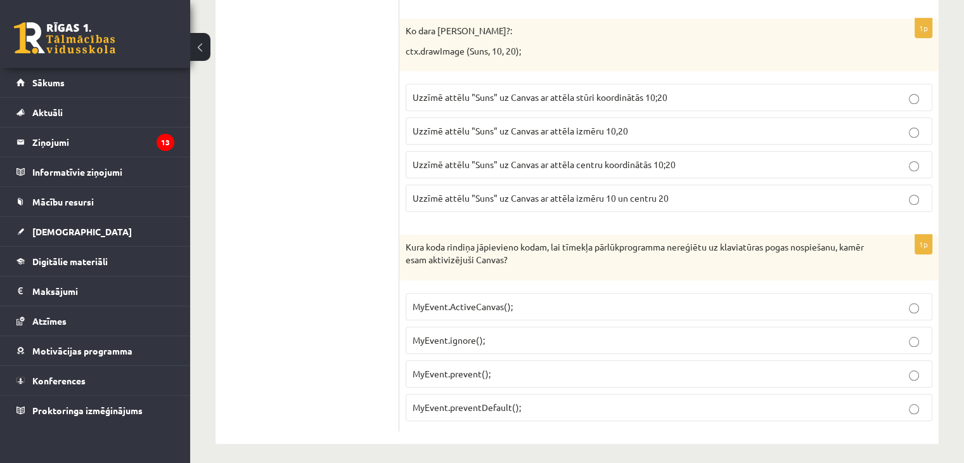
click at [431, 401] on span "MyEvent.preventDefault();" at bounding box center [467, 406] width 108 height 11
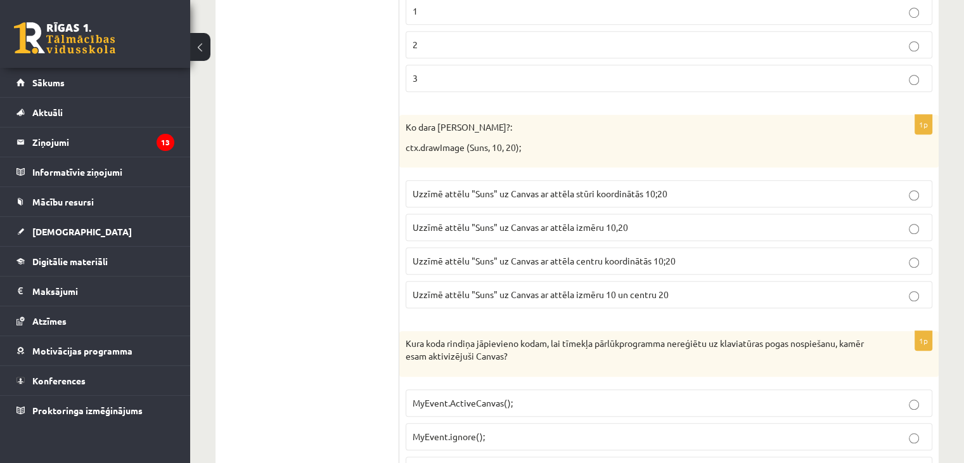
scroll to position [999, 0]
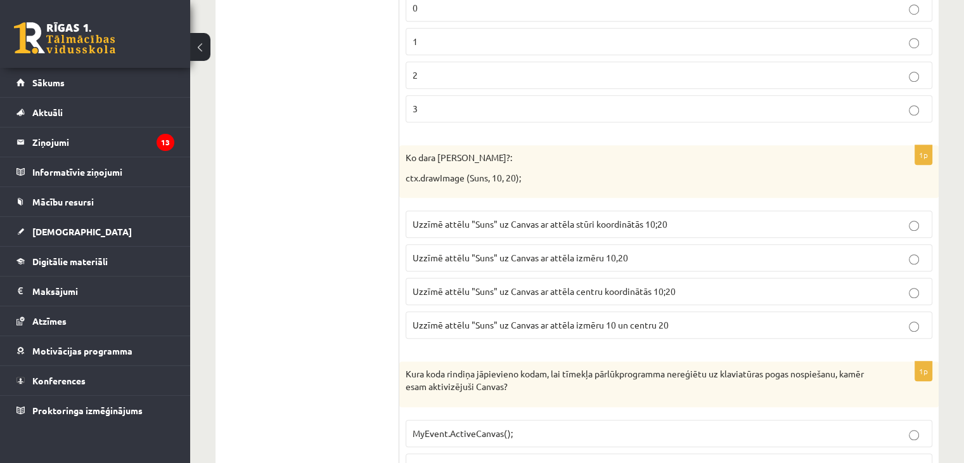
click at [610, 224] on p "Uzzīmē attēlu "Suns" uz Canvas ar attēla stūri koordinātās 10;20" at bounding box center [669, 223] width 513 height 13
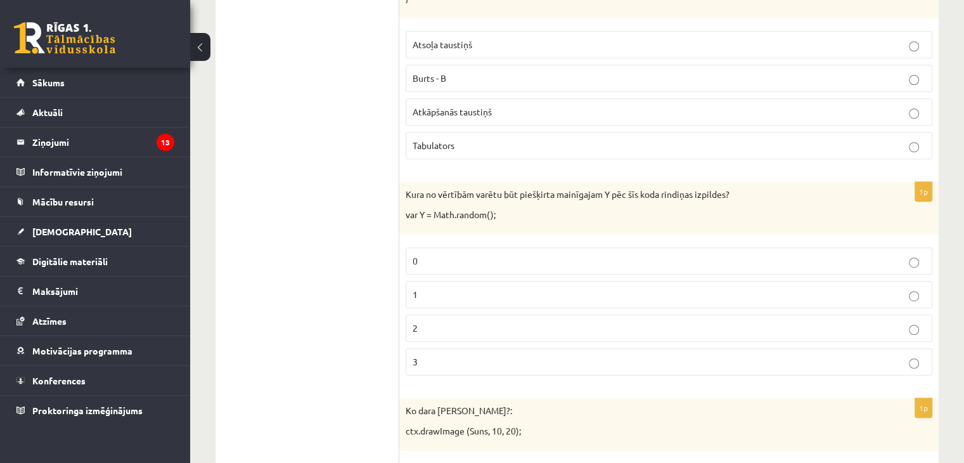
scroll to position [745, 0]
click at [425, 267] on label "0" at bounding box center [669, 261] width 527 height 27
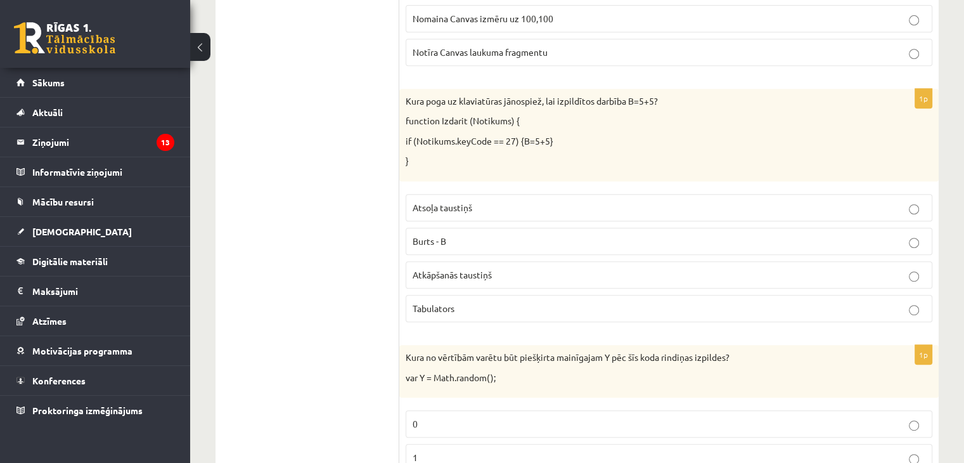
scroll to position [555, 0]
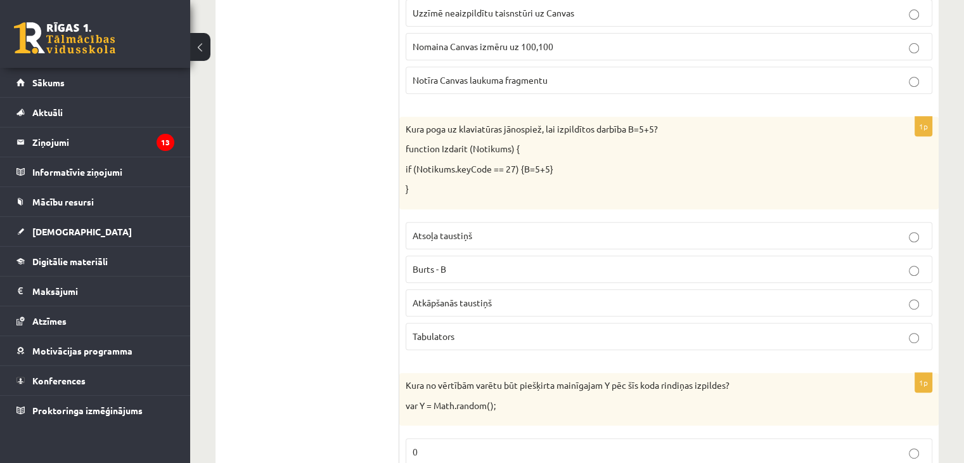
click at [466, 302] on span "Atkāpšanās taustiņš" at bounding box center [452, 302] width 79 height 11
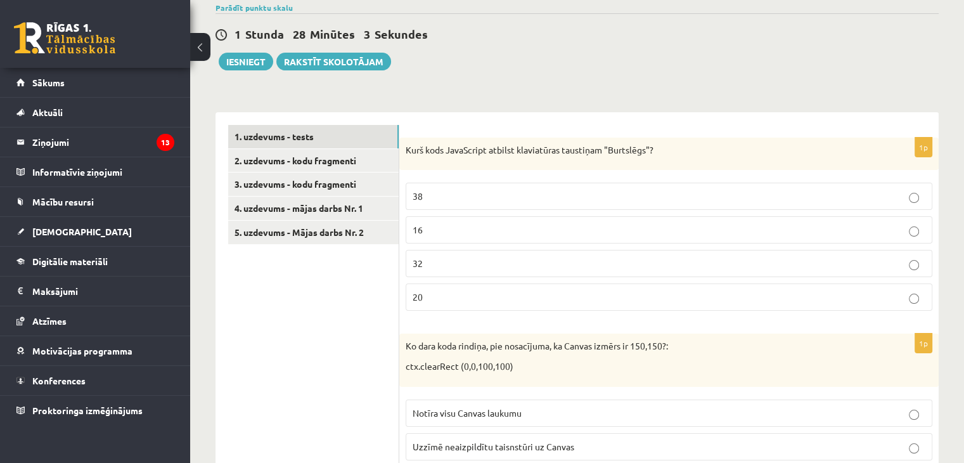
scroll to position [112, 0]
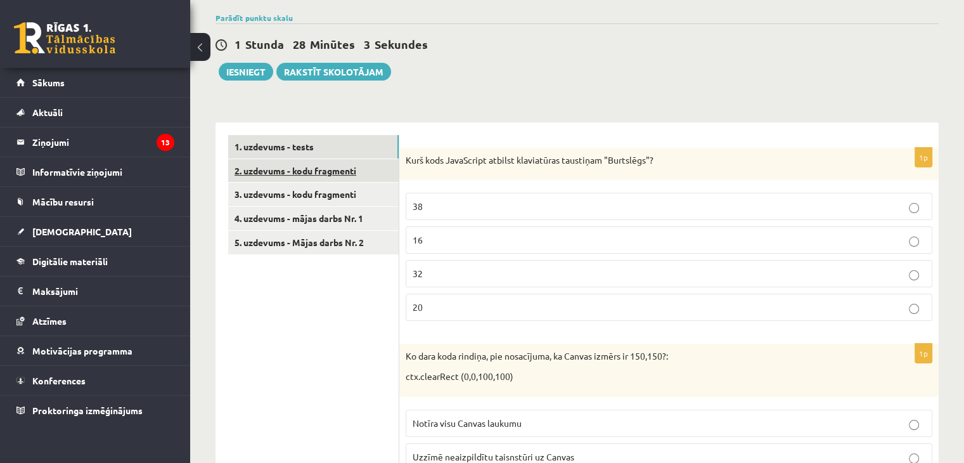
click at [333, 169] on link "2. uzdevums - kodu fragmenti" at bounding box center [313, 170] width 170 height 23
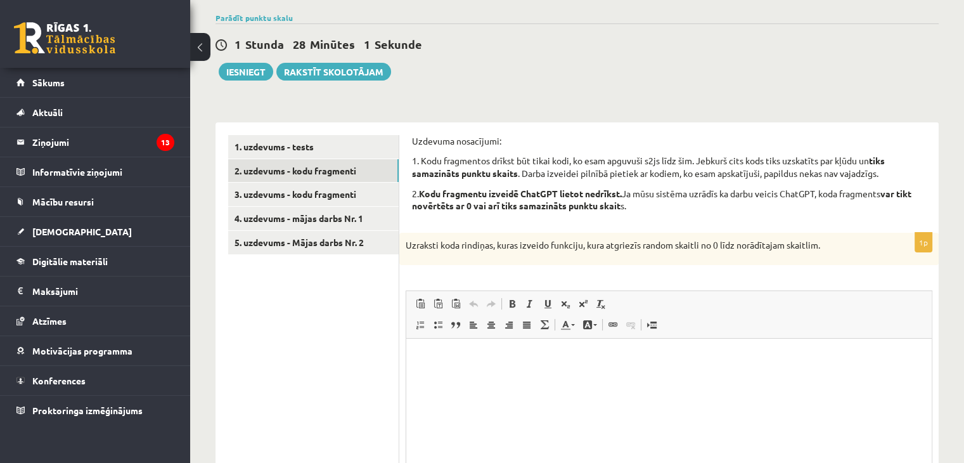
scroll to position [0, 0]
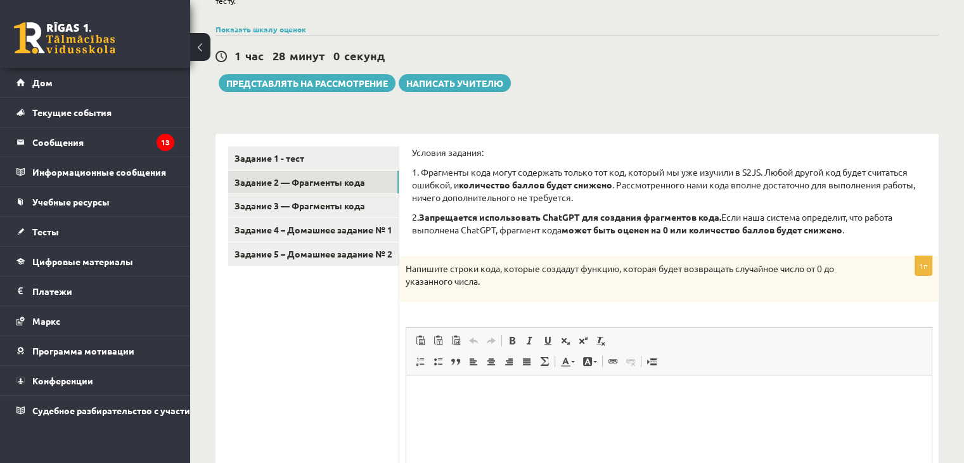
click at [508, 201] on p "1. Фрагменты кода могут содержать только тот код, который мы уже изучили в S2JS…" at bounding box center [669, 184] width 514 height 37
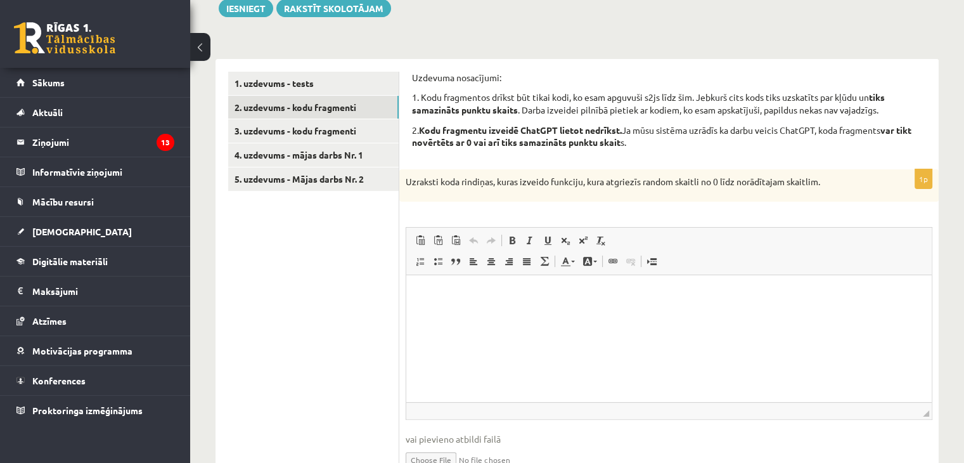
scroll to position [164, 0]
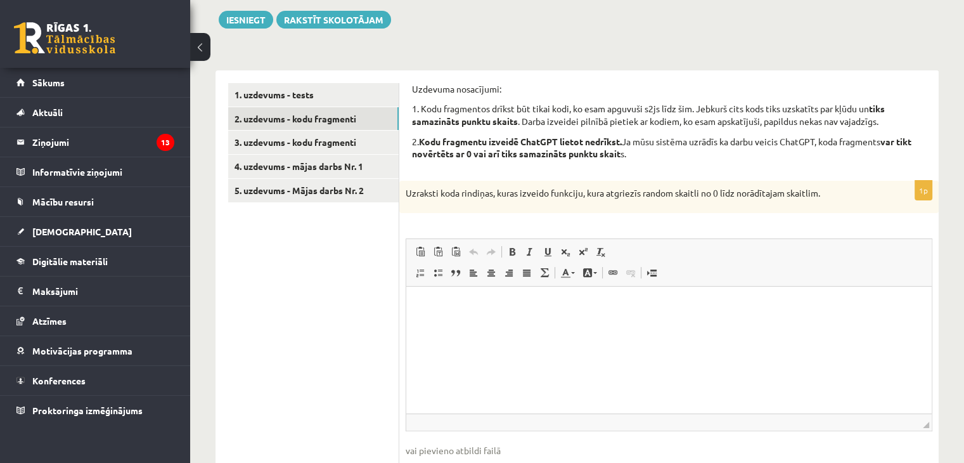
click at [716, 213] on div "1p Uzraksti koda rindiņas, kuras izveido funkciju, kura atgriezīs random skaitl…" at bounding box center [668, 342] width 539 height 322
click at [640, 325] on html at bounding box center [668, 305] width 525 height 39
drag, startPoint x: 430, startPoint y: 305, endPoint x: 487, endPoint y: 305, distance: 57.7
click at [487, 305] on p "**********" at bounding box center [669, 305] width 501 height 13
click at [525, 307] on p "**********" at bounding box center [669, 305] width 501 height 13
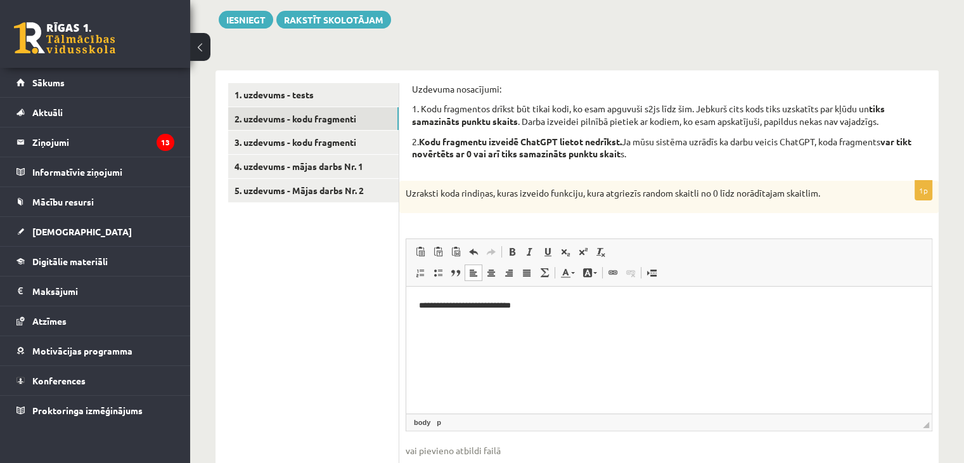
click at [540, 308] on p "**********" at bounding box center [669, 305] width 501 height 13
drag, startPoint x: 501, startPoint y: 383, endPoint x: 419, endPoint y: 383, distance: 82.4
click at [419, 383] on p "**********" at bounding box center [669, 382] width 501 height 13
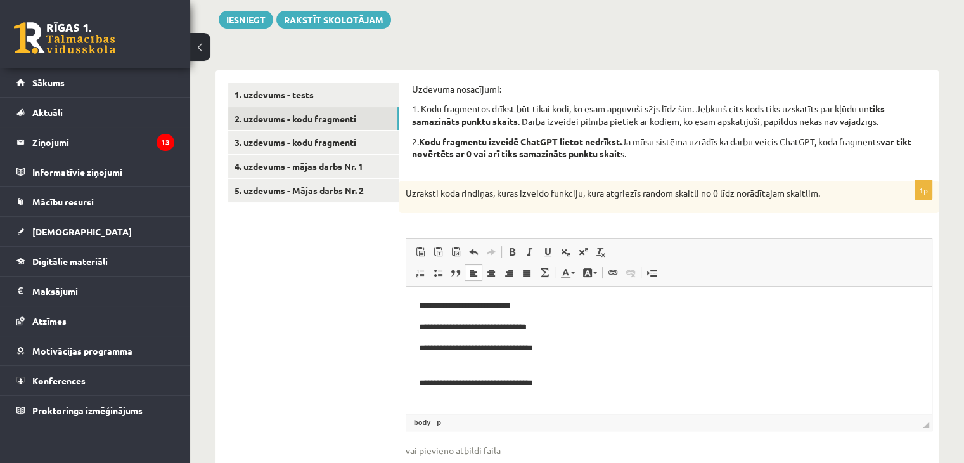
click at [436, 365] on p "**********" at bounding box center [669, 355] width 501 height 27
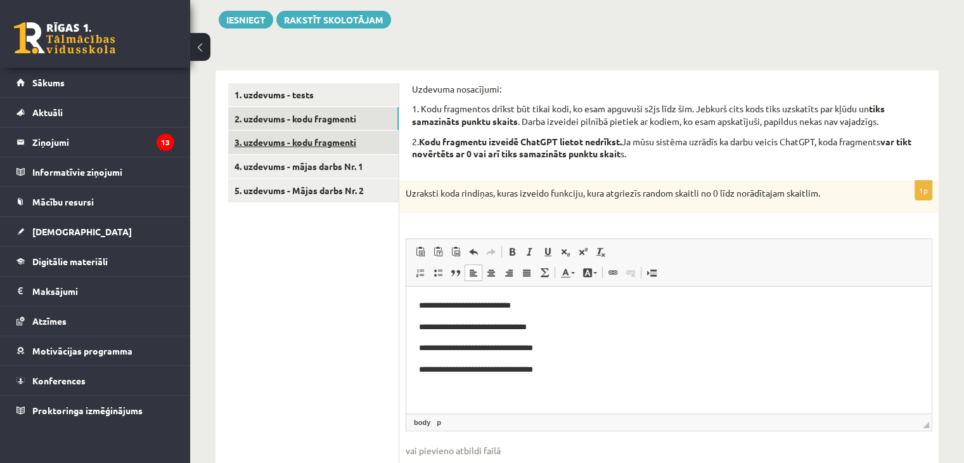
click at [282, 137] on link "3. uzdevums - kodu fragmenti" at bounding box center [313, 142] width 170 height 23
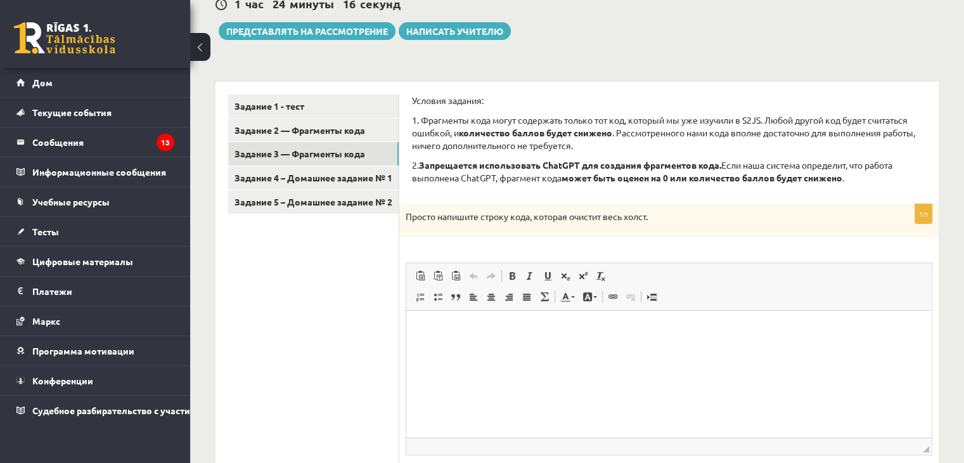
scroll to position [175, 0]
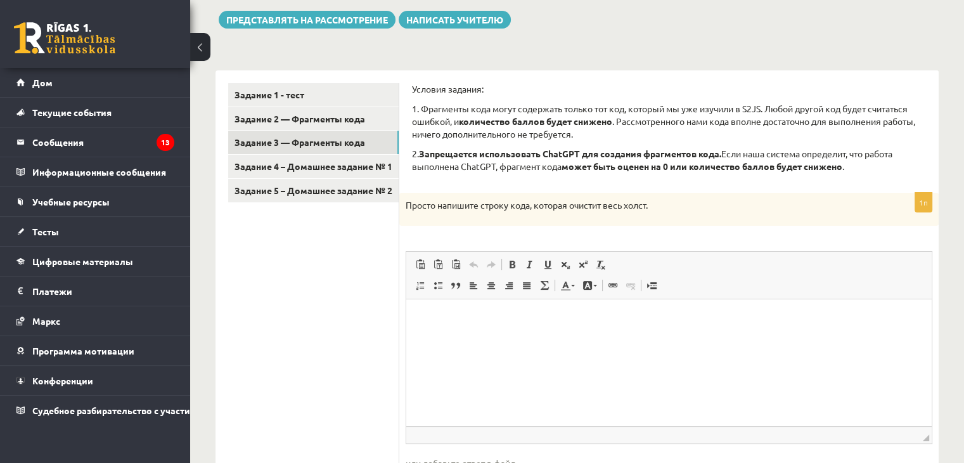
click at [459, 174] on div "Условия задания: 1. Фрагменты кода могут содержать только тот код, который мы у…" at bounding box center [669, 132] width 514 height 98
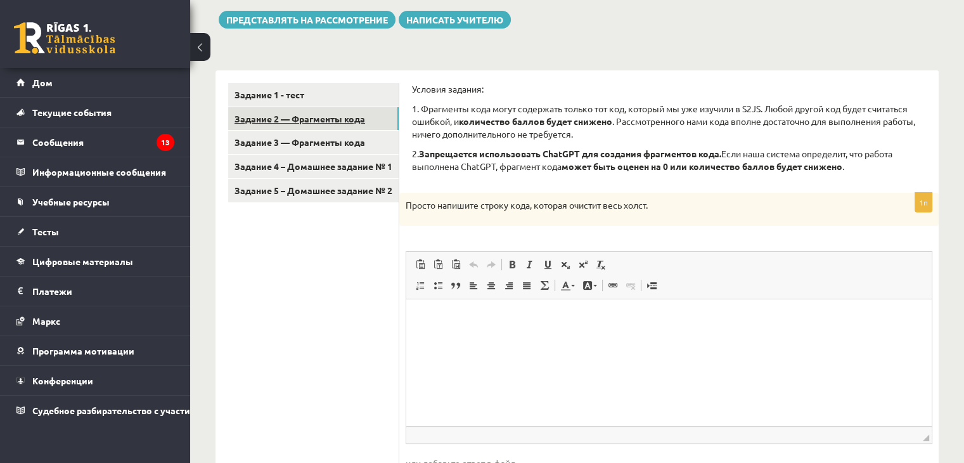
click at [337, 121] on font "Задание 2 — Фрагменты кода" at bounding box center [299, 118] width 131 height 11
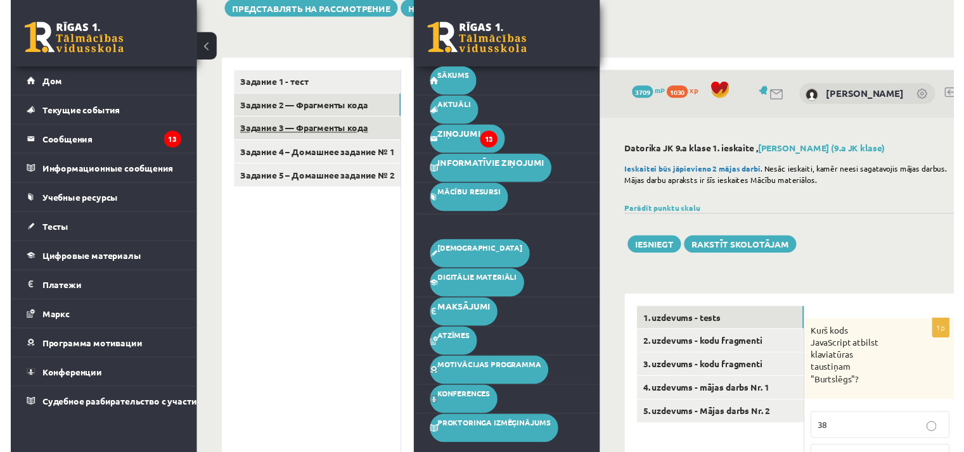
scroll to position [164, 0]
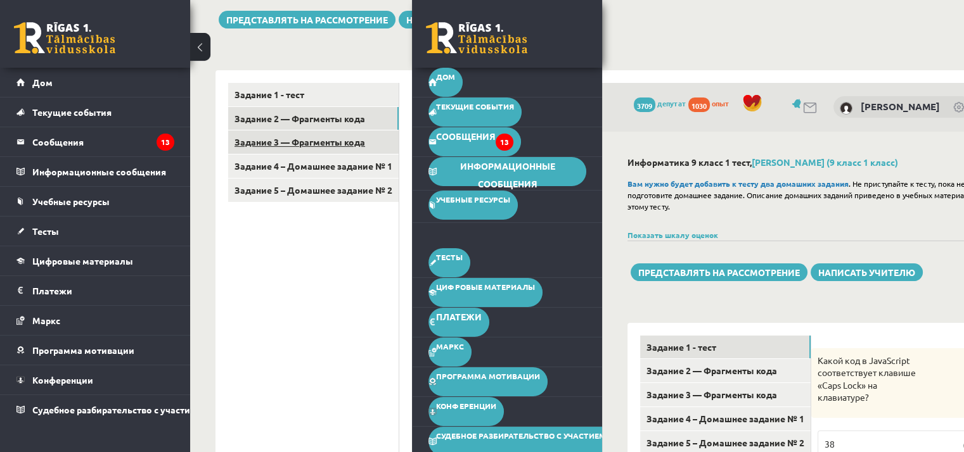
click at [361, 141] on font "Задание 3 — Фрагменты кода" at bounding box center [299, 141] width 131 height 11
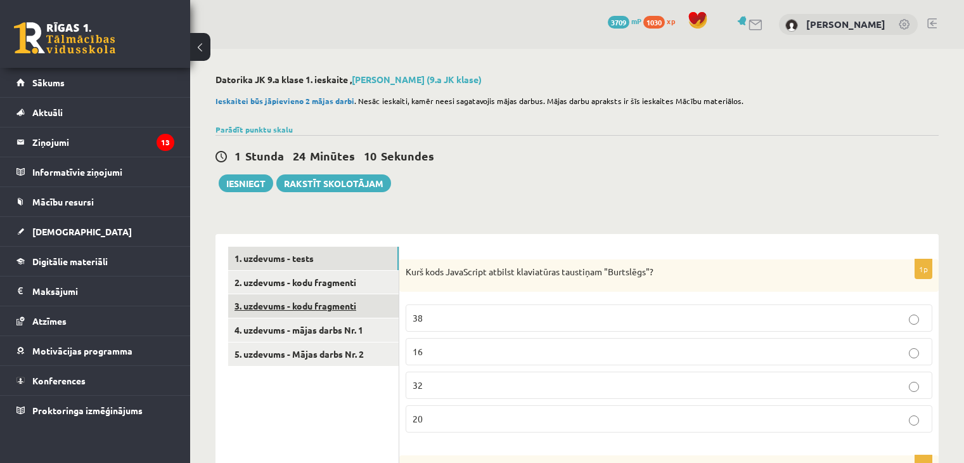
scroll to position [164, 0]
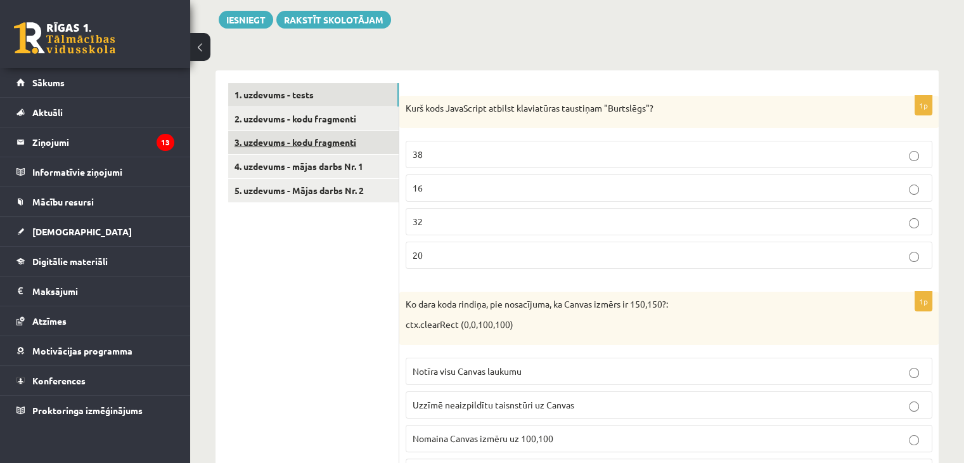
click at [298, 149] on link "3. uzdevums - kodu fragmenti" at bounding box center [313, 142] width 170 height 23
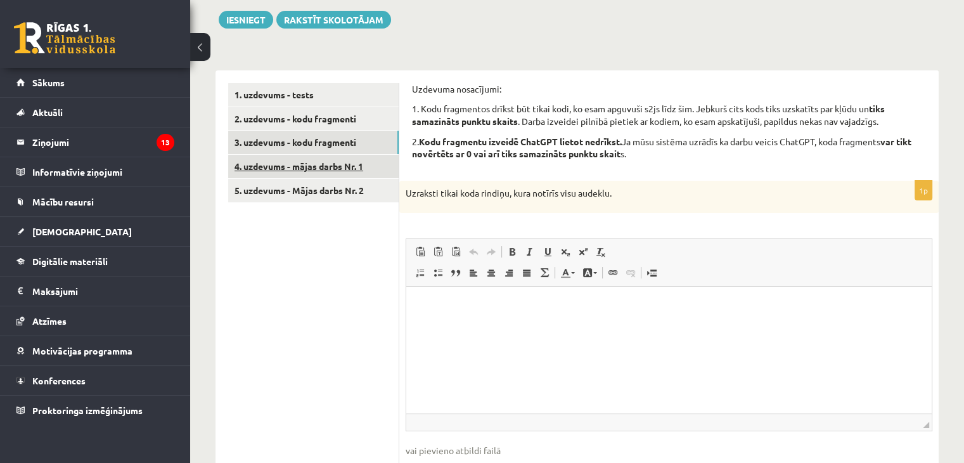
scroll to position [0, 0]
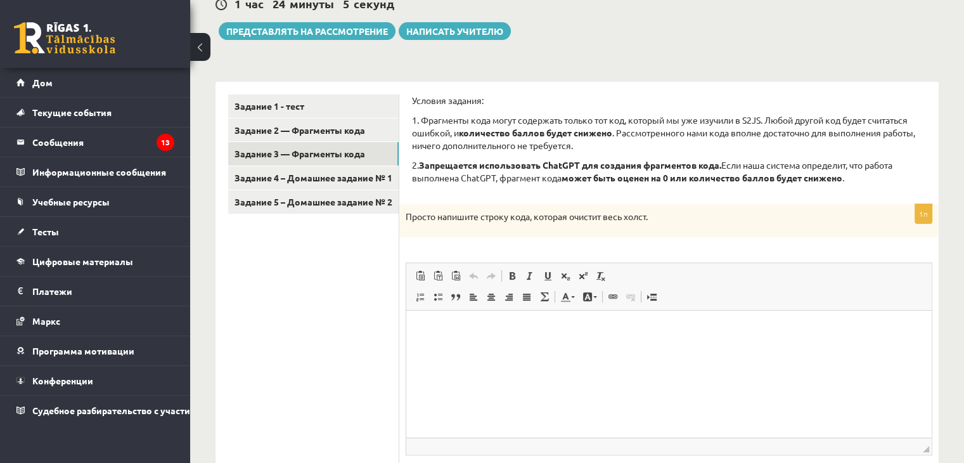
scroll to position [175, 0]
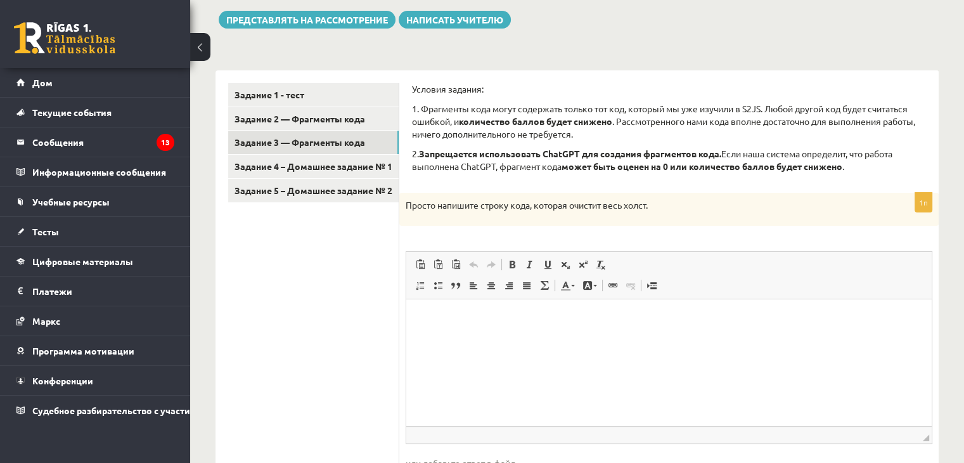
click at [529, 87] on p "Условия задания:" at bounding box center [669, 89] width 514 height 13
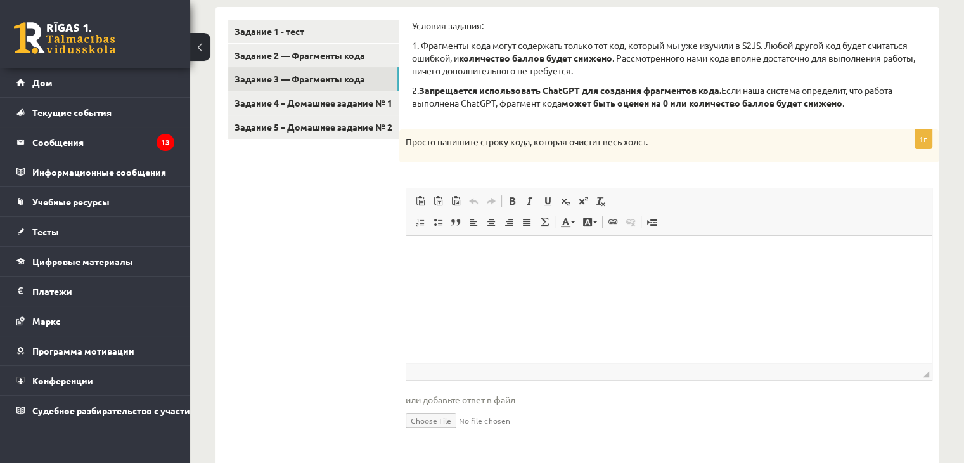
scroll to position [227, 0]
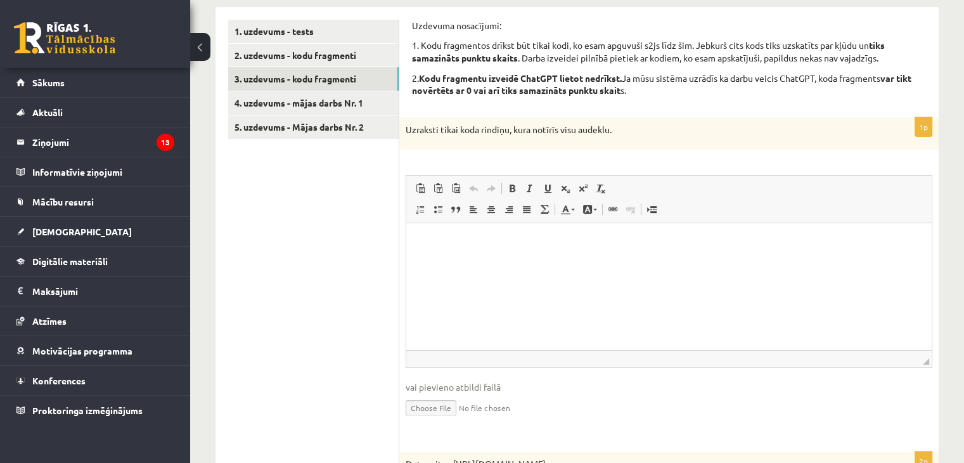
drag, startPoint x: 802, startPoint y: 307, endPoint x: 463, endPoint y: 241, distance: 344.8
click at [478, 262] on html at bounding box center [668, 242] width 525 height 39
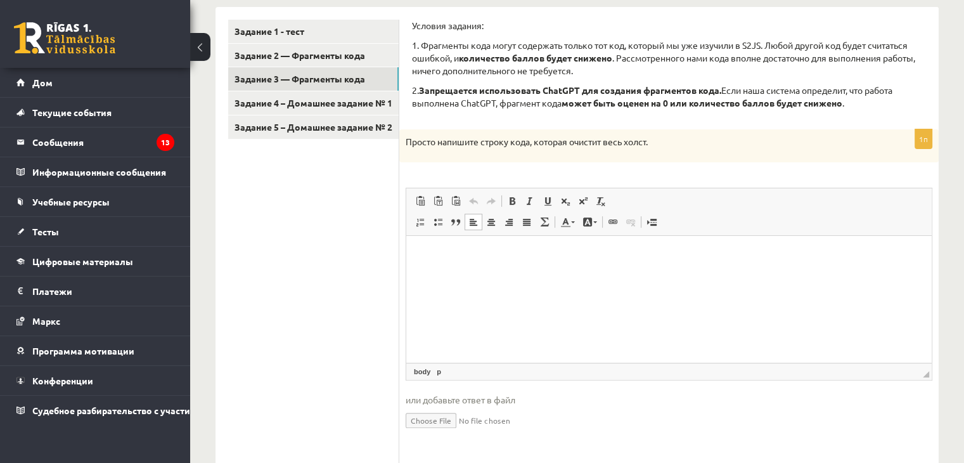
click at [506, 274] on html at bounding box center [668, 255] width 525 height 39
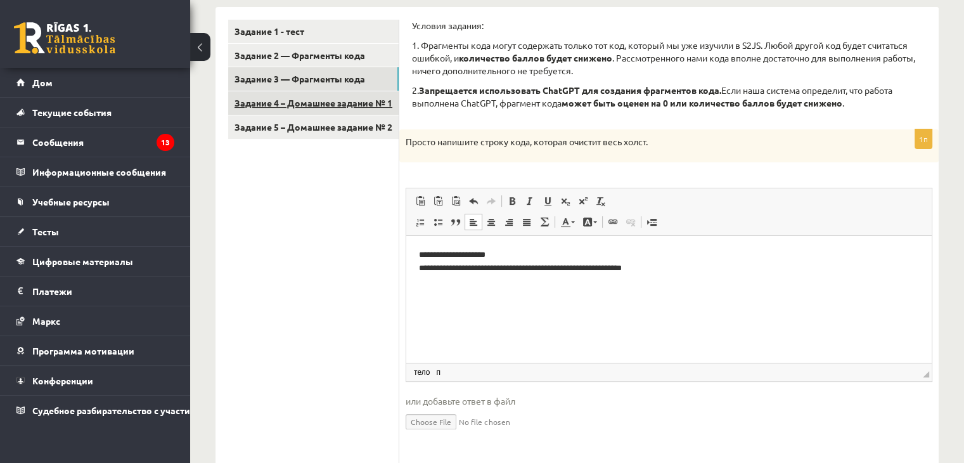
click at [354, 108] on link "Задание 4 – Домашнее задание № 1" at bounding box center [313, 102] width 170 height 23
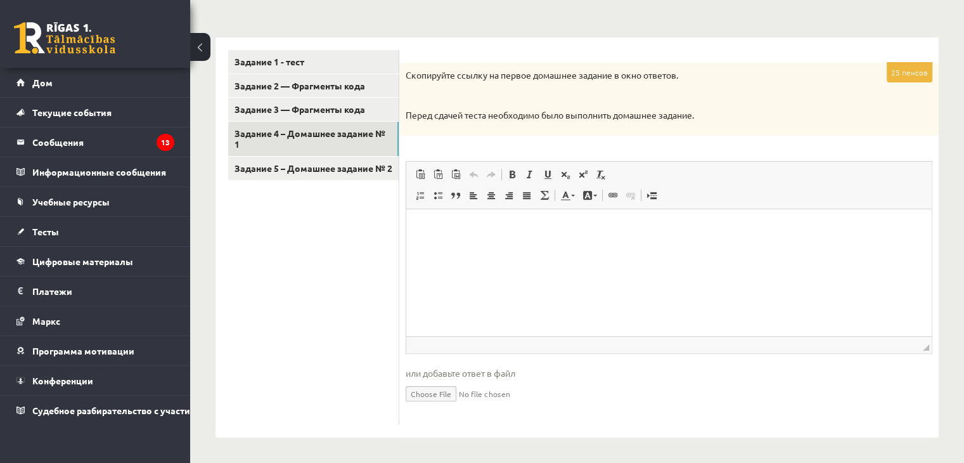
scroll to position [0, 0]
click at [365, 179] on link "Задание 5 – Домашнее задание № 2" at bounding box center [313, 168] width 170 height 23
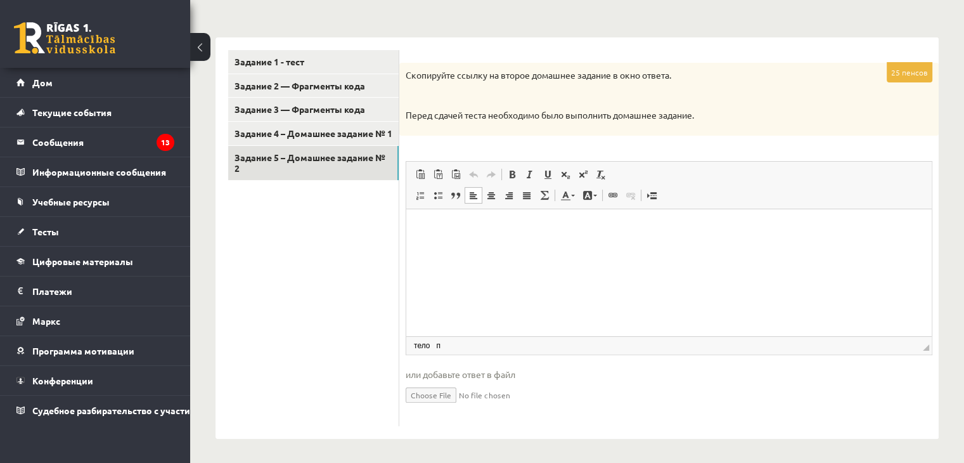
click at [536, 247] on html at bounding box center [668, 228] width 525 height 39
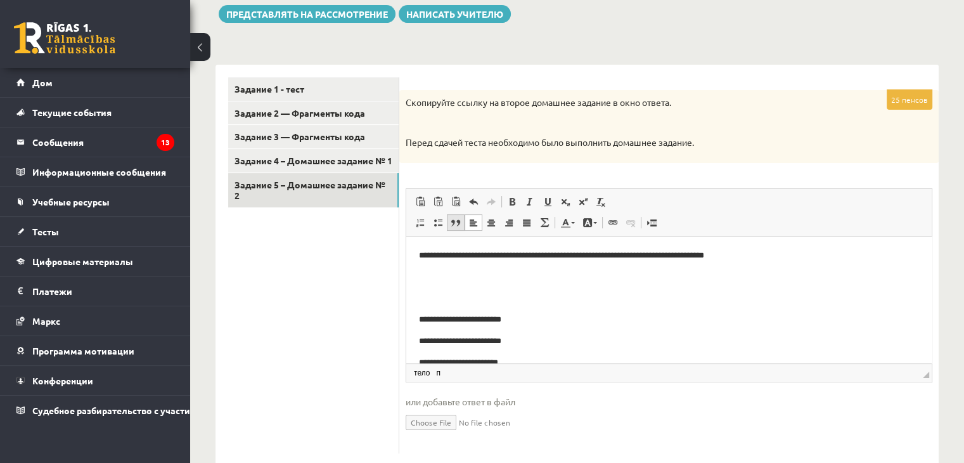
scroll to position [144, 0]
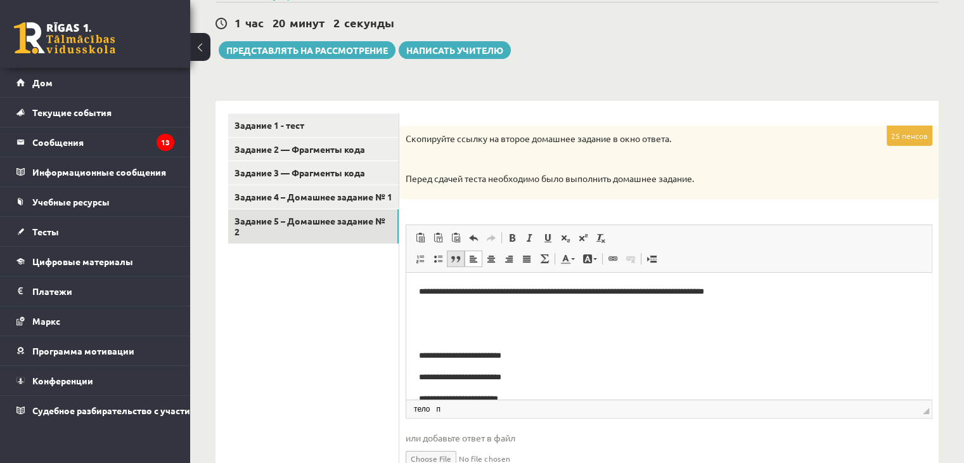
click at [457, 260] on span at bounding box center [456, 259] width 10 height 10
click at [442, 331] on p "Визуальный текстовый редактор, wiswyg-editor-user-answer-47434028307320" at bounding box center [669, 333] width 500 height 13
drag, startPoint x: 529, startPoint y: 351, endPoint x: 518, endPoint y: 356, distance: 11.7
click at [516, 356] on p "**********" at bounding box center [664, 355] width 491 height 13
click at [537, 354] on p "**********" at bounding box center [664, 355] width 491 height 13
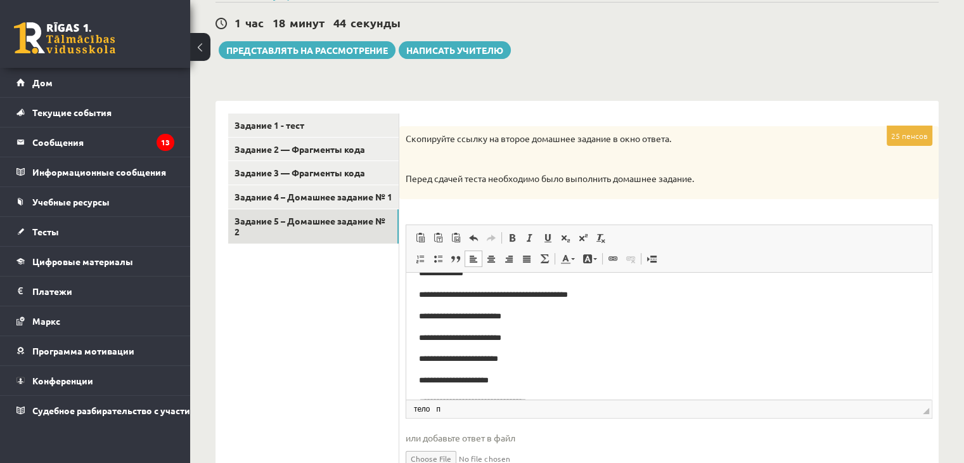
scroll to position [63, 0]
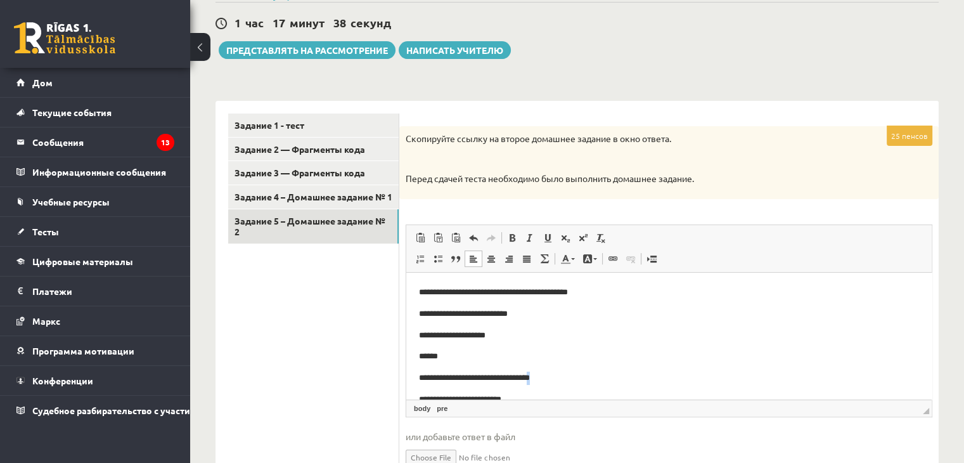
drag, startPoint x: 585, startPoint y: 372, endPoint x: 573, endPoint y: 372, distance: 12.0
click at [573, 372] on pre "**********" at bounding box center [664, 377] width 491 height 13
click at [520, 357] on p "******" at bounding box center [664, 355] width 491 height 13
drag, startPoint x: 596, startPoint y: 375, endPoint x: 797, endPoint y: 648, distance: 339.2
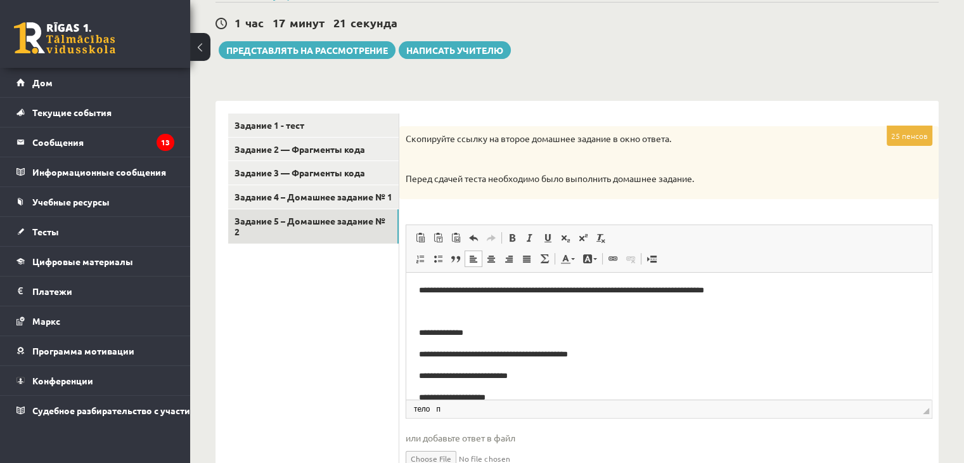
scroll to position [0, 0]
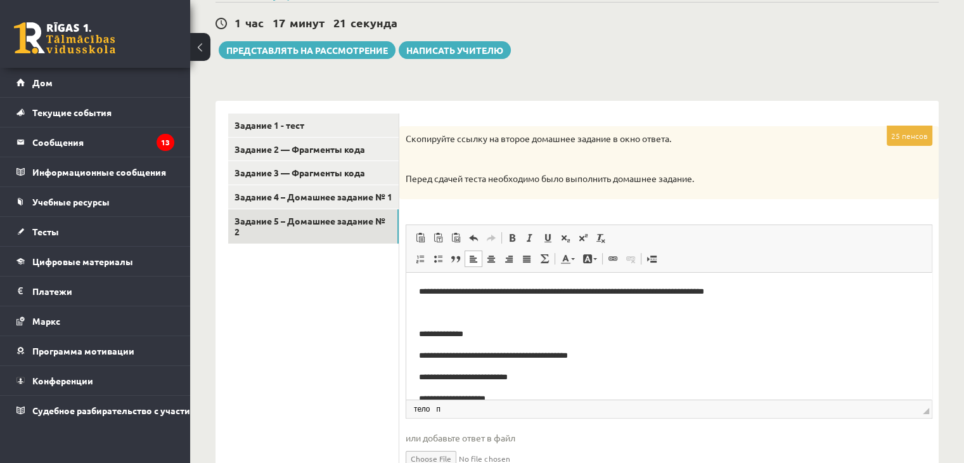
click at [439, 310] on p "Визуальный текстовый редактор, wiswyg-editor-user-answer-47434028307320" at bounding box center [669, 312] width 500 height 13
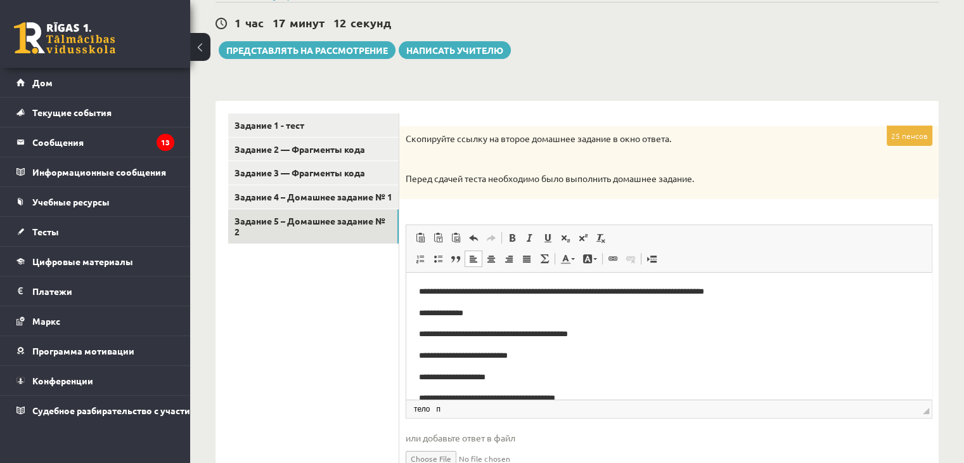
click at [520, 379] on p "**********" at bounding box center [664, 376] width 491 height 13
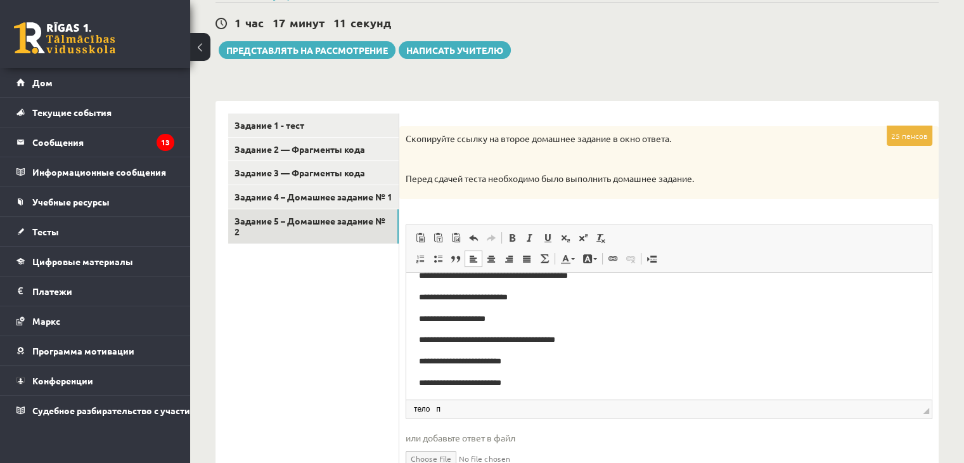
scroll to position [63, 0]
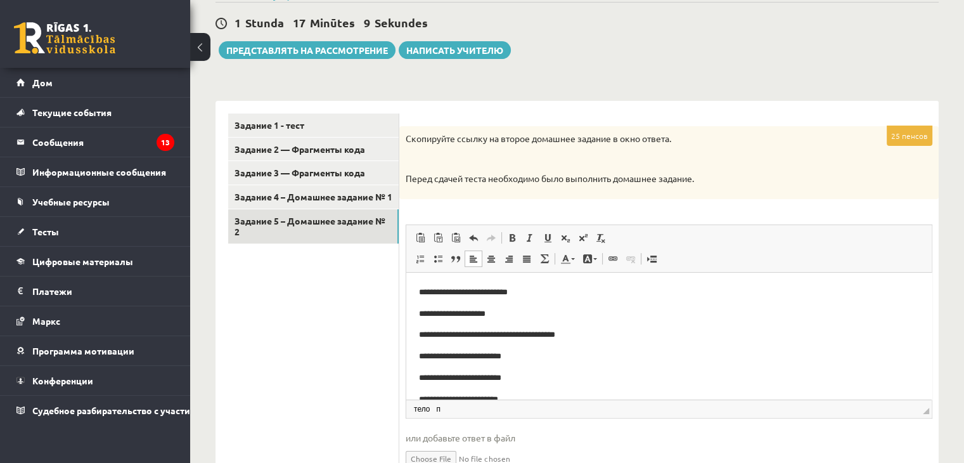
click at [574, 337] on p "**********" at bounding box center [664, 334] width 491 height 13
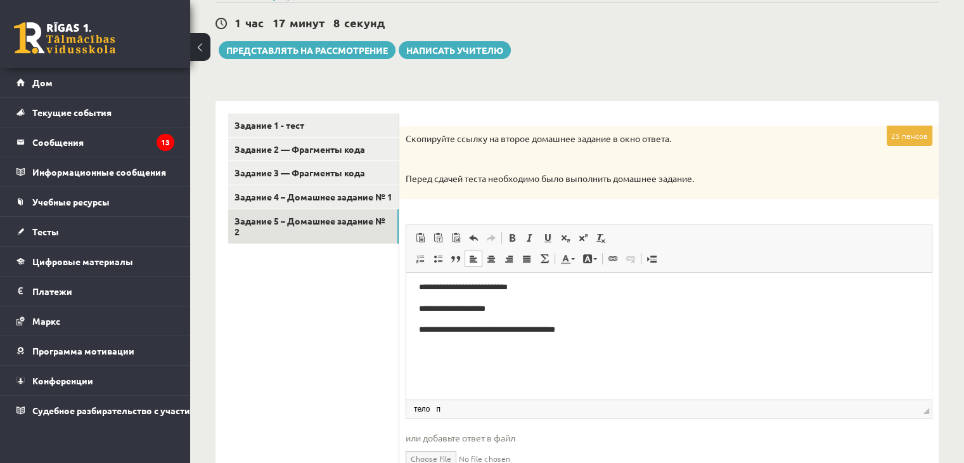
click at [537, 353] on p "Визуальный текстовый редактор, wiswyg-editor-user-answer-47434028307320" at bounding box center [669, 350] width 500 height 13
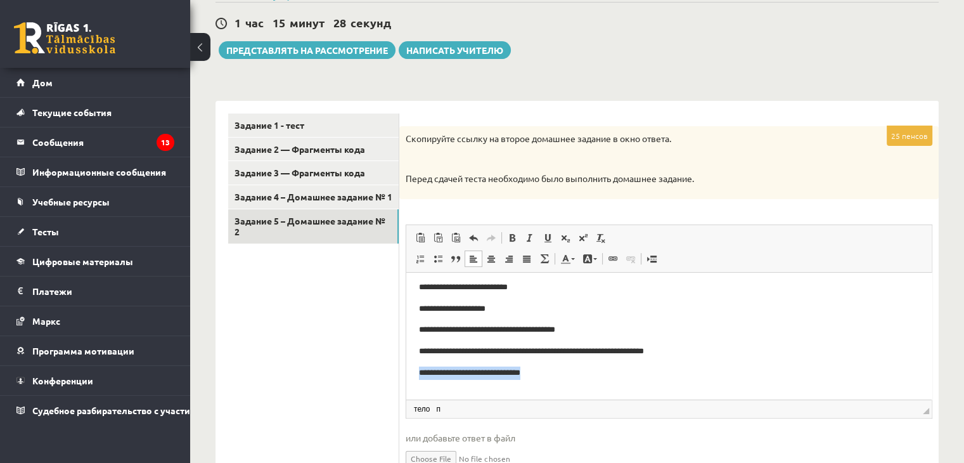
drag, startPoint x: 473, startPoint y: 376, endPoint x: 399, endPoint y: 373, distance: 74.2
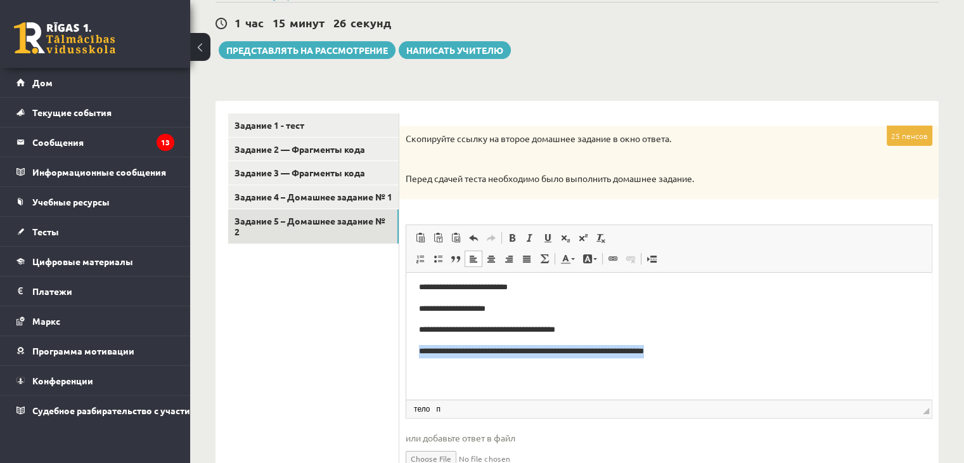
drag, startPoint x: 713, startPoint y: 352, endPoint x: 411, endPoint y: 357, distance: 301.7
copy p "**********"
click at [508, 367] on p "Визуальный текстовый редактор, wiswyg-editor-user-answer-47434028307320" at bounding box center [669, 372] width 500 height 13
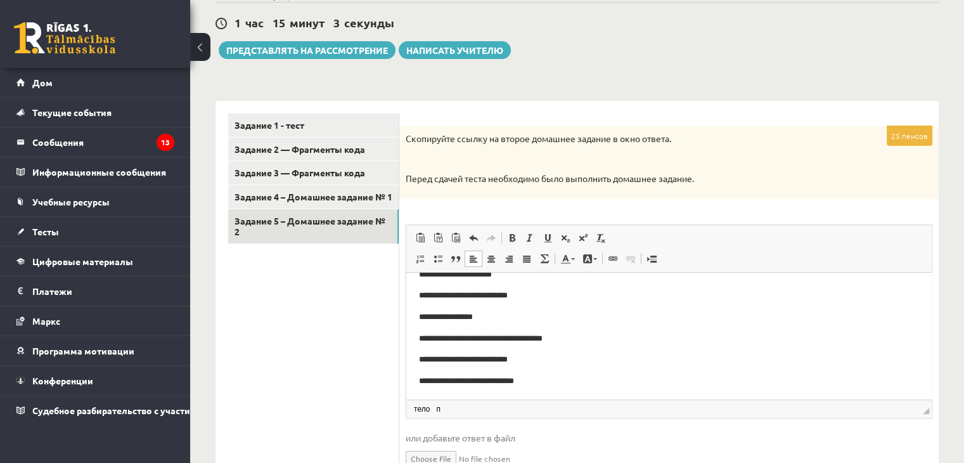
scroll to position [702, 0]
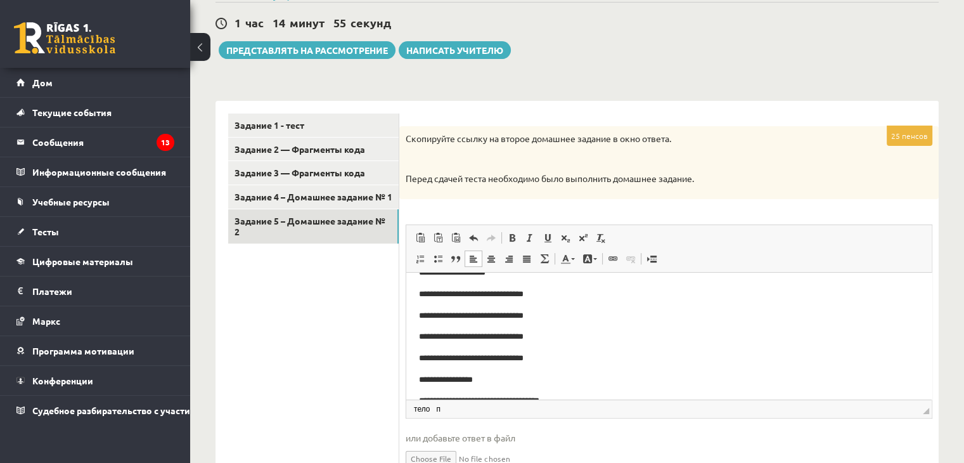
click at [323, 341] on ul "Задание 1 - тест Задание 2 — Фрагменты кода Задание 3 — Фрагменты кода Задание …" at bounding box center [313, 301] width 171 height 376
click at [360, 209] on link "Задание 4 – Домашнее задание № 1" at bounding box center [313, 196] width 170 height 23
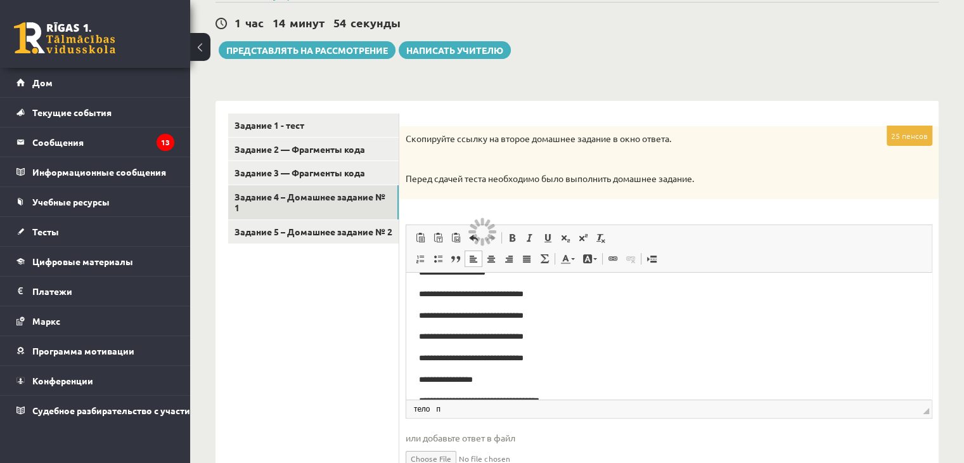
scroll to position [82, 0]
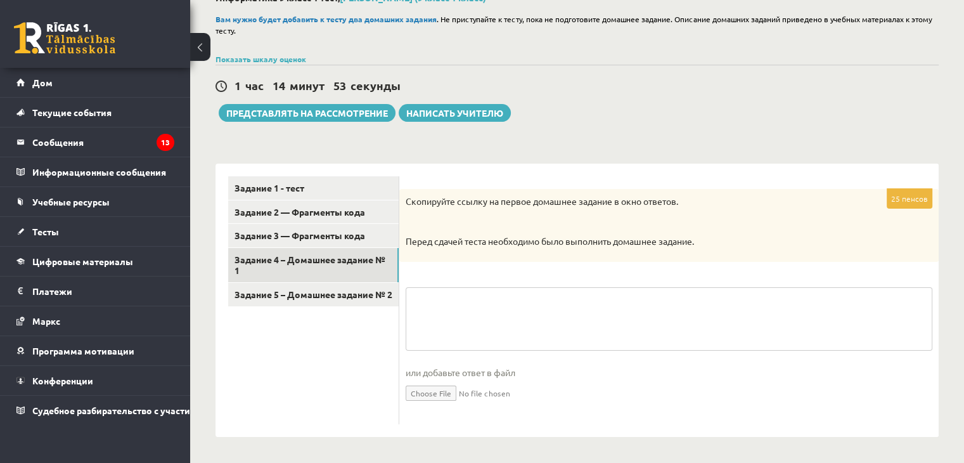
click at [544, 312] on textarea at bounding box center [669, 318] width 527 height 63
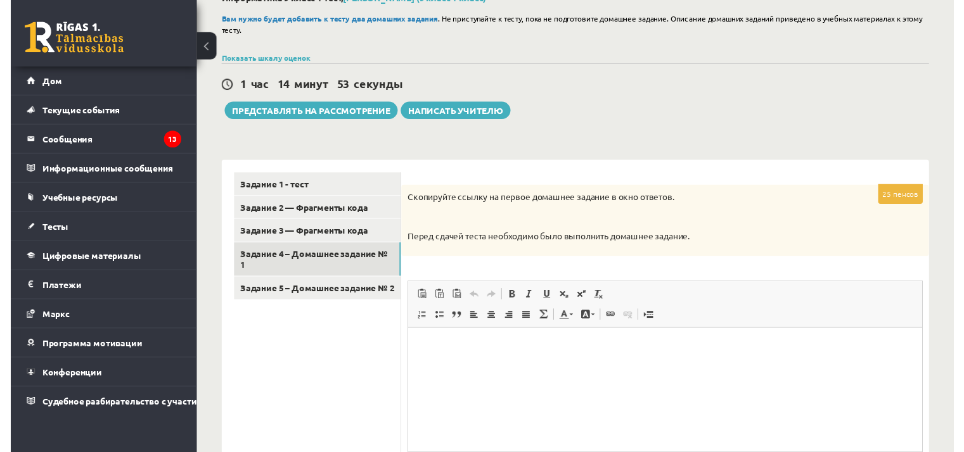
scroll to position [0, 0]
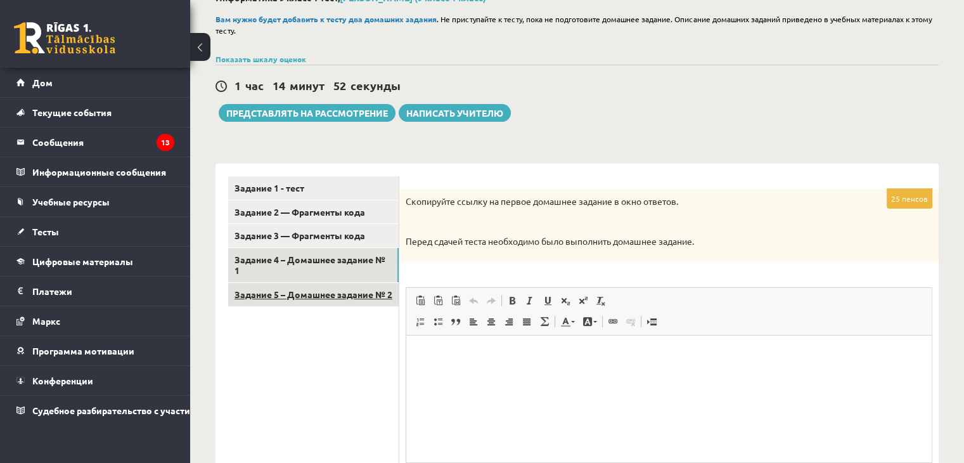
click at [328, 306] on link "Задание 5 – Домашнее задание № 2" at bounding box center [313, 294] width 170 height 23
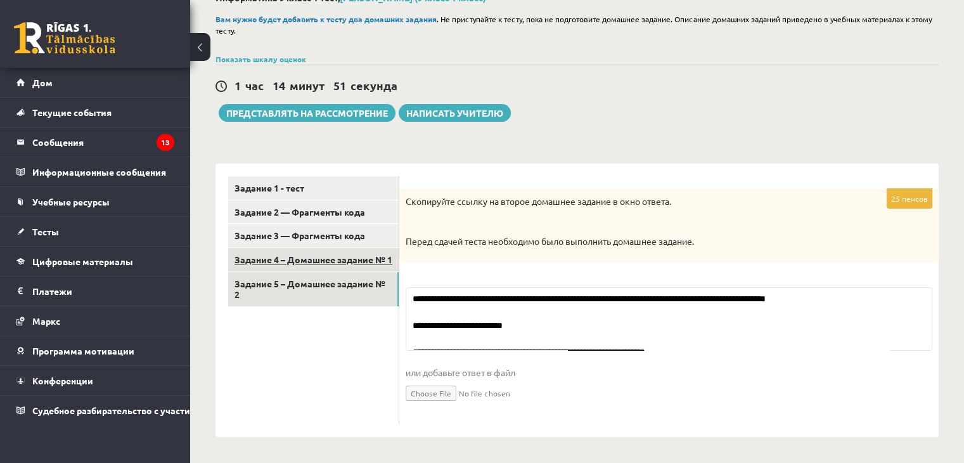
click at [350, 271] on link "Задание 4 – Домашнее задание № 1" at bounding box center [313, 259] width 170 height 23
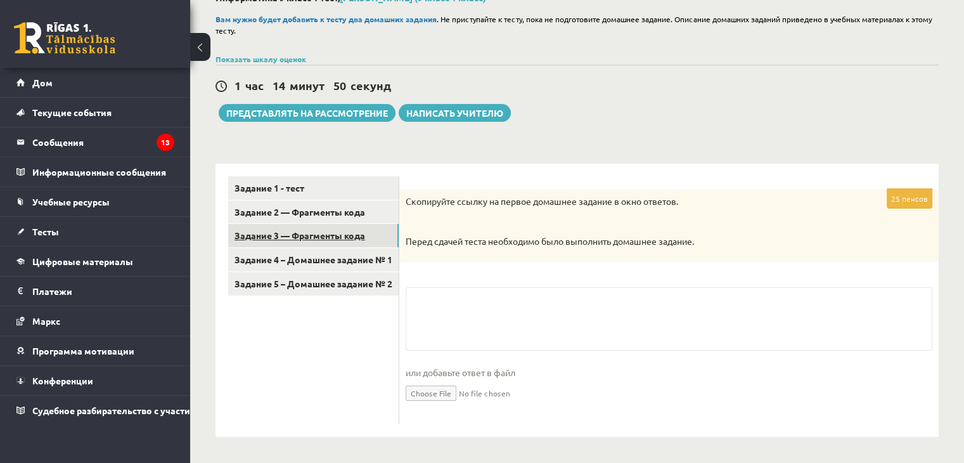
click at [338, 237] on font "Задание 3 — Фрагменты кода" at bounding box center [299, 234] width 131 height 11
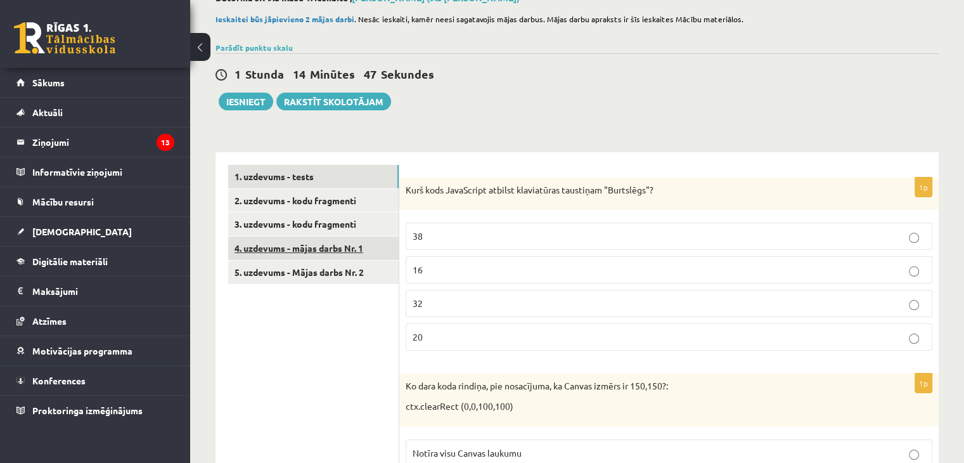
click at [352, 251] on link "4. uzdevums - mājas darbs Nr. 1" at bounding box center [313, 247] width 170 height 23
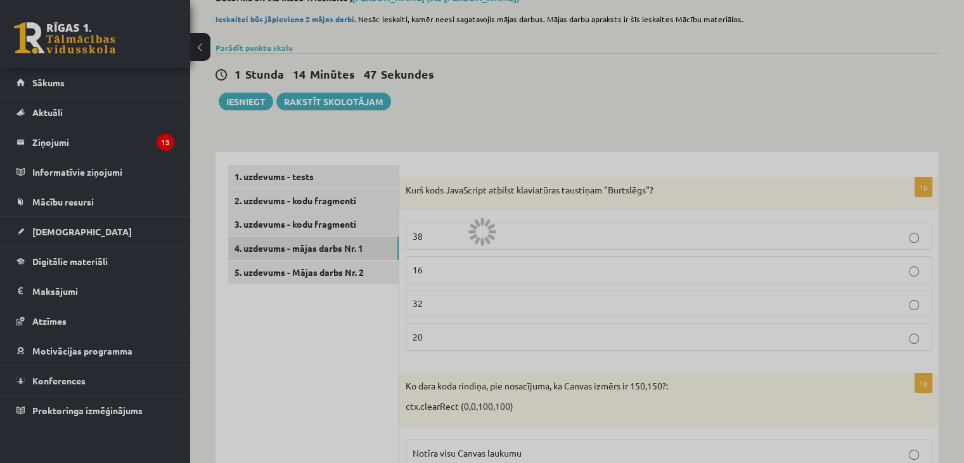
scroll to position [70, 0]
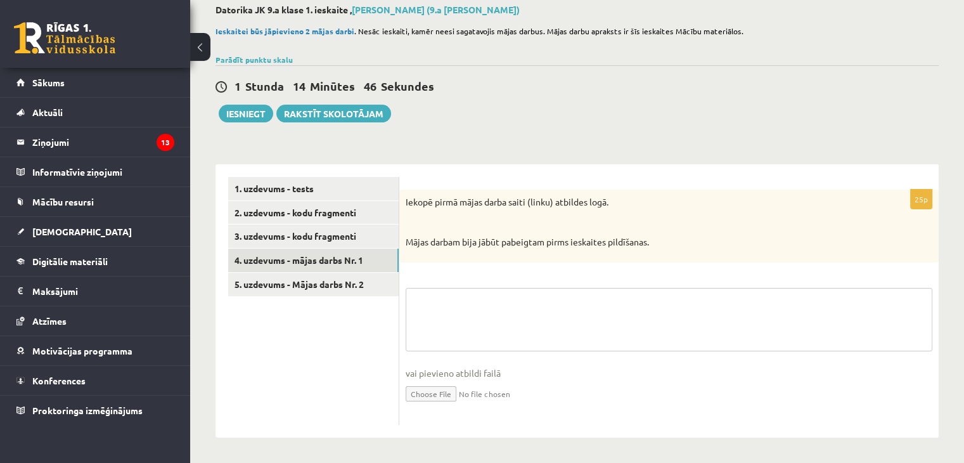
click at [447, 300] on textarea at bounding box center [669, 319] width 527 height 63
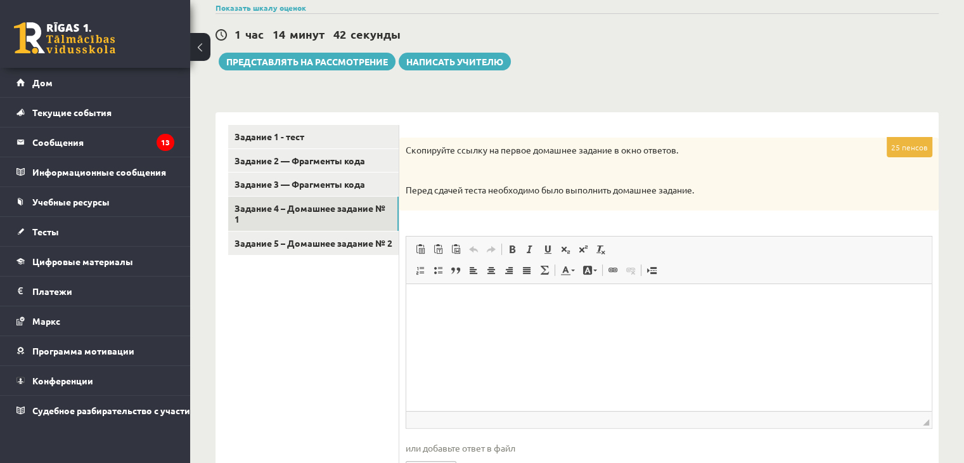
scroll to position [122, 0]
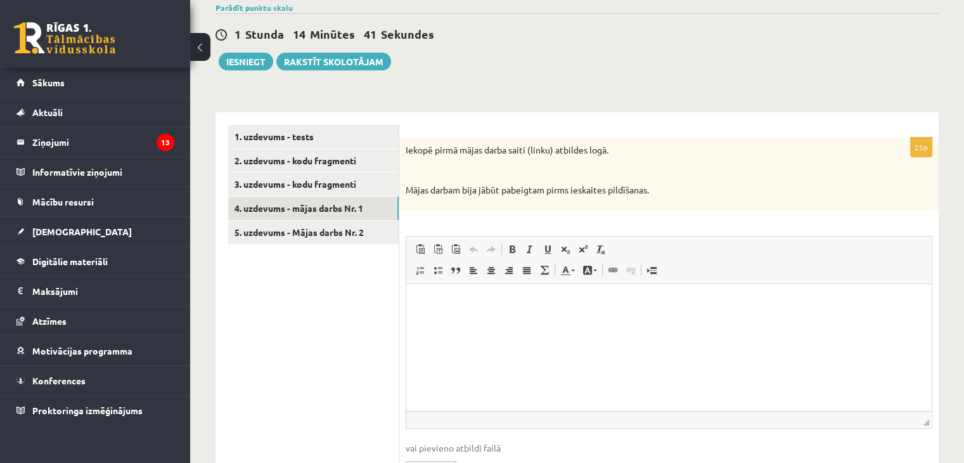
drag, startPoint x: 593, startPoint y: 345, endPoint x: 586, endPoint y: 308, distance: 37.3
click at [593, 322] on html at bounding box center [668, 302] width 525 height 39
click at [475, 326] on p "**********" at bounding box center [669, 324] width 501 height 13
click at [513, 326] on p "**********" at bounding box center [669, 324] width 501 height 13
drag, startPoint x: 513, startPoint y: 326, endPoint x: 363, endPoint y: 288, distance: 155.6
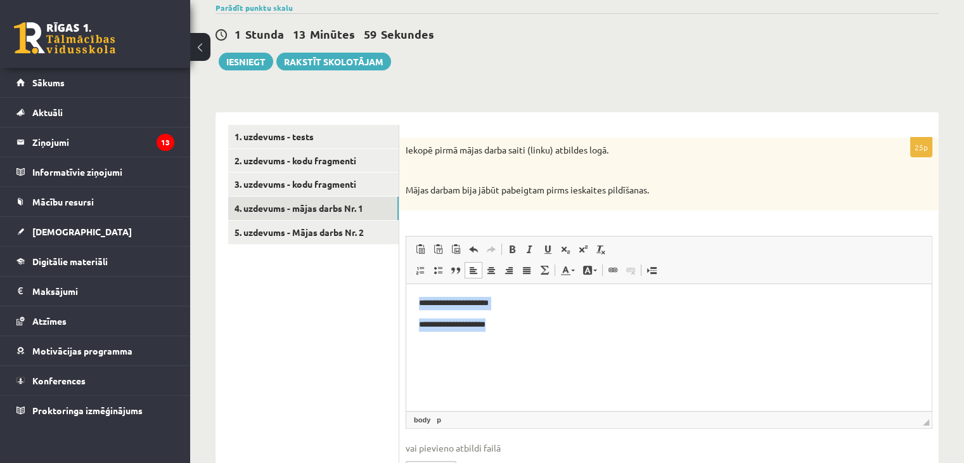
click at [406, 288] on html "**********" at bounding box center [668, 313] width 525 height 60
copy body "**********"
drag, startPoint x: 258, startPoint y: 290, endPoint x: 256, endPoint y: 300, distance: 10.9
click at [257, 292] on ul "1. uzdevums - tests 2. uzdevums - kodu fragmenti 3. uzdevums - kodu fragmenti 4…" at bounding box center [313, 312] width 171 height 375
click at [366, 288] on ul "1. uzdevums - tests 2. uzdevums - kodu fragmenti 3. uzdevums - kodu fragmenti 4…" at bounding box center [313, 312] width 171 height 375
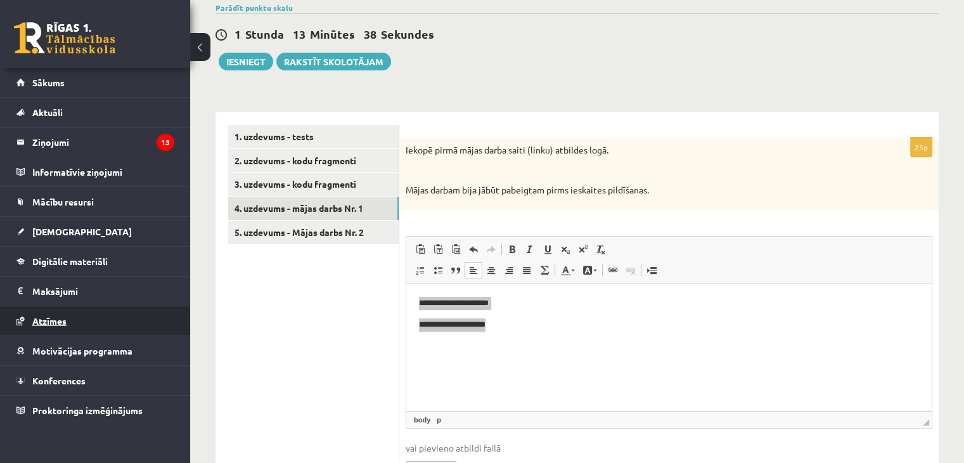
click at [144, 310] on link "Atzīmes" at bounding box center [95, 320] width 158 height 29
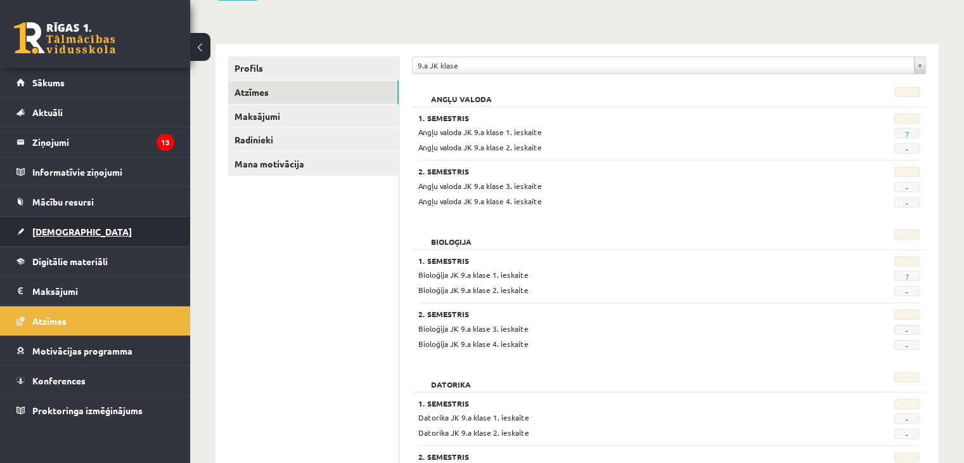
click at [77, 236] on link "[DEMOGRAPHIC_DATA]" at bounding box center [95, 231] width 158 height 29
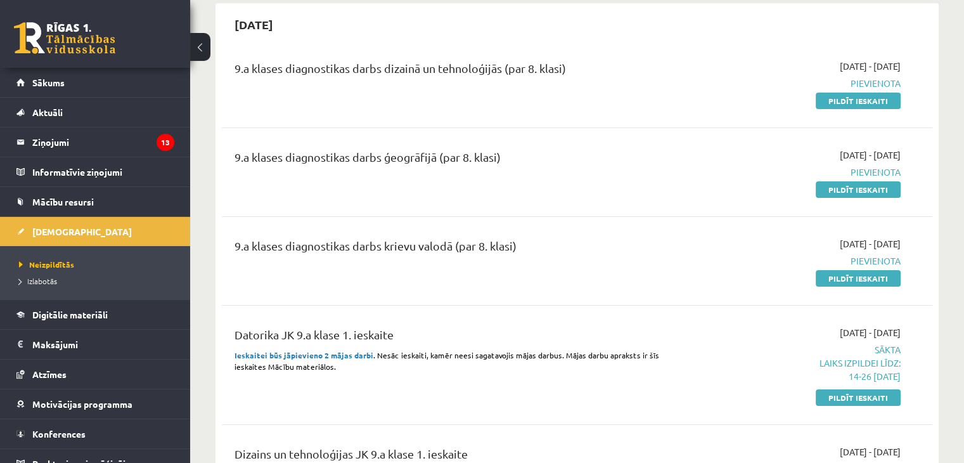
drag, startPoint x: 862, startPoint y: 398, endPoint x: 530, endPoint y: 65, distance: 470.5
click at [862, 397] on link "Pildīt ieskaiti" at bounding box center [858, 397] width 85 height 16
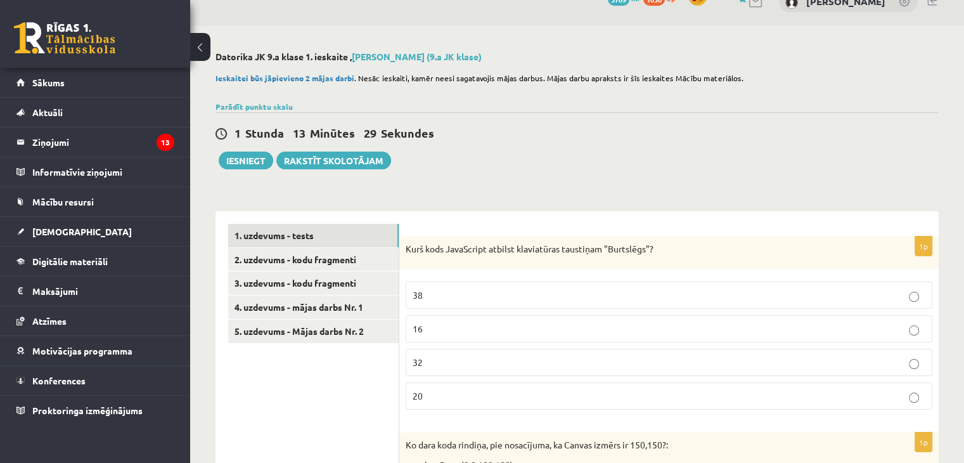
scroll to position [254, 0]
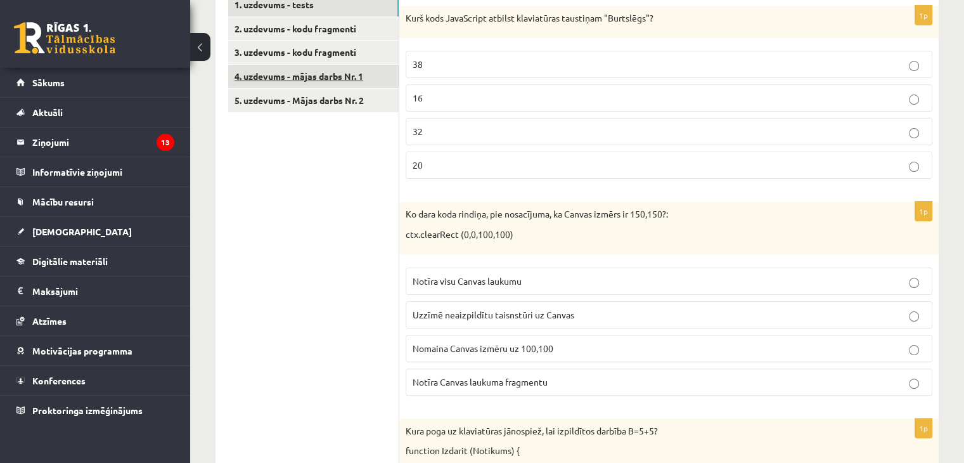
click at [340, 67] on link "4. uzdevums - mājas darbs Nr. 1" at bounding box center [313, 76] width 170 height 23
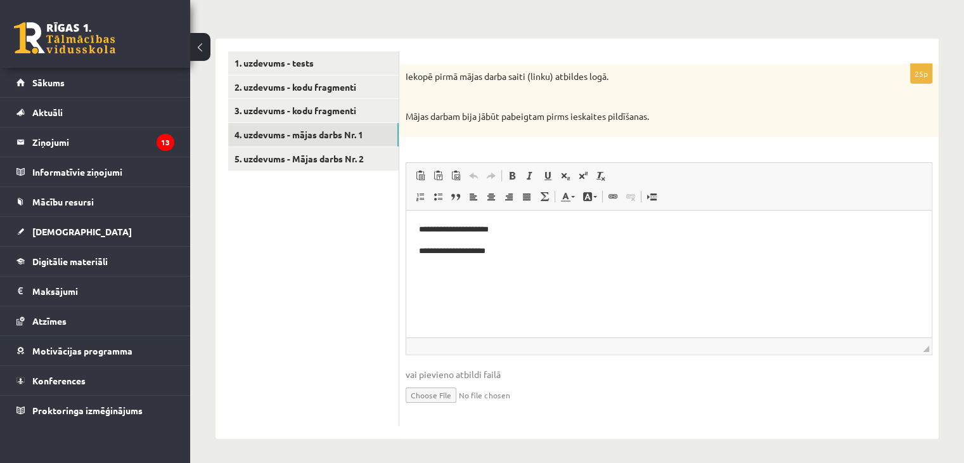
scroll to position [0, 0]
click at [328, 165] on link "5. uzdevums - Mājas darbs Nr. 2" at bounding box center [313, 158] width 170 height 23
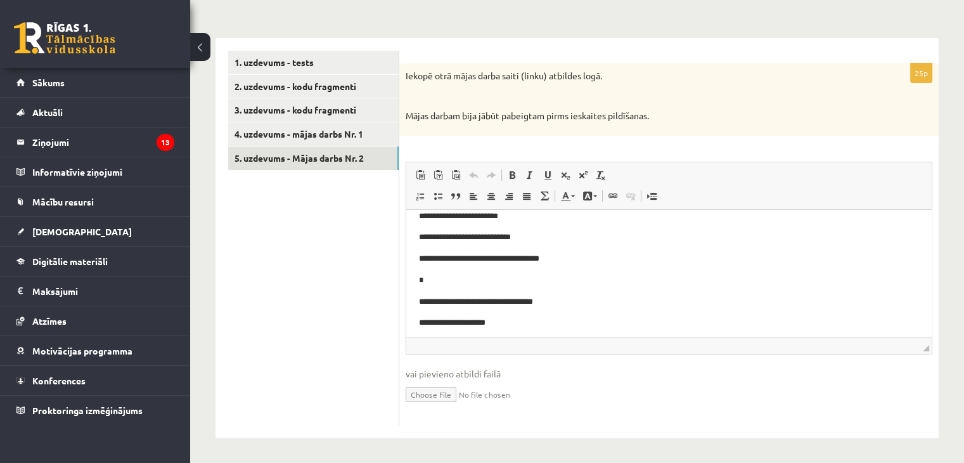
scroll to position [873, 0]
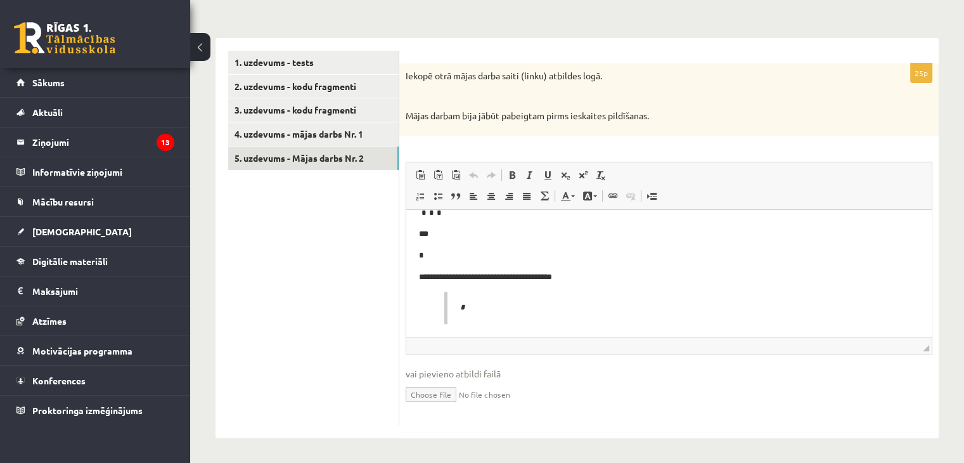
click at [482, 308] on p "*" at bounding box center [670, 306] width 420 height 13
click at [449, 318] on blockquote "*" at bounding box center [668, 304] width 449 height 32
click at [448, 311] on blockquote "*" at bounding box center [668, 307] width 449 height 32
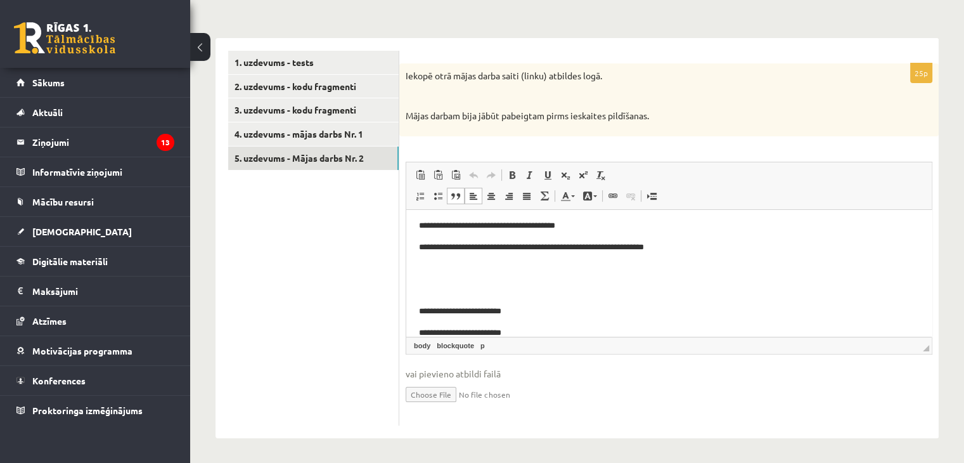
scroll to position [127, 0]
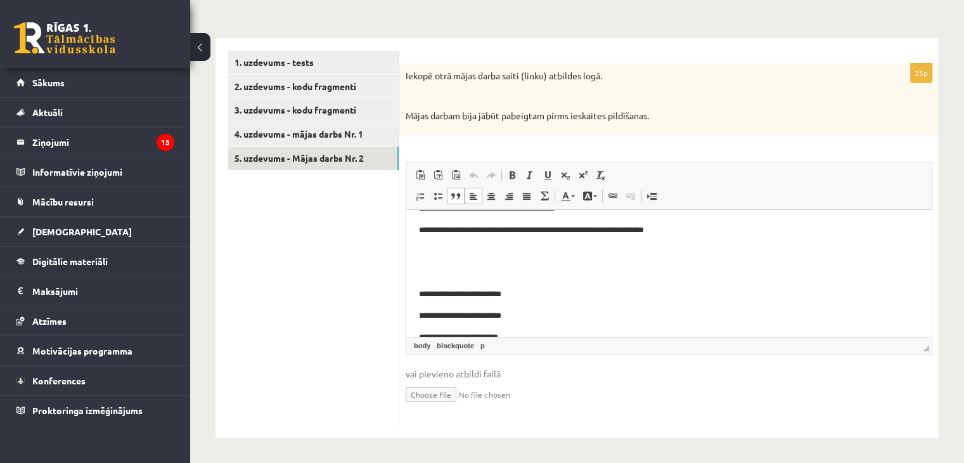
click at [481, 250] on p "Визуальный текстовый редактор, wiswyg-editor-user-answer-47433884543720" at bounding box center [669, 251] width 500 height 13
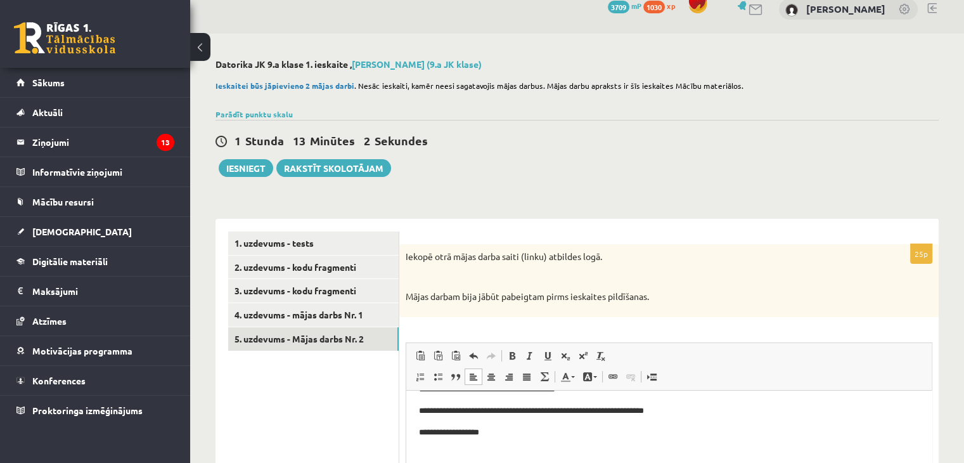
scroll to position [6, 0]
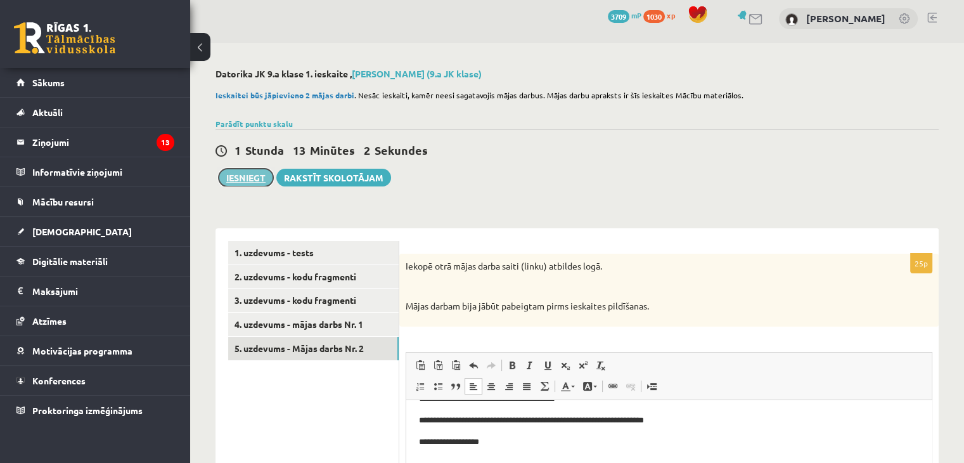
click at [266, 177] on button "Iesniegt" at bounding box center [246, 178] width 55 height 18
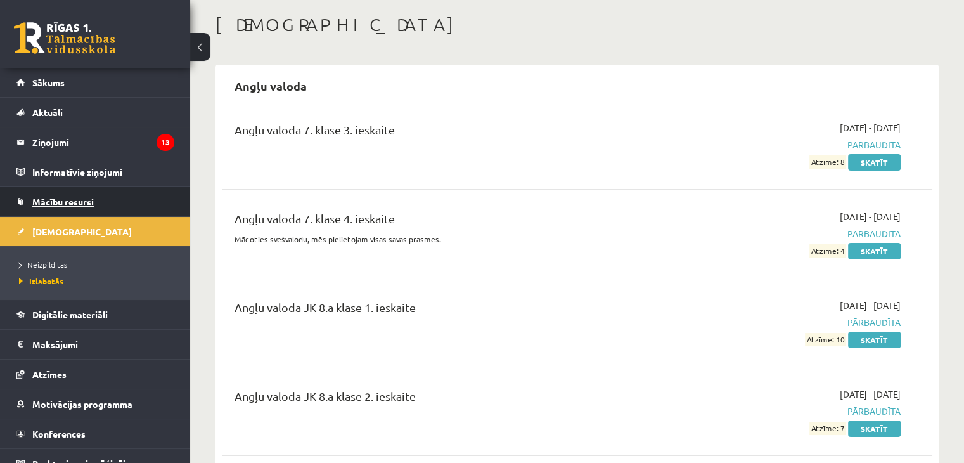
scroll to position [63, 0]
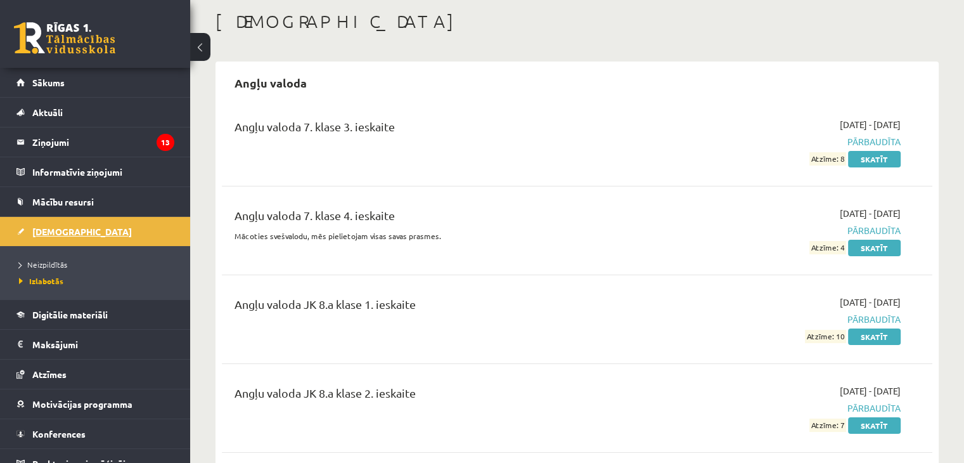
click at [99, 224] on link "[DEMOGRAPHIC_DATA]" at bounding box center [95, 231] width 158 height 29
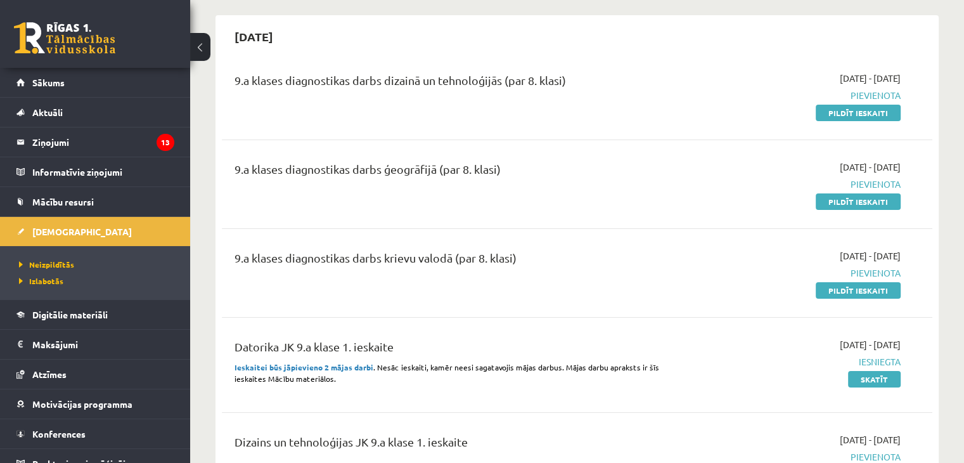
scroll to position [63, 0]
